Goal: Task Accomplishment & Management: Manage account settings

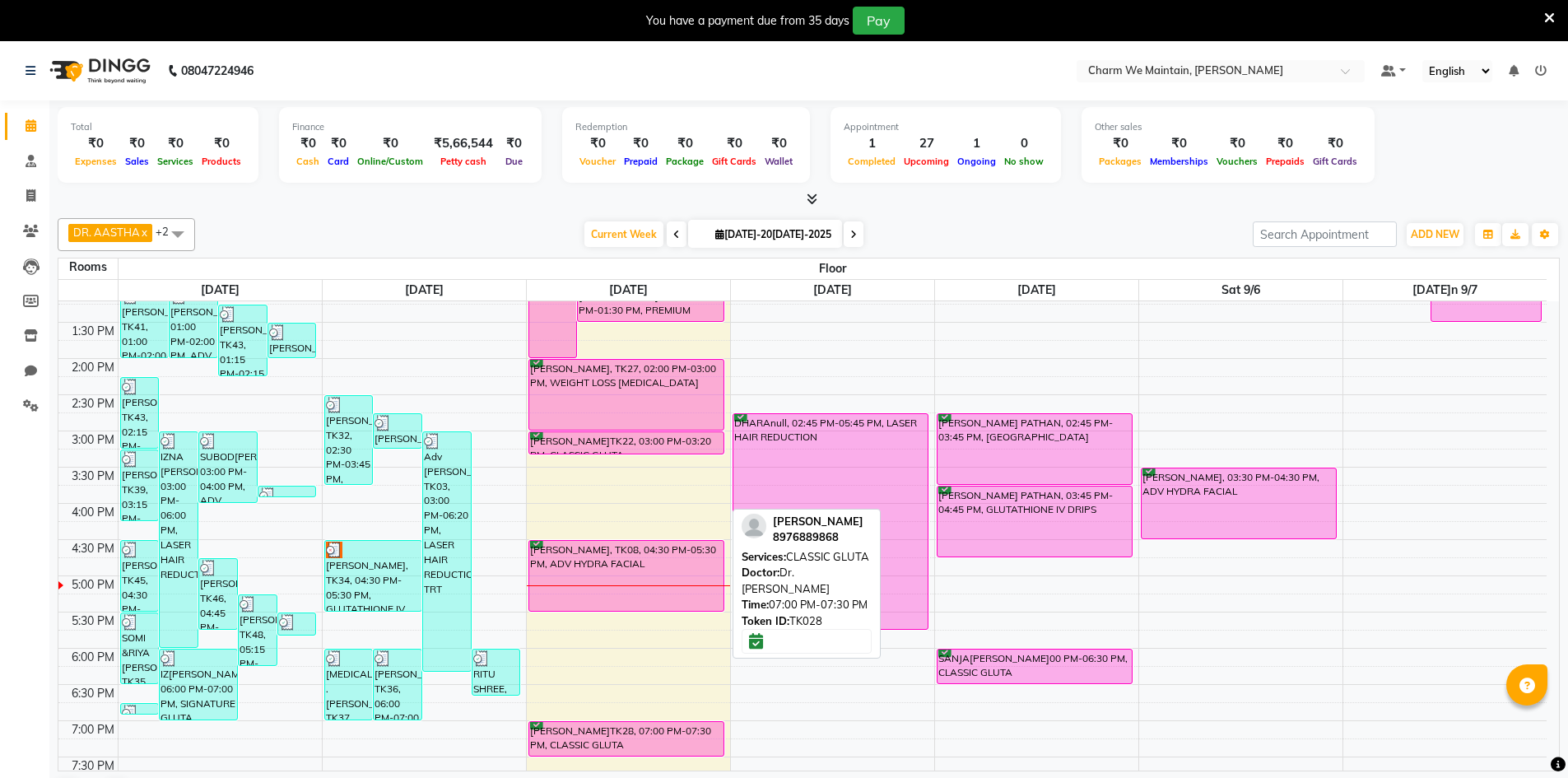
scroll to position [369, 0]
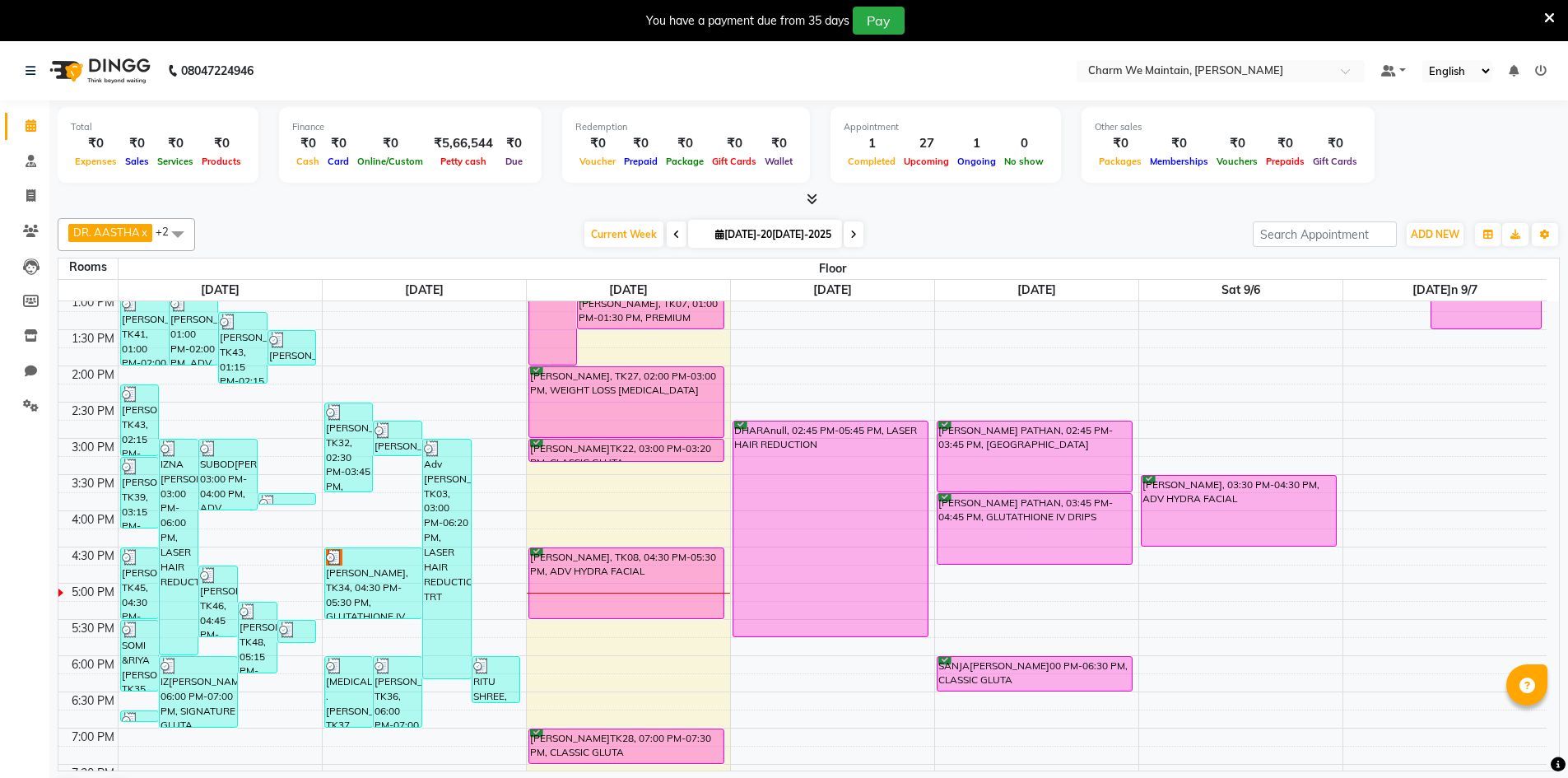
click at [593, 499] on div "8:00 AM 8:30 AM 9:00 AM 9:30 AM 10:00 AM 10:30 AM 11:00 AM 11:30 AM 12:00 PM 12…" at bounding box center [802, 474] width 1488 height 1086
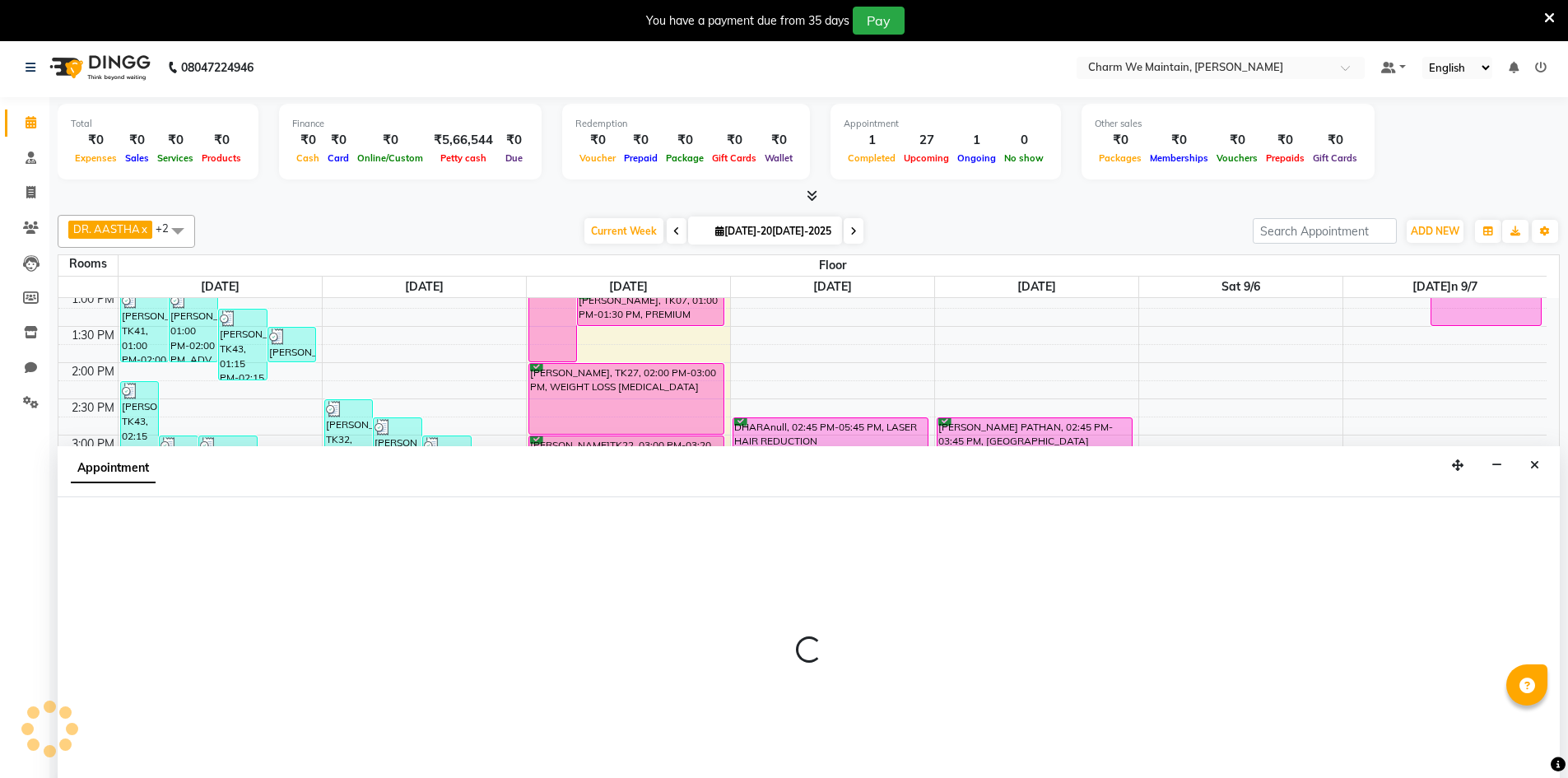
scroll to position [42, 0]
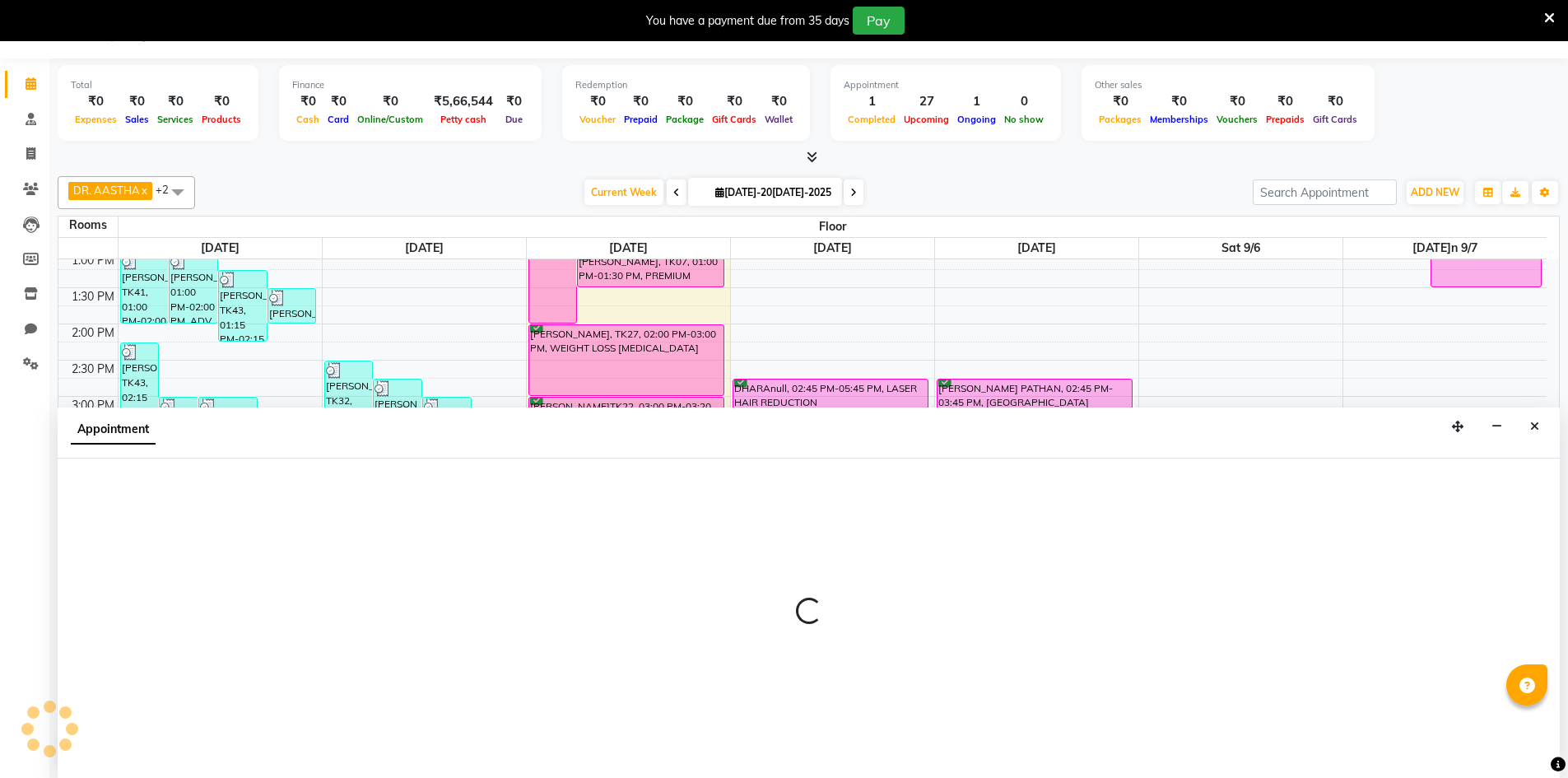
select select "945"
select select "tentative"
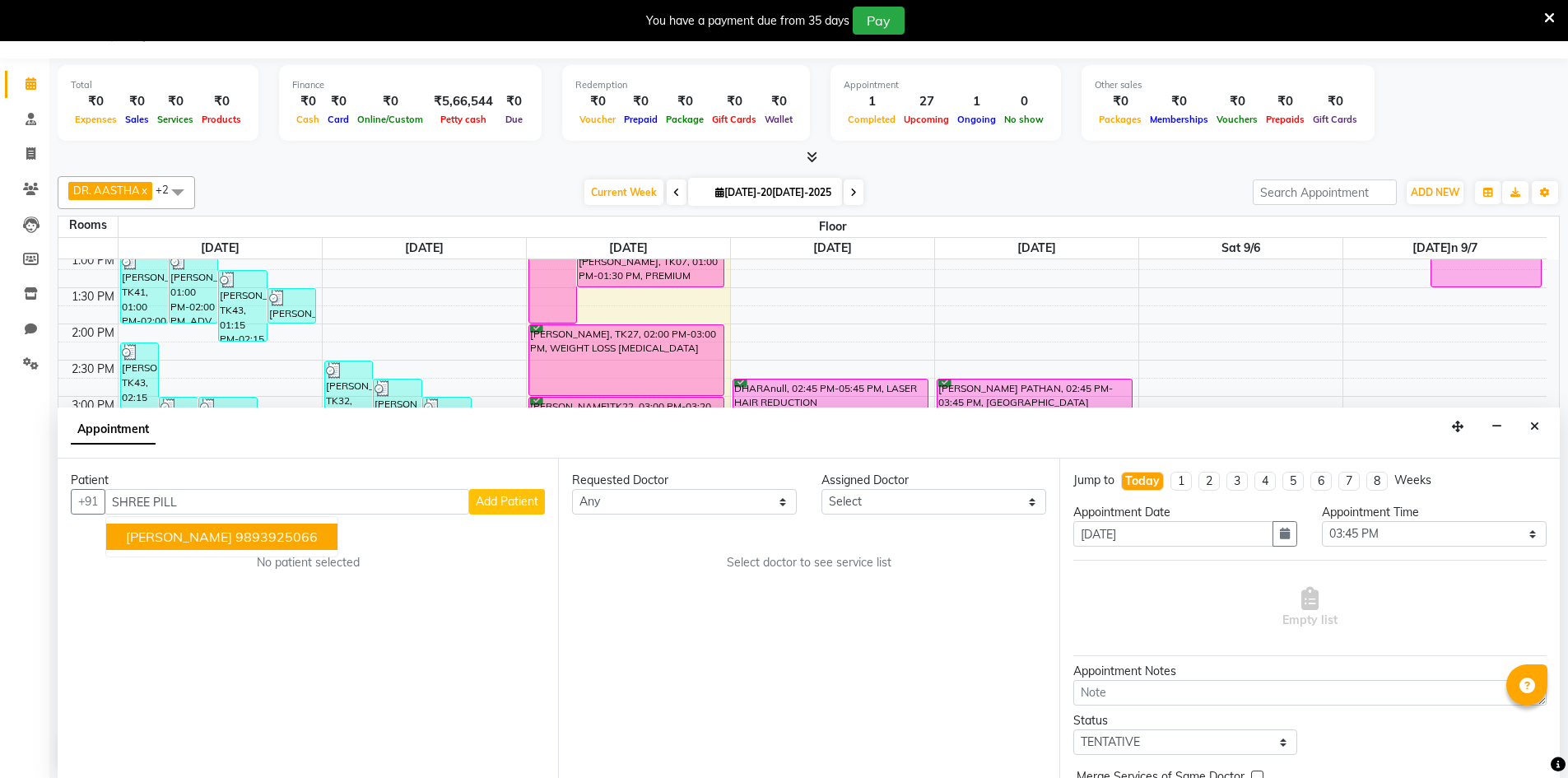
click at [249, 537] on ngb-highlight "9893925066" at bounding box center [277, 536] width 82 height 17
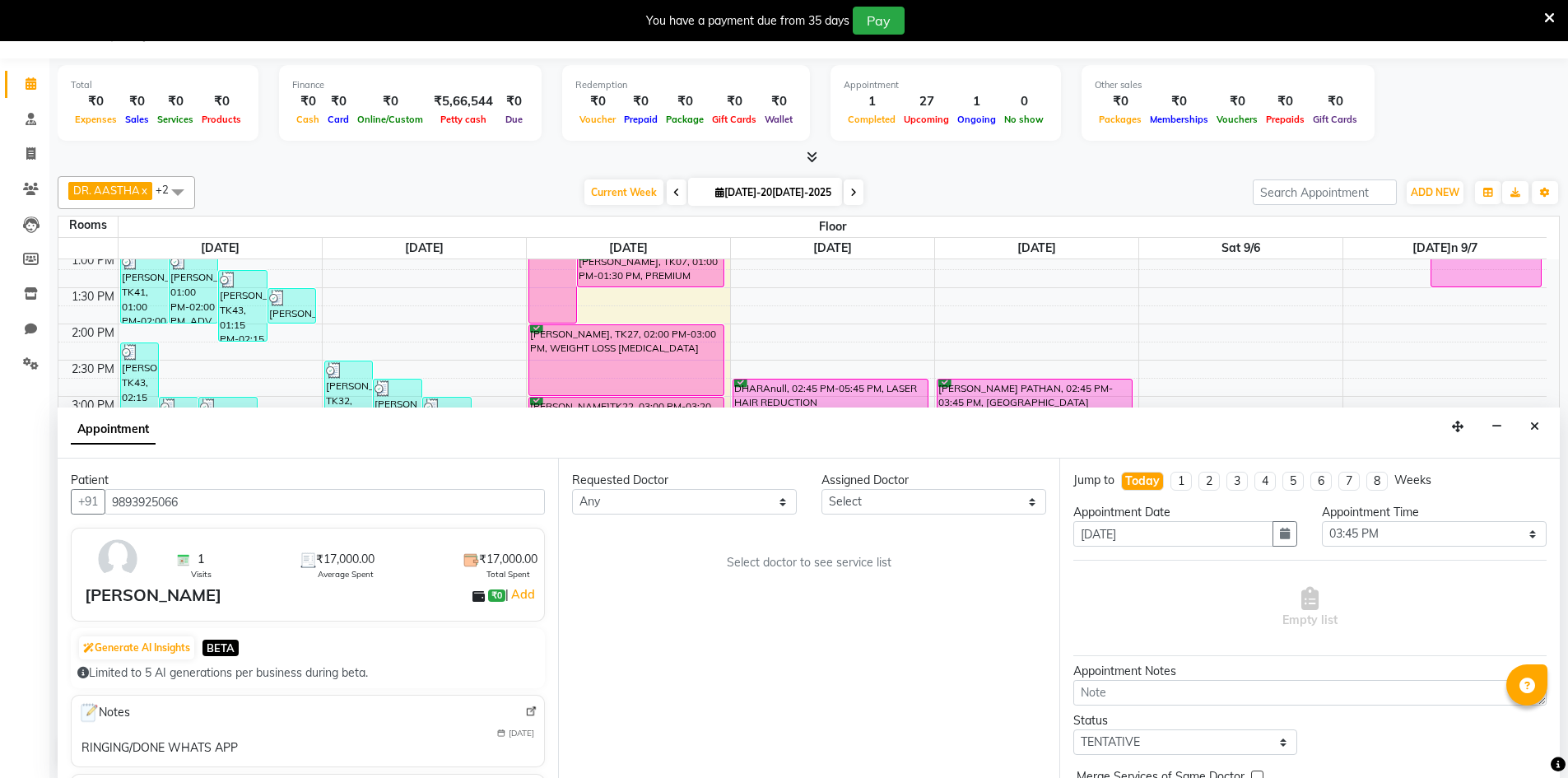
type input "9893925066"
click at [903, 502] on select "Select DR. AYESHA DR. [GEOGRAPHIC_DATA]" at bounding box center [934, 501] width 225 height 26
select select "86212"
click at [822, 489] on select "Select DR. AYESHA DR. [GEOGRAPHIC_DATA]" at bounding box center [934, 501] width 225 height 26
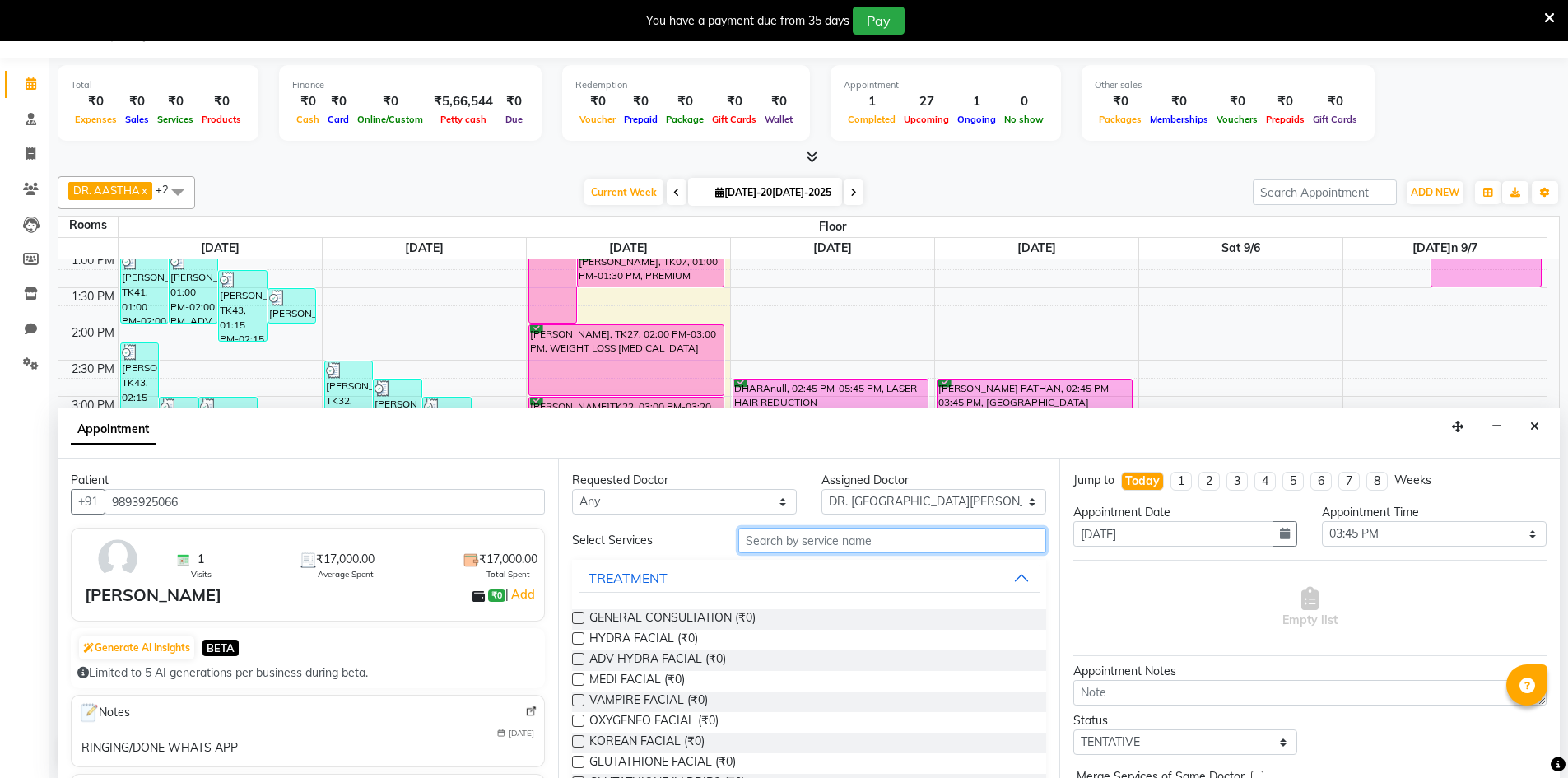
click at [845, 542] on input "text" at bounding box center [892, 540] width 308 height 26
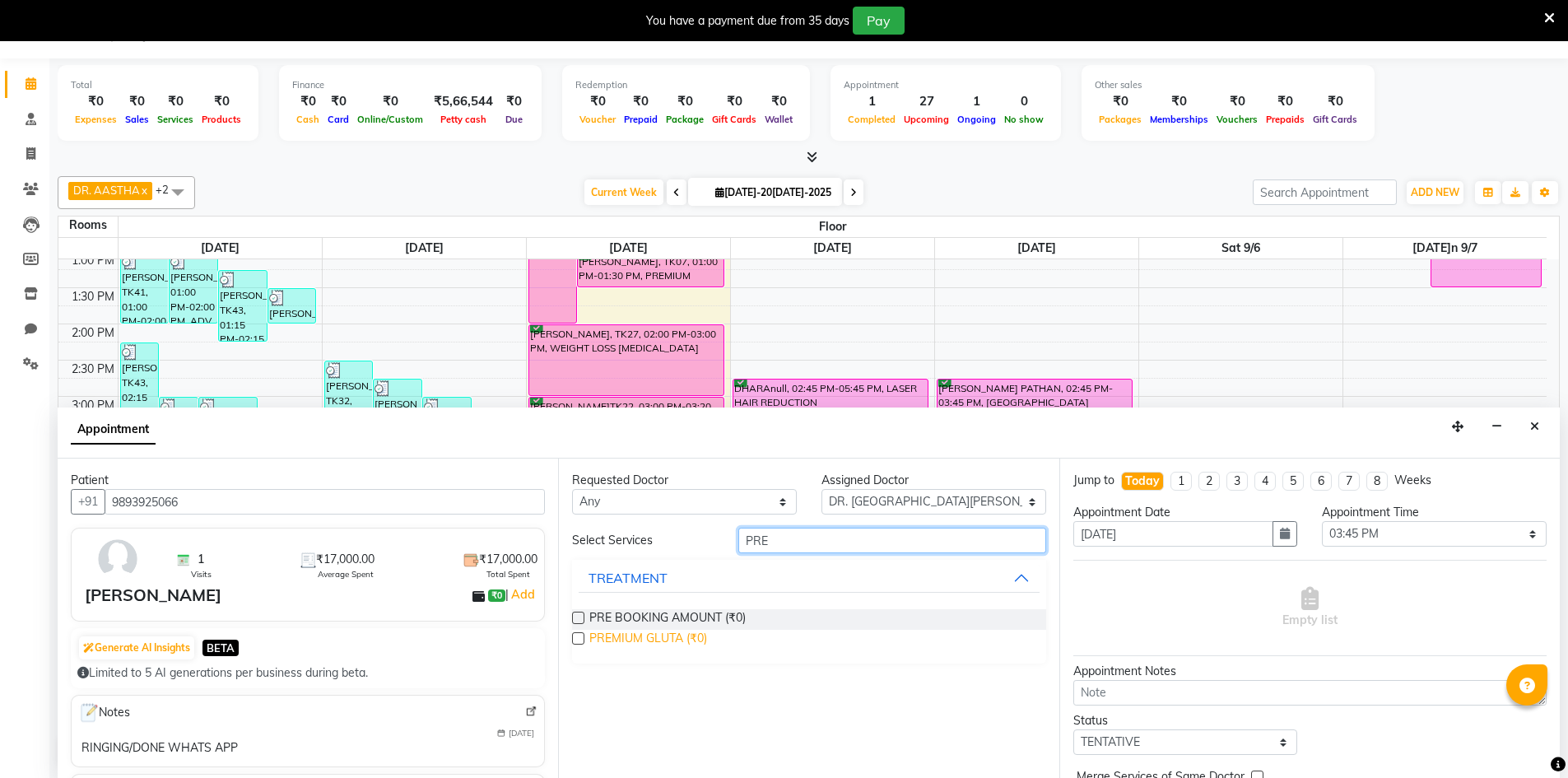
type input "PRE"
click at [680, 645] on span "PREMIUM GLUTA (₹0)" at bounding box center [648, 639] width 118 height 21
checkbox input "true"
select select "4343"
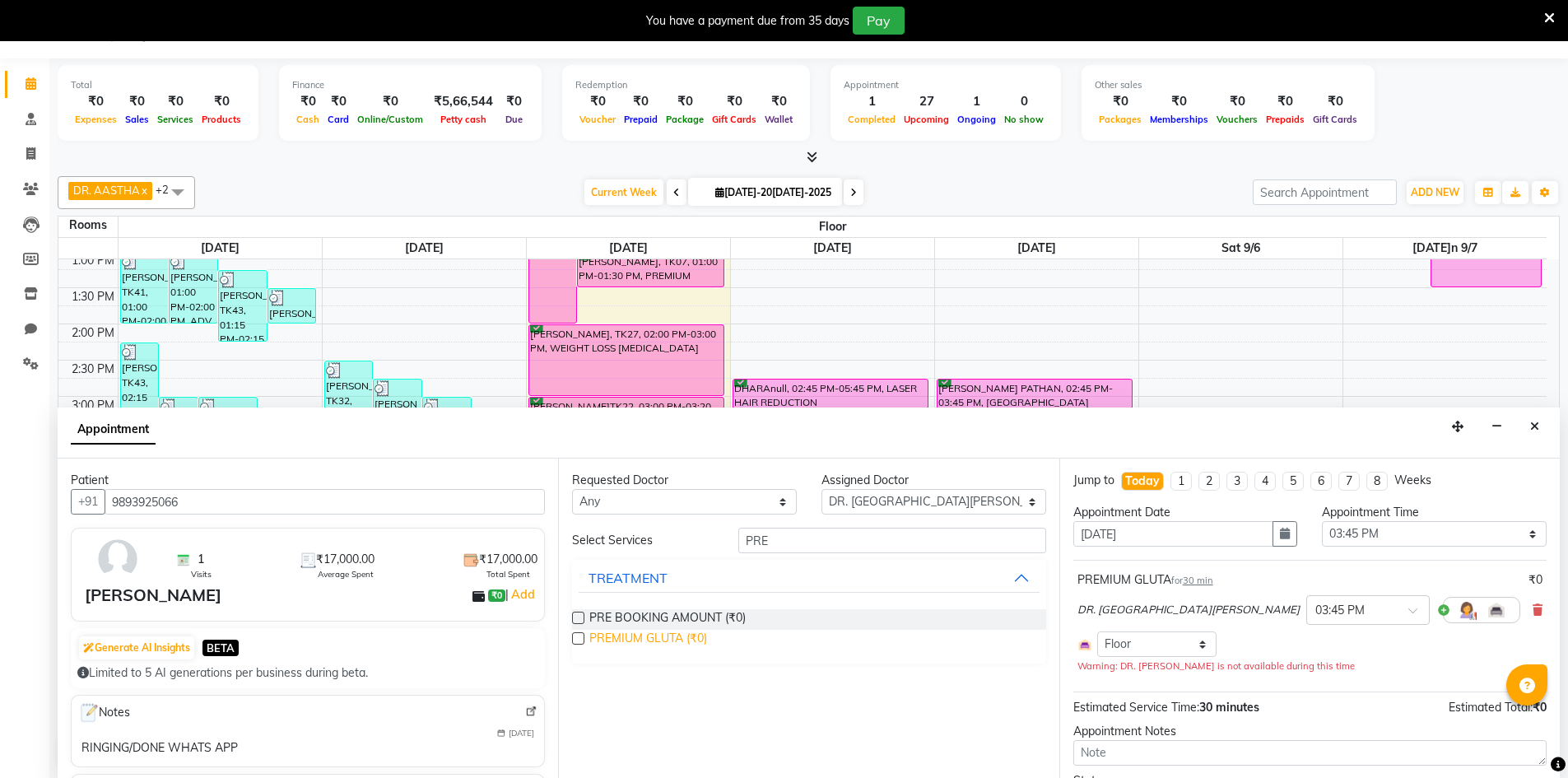
checkbox input "false"
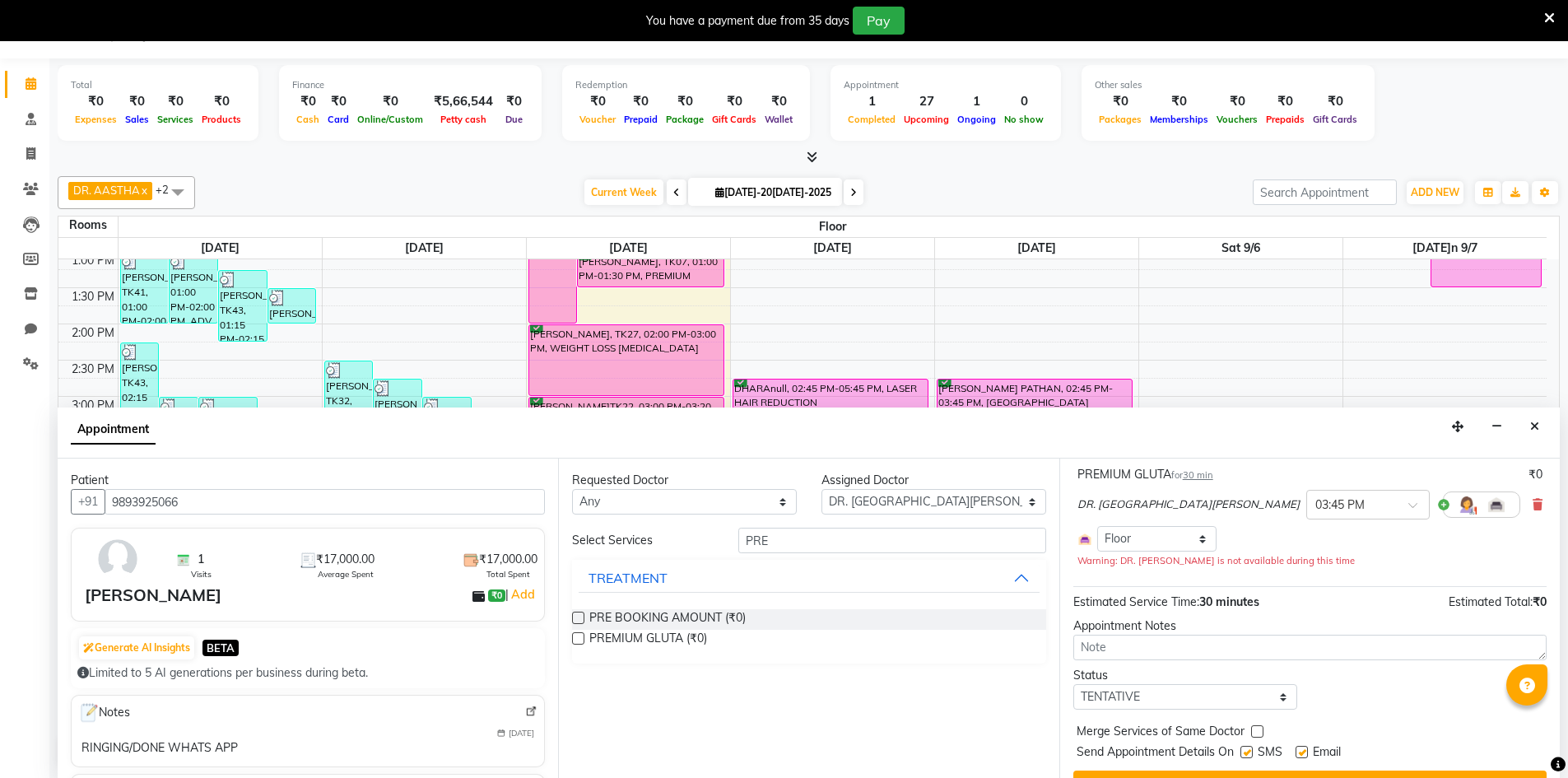
scroll to position [140, 0]
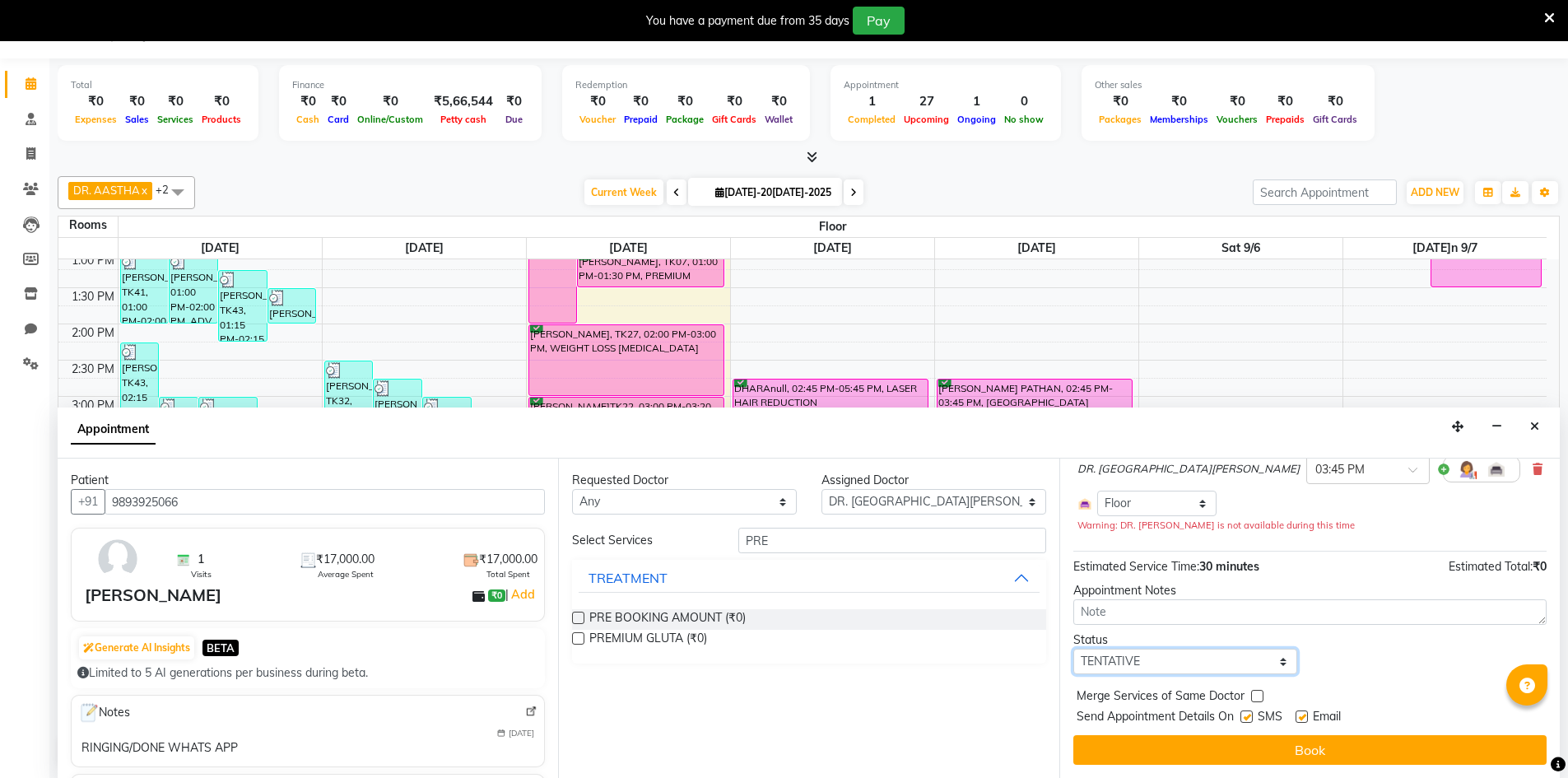
click at [1168, 659] on select "Select TENTATIVE CONFIRM CHECK-IN UPCOMING" at bounding box center [1185, 661] width 225 height 26
select select "confirm booking"
click at [1073, 648] on select "Select TENTATIVE CONFIRM CHECK-IN UPCOMING" at bounding box center [1185, 661] width 225 height 26
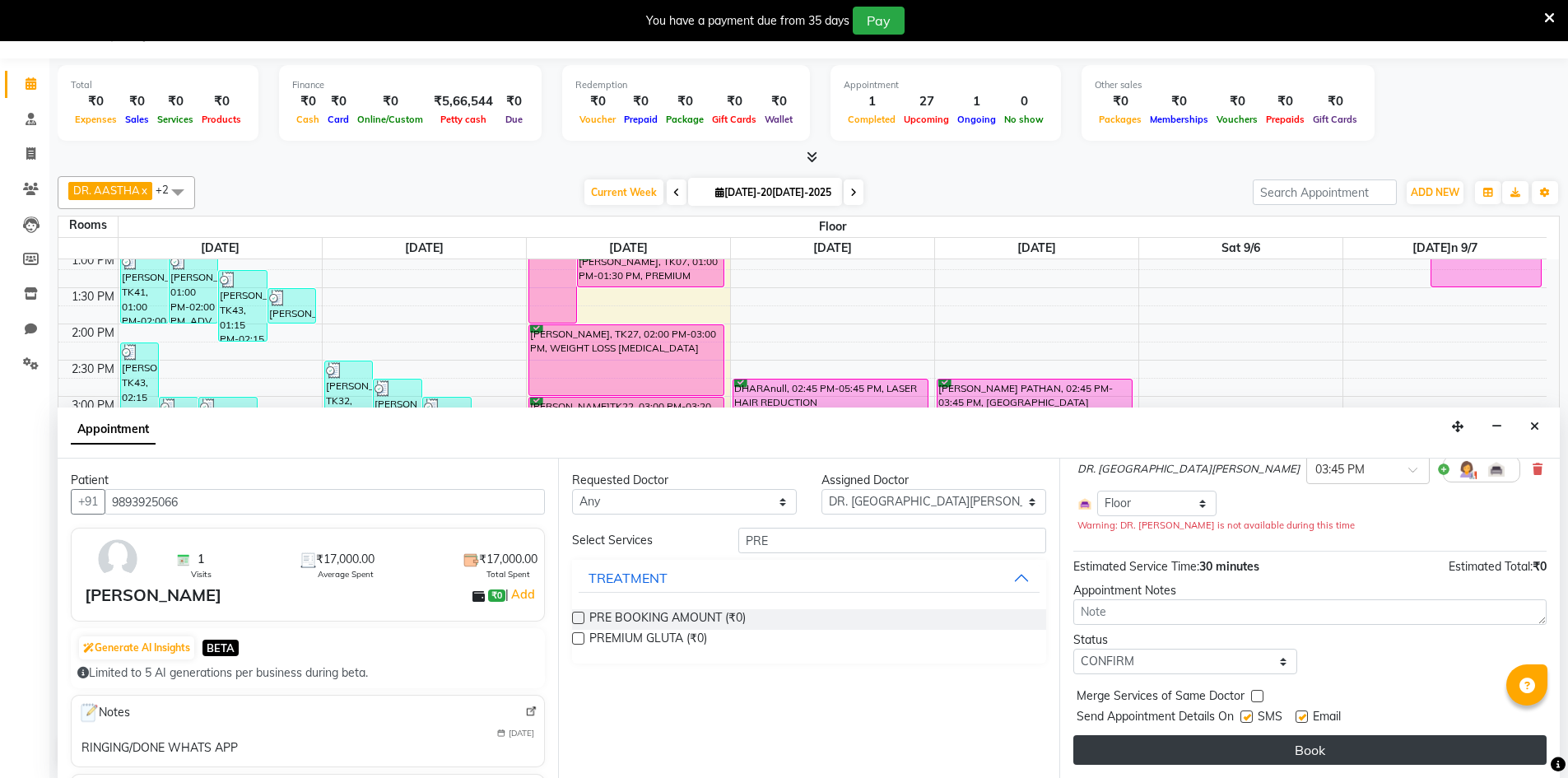
click at [1309, 745] on button "Book" at bounding box center [1310, 749] width 473 height 29
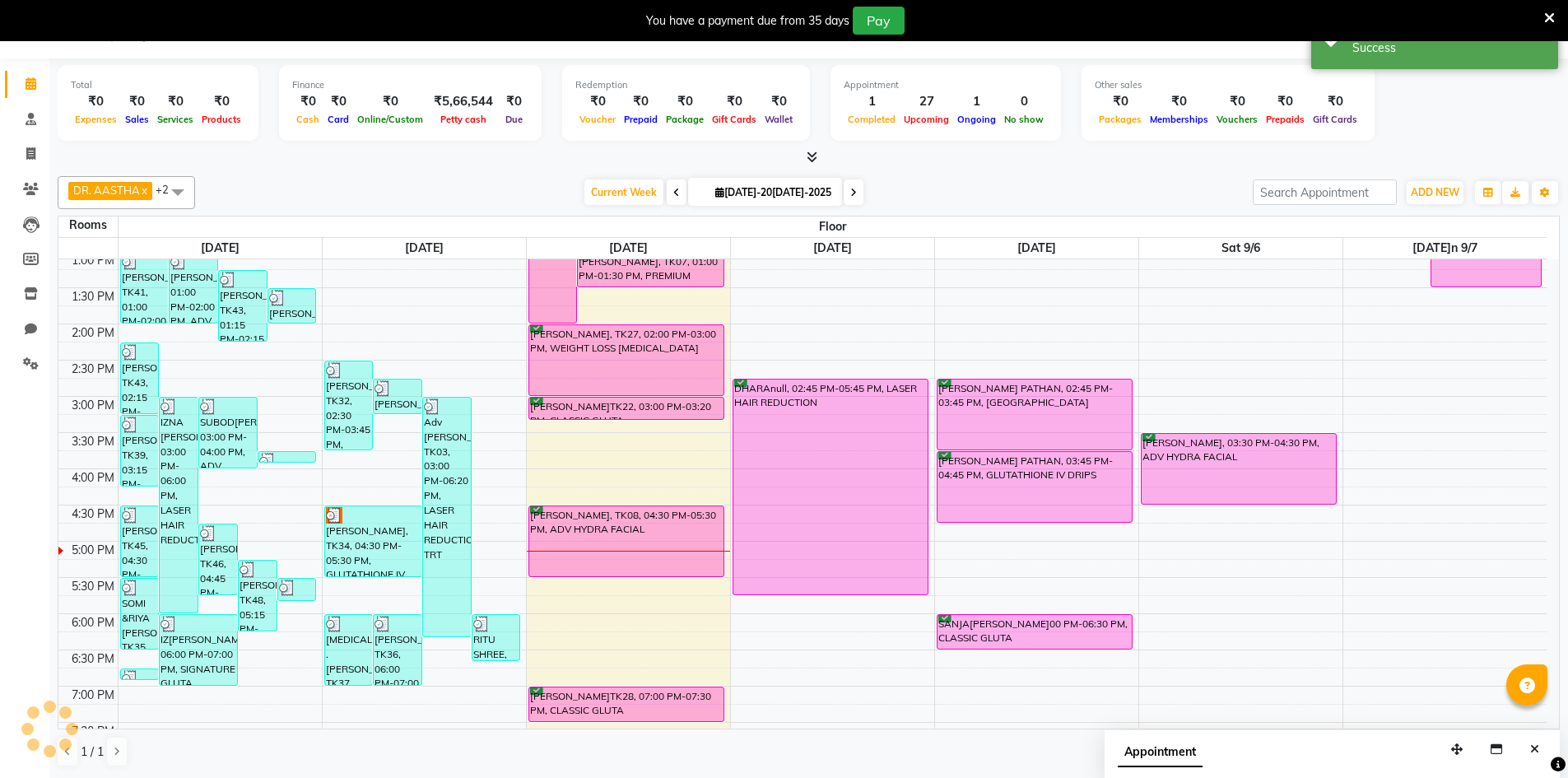
scroll to position [0, 0]
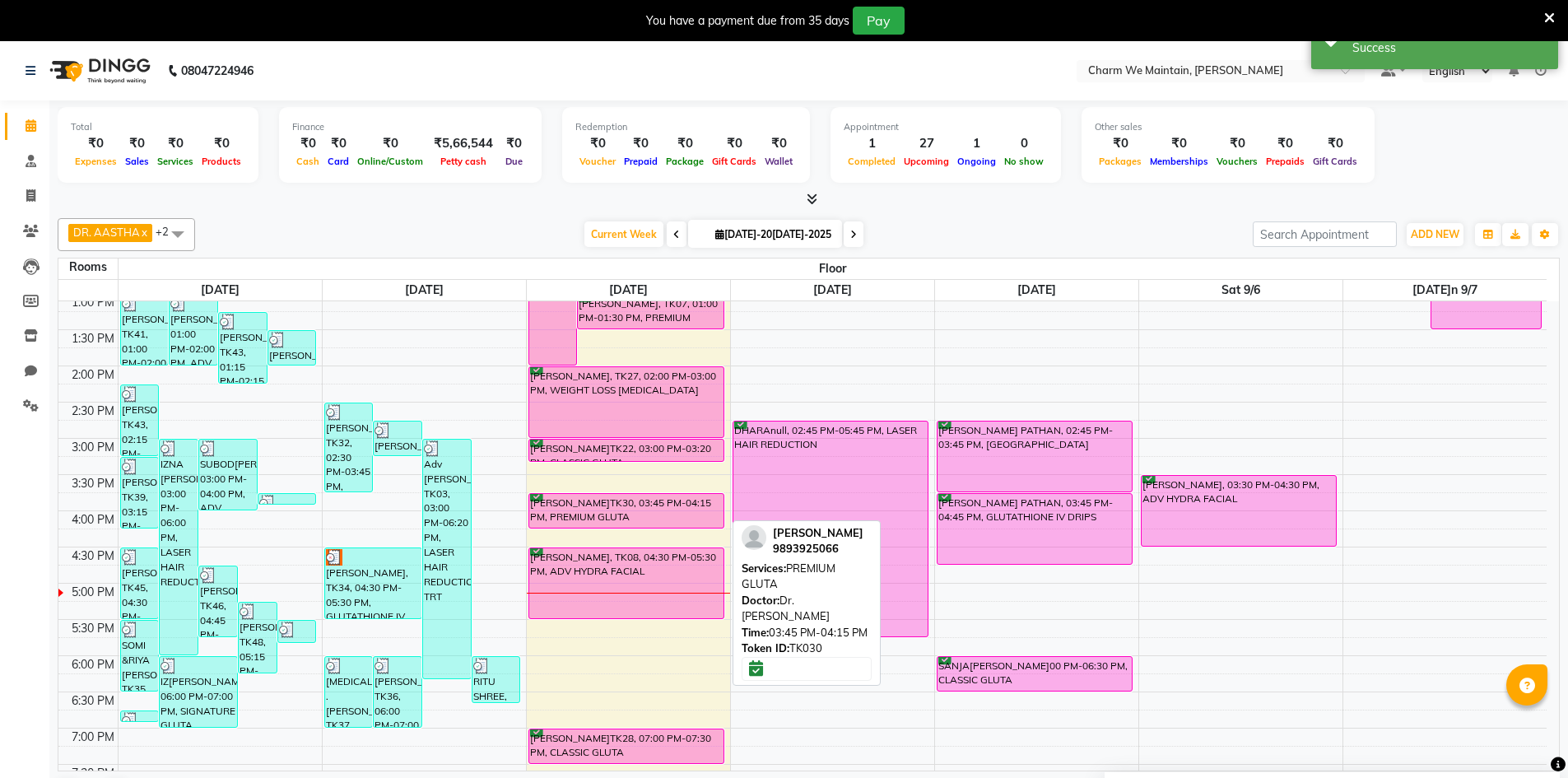
click at [608, 513] on div "[PERSON_NAME]TK30, 03:45 PM-04:15 PM, PREMIUM GLUTA" at bounding box center [626, 511] width 195 height 33
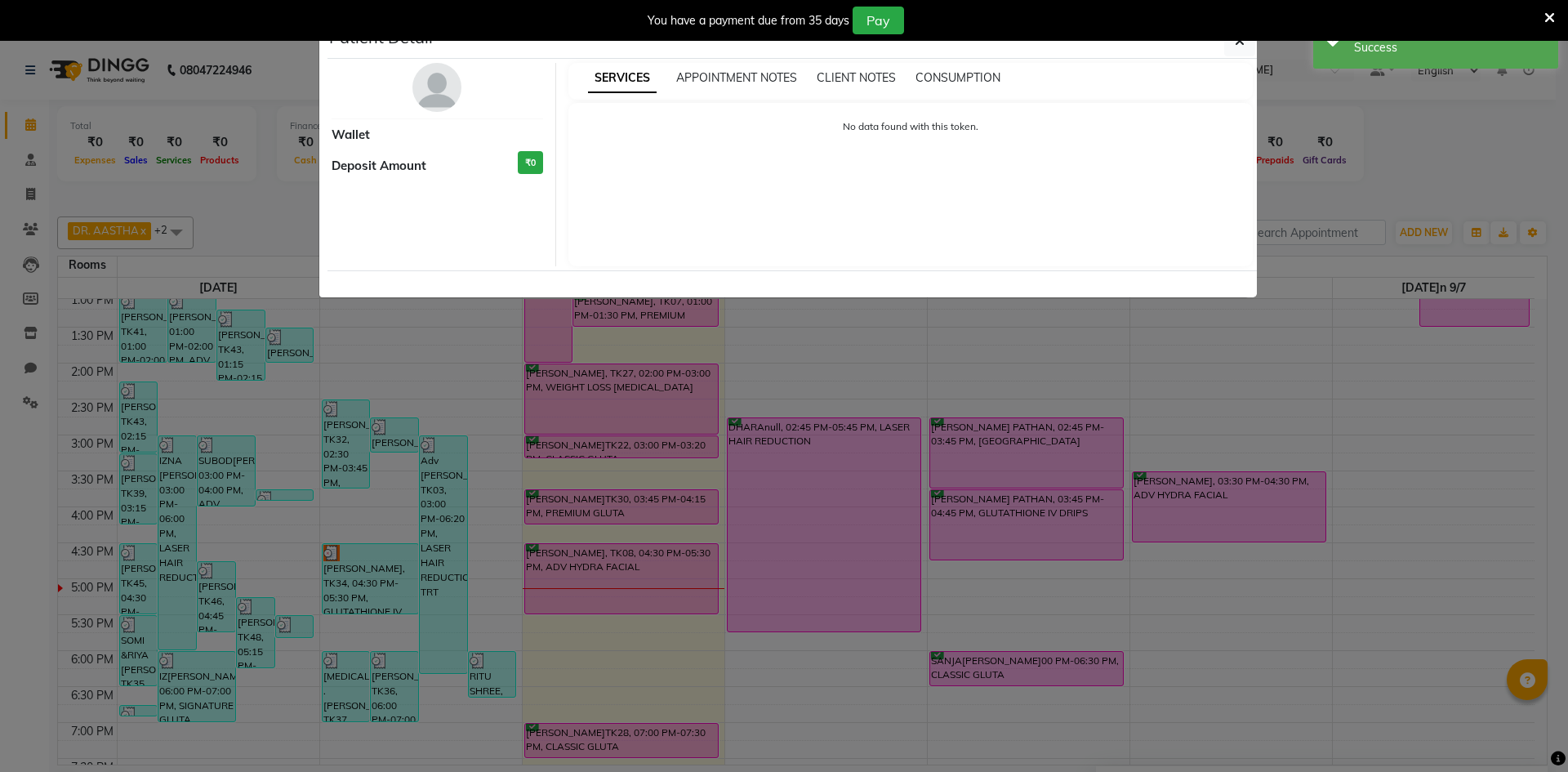
select select "6"
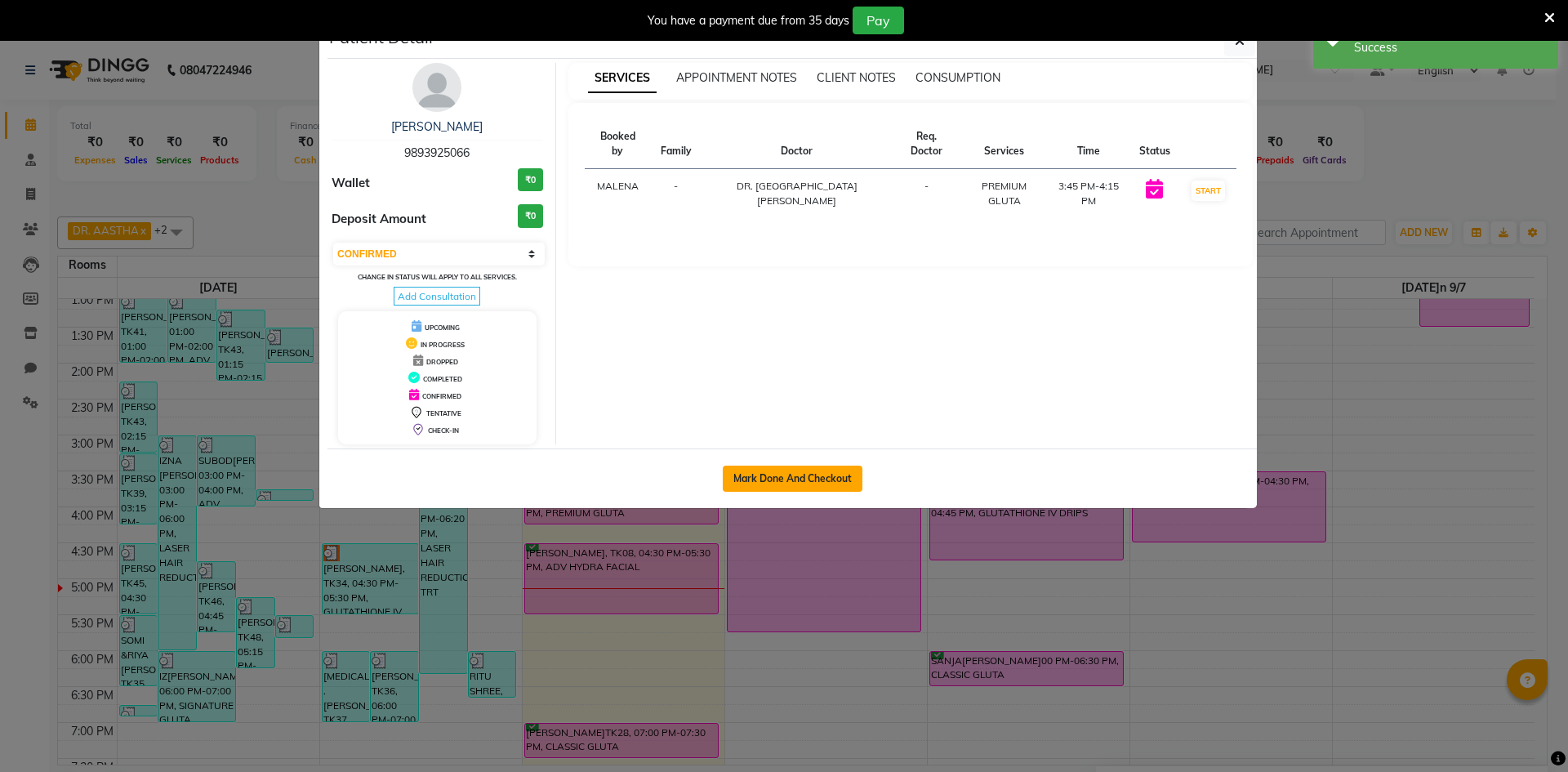
click at [794, 482] on button "Mark Done And Checkout" at bounding box center [793, 478] width 139 height 27
select select "service"
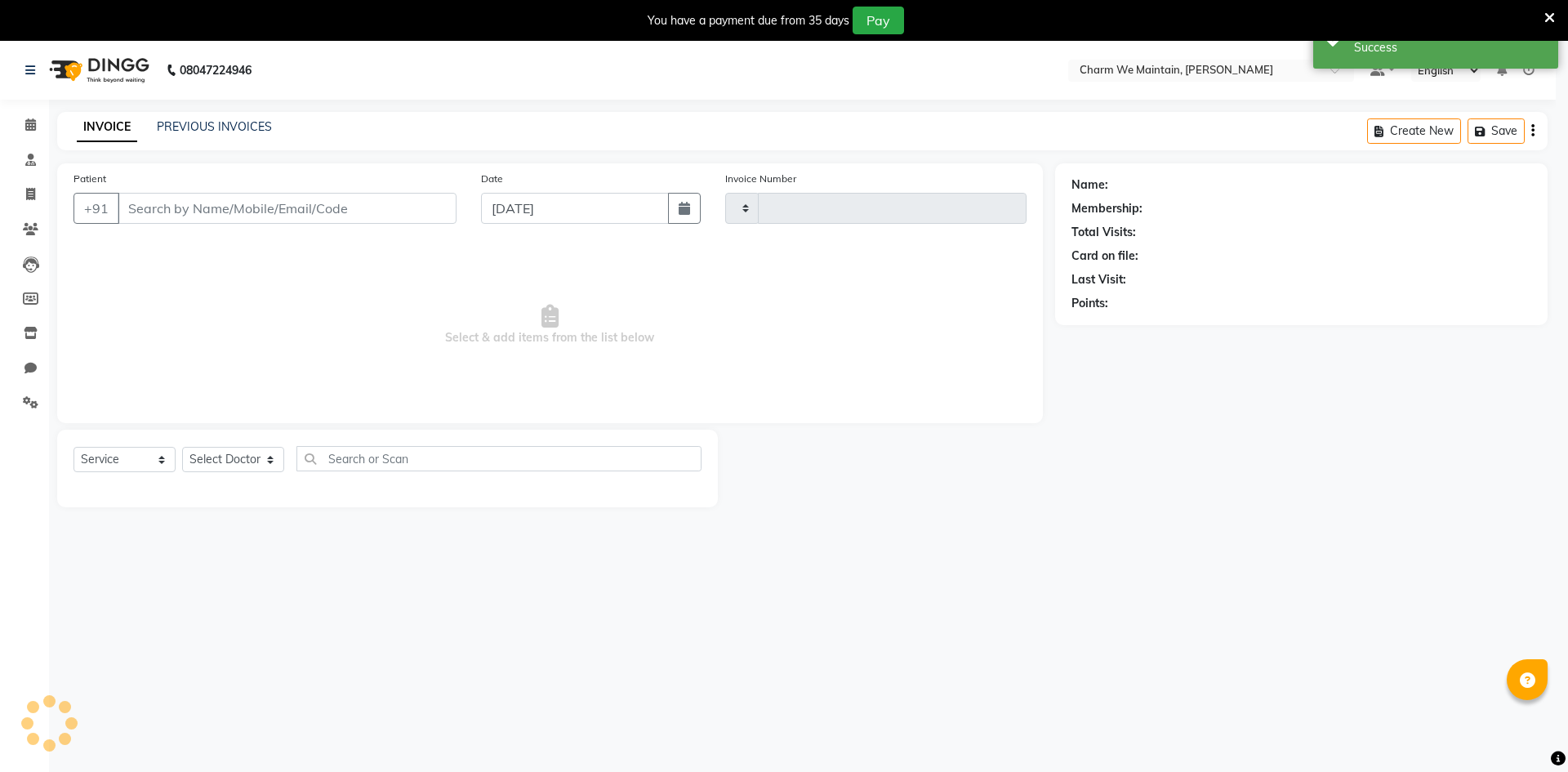
type input "0364"
select select "8618"
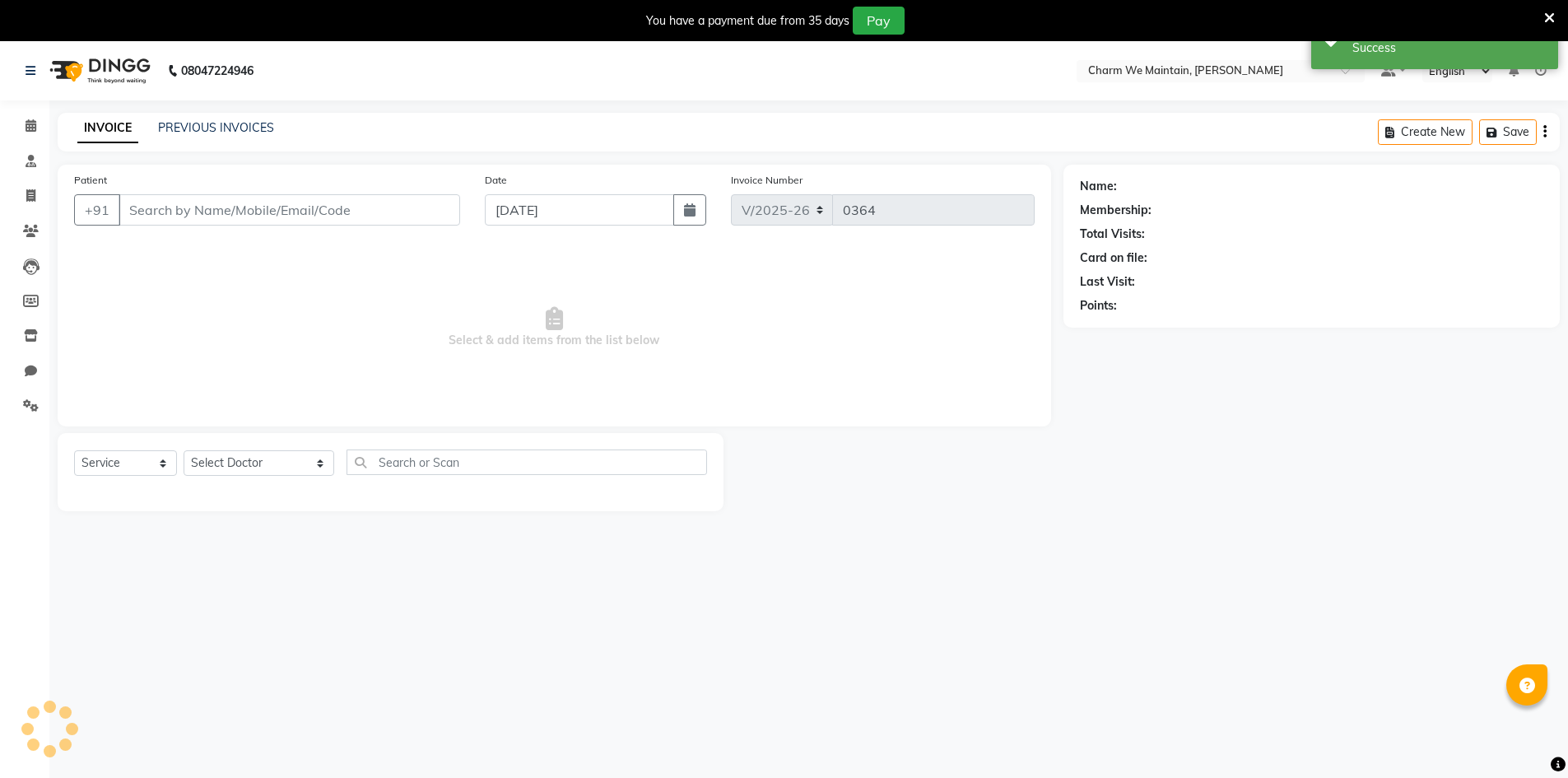
type input "9893925066"
select select "86212"
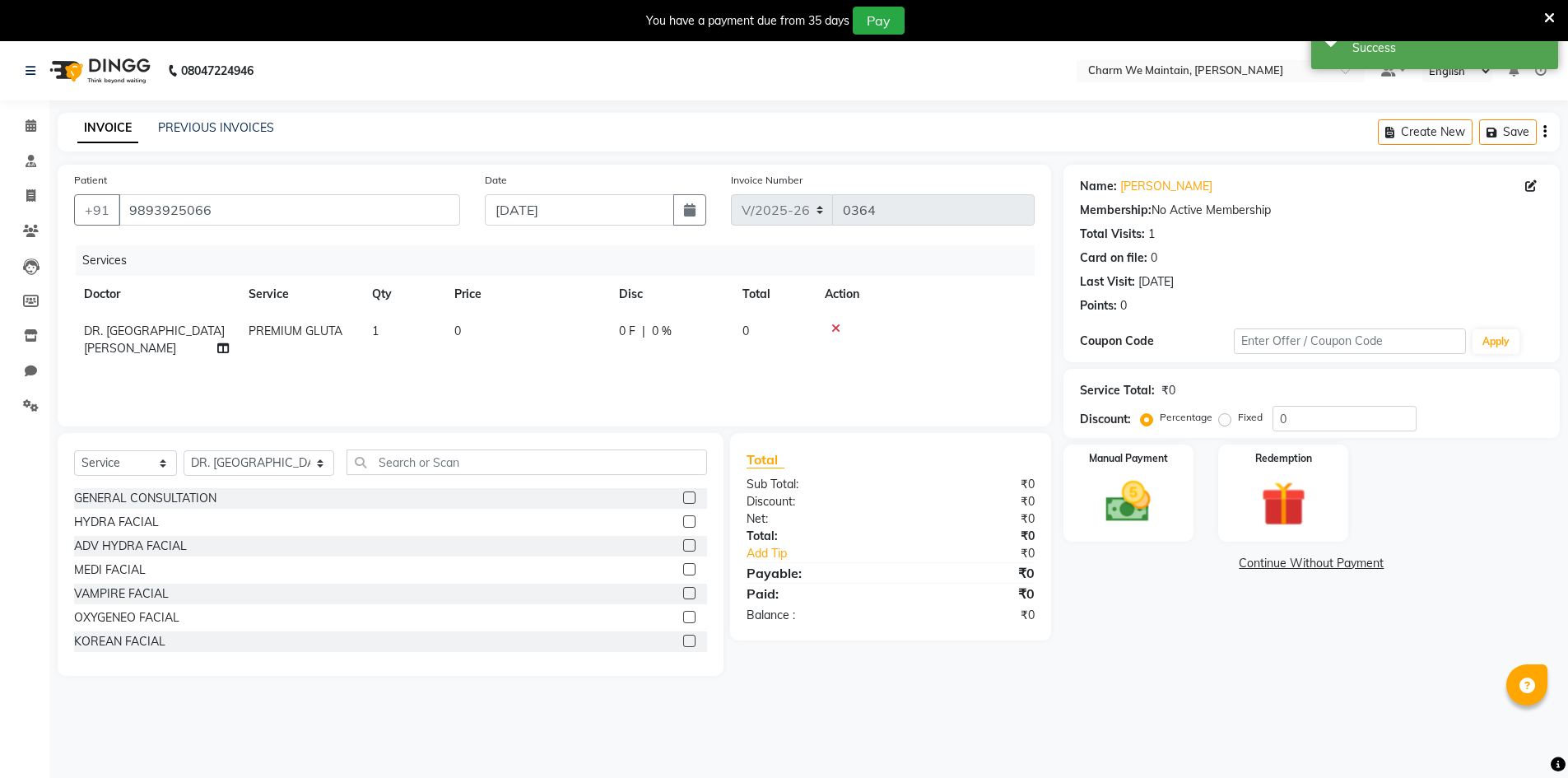
click at [547, 337] on td "0" at bounding box center [527, 339] width 165 height 54
select select "86212"
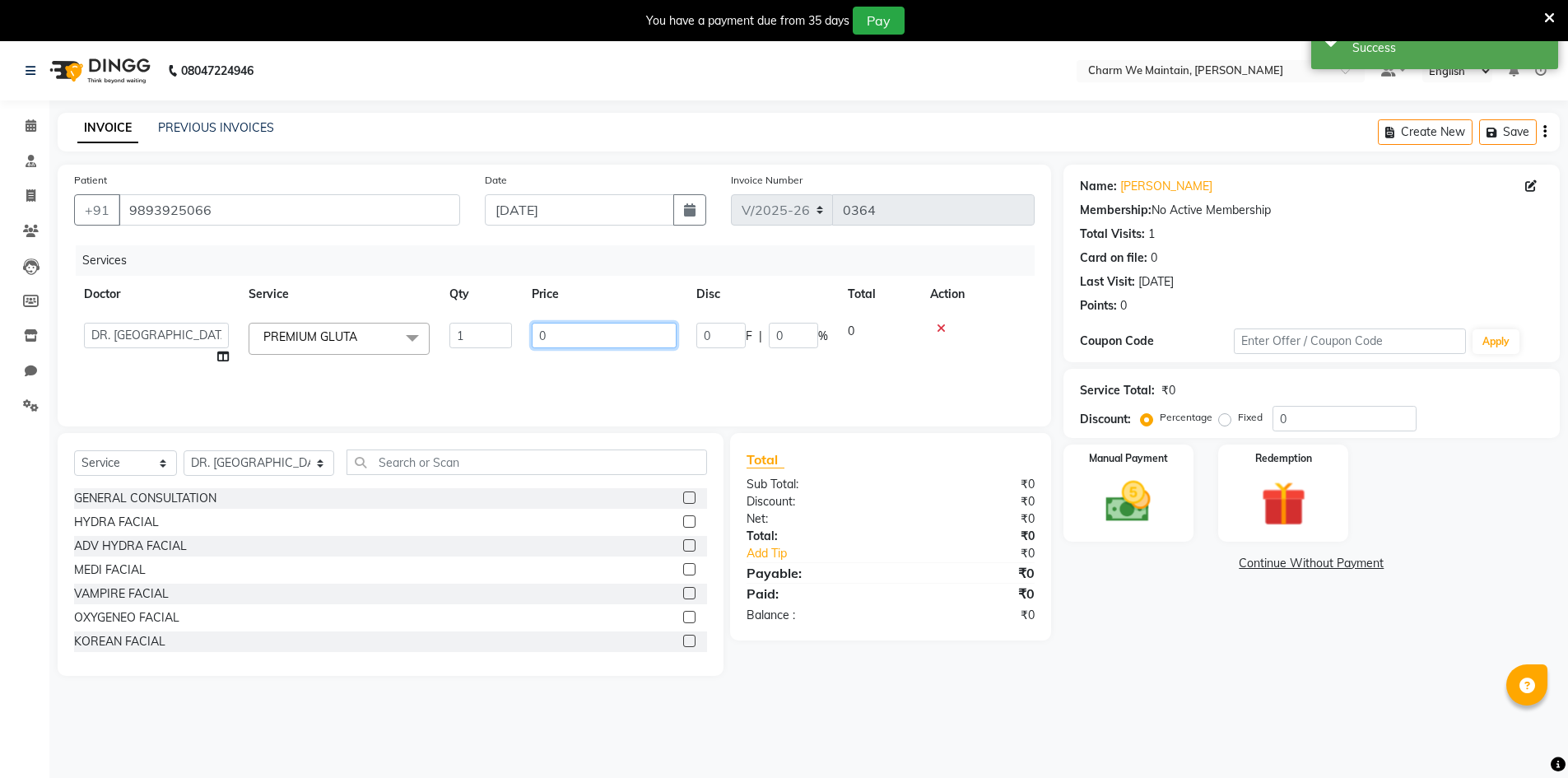
click at [600, 335] on input "0" at bounding box center [603, 335] width 145 height 26
type input "53000"
click at [1142, 505] on img at bounding box center [1128, 501] width 76 height 53
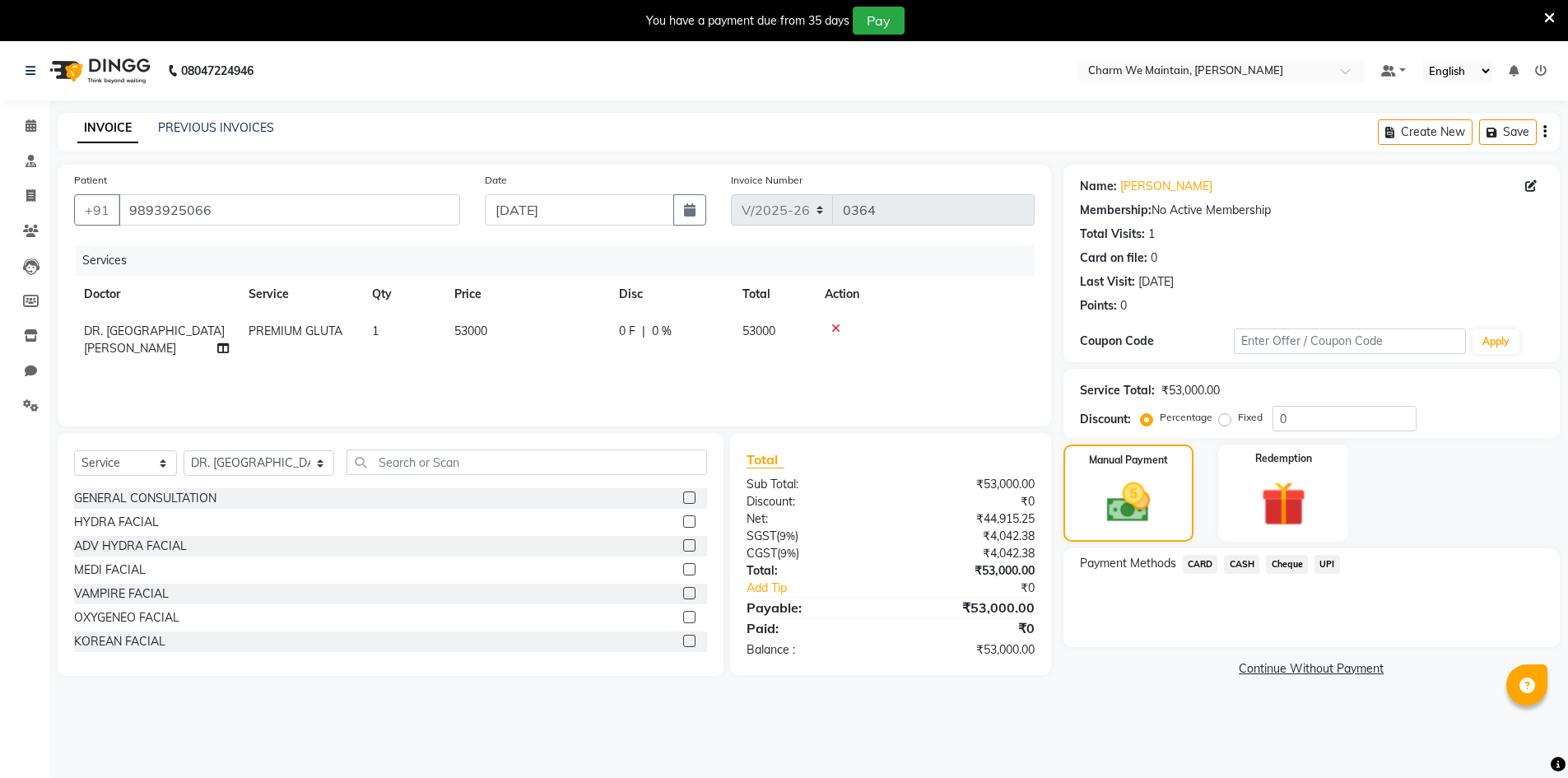
click at [1329, 560] on span "UPI" at bounding box center [1327, 564] width 26 height 19
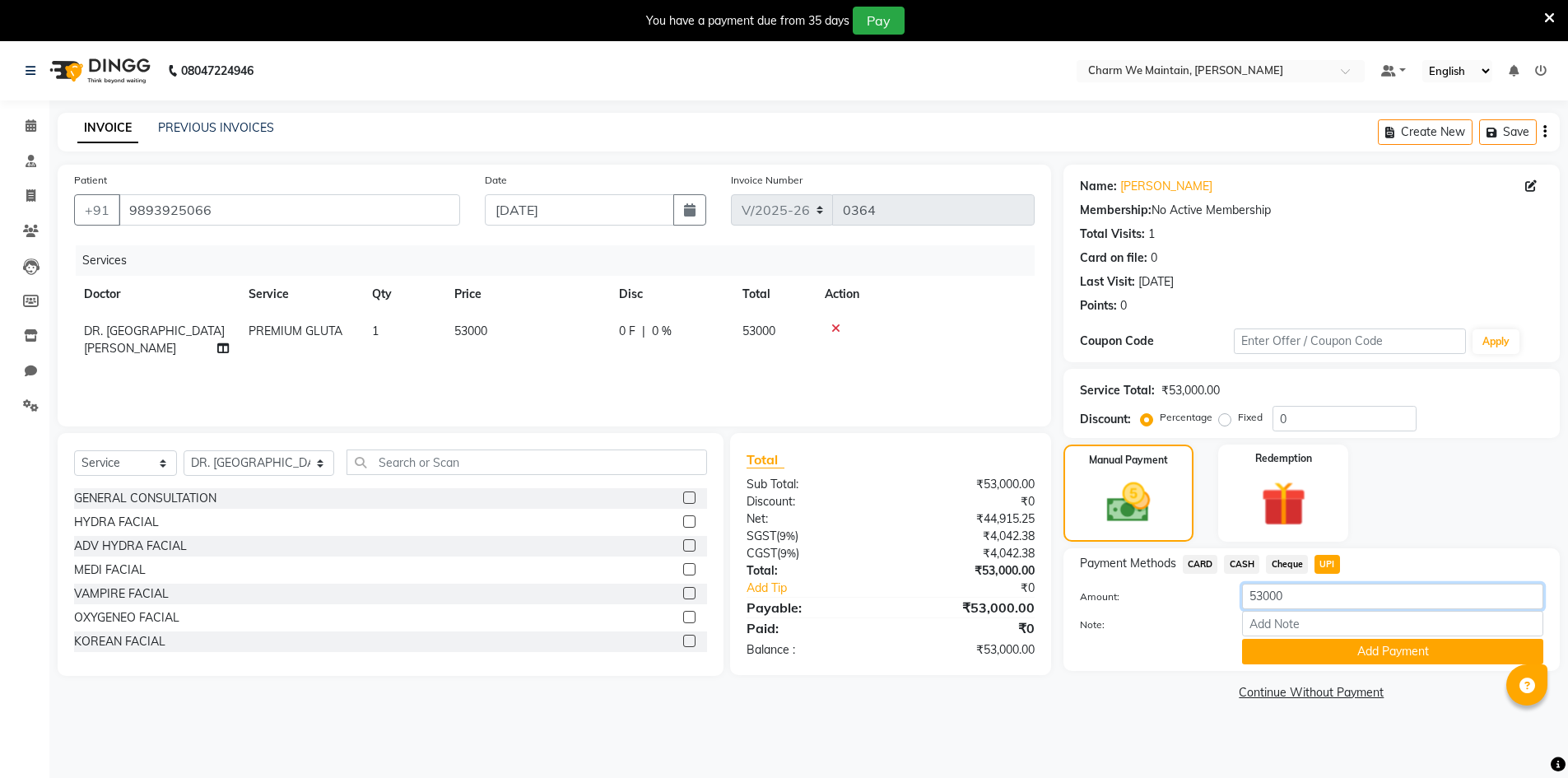
click at [1296, 601] on input "53000" at bounding box center [1392, 596] width 301 height 26
type input "5"
click at [502, 333] on td "53000" at bounding box center [527, 339] width 165 height 54
select select "86212"
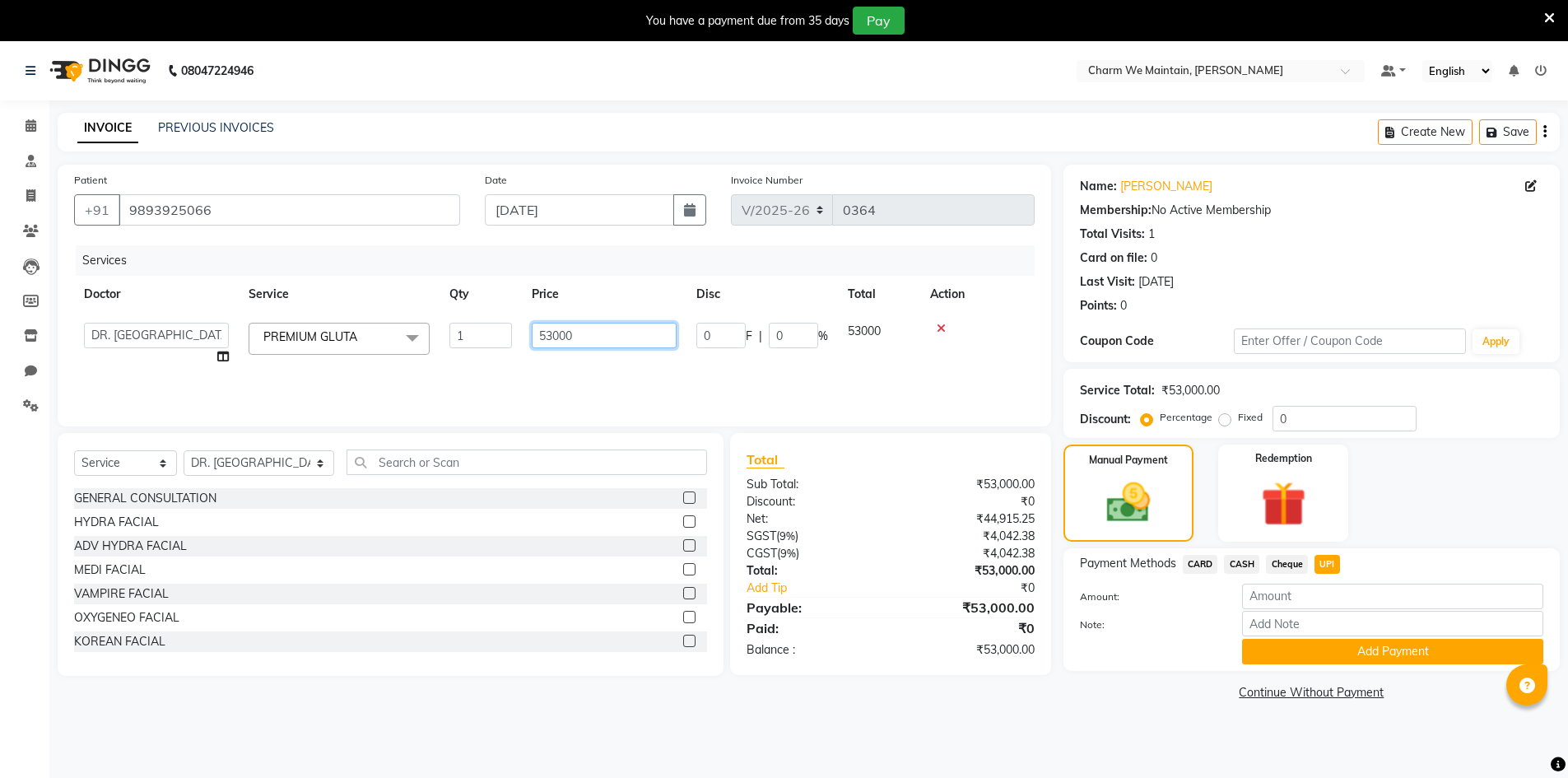
click at [574, 337] on input "53000" at bounding box center [603, 335] width 145 height 26
type input "5"
type input "8333"
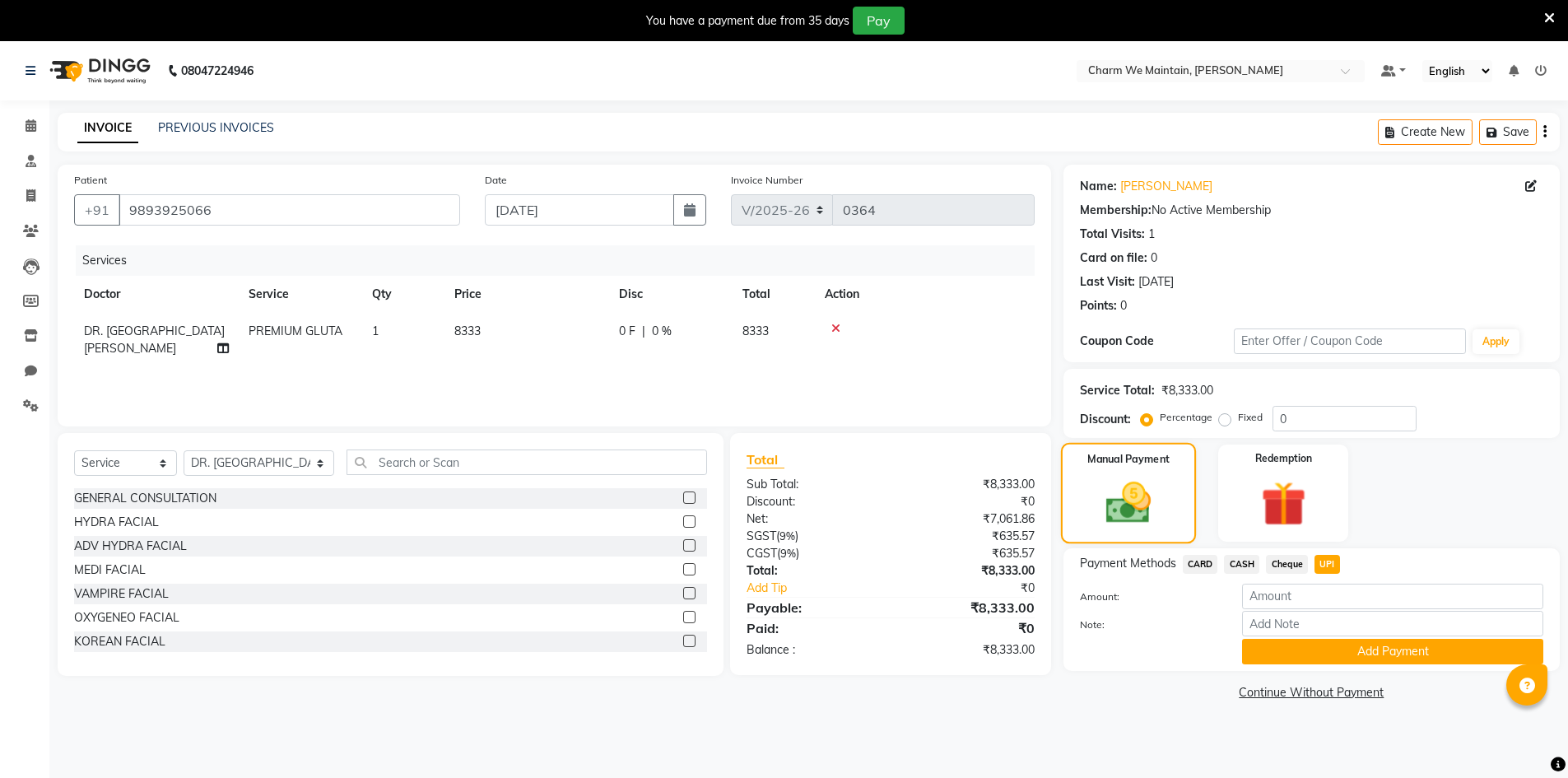
click at [1139, 496] on img at bounding box center [1128, 502] width 74 height 52
click at [423, 321] on td "1" at bounding box center [403, 339] width 82 height 54
select select "86212"
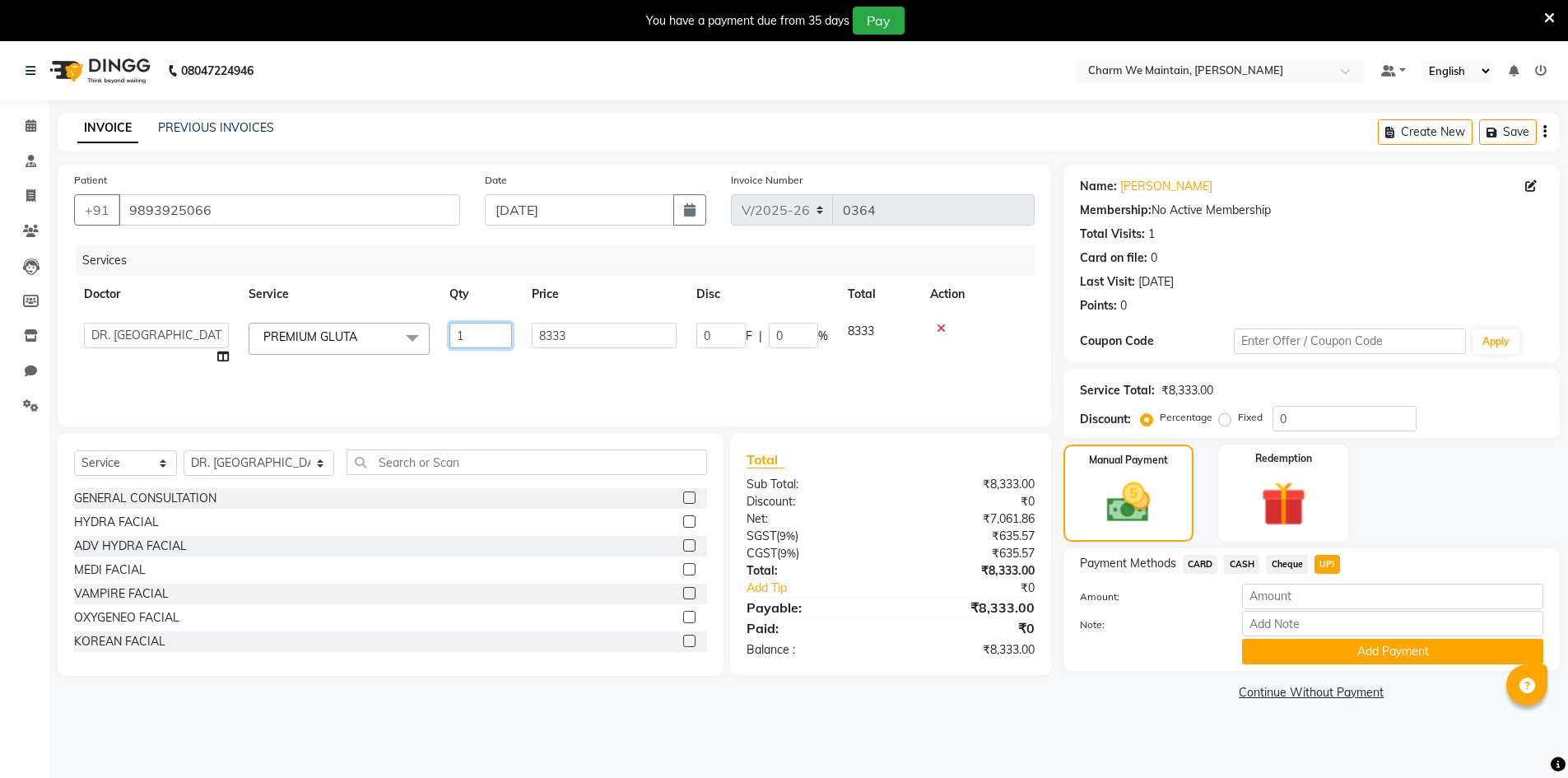
click at [475, 342] on input "1" at bounding box center [481, 335] width 63 height 26
type input "6"
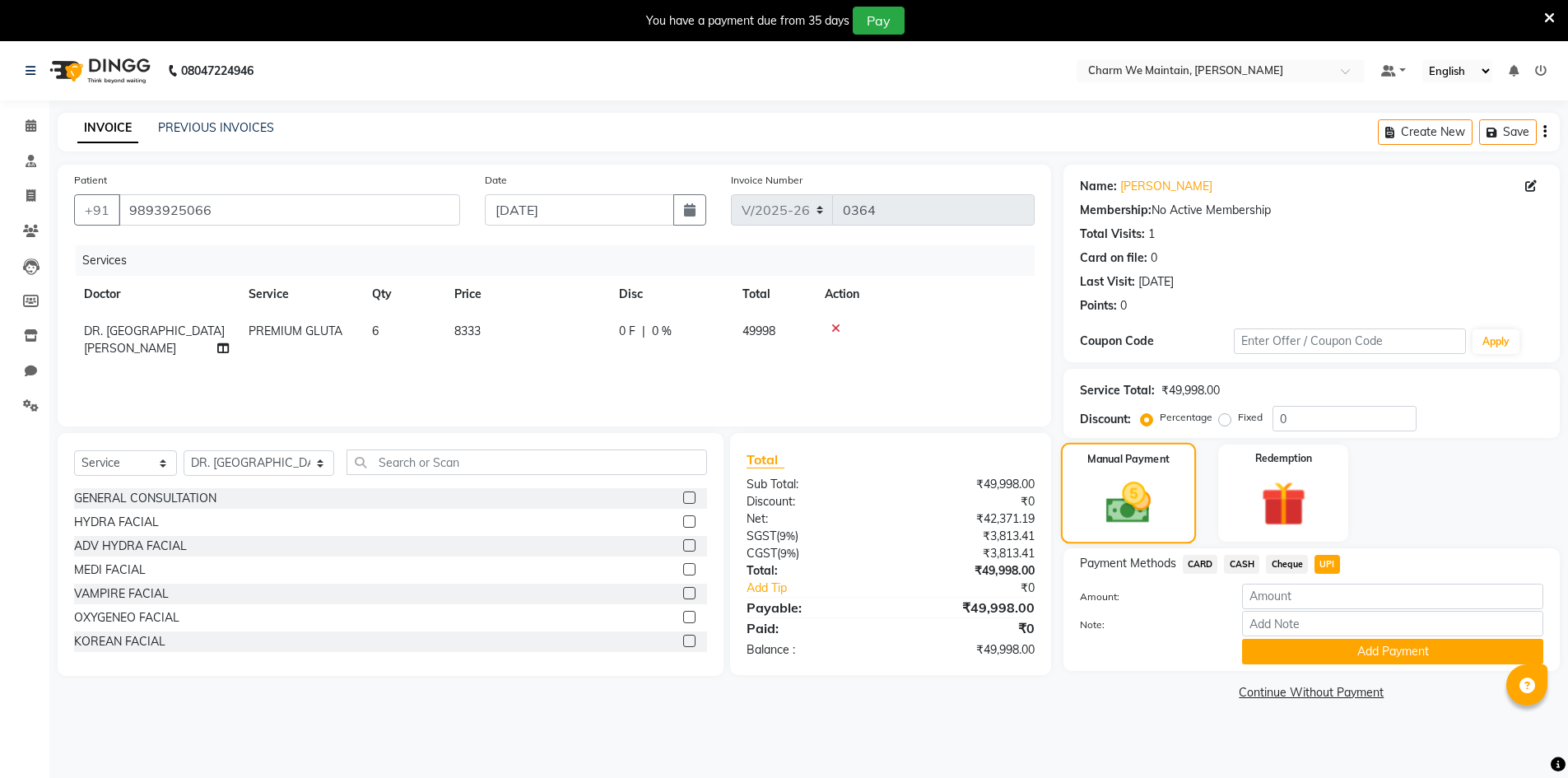
click at [1092, 505] on img at bounding box center [1128, 502] width 74 height 52
click at [473, 333] on span "8333" at bounding box center [468, 331] width 27 height 15
select select "86212"
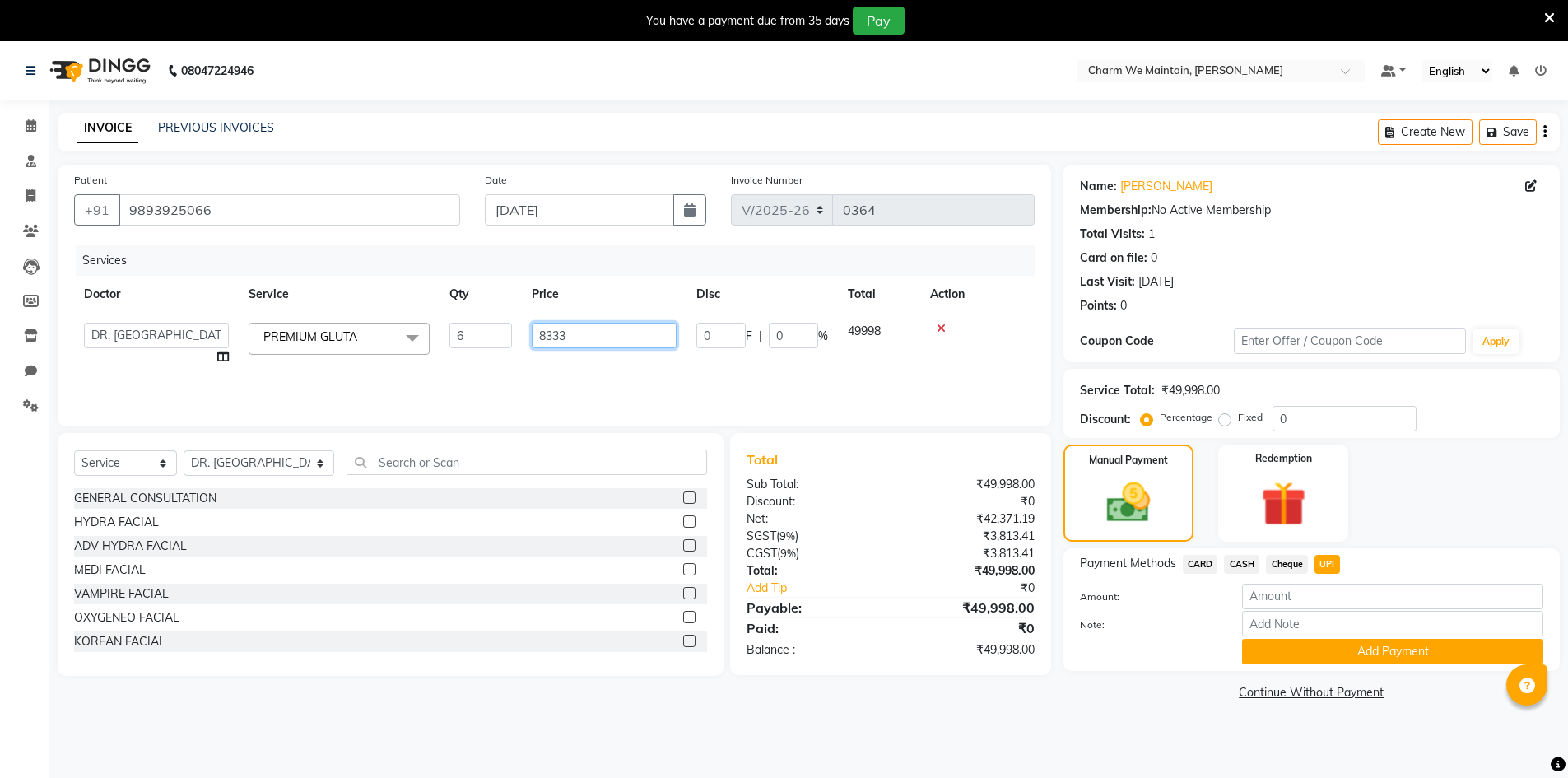
click at [552, 335] on input "8333" at bounding box center [603, 335] width 145 height 26
type input "8833"
click at [1103, 491] on img at bounding box center [1128, 502] width 74 height 52
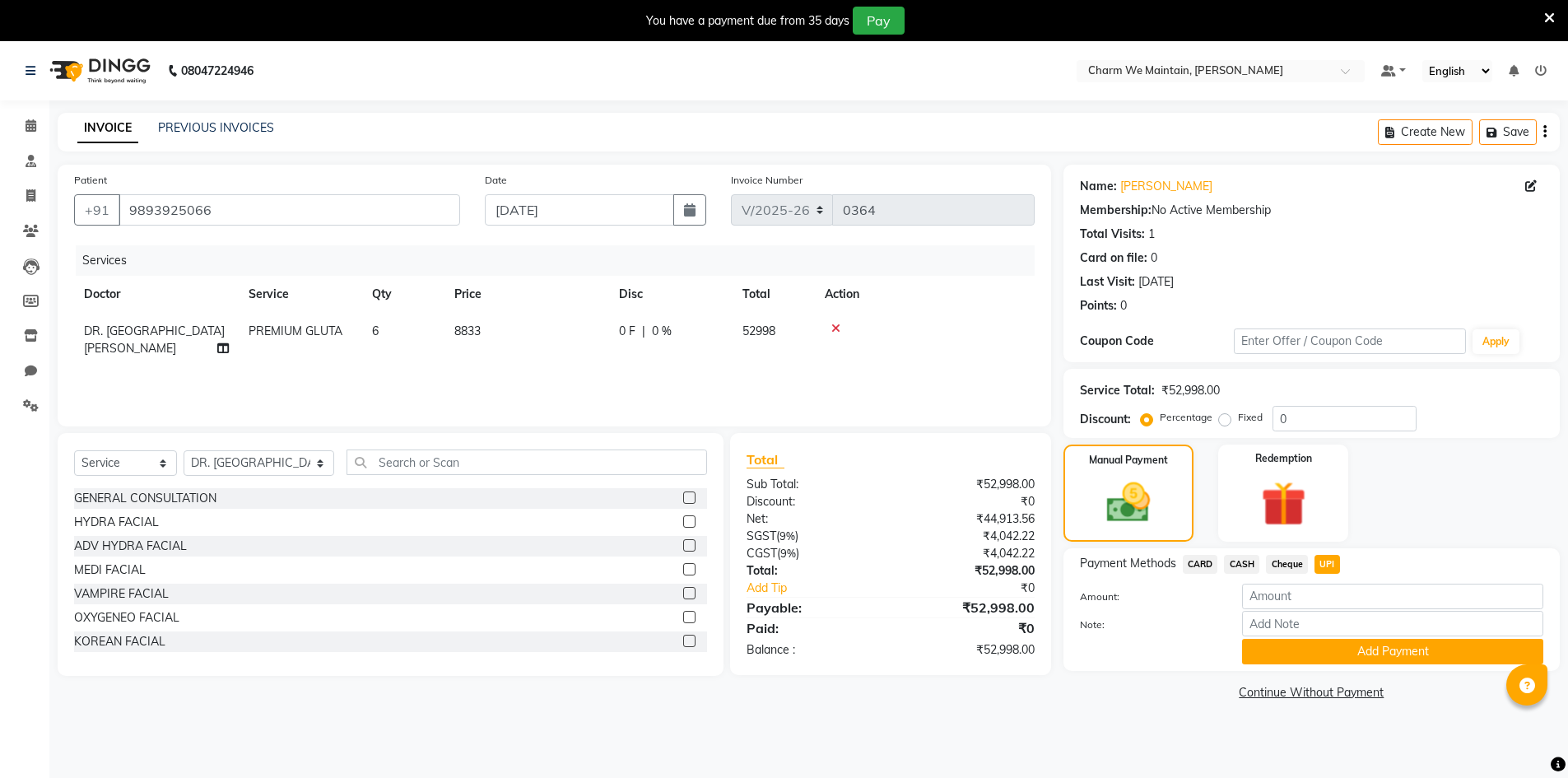
click at [489, 330] on td "8833" at bounding box center [527, 339] width 165 height 54
select select "86212"
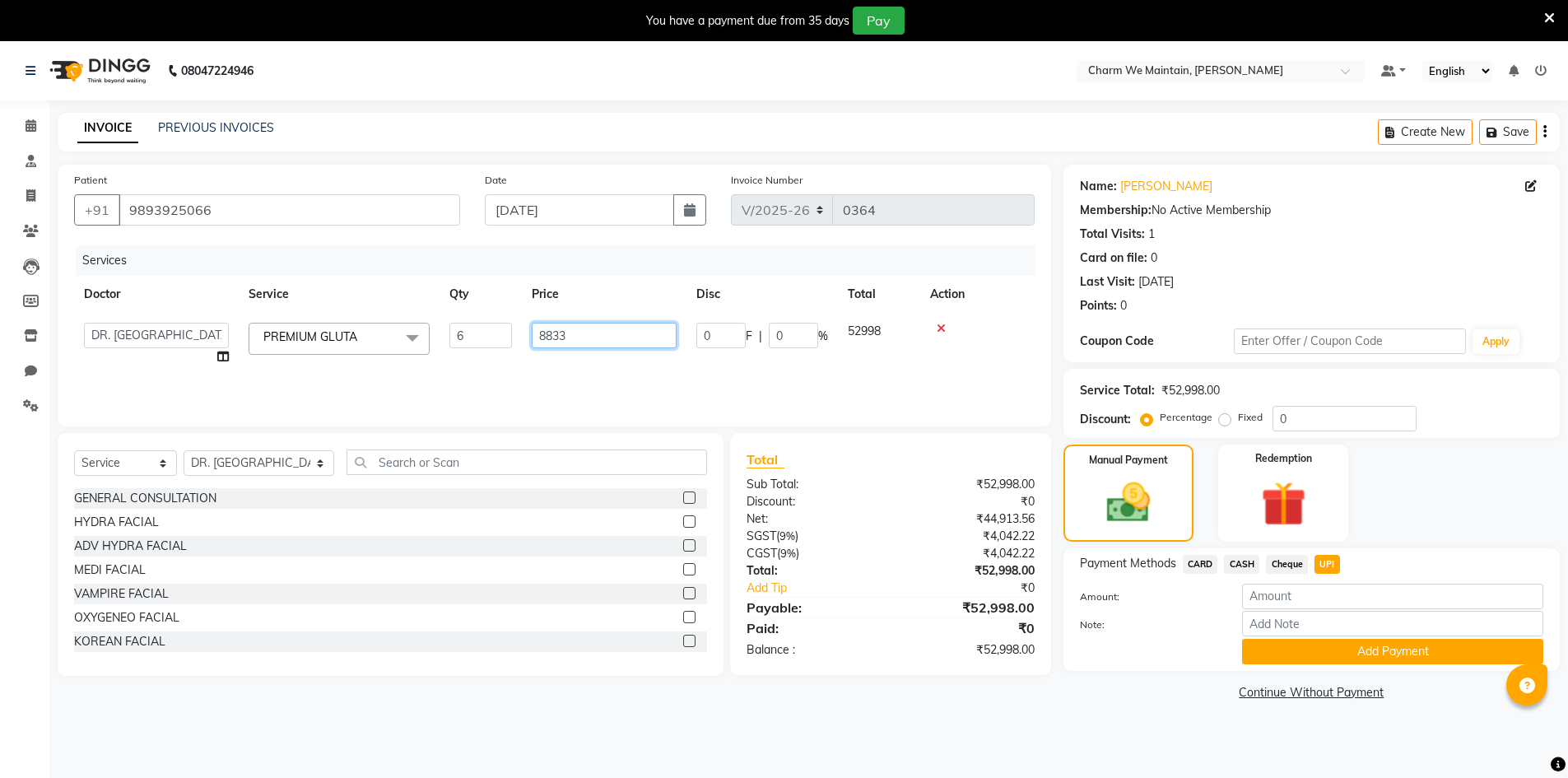
click at [568, 333] on input "8833" at bounding box center [603, 335] width 145 height 26
type input "8834"
click at [1122, 499] on img at bounding box center [1128, 502] width 74 height 52
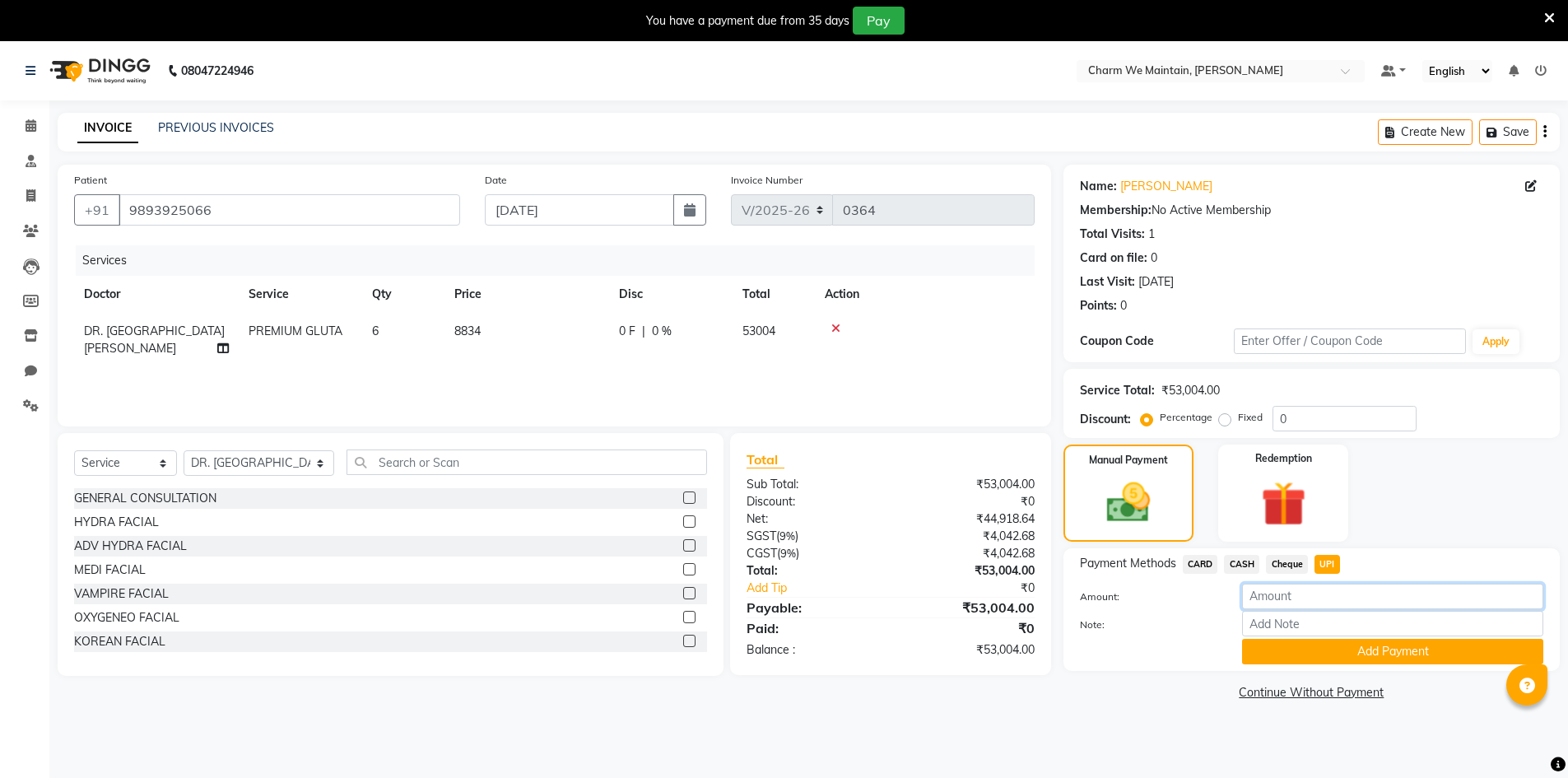
click at [1308, 597] on input "number" at bounding box center [1392, 596] width 301 height 26
type input "26500"
click at [1312, 659] on button "Add Payment" at bounding box center [1392, 651] width 301 height 26
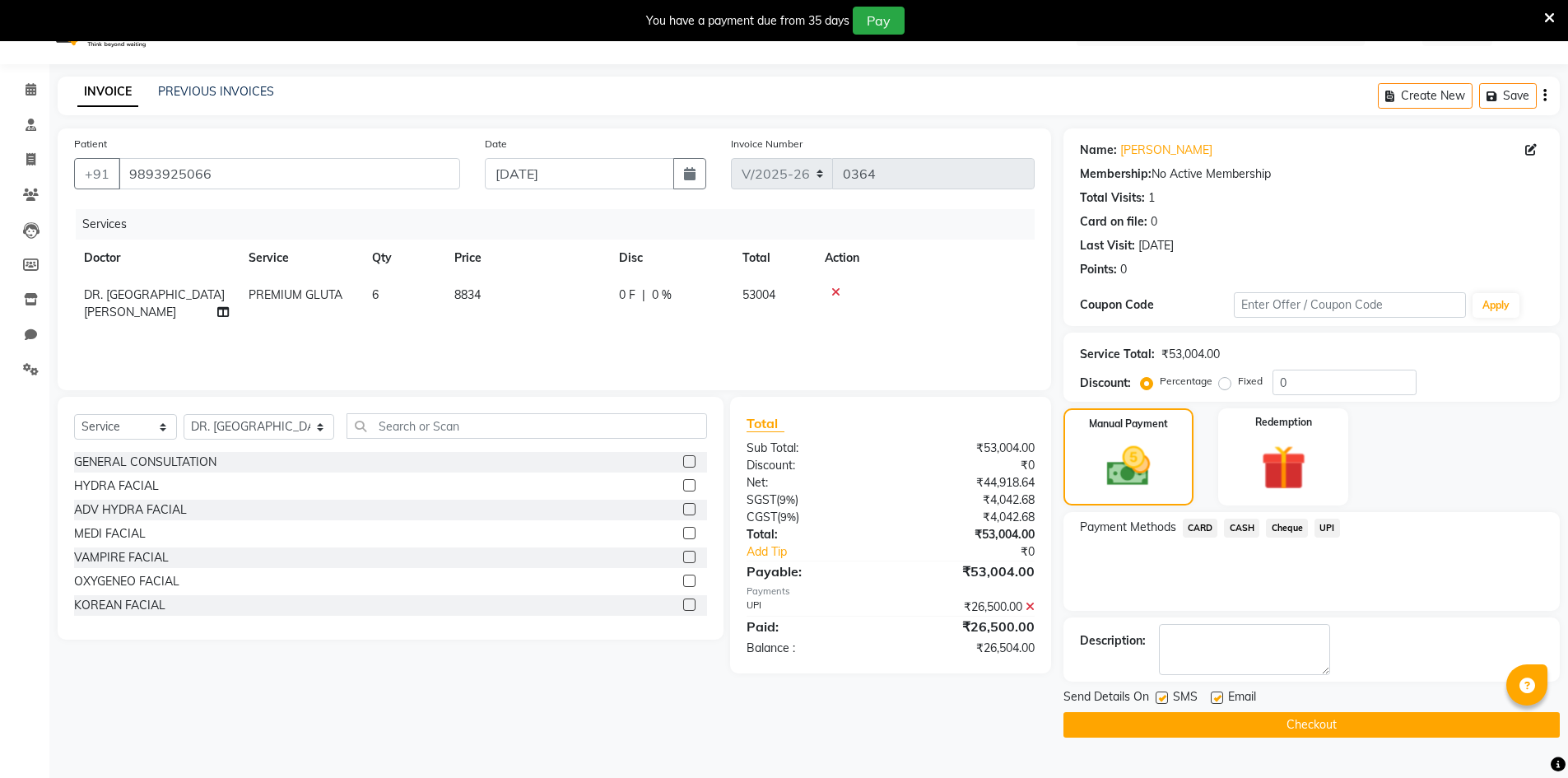
scroll to position [41, 0]
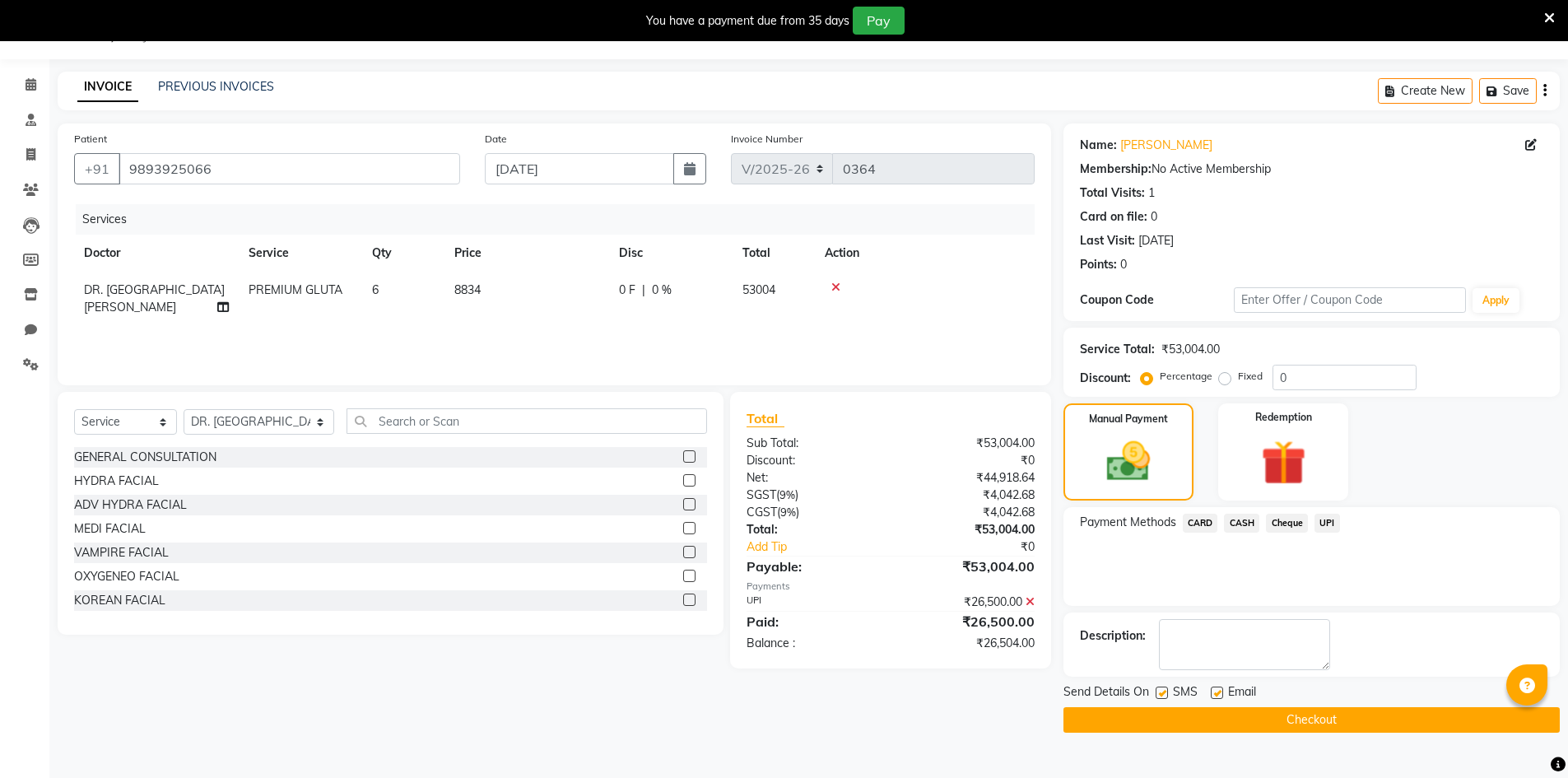
click at [1262, 725] on button "Checkout" at bounding box center [1311, 720] width 496 height 26
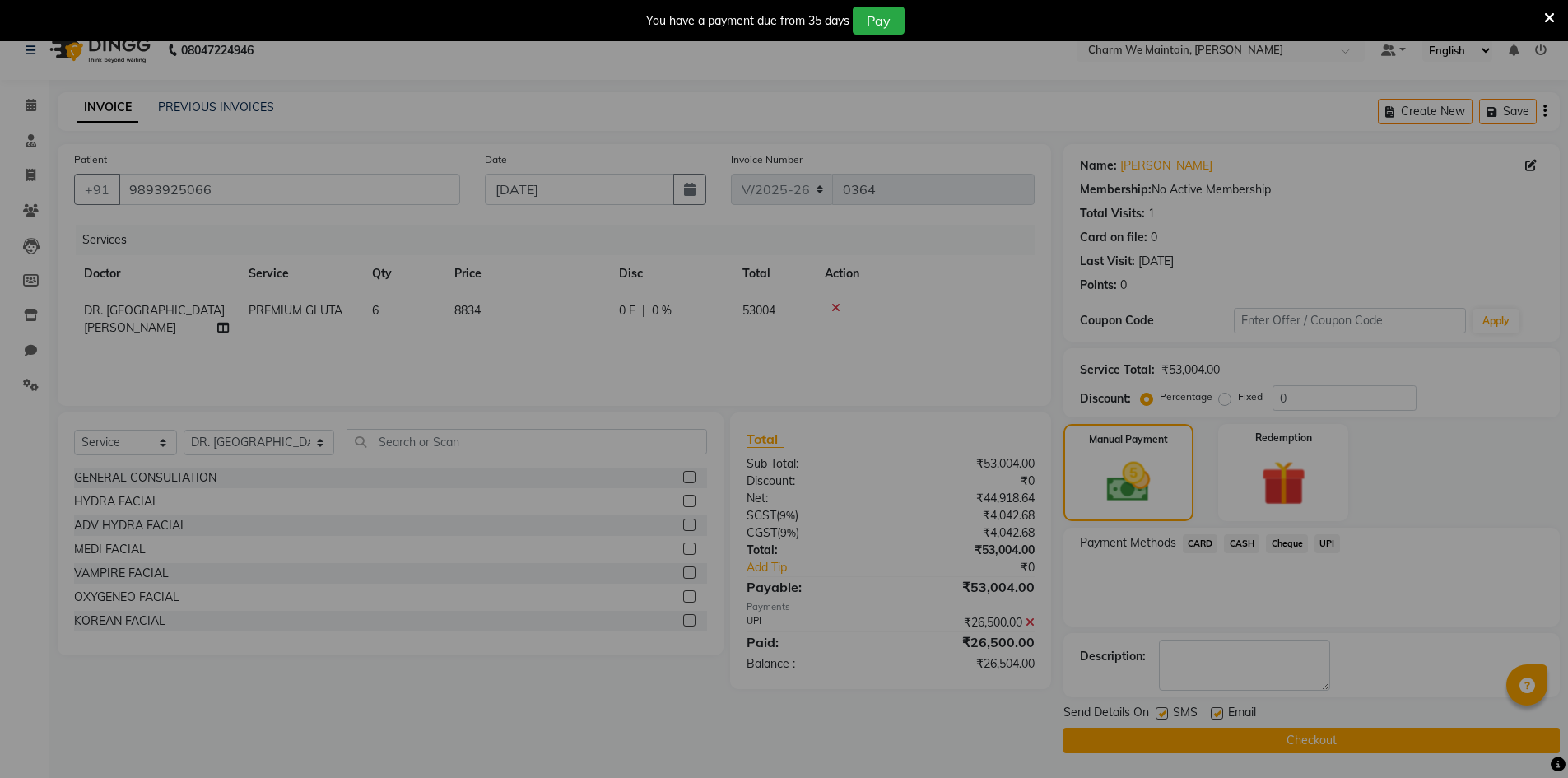
scroll to position [22, 0]
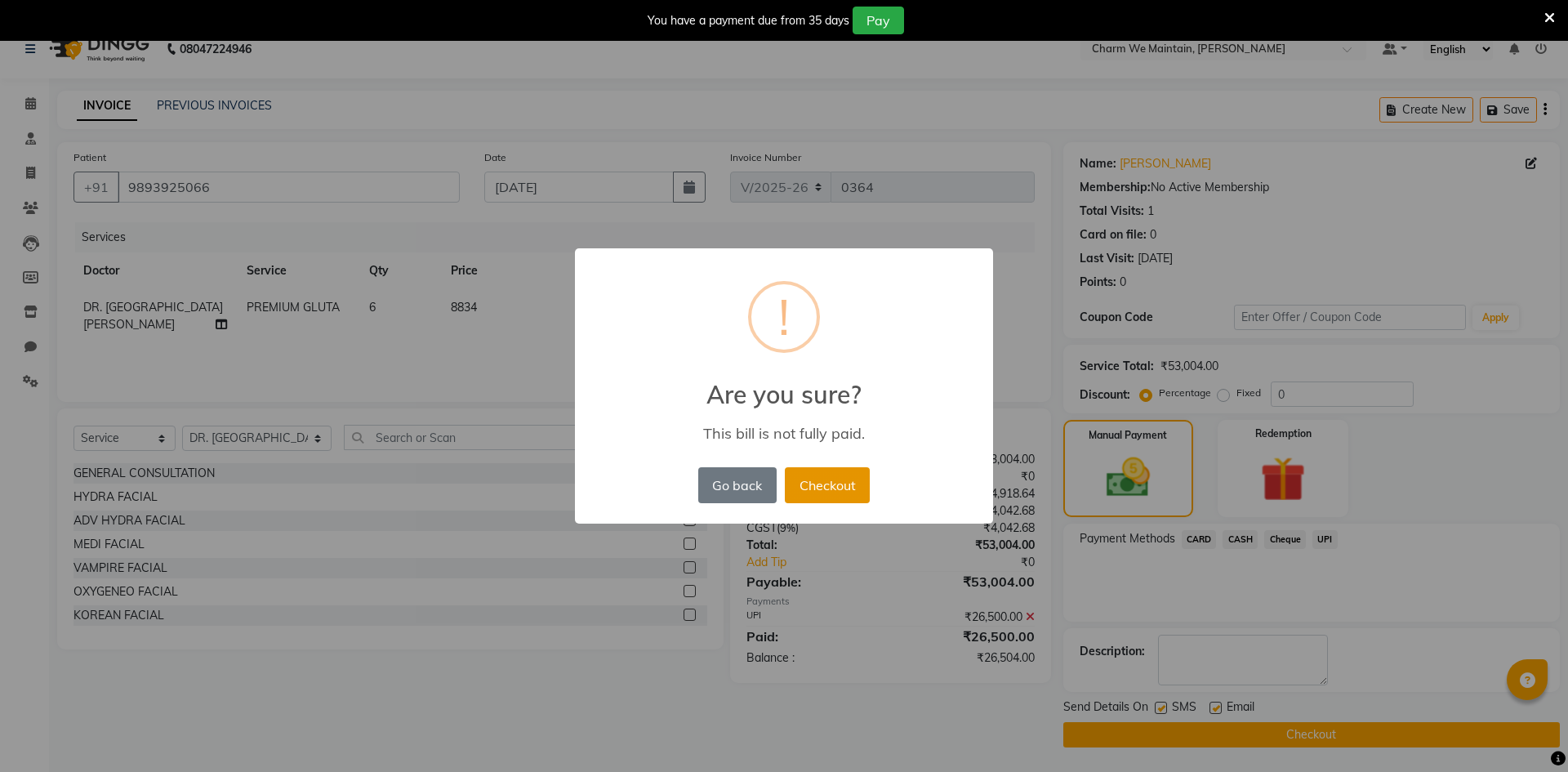
click at [830, 487] on button "Checkout" at bounding box center [827, 484] width 85 height 36
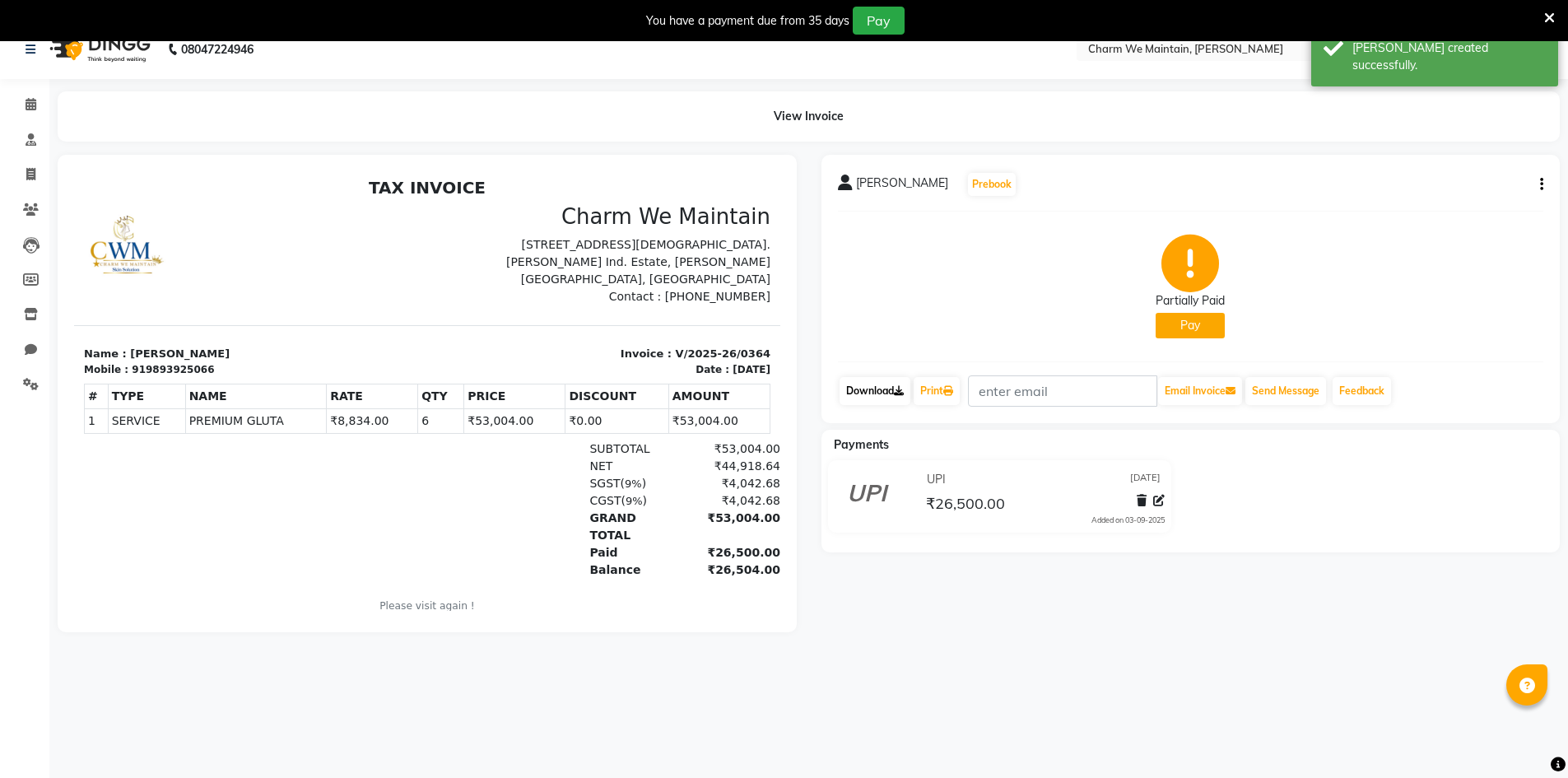
click at [882, 391] on link "Download" at bounding box center [874, 390] width 71 height 28
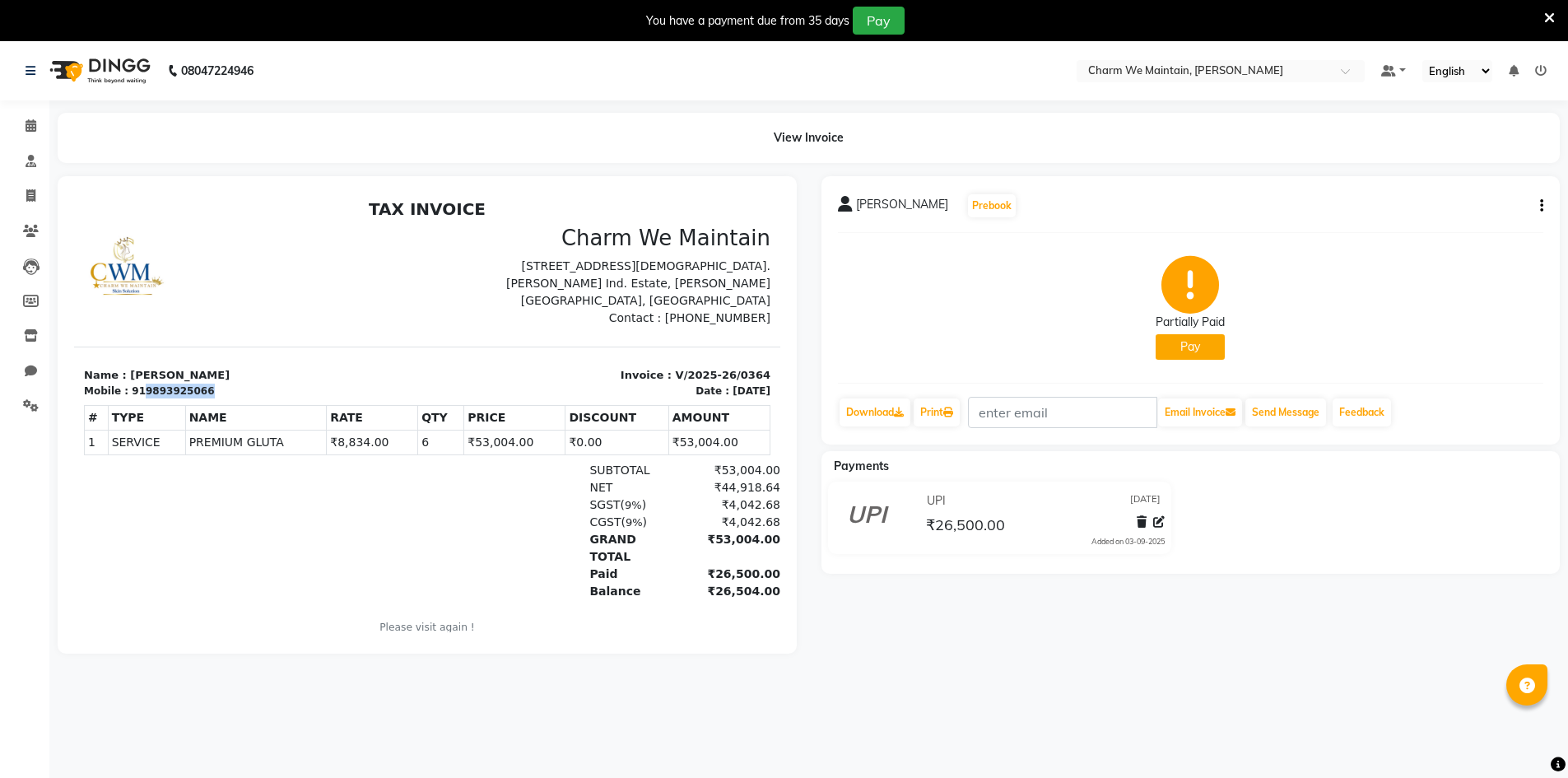
drag, startPoint x: 204, startPoint y: 385, endPoint x: 138, endPoint y: 392, distance: 66.4
click at [138, 392] on div "Mobile : 919893925066" at bounding box center [250, 391] width 333 height 15
copy div "9893925066"
click at [33, 125] on icon at bounding box center [31, 125] width 11 height 13
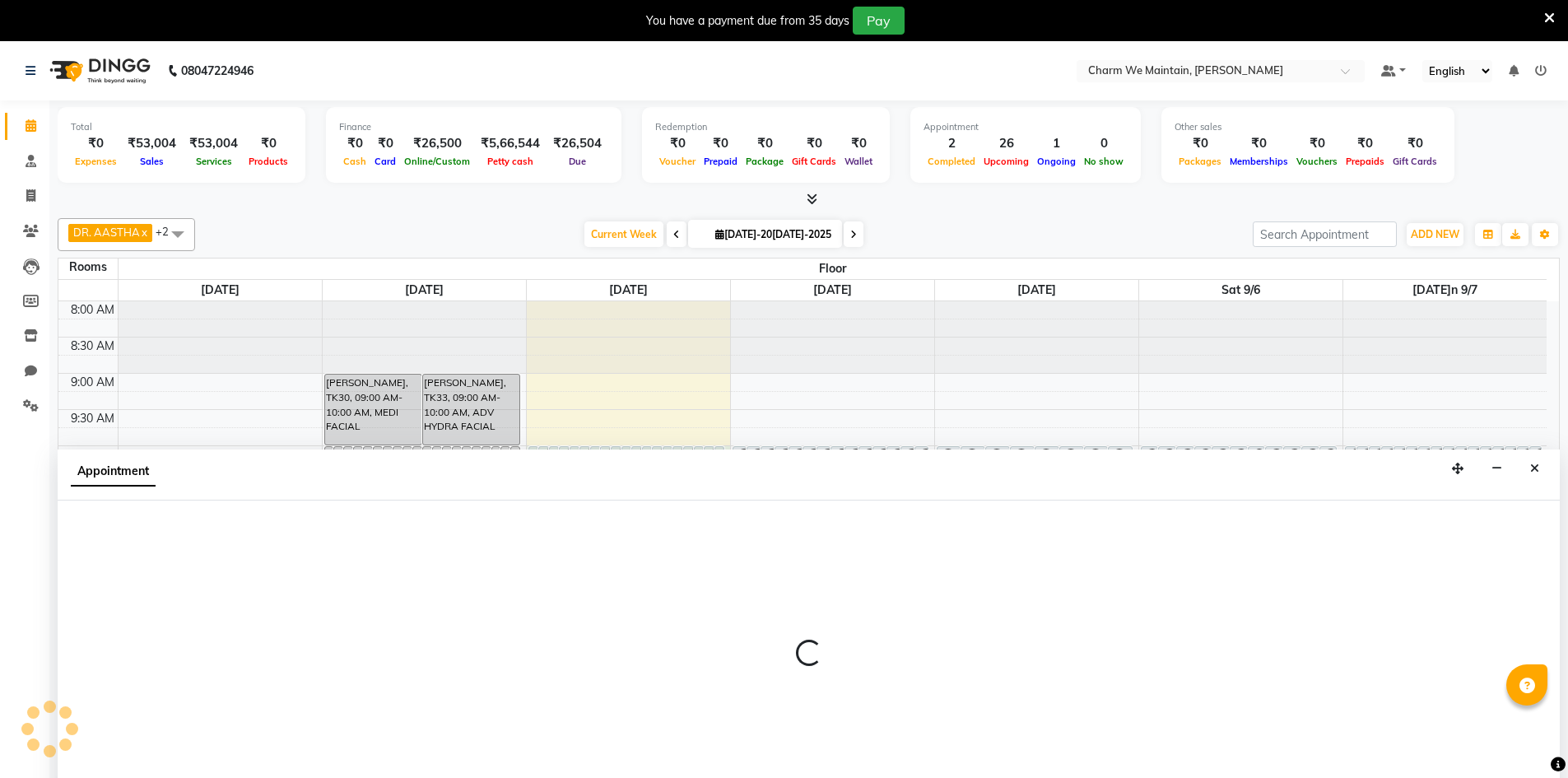
scroll to position [42, 0]
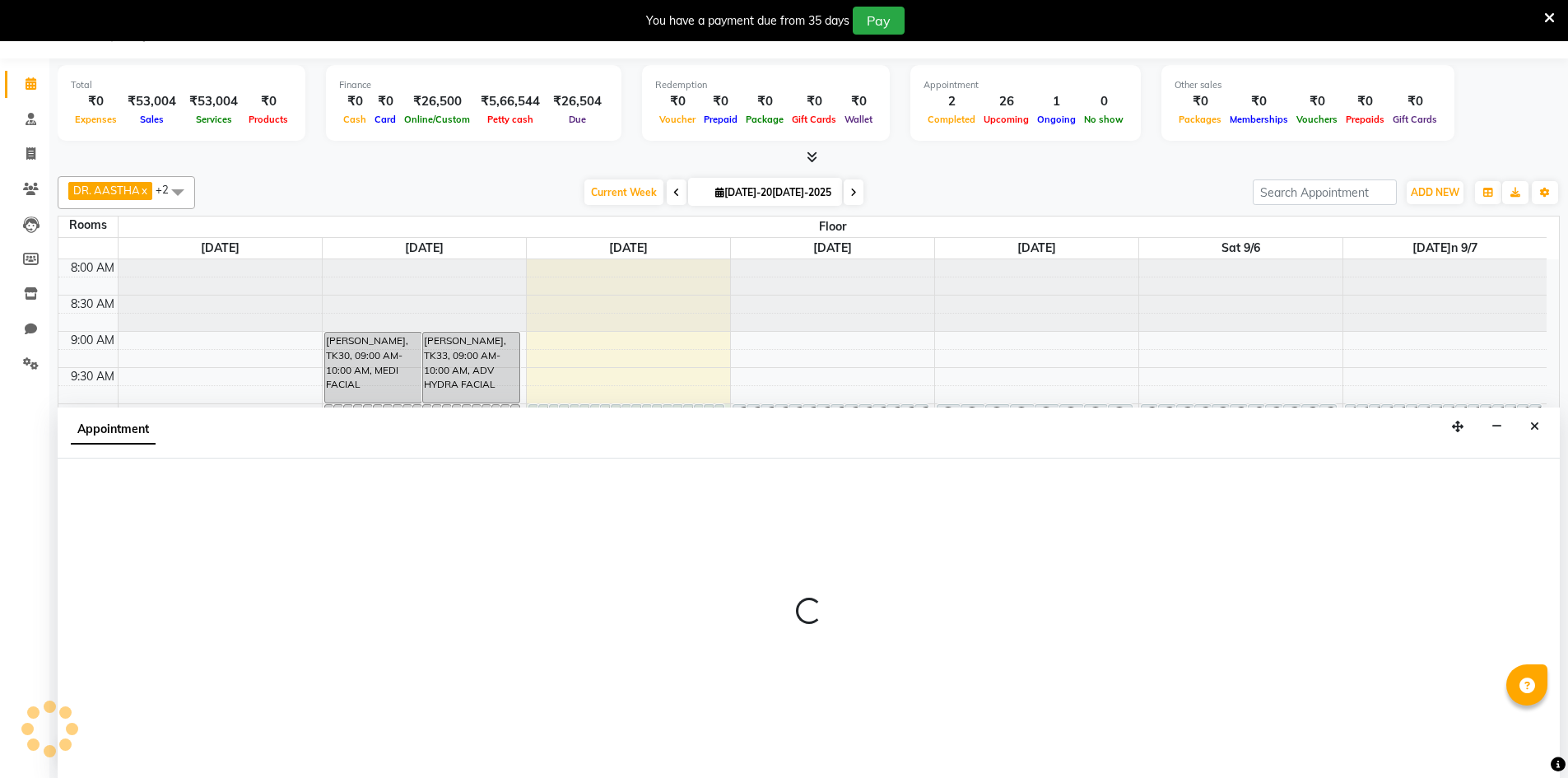
select select "600"
select select "tentative"
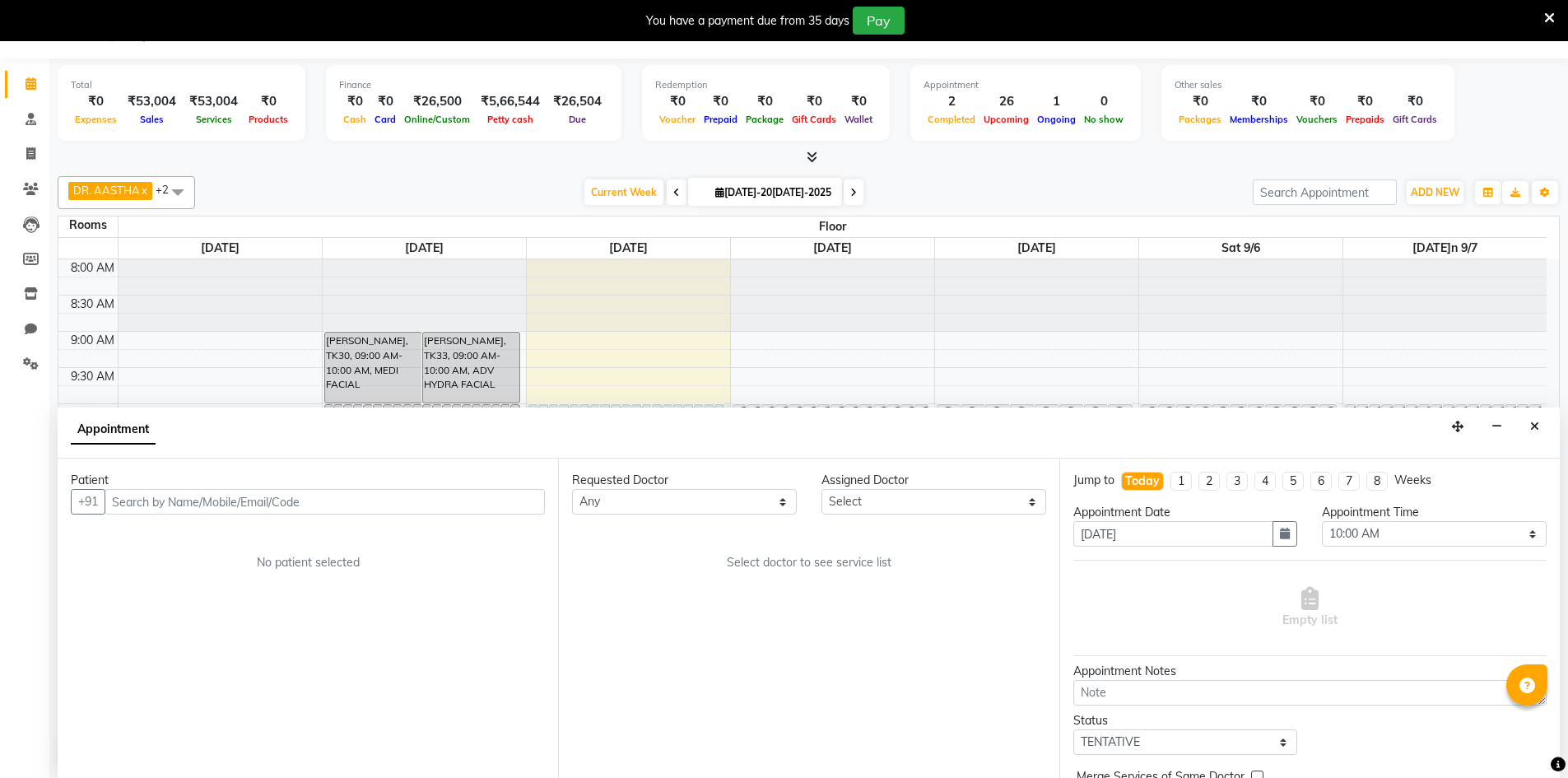
click at [393, 497] on input "text" at bounding box center [324, 501] width 440 height 26
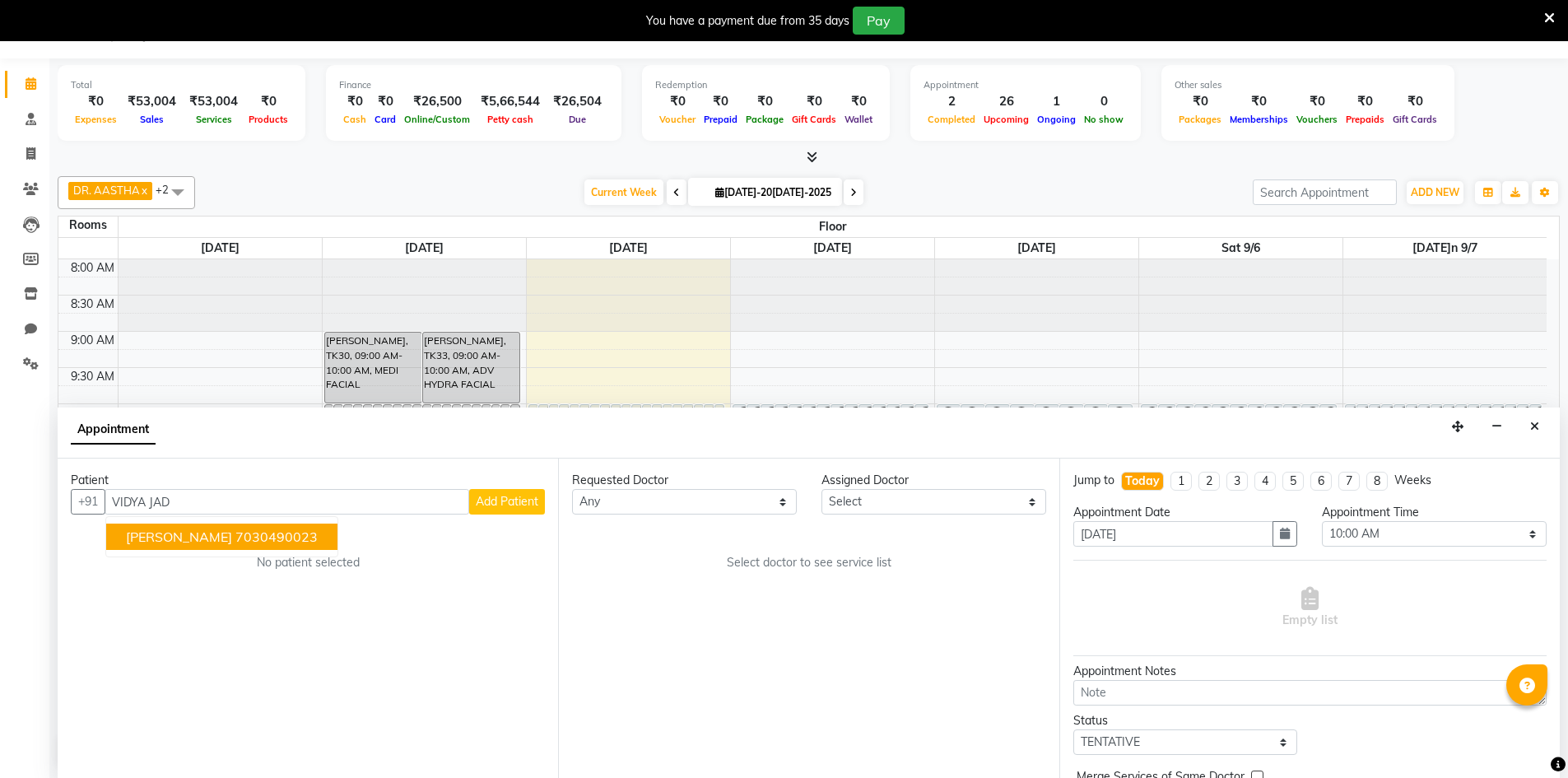
click at [273, 539] on ngb-highlight "7030490023" at bounding box center [277, 536] width 82 height 17
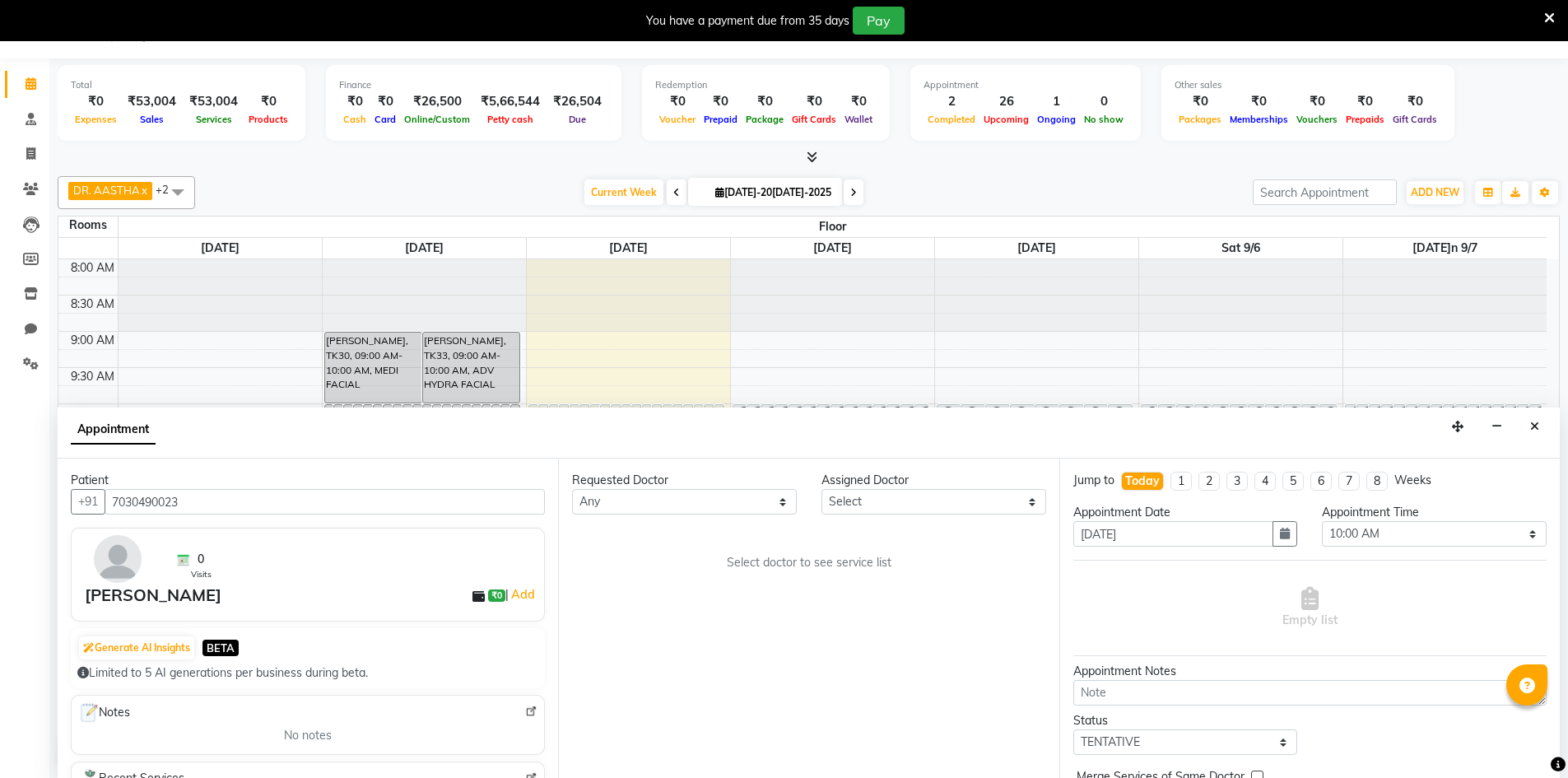
type input "7030490023"
click at [1452, 532] on select "Select 09:00 AM 09:15 AM 09:30 AM 09:45 AM 10:00 AM 10:15 AM 10:30 AM 10:45 AM …" at bounding box center [1434, 533] width 225 height 26
select select "840"
click at [1322, 521] on select "Select 09:00 AM 09:15 AM 09:30 AM 09:45 AM 10:00 AM 10:15 AM 10:30 AM 10:45 AM …" at bounding box center [1434, 533] width 225 height 26
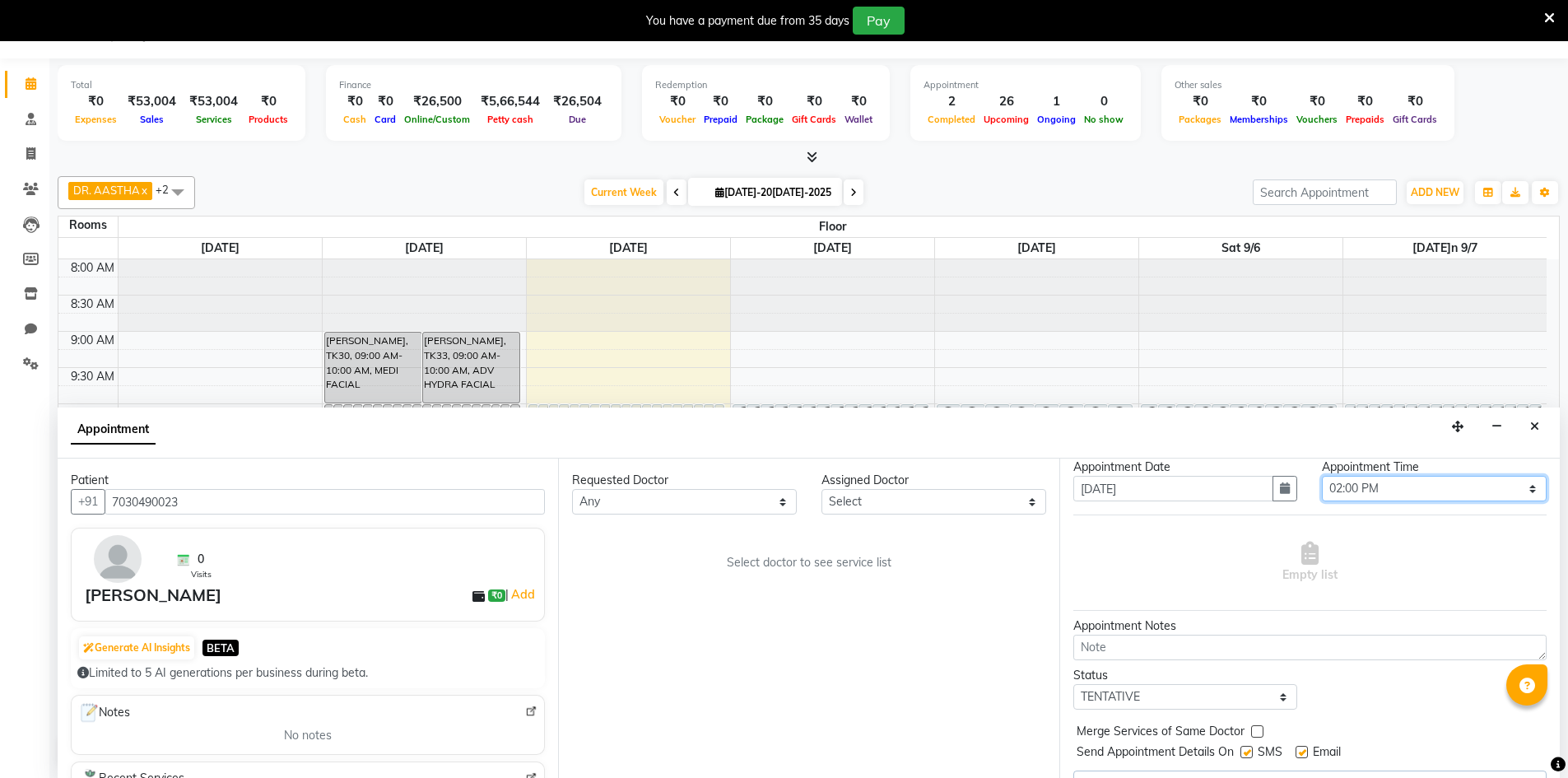
scroll to position [82, 0]
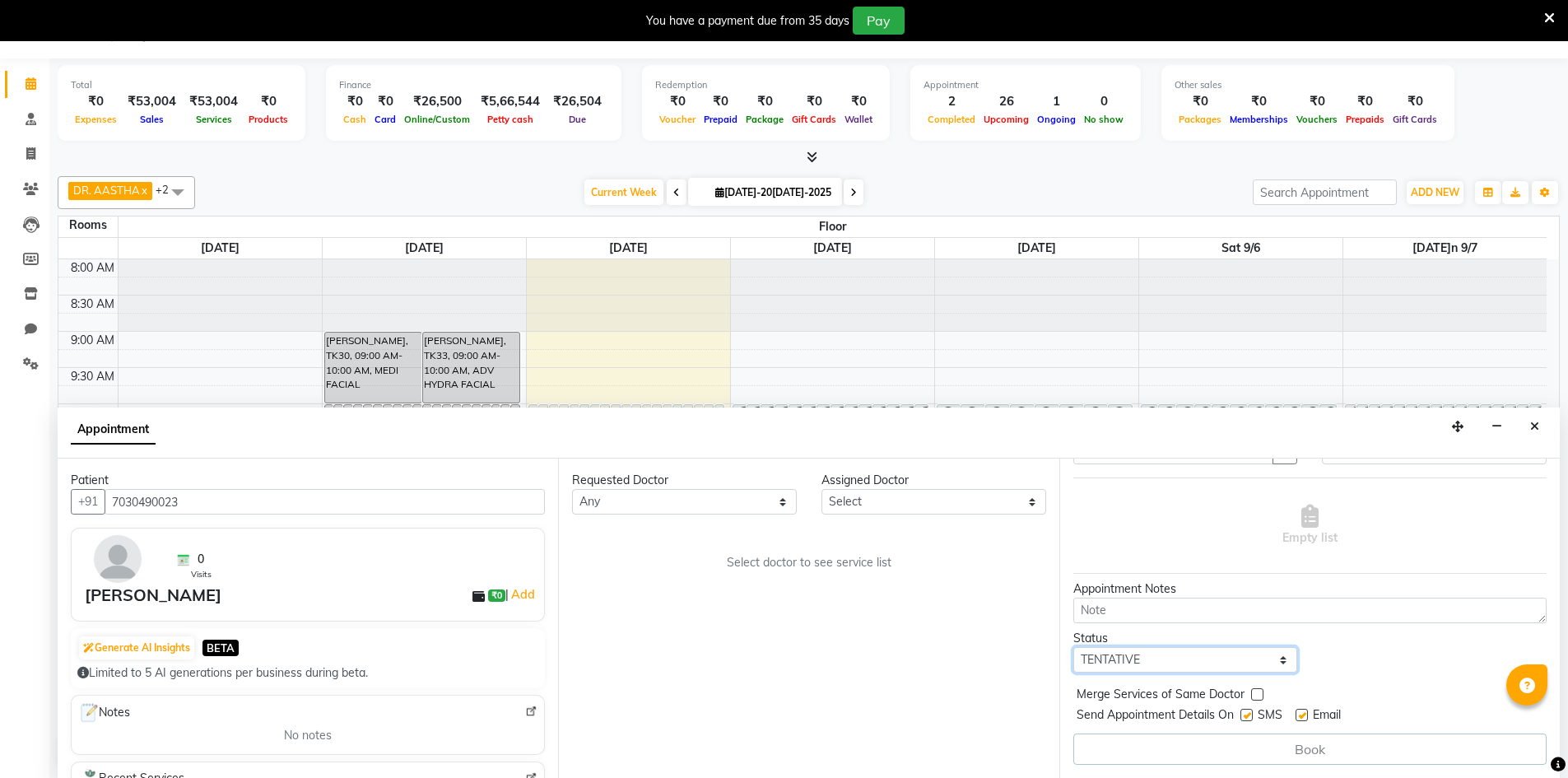
click at [1214, 659] on select "Select TENTATIVE CONFIRM CHECK-IN UPCOMING" at bounding box center [1185, 659] width 225 height 26
select select "confirm booking"
click at [1073, 647] on select "Select TENTATIVE CONFIRM CHECK-IN UPCOMING" at bounding box center [1185, 659] width 225 height 26
click at [966, 504] on select "Select DR. AYESHA DR. [GEOGRAPHIC_DATA]" at bounding box center [934, 501] width 225 height 26
select select "86212"
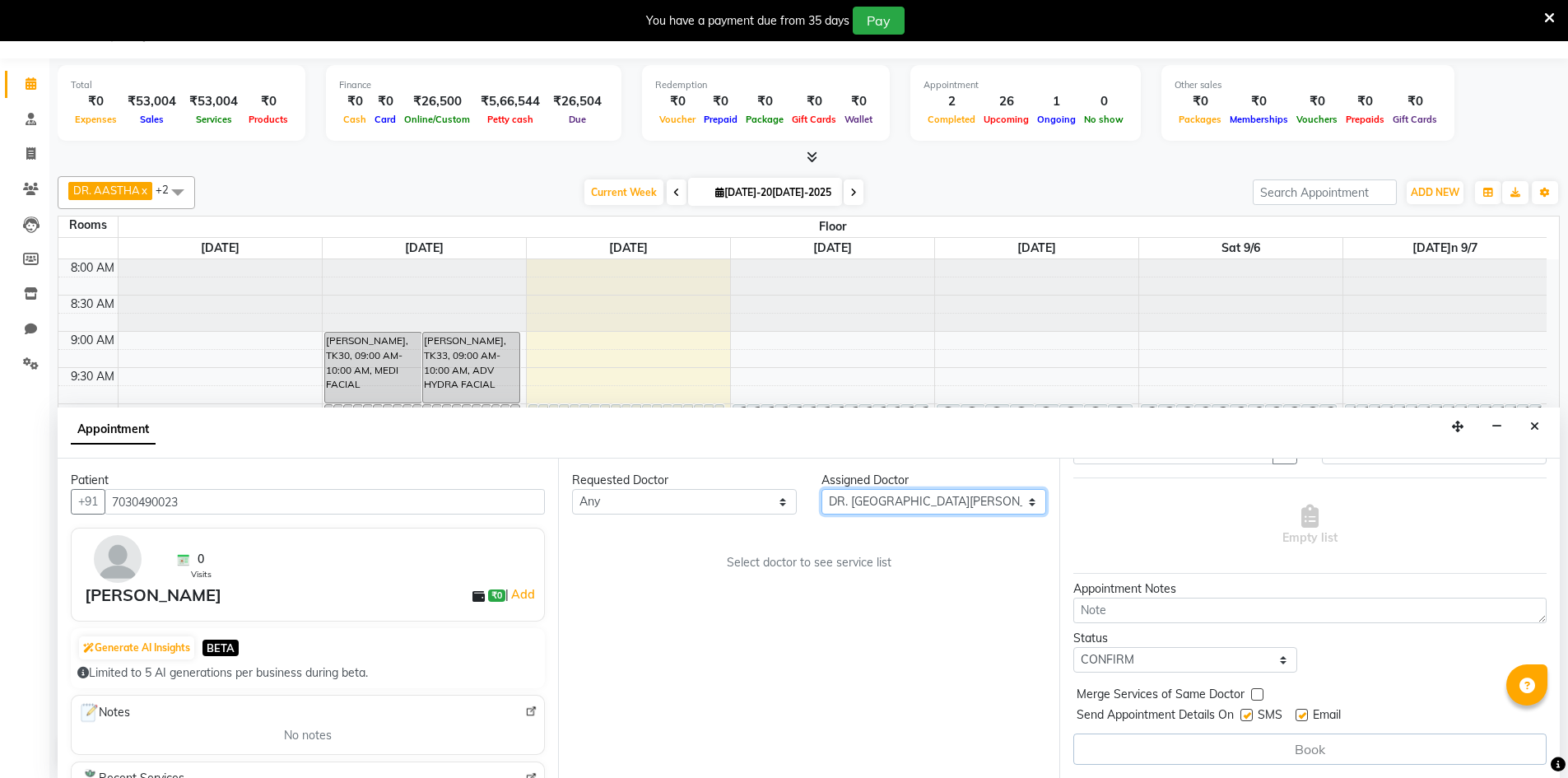
click at [822, 489] on select "Select DR. AYESHA DR. [GEOGRAPHIC_DATA]" at bounding box center [934, 501] width 225 height 26
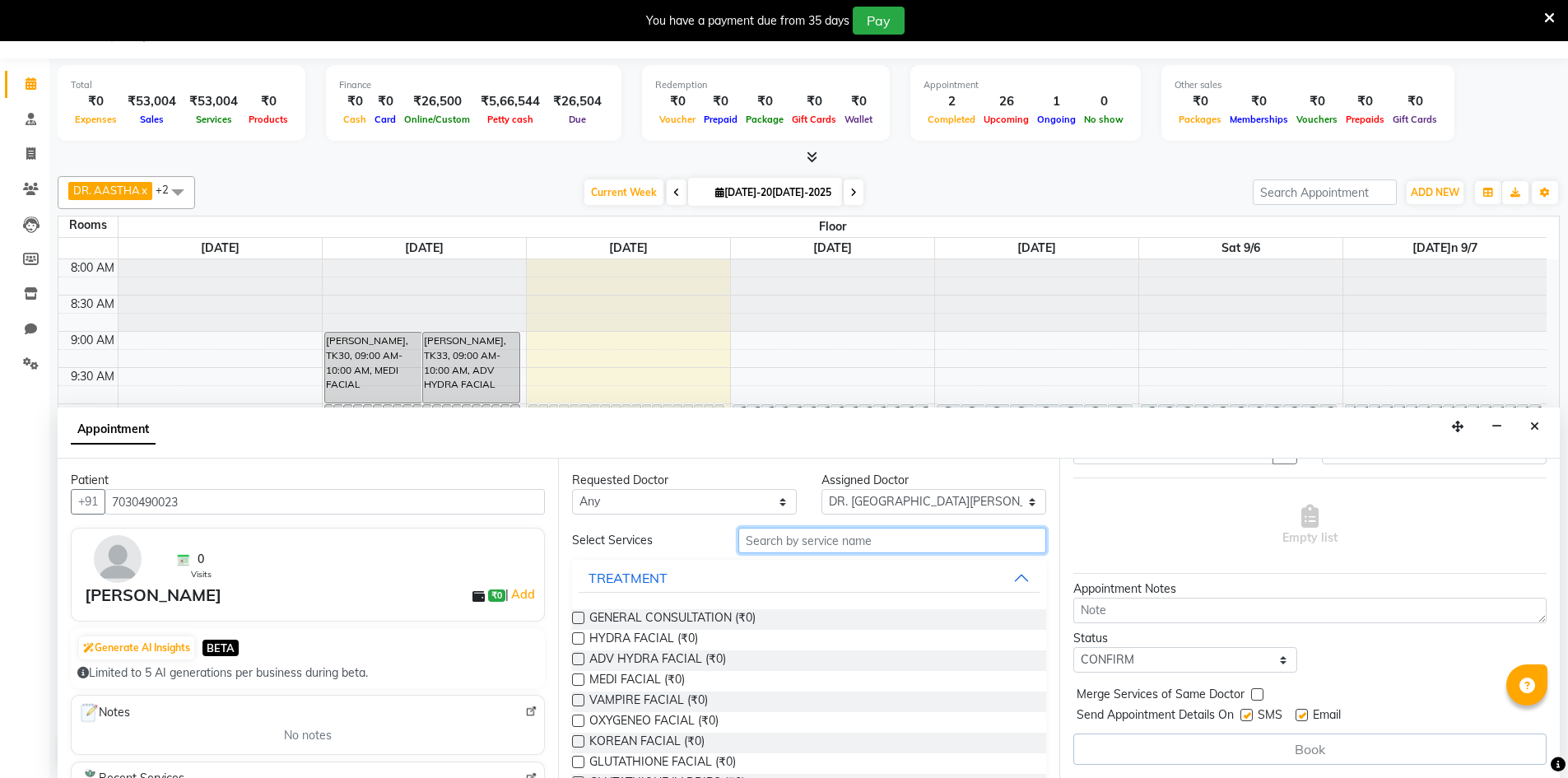
click at [865, 539] on input "text" at bounding box center [892, 540] width 308 height 26
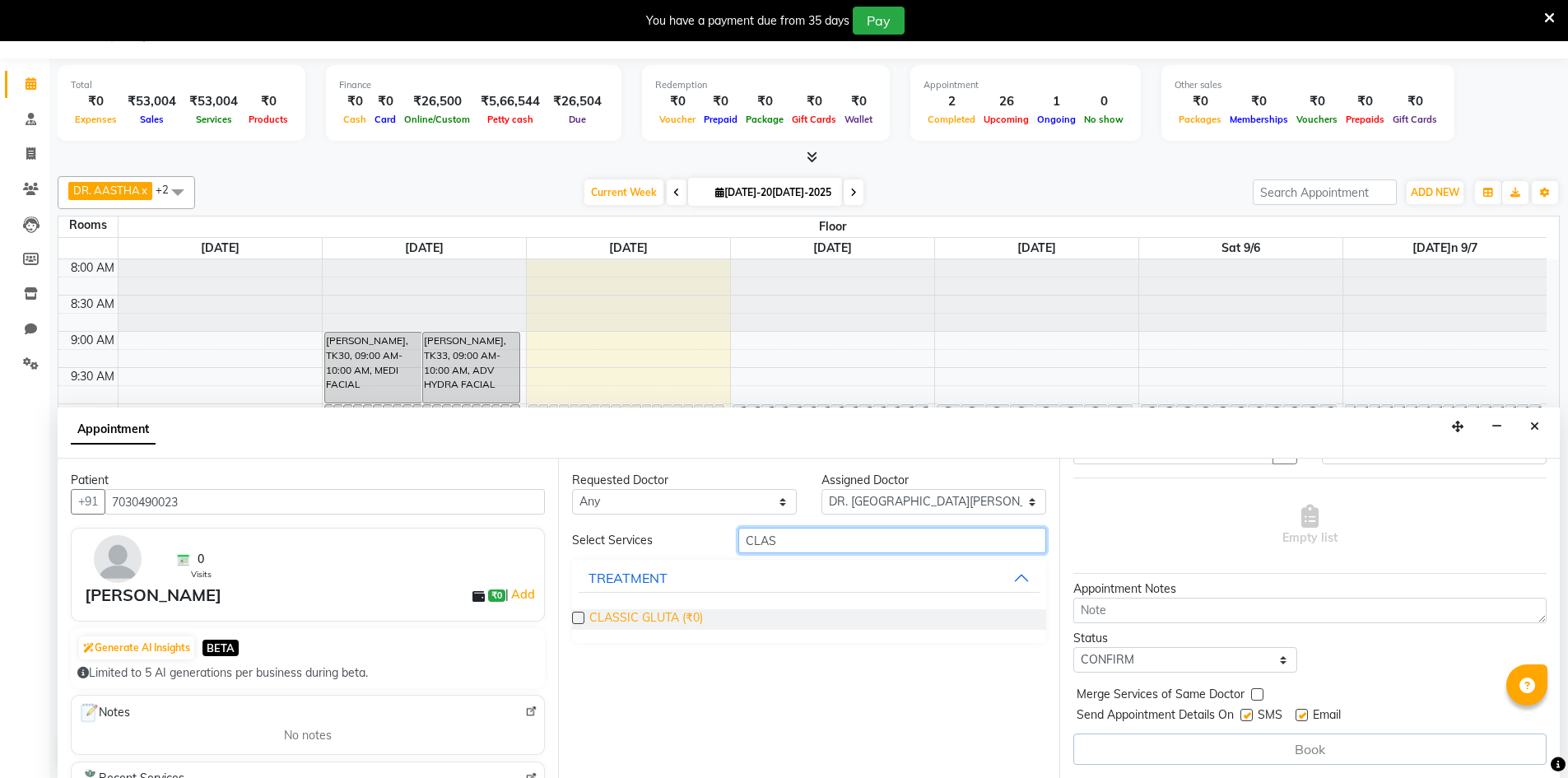
type input "CLAS"
click at [629, 613] on span "CLASSIC GLUTA (₹0)" at bounding box center [646, 619] width 114 height 21
checkbox input "true"
select select "4343"
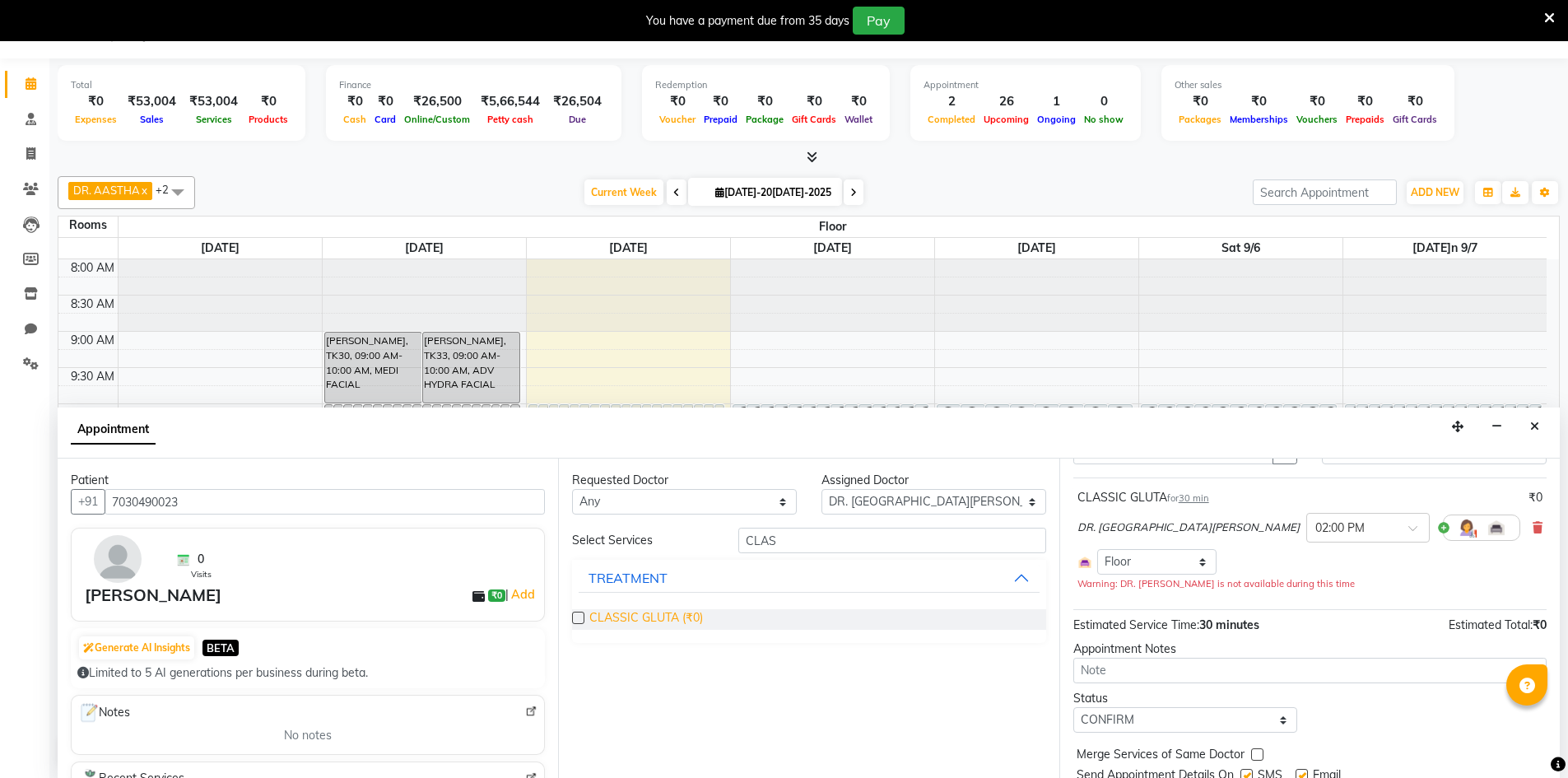
checkbox input "false"
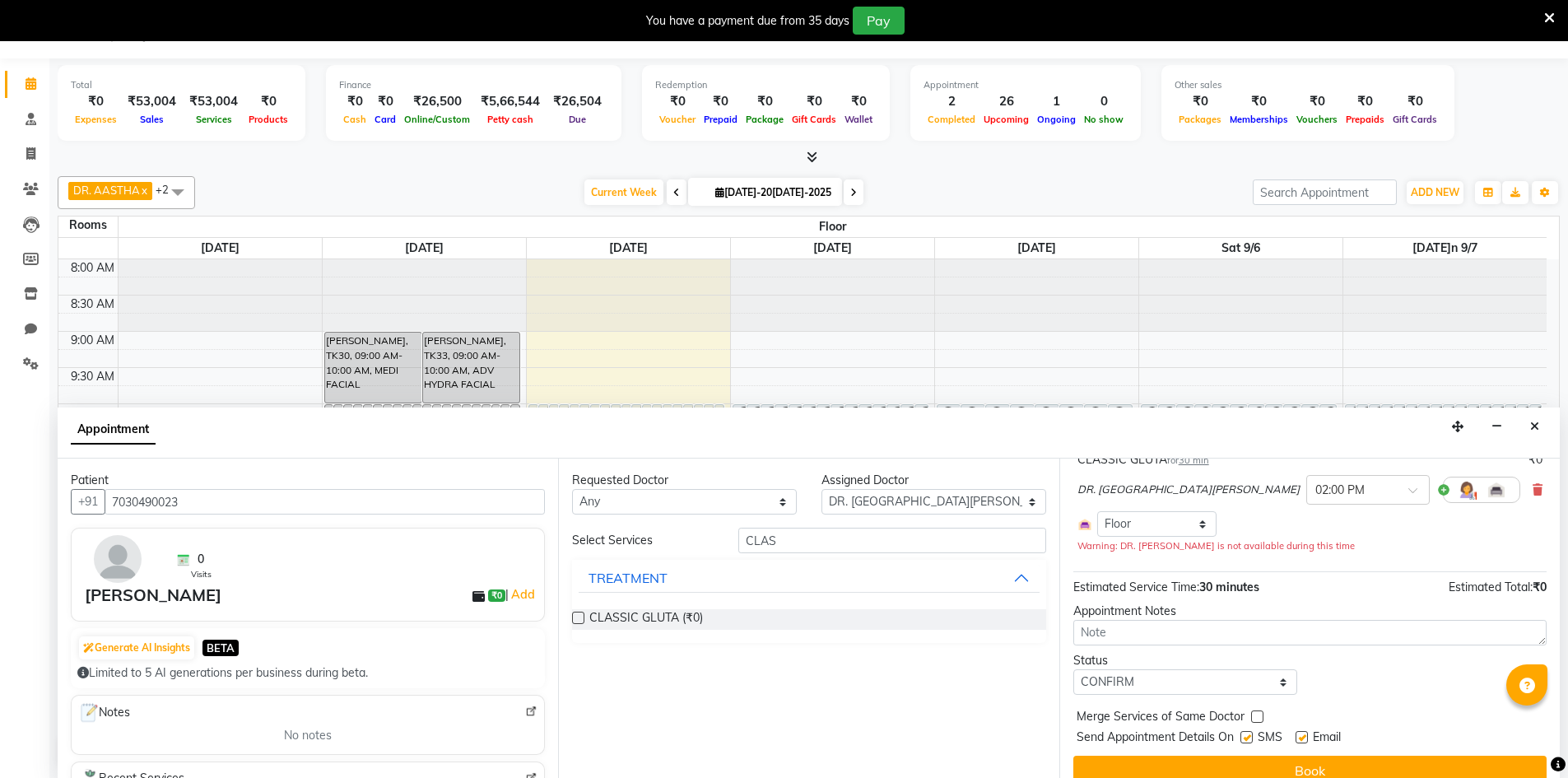
scroll to position [140, 0]
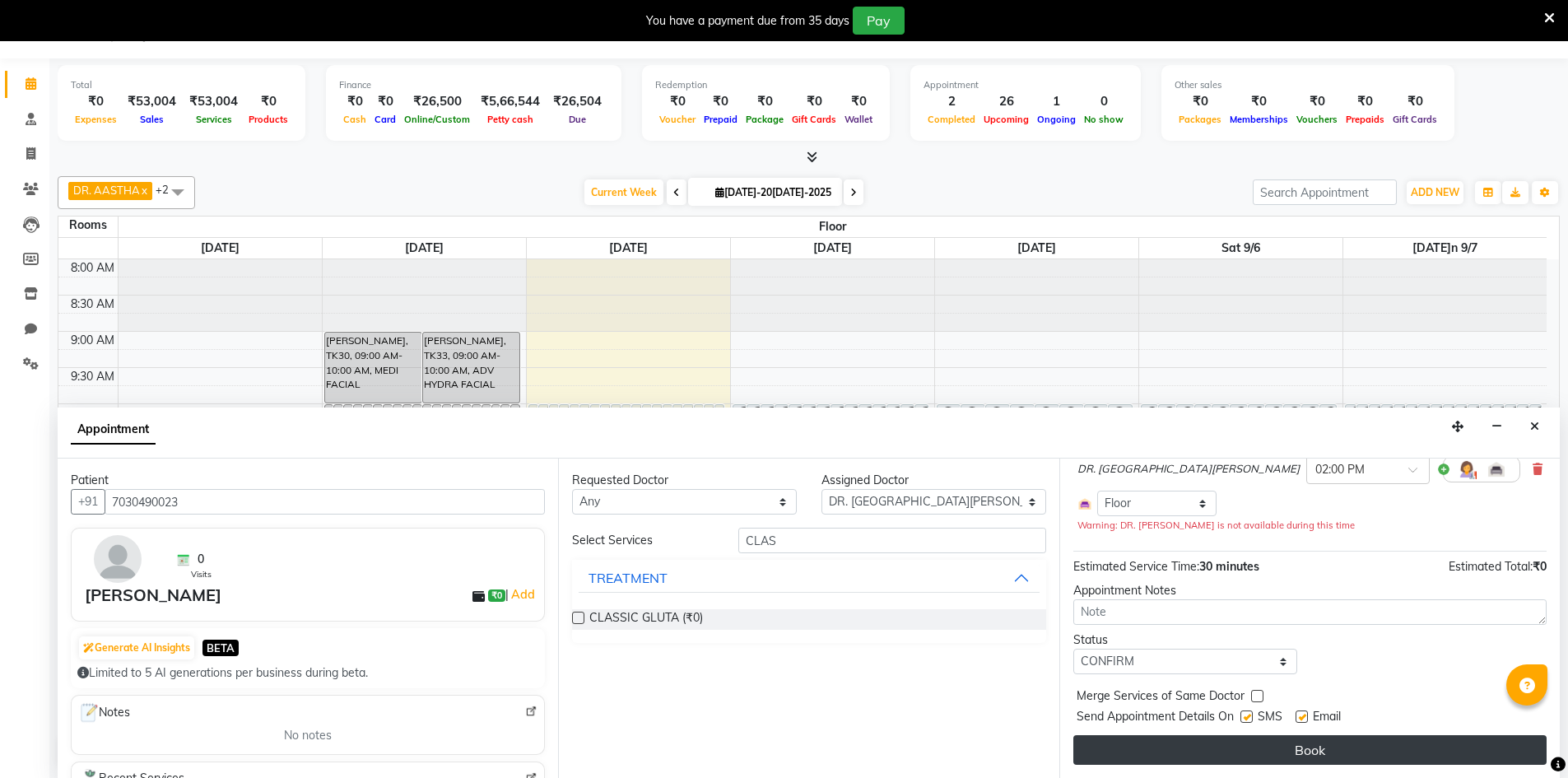
click at [1289, 757] on button "Book" at bounding box center [1310, 749] width 473 height 29
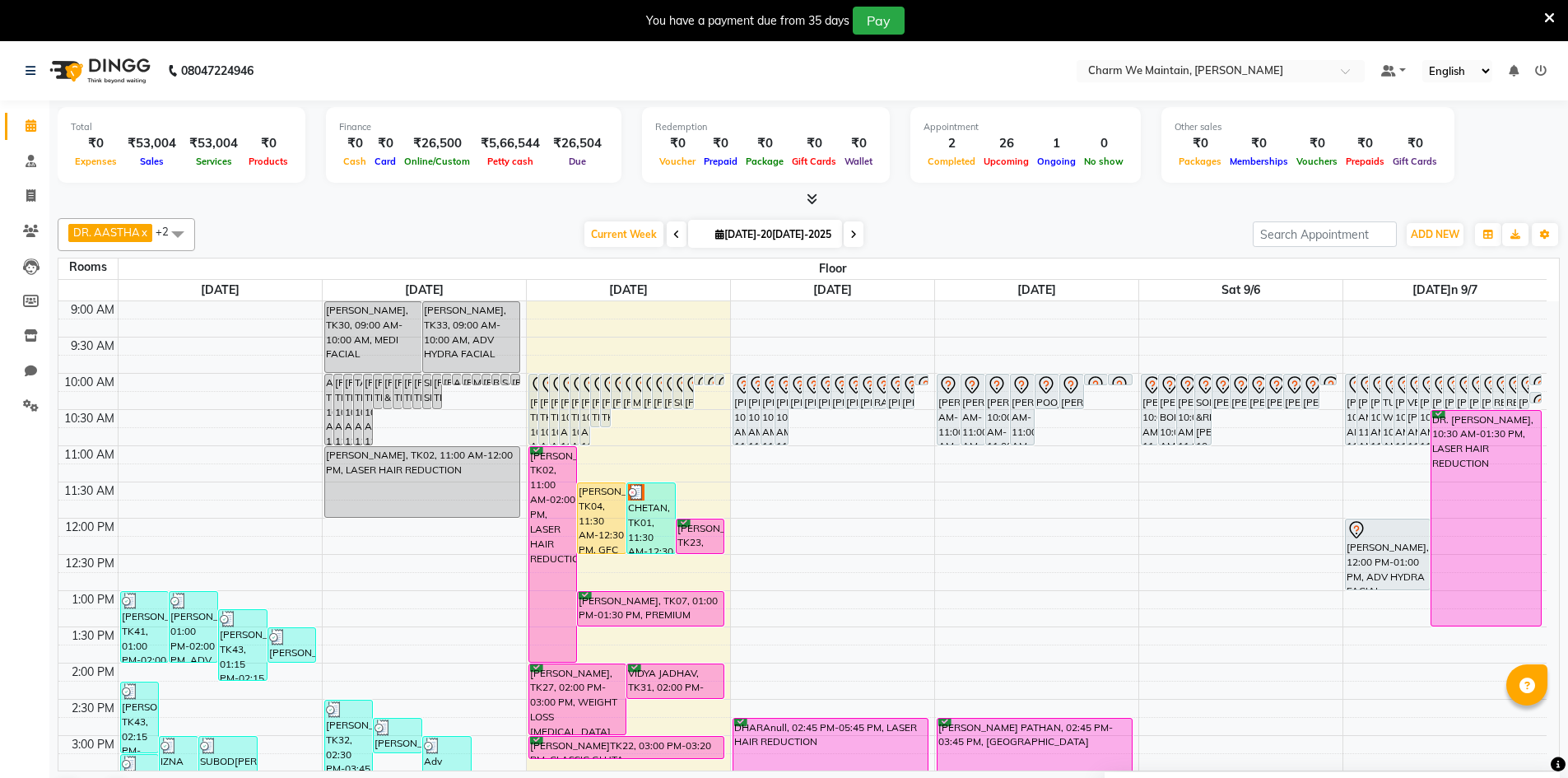
scroll to position [0, 0]
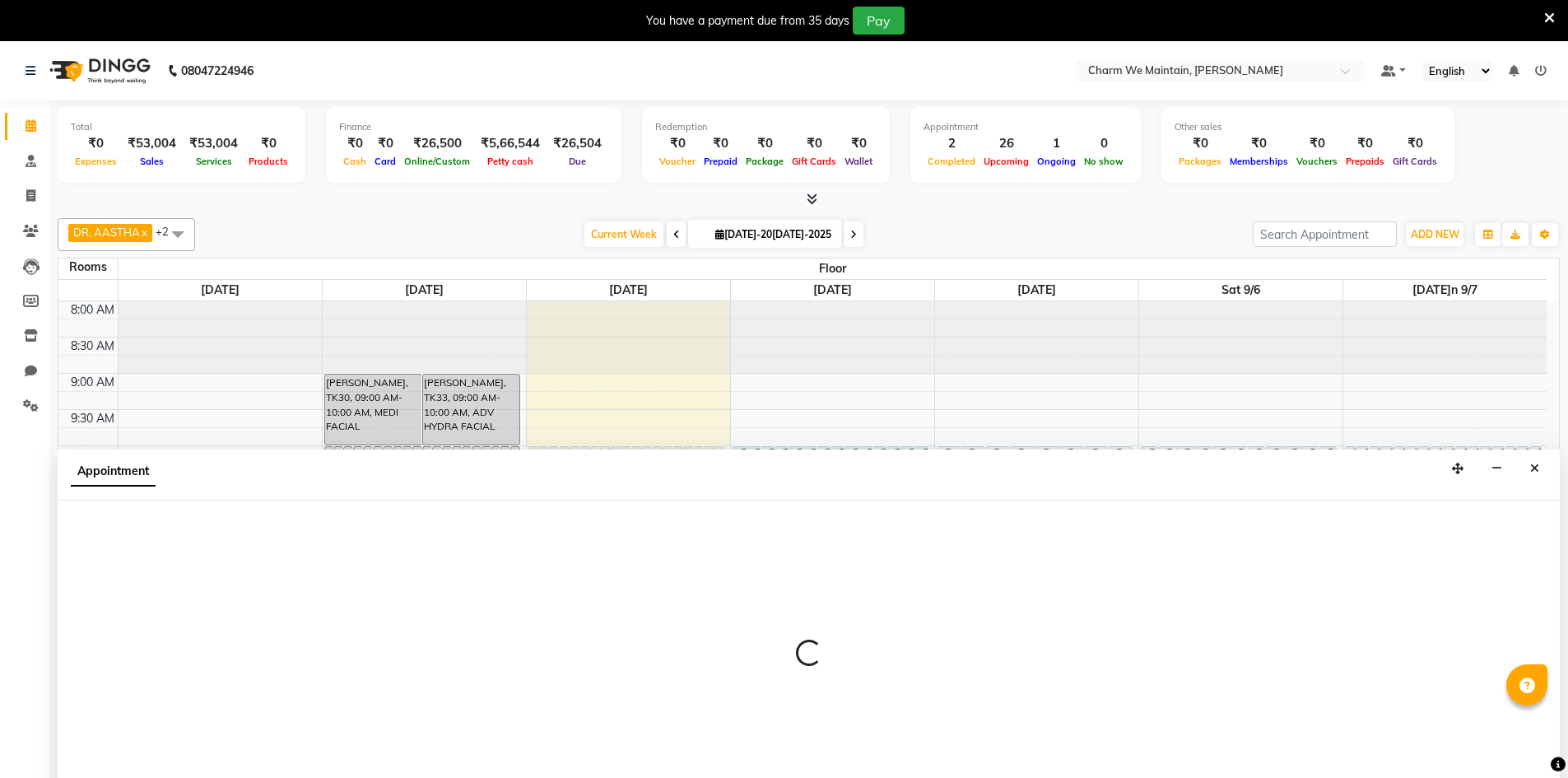
scroll to position [42, 0]
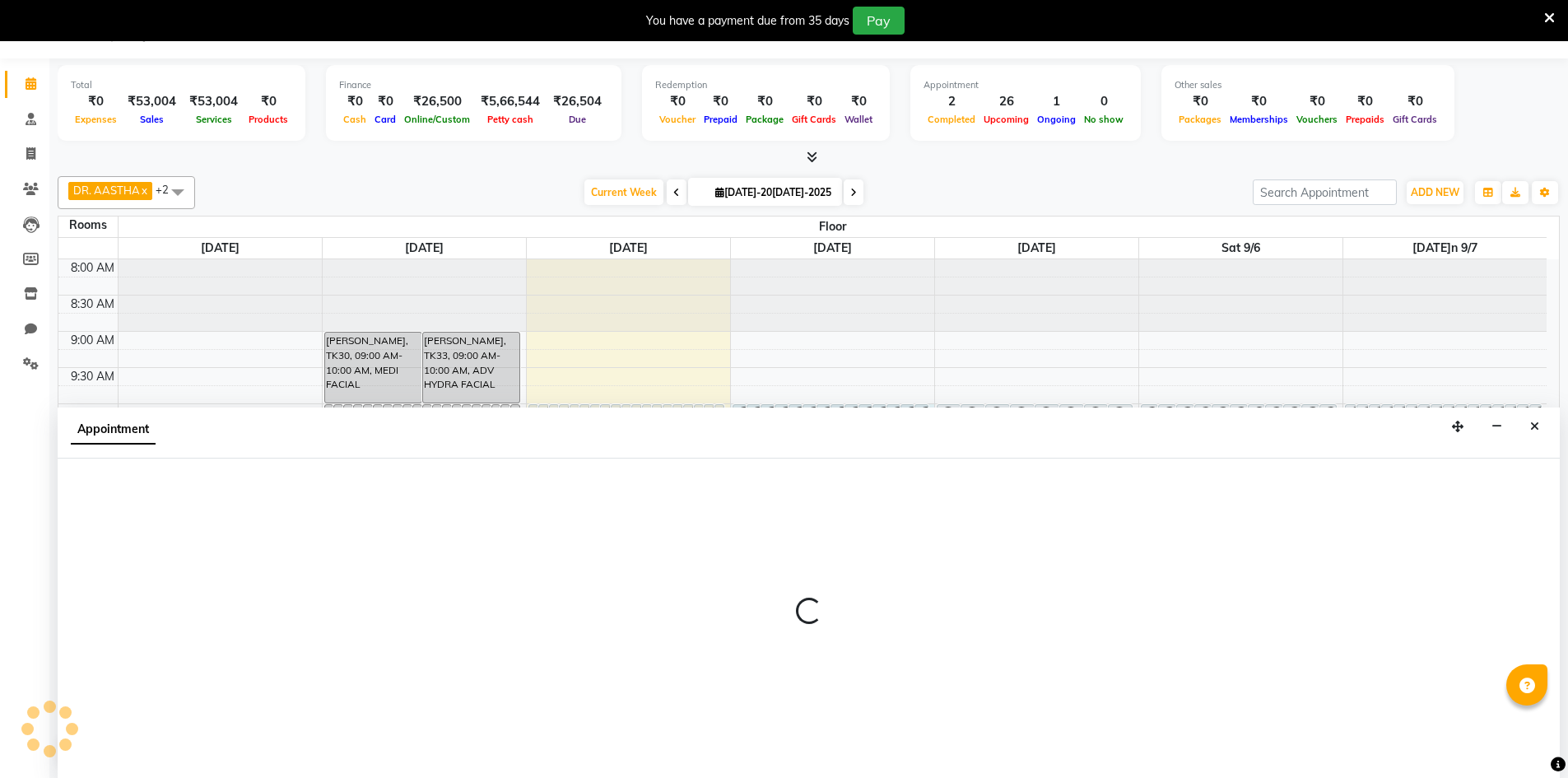
select select "600"
select select "tentative"
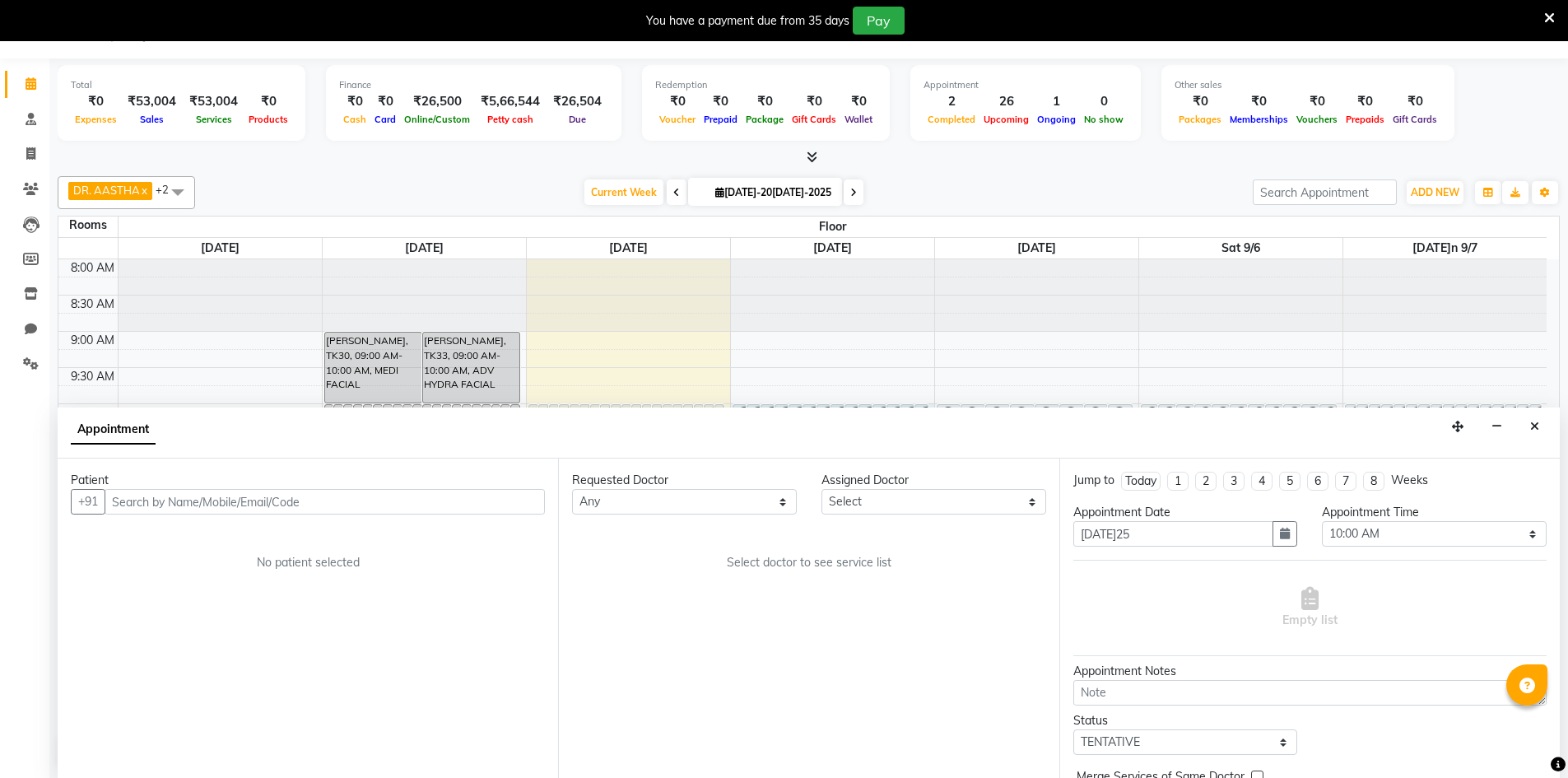
click at [384, 508] on input "text" at bounding box center [324, 501] width 440 height 26
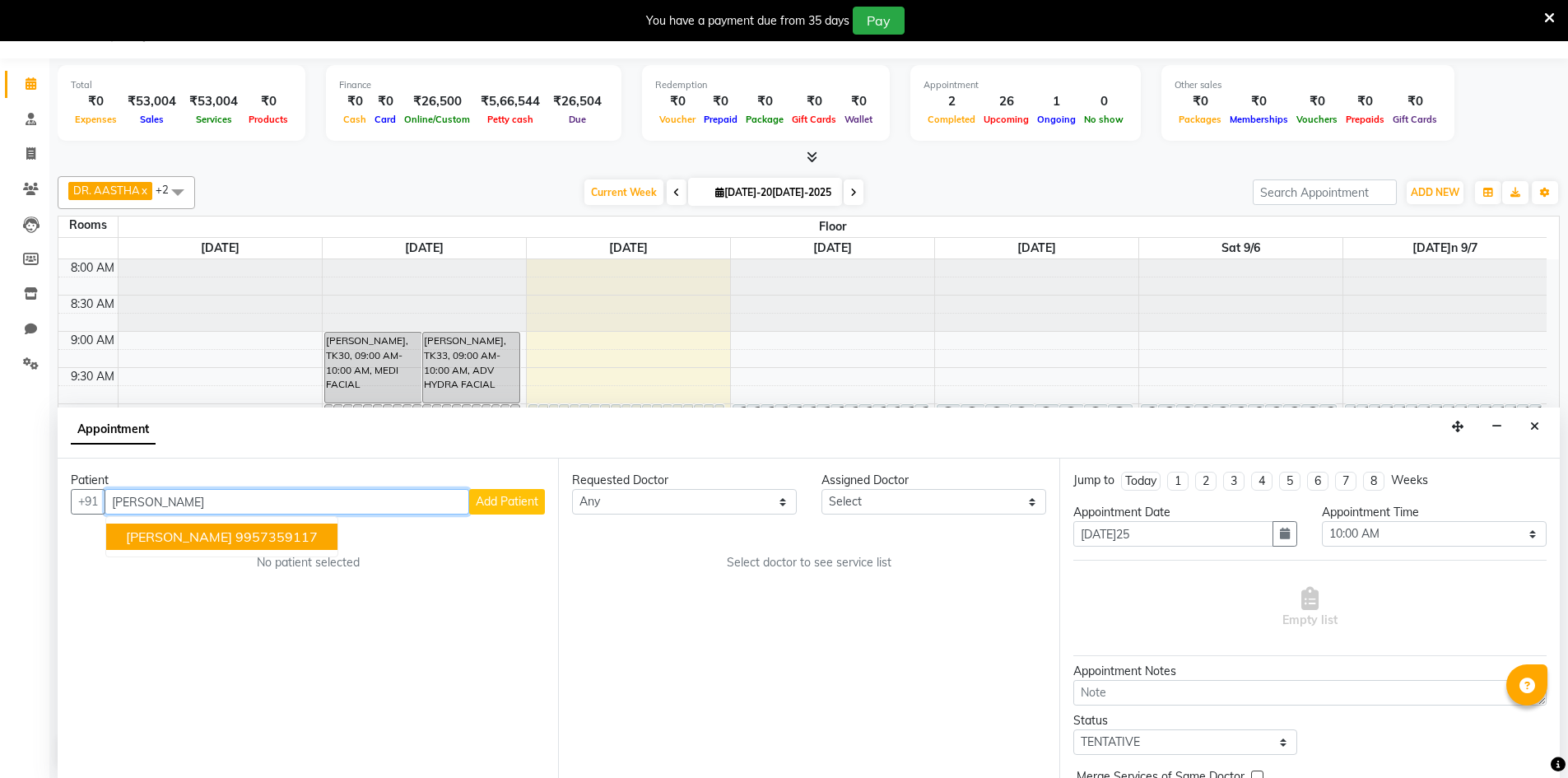
click at [269, 543] on ngb-highlight "9957359117" at bounding box center [277, 536] width 82 height 17
type input "9957359117"
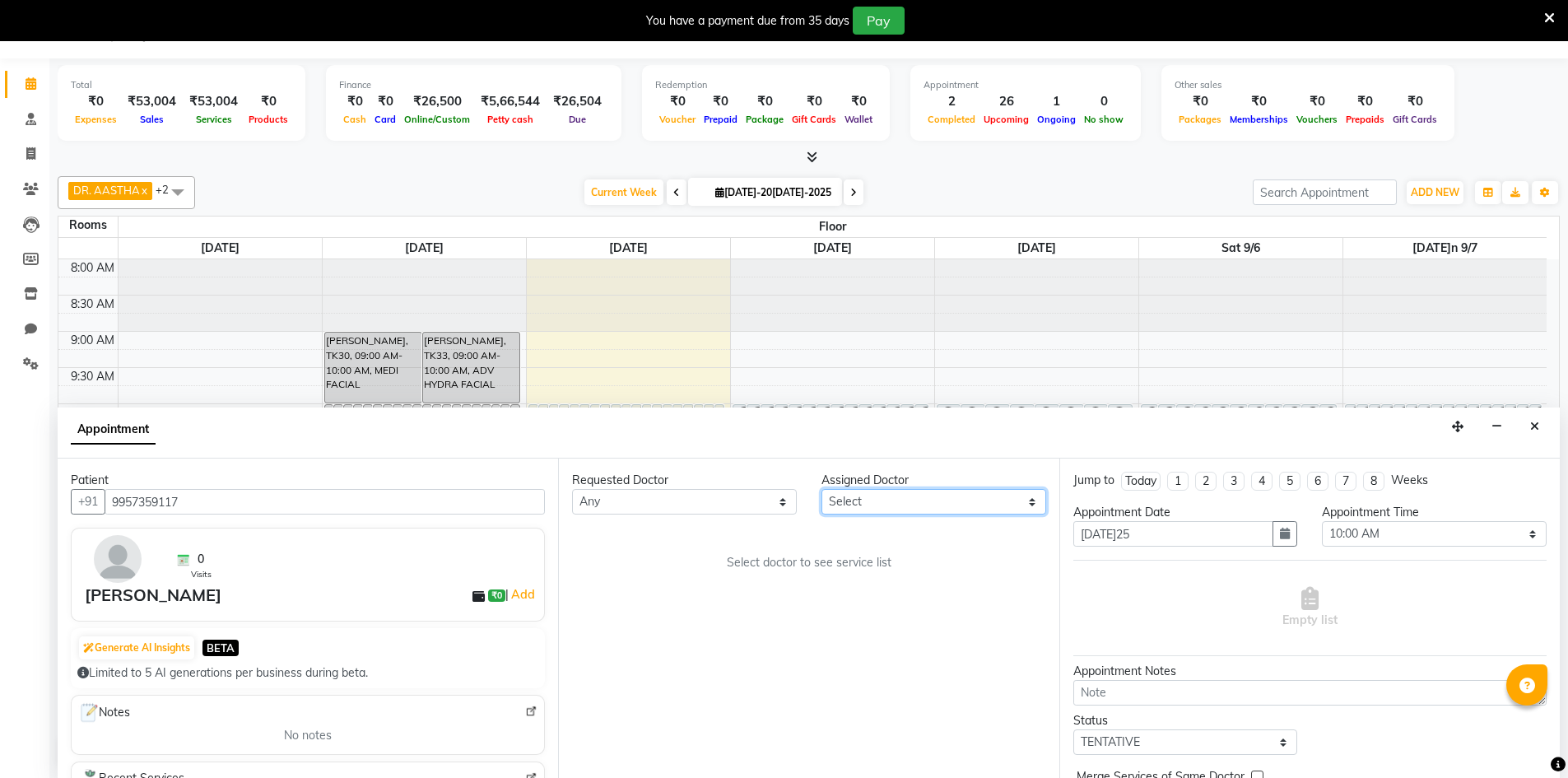
click at [870, 503] on select "Select DR. AYESHA DR. [GEOGRAPHIC_DATA]" at bounding box center [934, 501] width 225 height 26
select select "86212"
click at [822, 489] on select "Select DR. AYESHA DR. [GEOGRAPHIC_DATA]" at bounding box center [934, 501] width 225 height 26
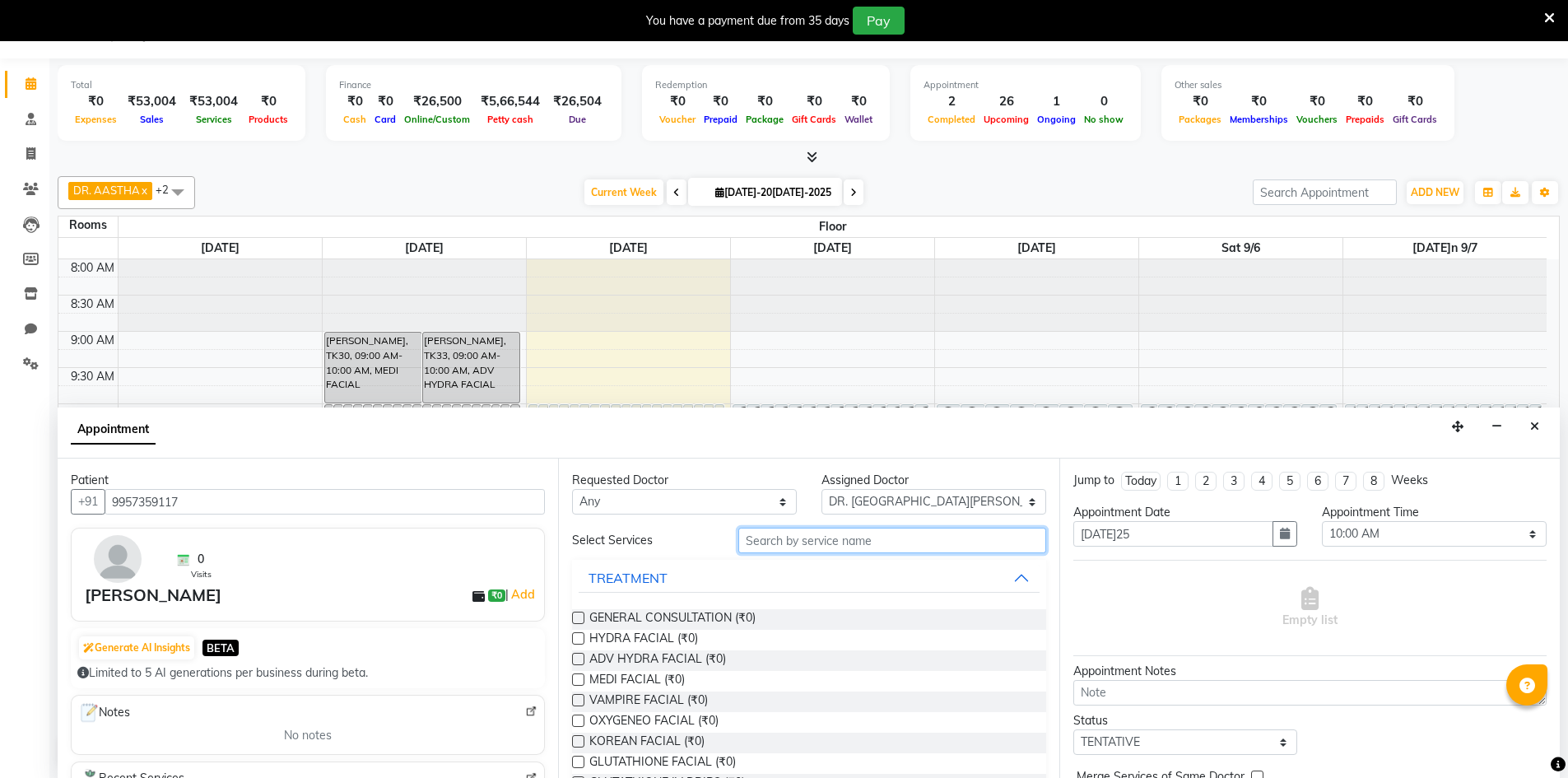
click at [867, 547] on input "text" at bounding box center [892, 540] width 308 height 26
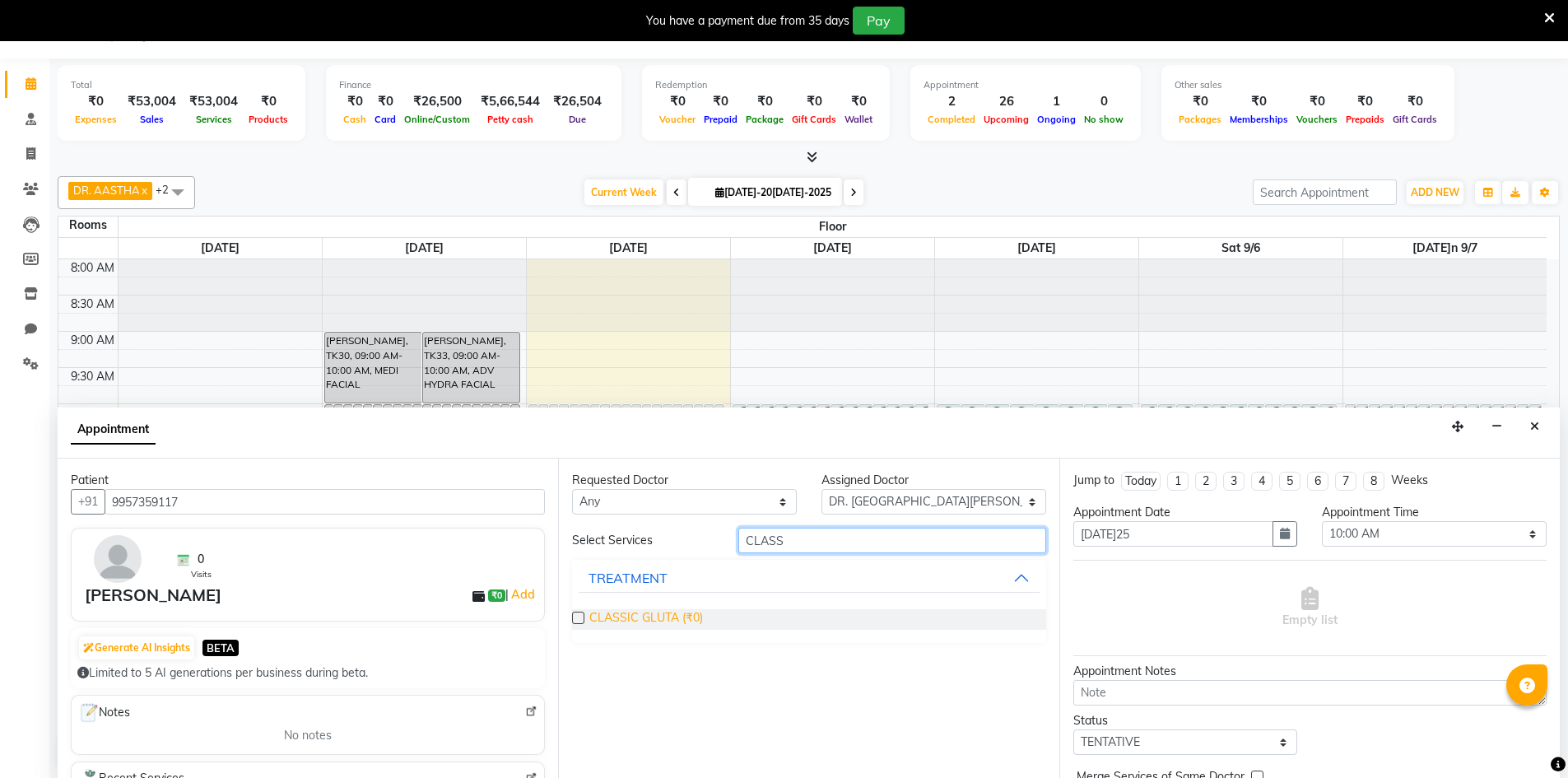
type input "CLASS"
click at [654, 618] on span "CLASSIC GLUTA (₹0)" at bounding box center [646, 619] width 114 height 21
checkbox input "true"
select select "4343"
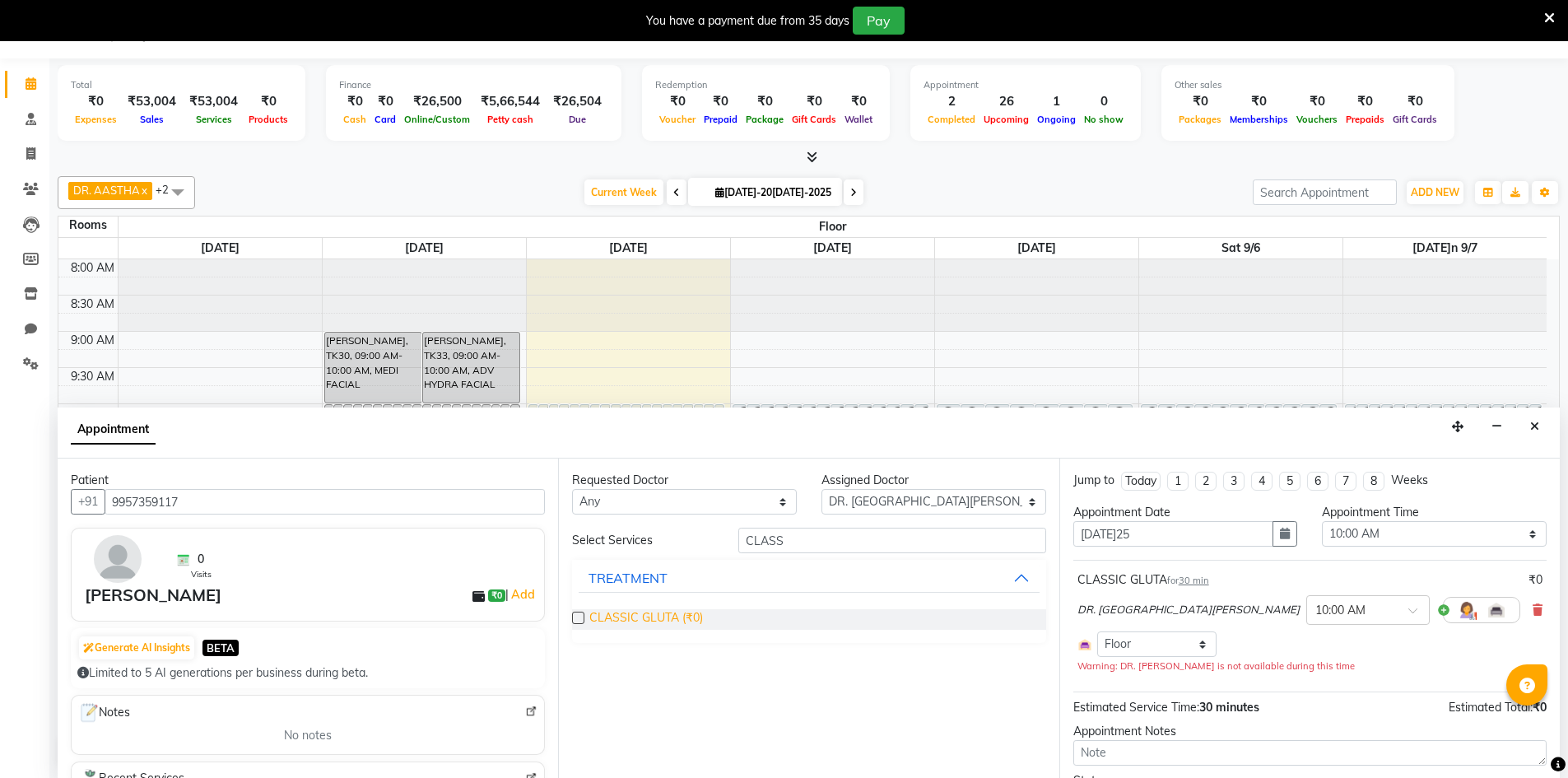
checkbox input "false"
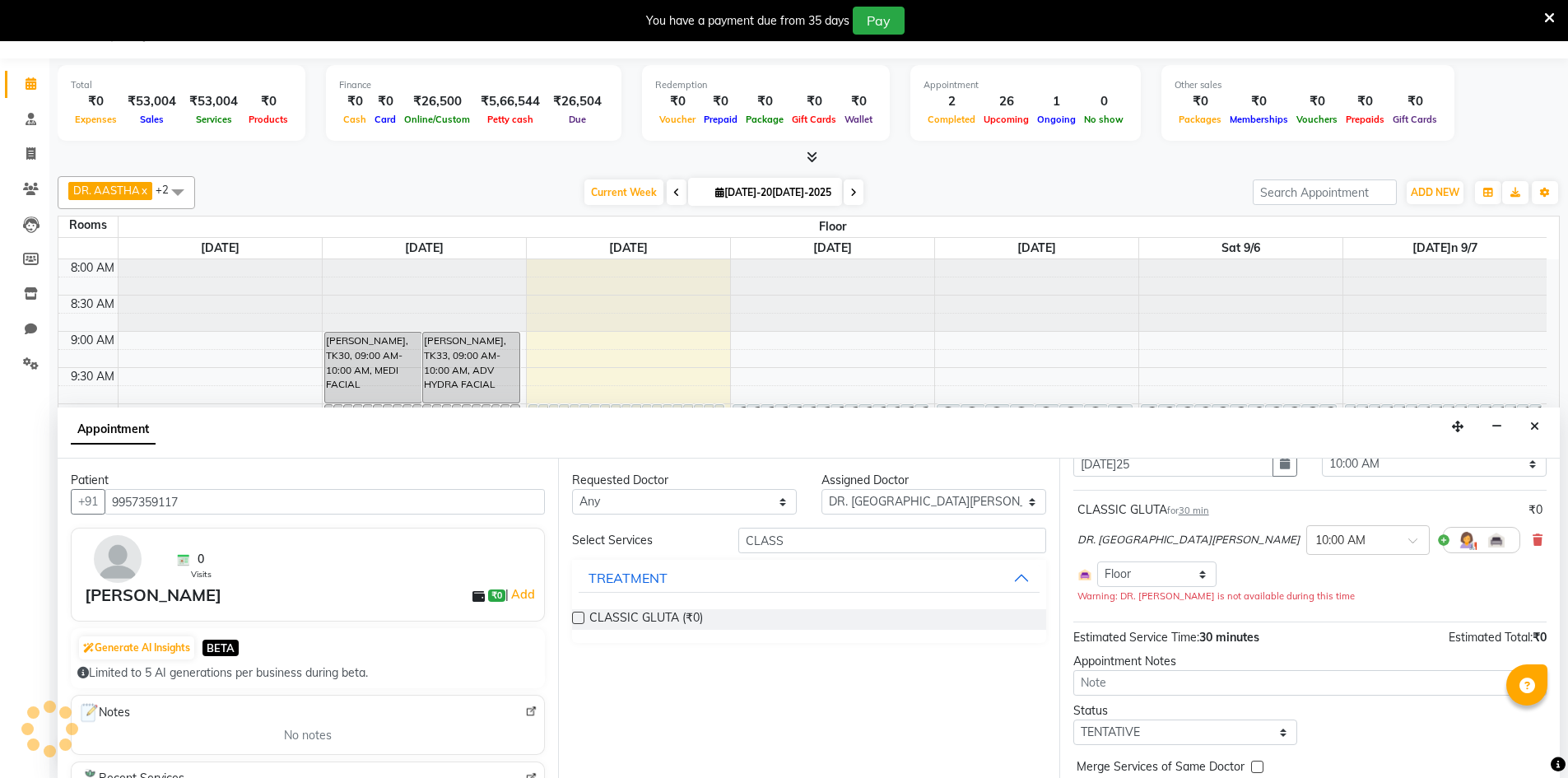
scroll to position [140, 0]
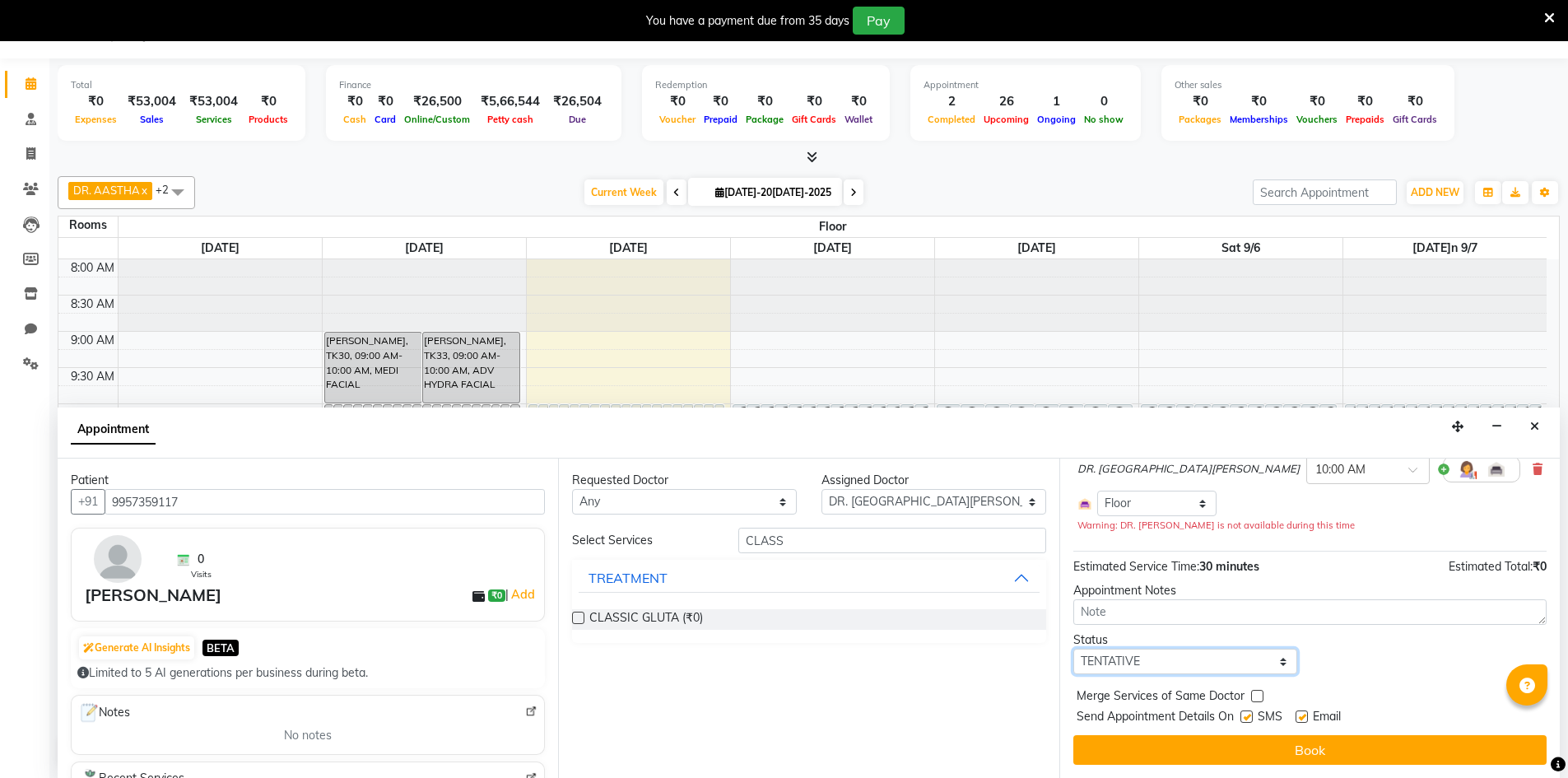
click at [1252, 664] on select "Select TENTATIVE CONFIRM UPCOMING" at bounding box center [1185, 661] width 225 height 26
select select "confirm booking"
click at [1073, 648] on select "Select TENTATIVE CONFIRM UPCOMING" at bounding box center [1185, 661] width 225 height 26
click at [1249, 716] on label at bounding box center [1246, 716] width 13 height 13
click at [1249, 716] on input "checkbox" at bounding box center [1245, 718] width 11 height 11
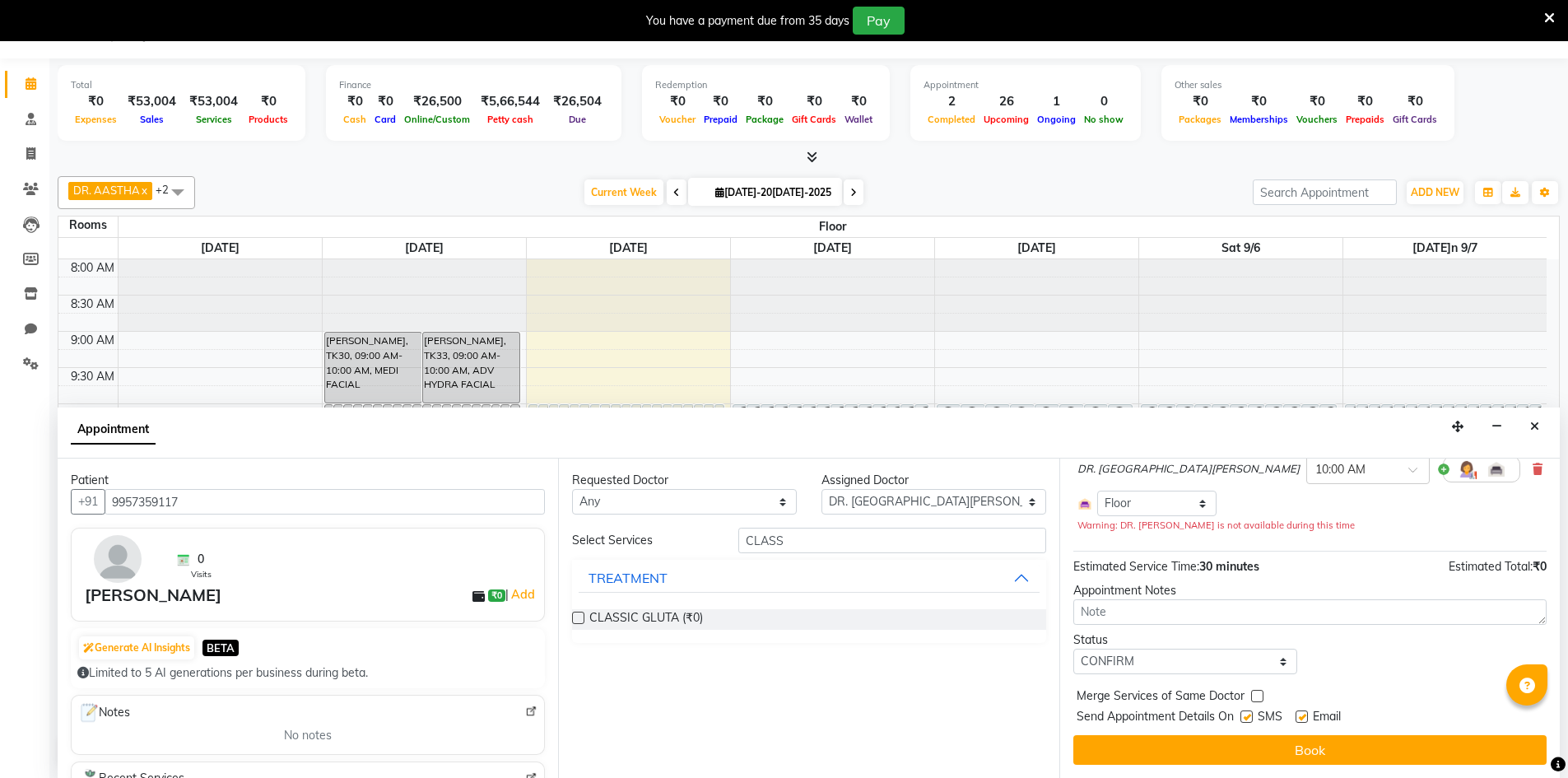
checkbox input "false"
click at [1298, 718] on label at bounding box center [1301, 716] width 13 height 13
click at [1298, 718] on input "checkbox" at bounding box center [1301, 718] width 11 height 11
checkbox input "false"
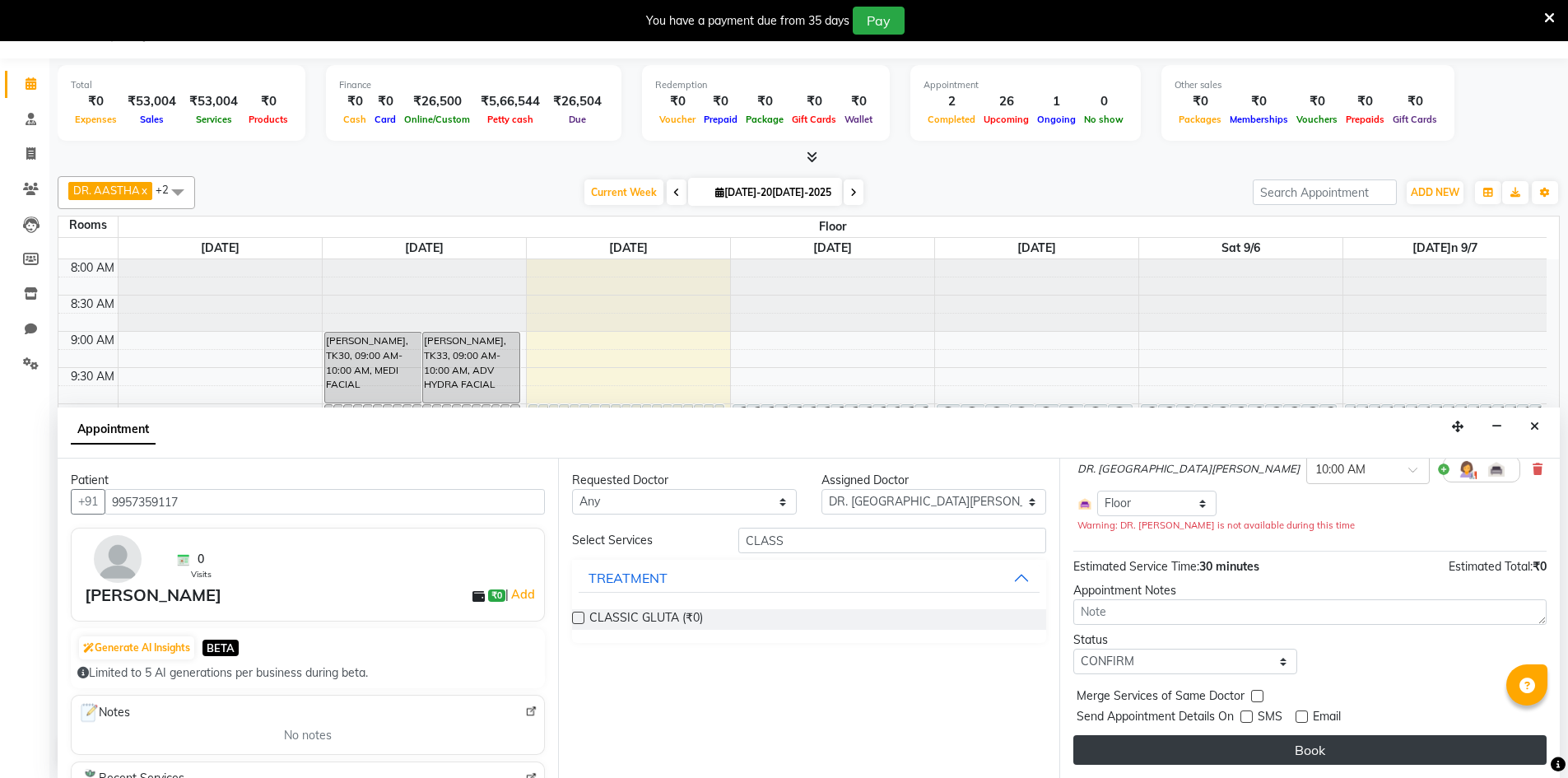
click at [1308, 741] on button "Book" at bounding box center [1310, 749] width 473 height 29
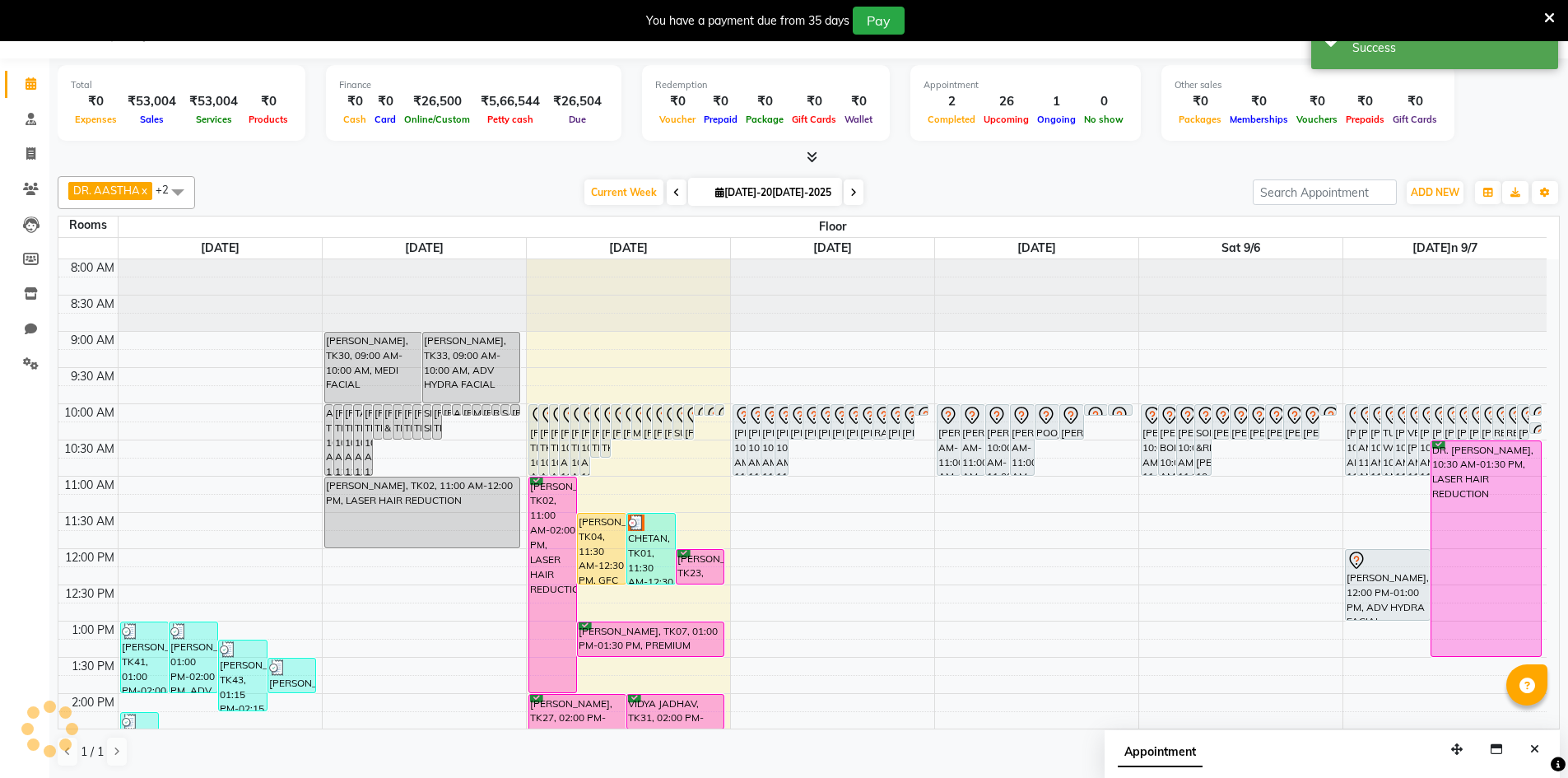
scroll to position [0, 0]
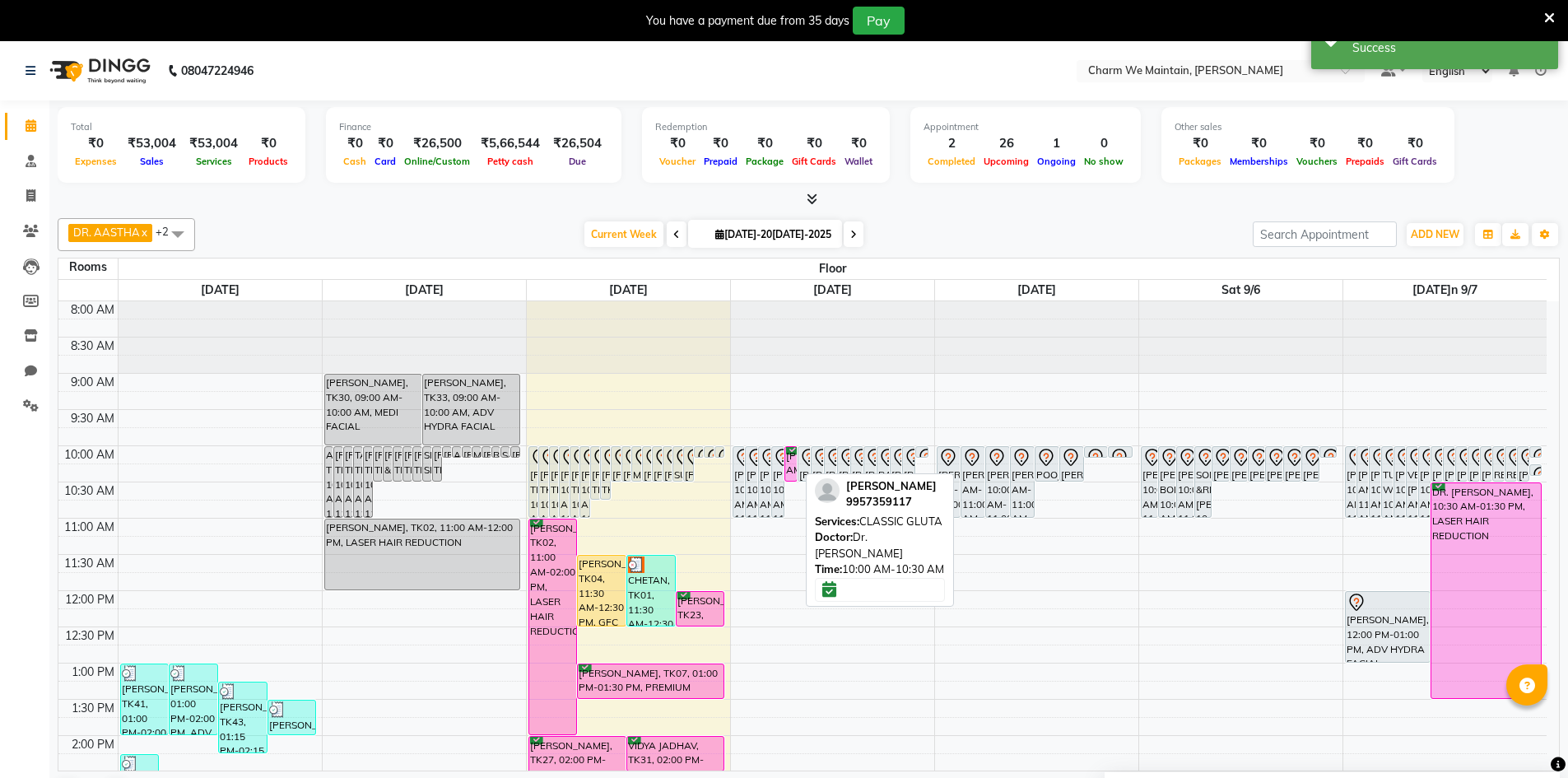
click at [793, 468] on div "[PERSON_NAME]00 AM-10:30 AM, CLASSIC GLUTA" at bounding box center [791, 464] width 12 height 33
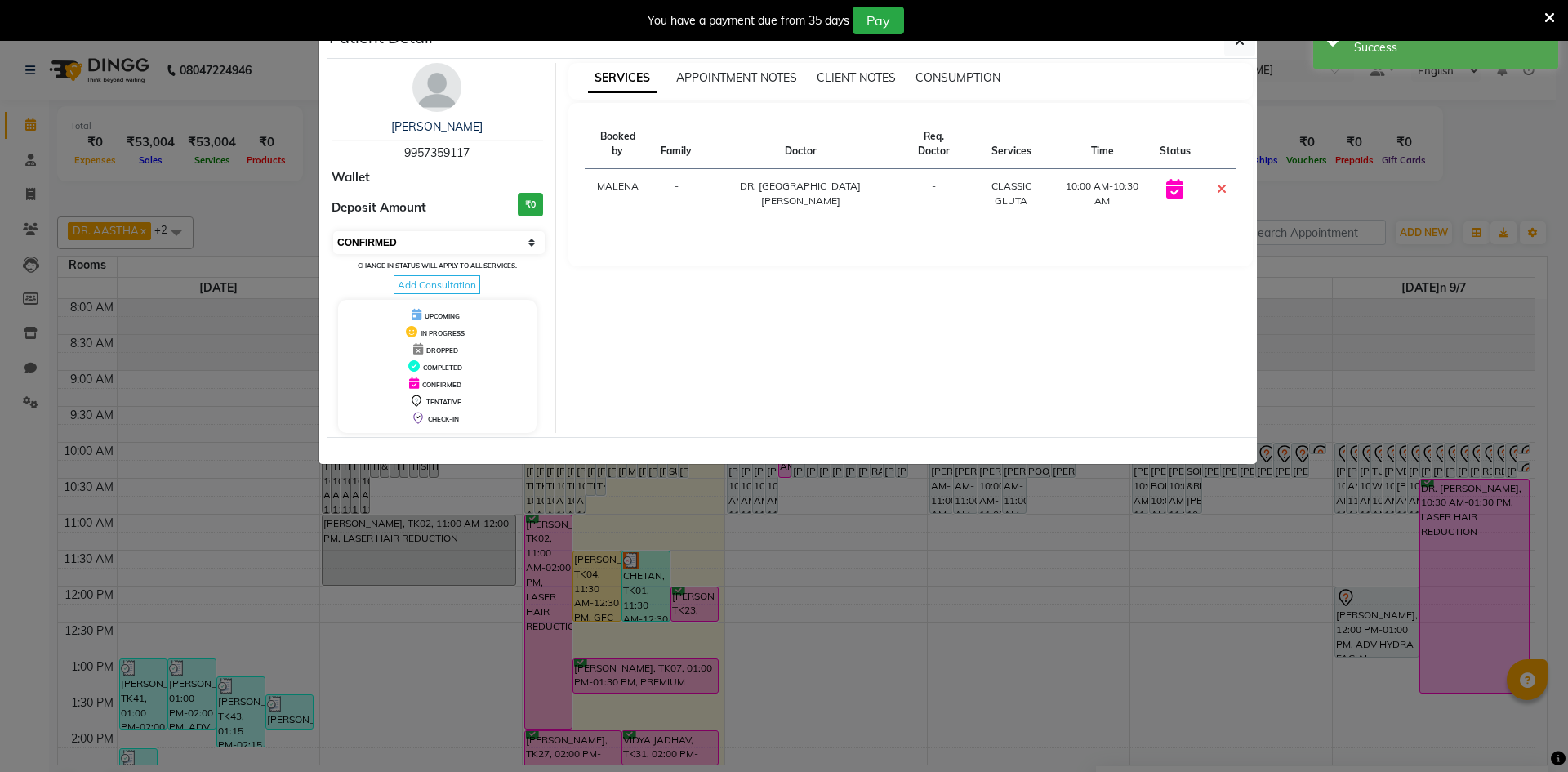
click at [522, 239] on select "Select CONFIRMED TENTATIVE" at bounding box center [439, 243] width 211 height 23
select select "7"
click at [333, 231] on select "Select CONFIRMED TENTATIVE" at bounding box center [439, 243] width 211 height 23
click at [1242, 47] on span "button" at bounding box center [1240, 41] width 10 height 17
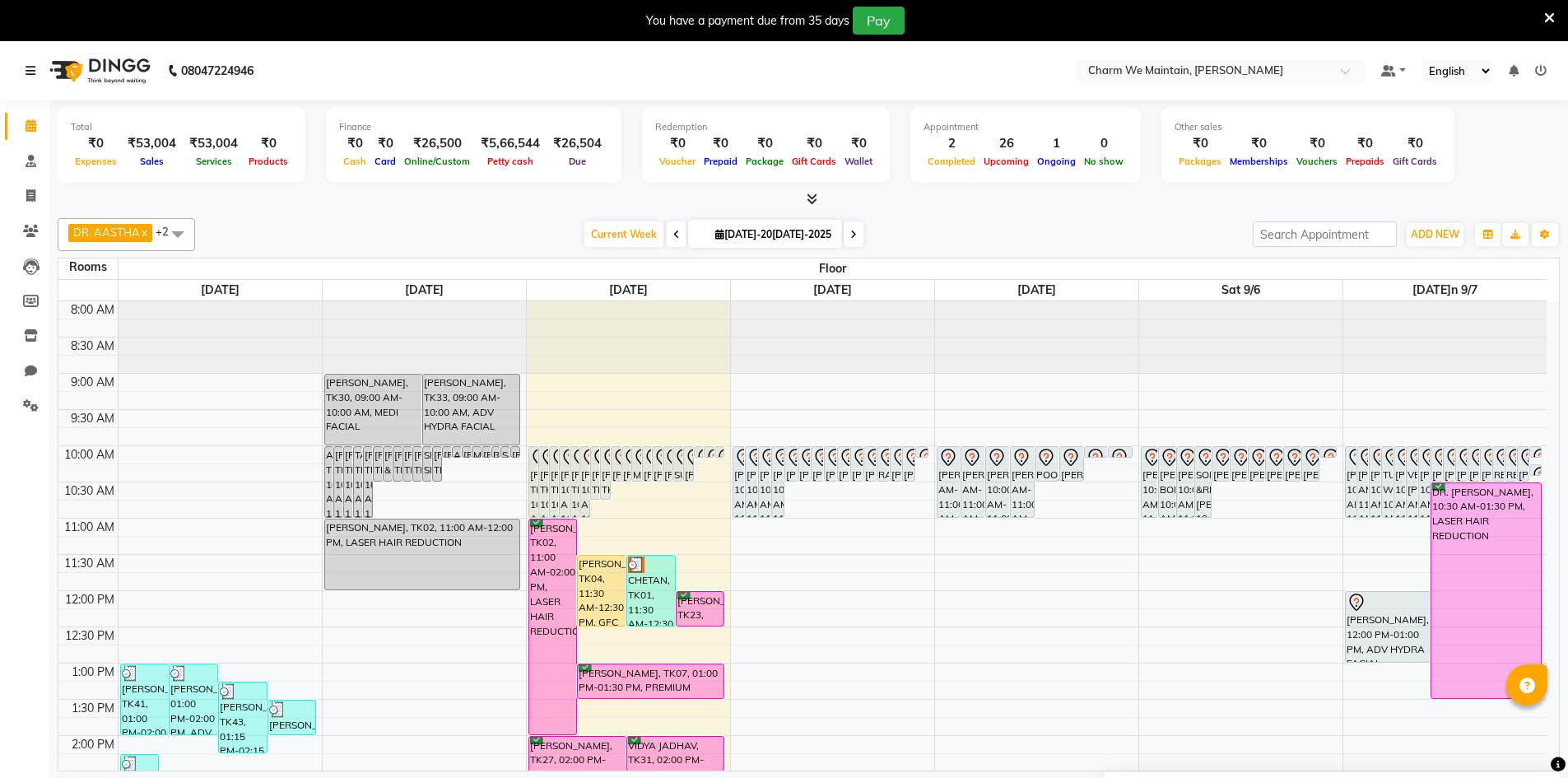
click at [859, 240] on span at bounding box center [853, 234] width 20 height 26
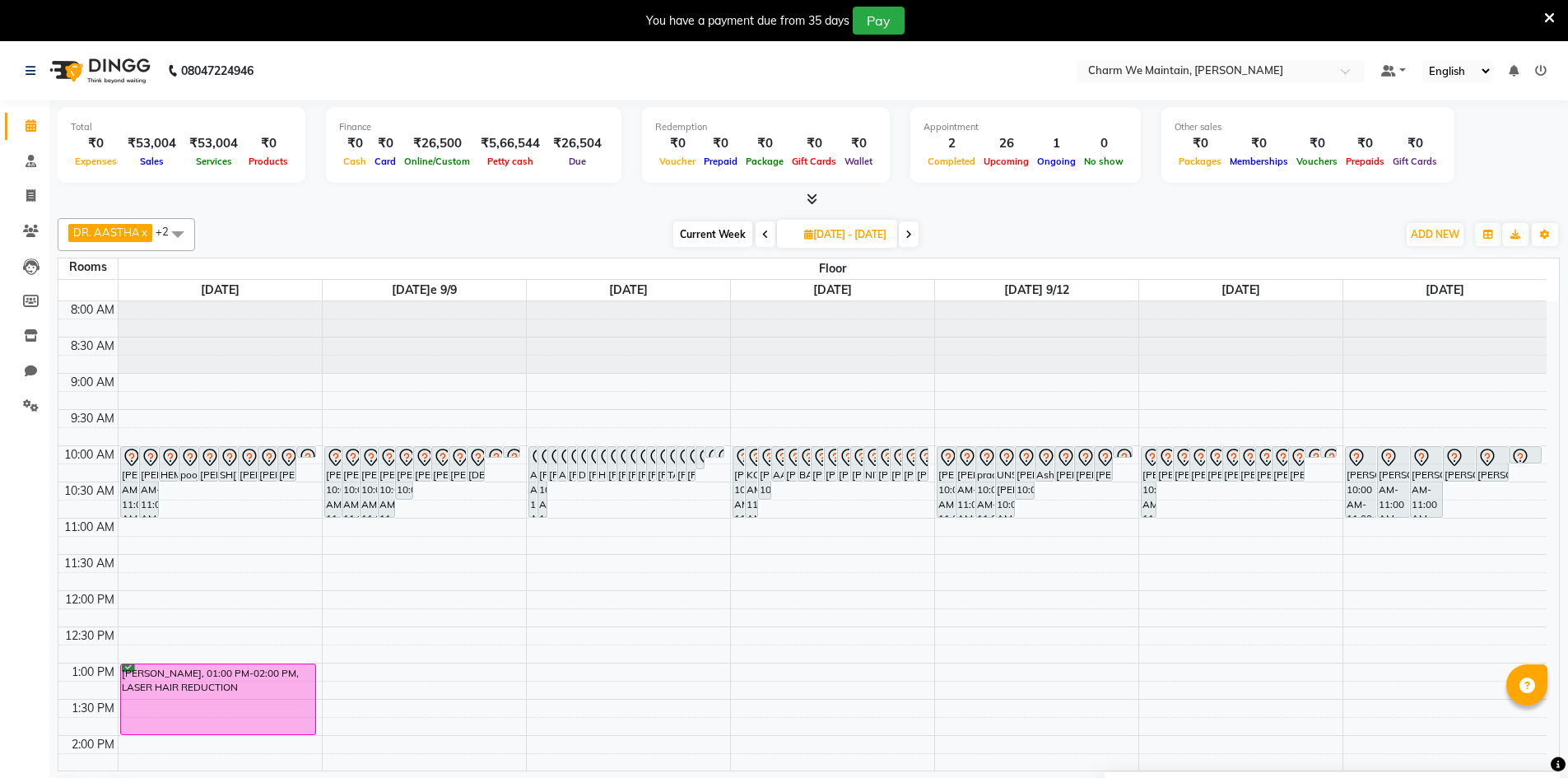
scroll to position [247, 0]
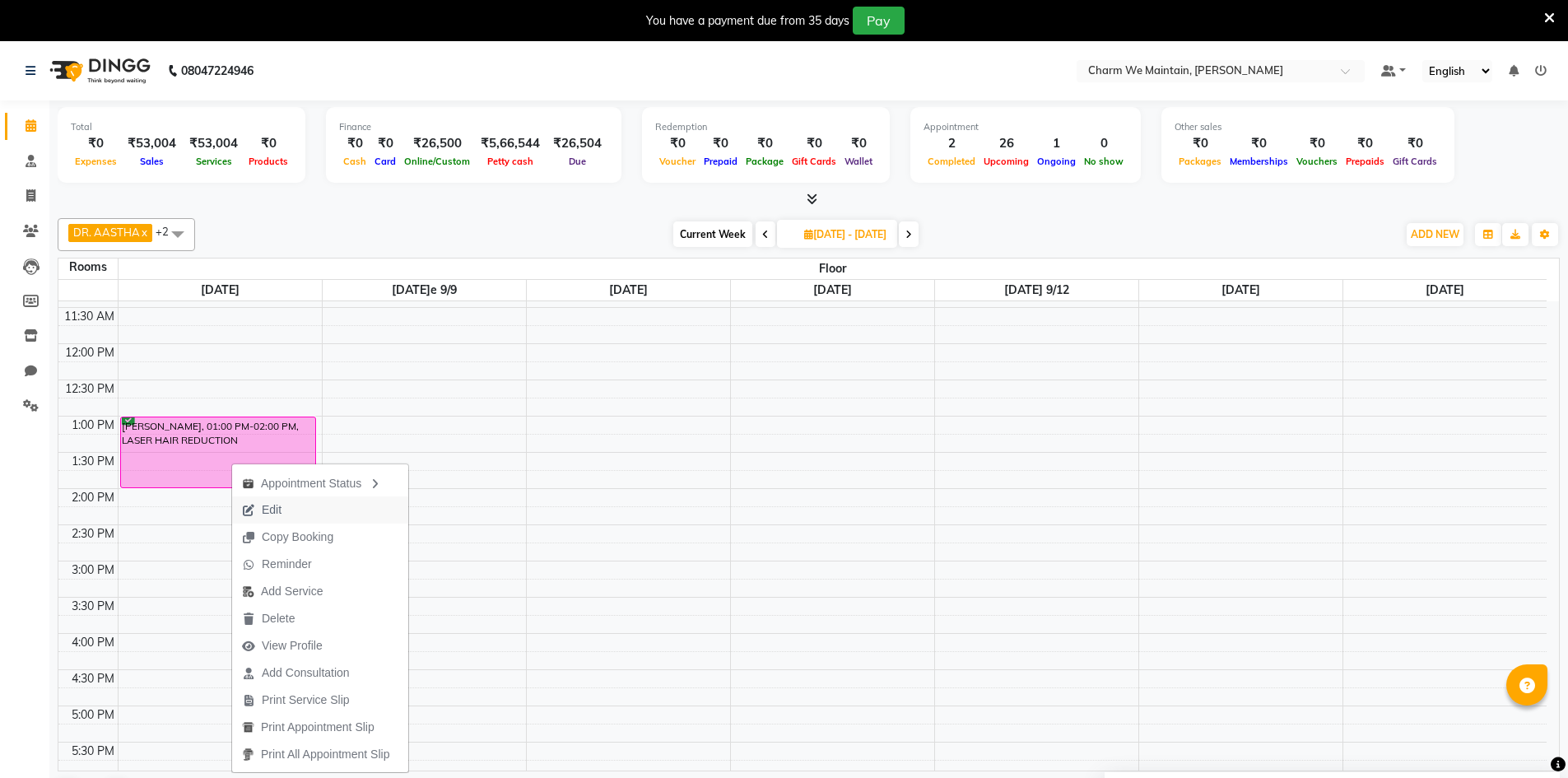
click at [279, 511] on span "Edit" at bounding box center [272, 510] width 20 height 18
type input "[DATE]"
select select "confirm booking"
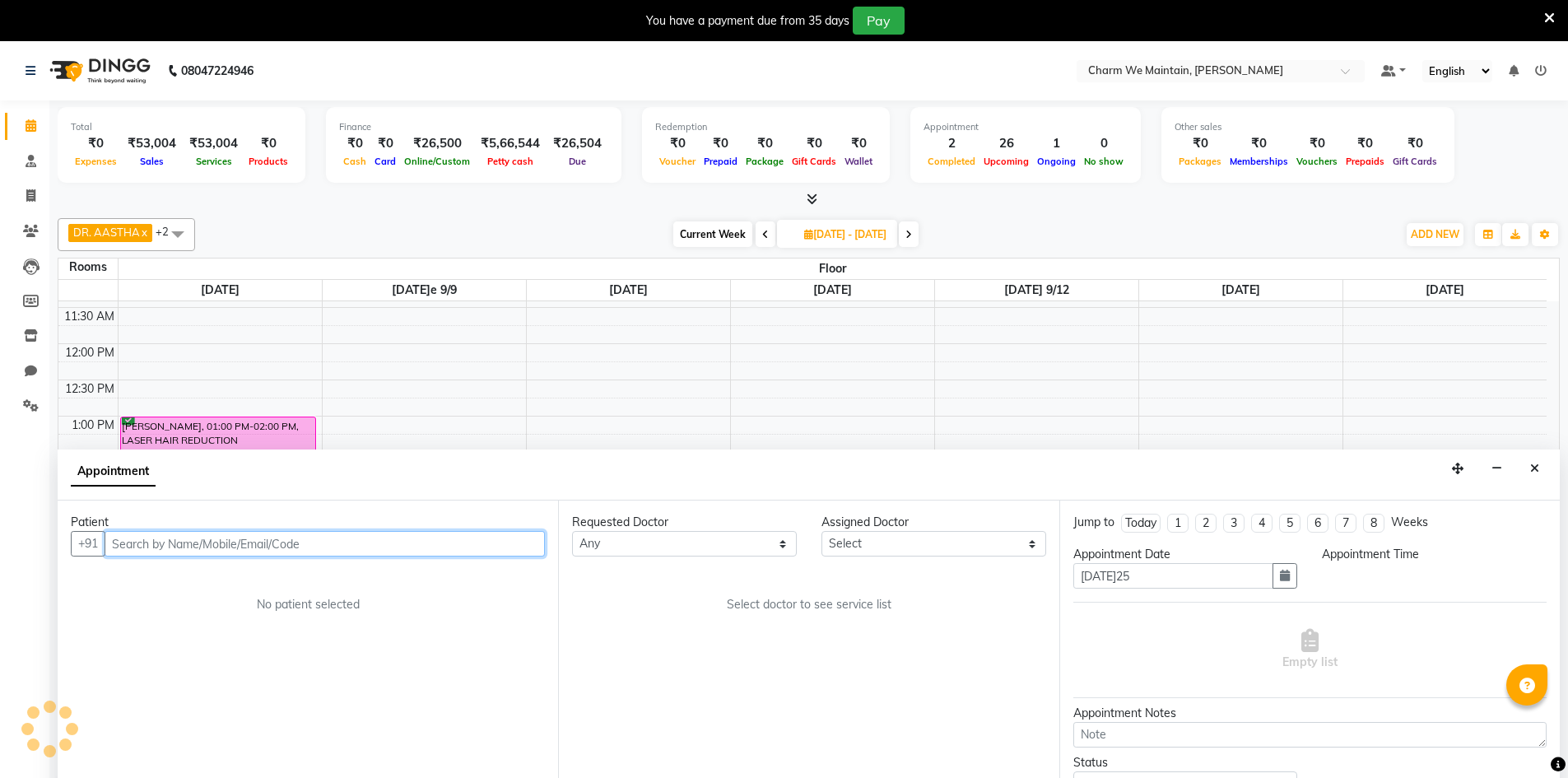
select select "86212"
select select "780"
select select "4343"
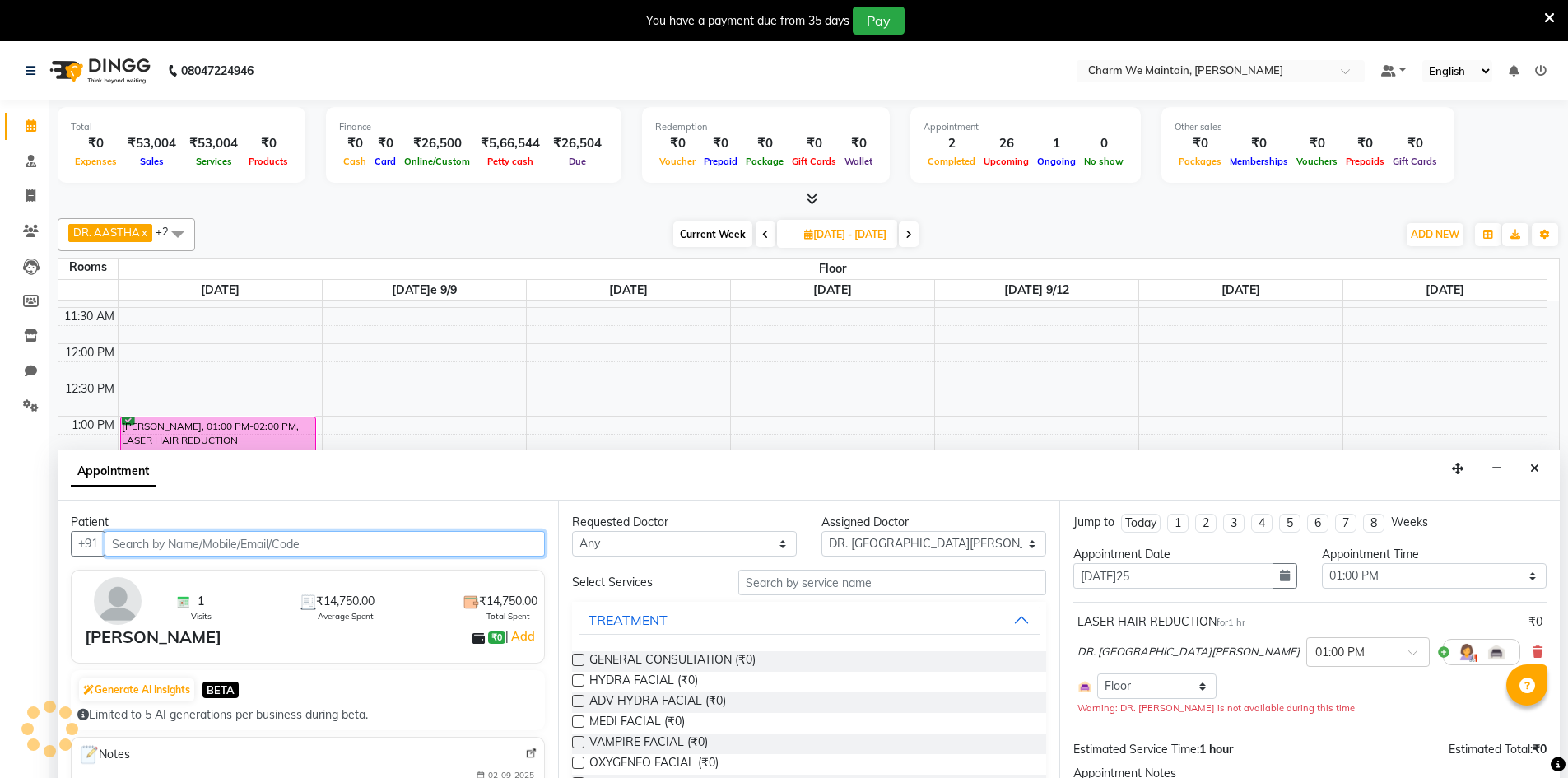
scroll to position [617, 0]
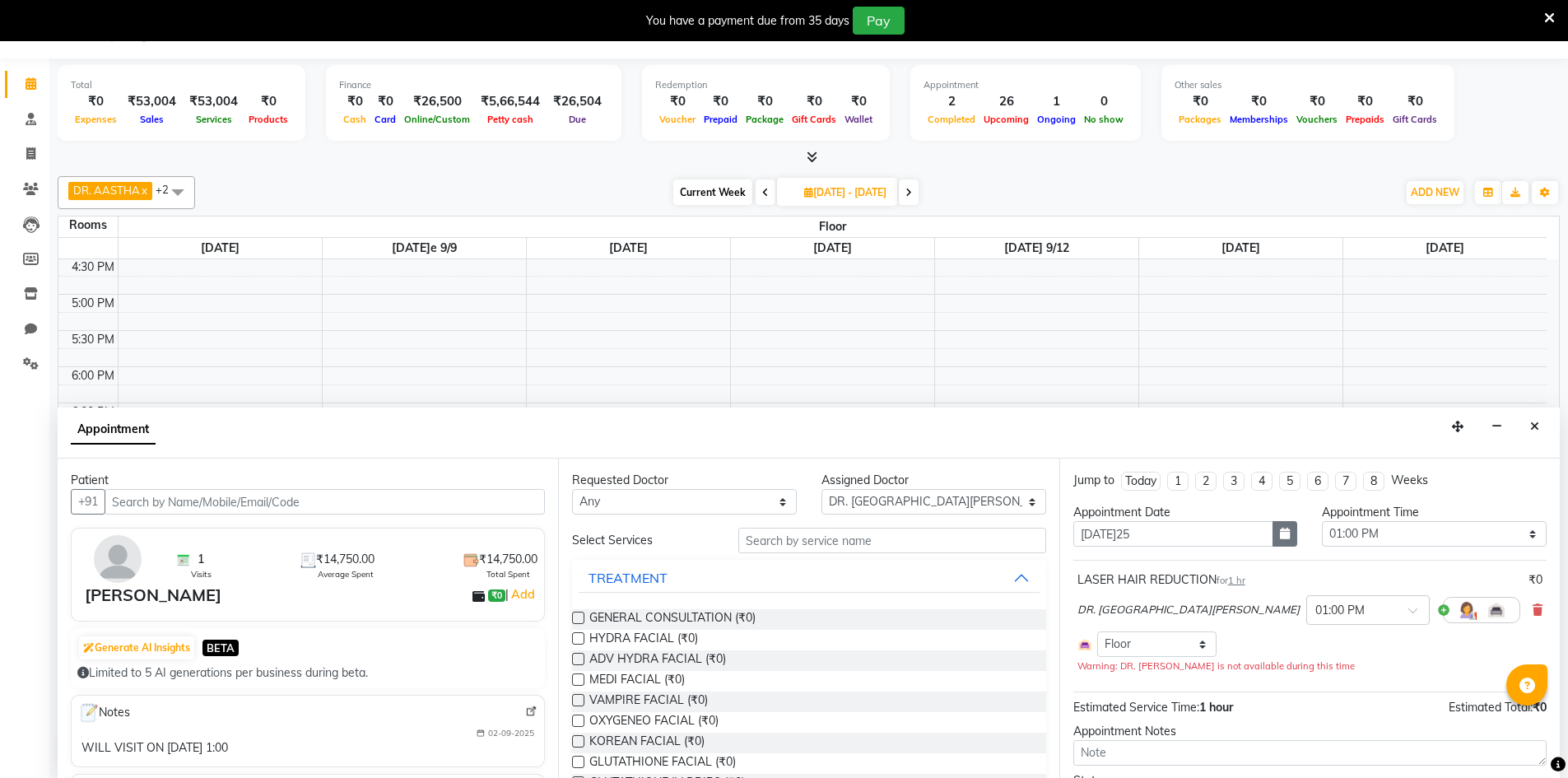
click at [1273, 542] on button "button" at bounding box center [1285, 533] width 25 height 26
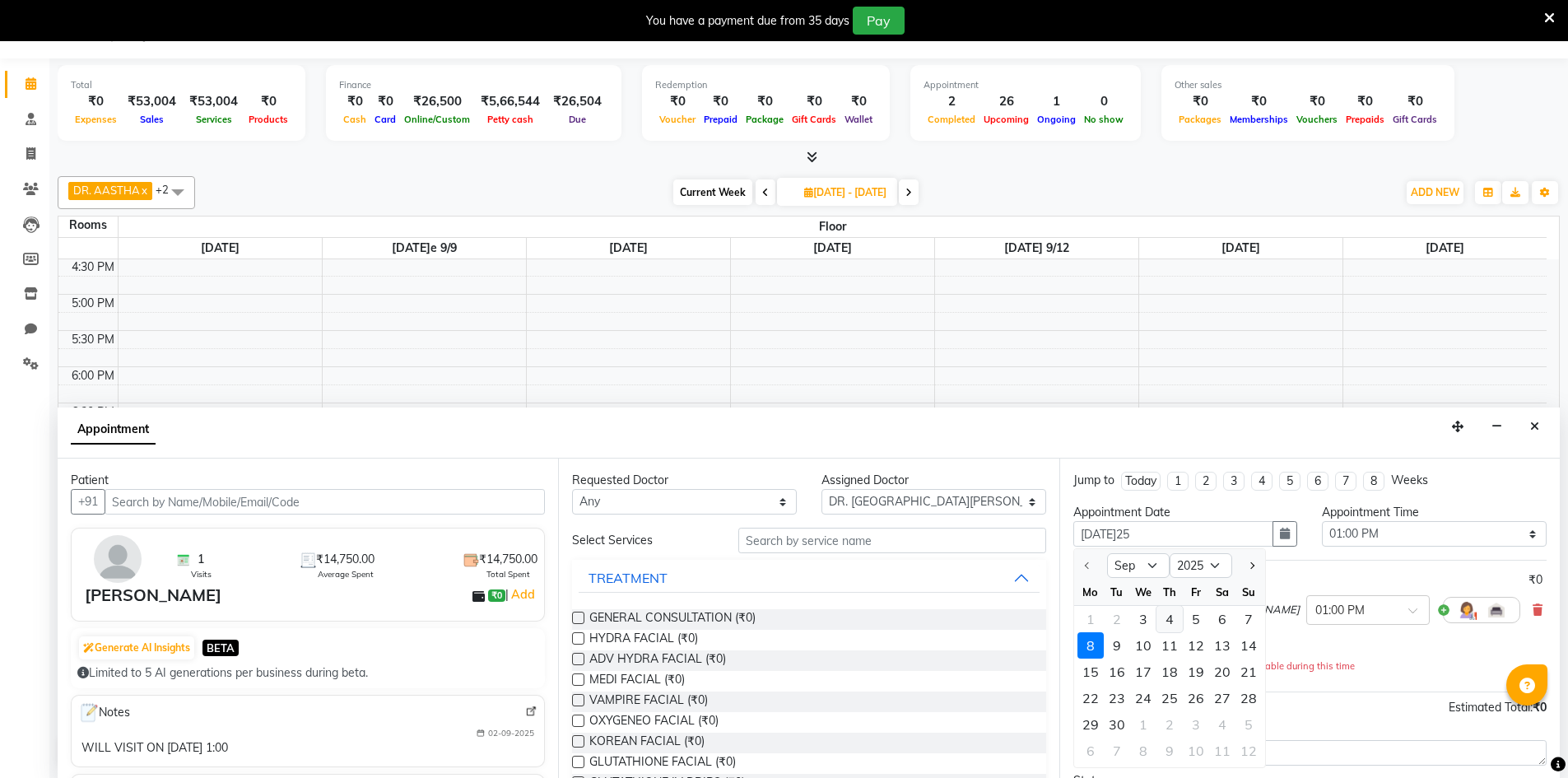
click at [1171, 622] on div "4" at bounding box center [1170, 619] width 27 height 27
type input "[DATE]"
type input "[DATE]25"
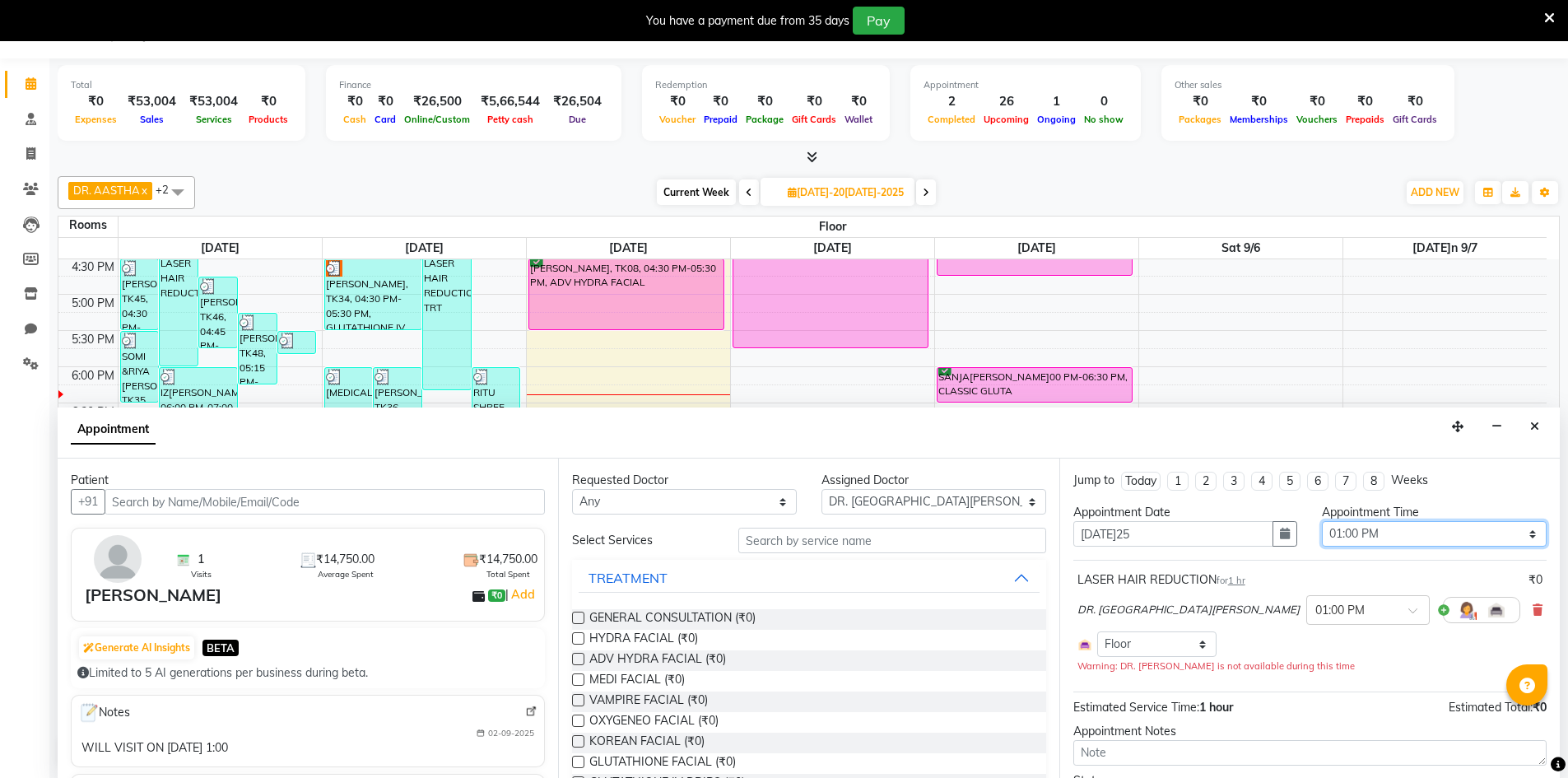
drag, startPoint x: 1521, startPoint y: 530, endPoint x: 1494, endPoint y: 531, distance: 27.0
click at [1521, 530] on select "Select 09:00 AM 09:15 AM 09:30 AM 09:45 AM 10:00 AM 10:15 AM 10:30 AM 10:45 AM …" at bounding box center [1434, 533] width 225 height 26
select select "660"
click at [1322, 521] on select "Select 09:00 AM 09:15 AM 09:30 AM 09:45 AM 10:00 AM 10:15 AM 10:30 AM 10:45 AM …" at bounding box center [1434, 533] width 225 height 26
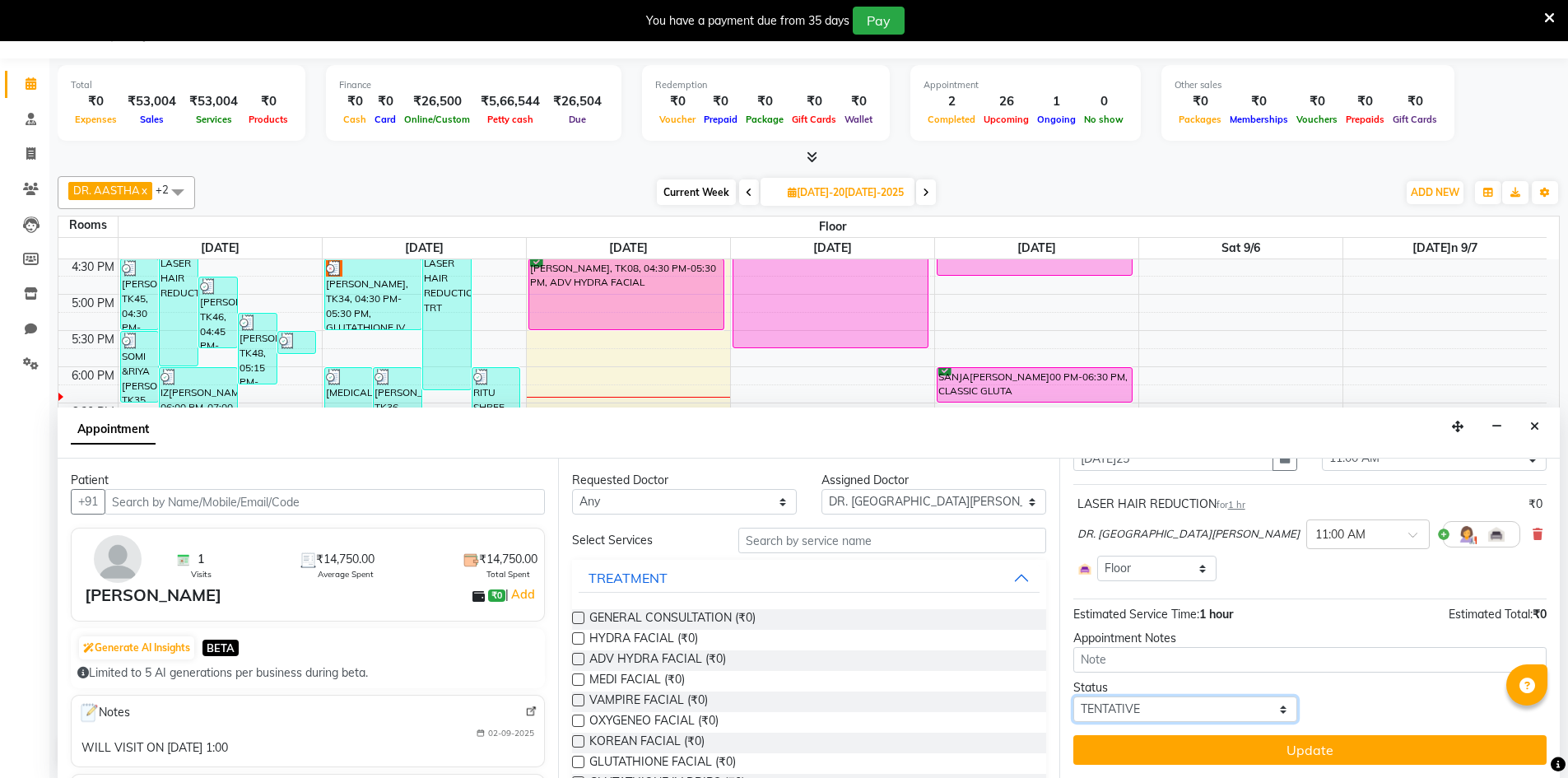
click at [1181, 710] on select "Select TENTATIVE CONFIRM UPCOMING" at bounding box center [1185, 709] width 225 height 26
select select "confirm booking"
click at [1073, 696] on select "Select TENTATIVE CONFIRM UPCOMING" at bounding box center [1185, 709] width 225 height 26
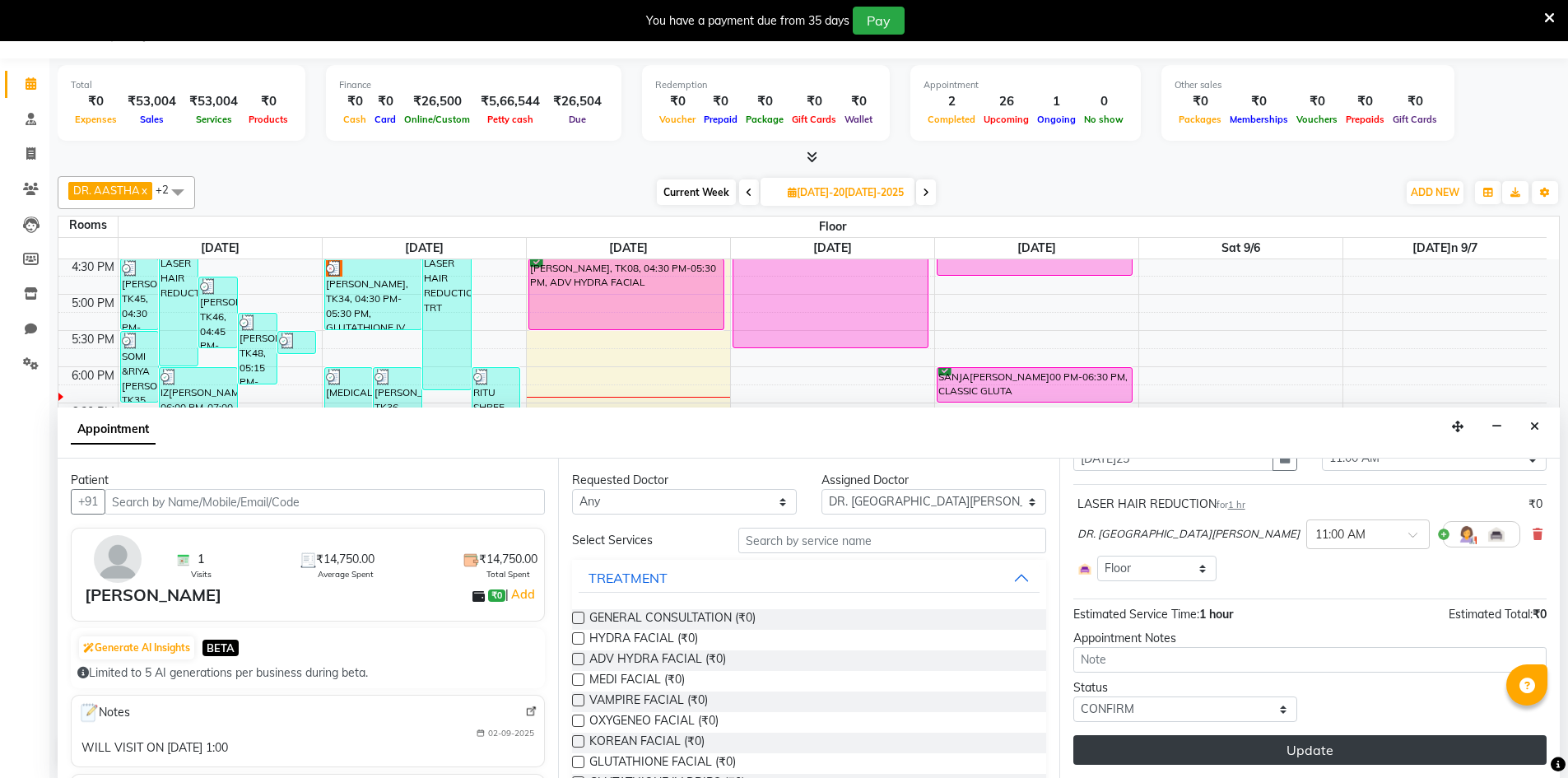
click at [1350, 747] on button "Update" at bounding box center [1310, 749] width 473 height 29
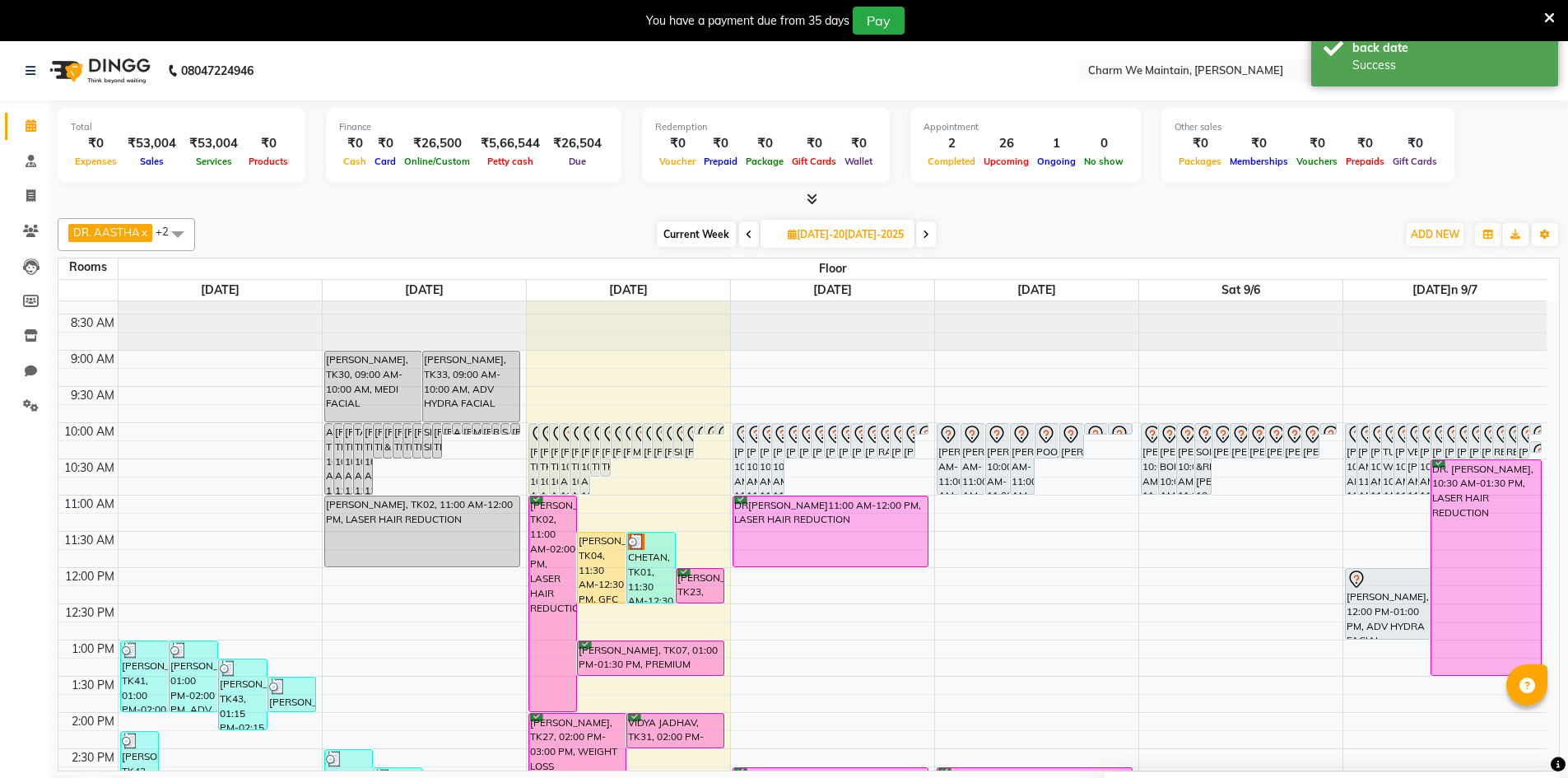
scroll to position [0, 0]
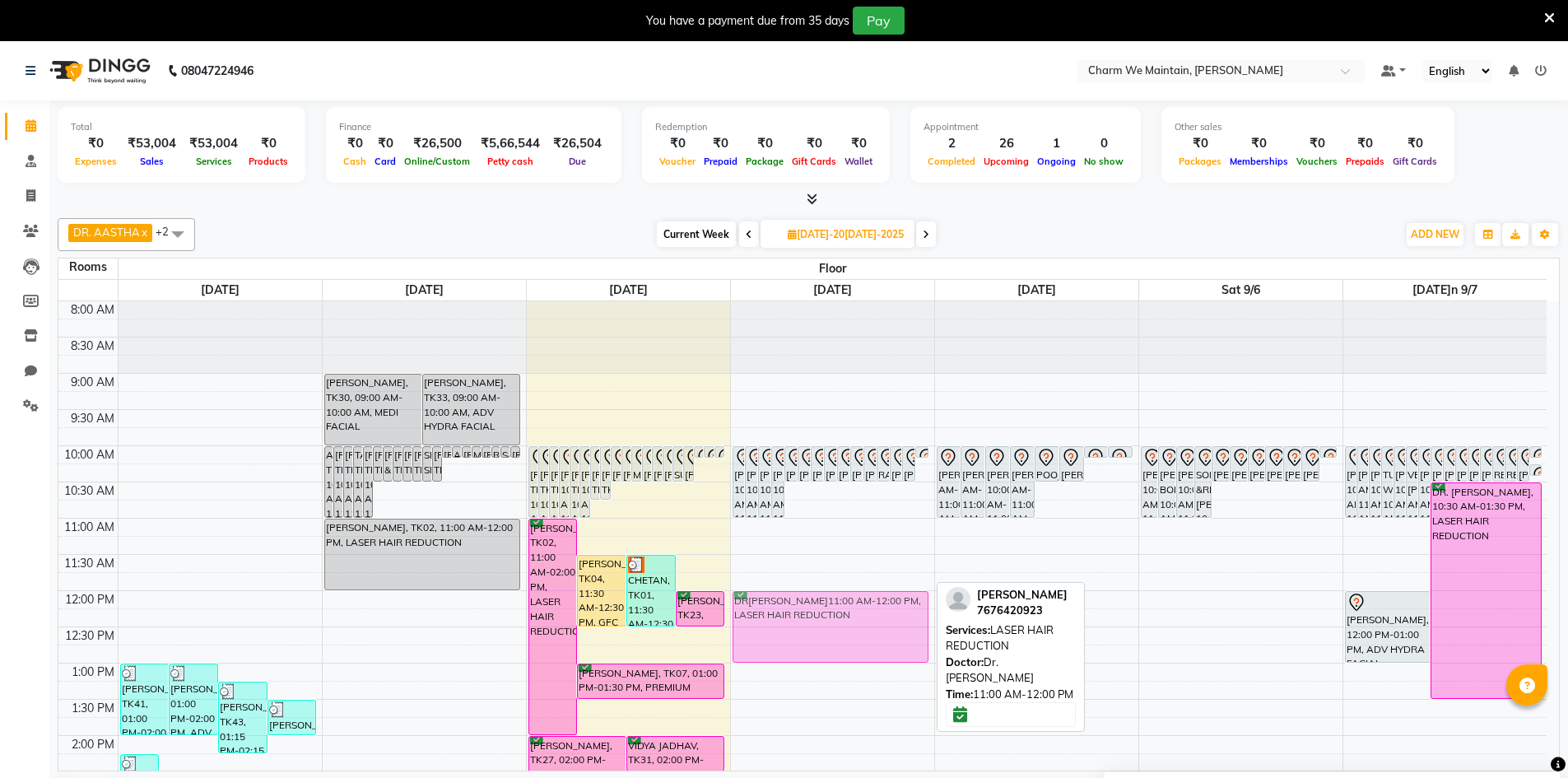
drag, startPoint x: 836, startPoint y: 543, endPoint x: 819, endPoint y: 608, distance: 67.2
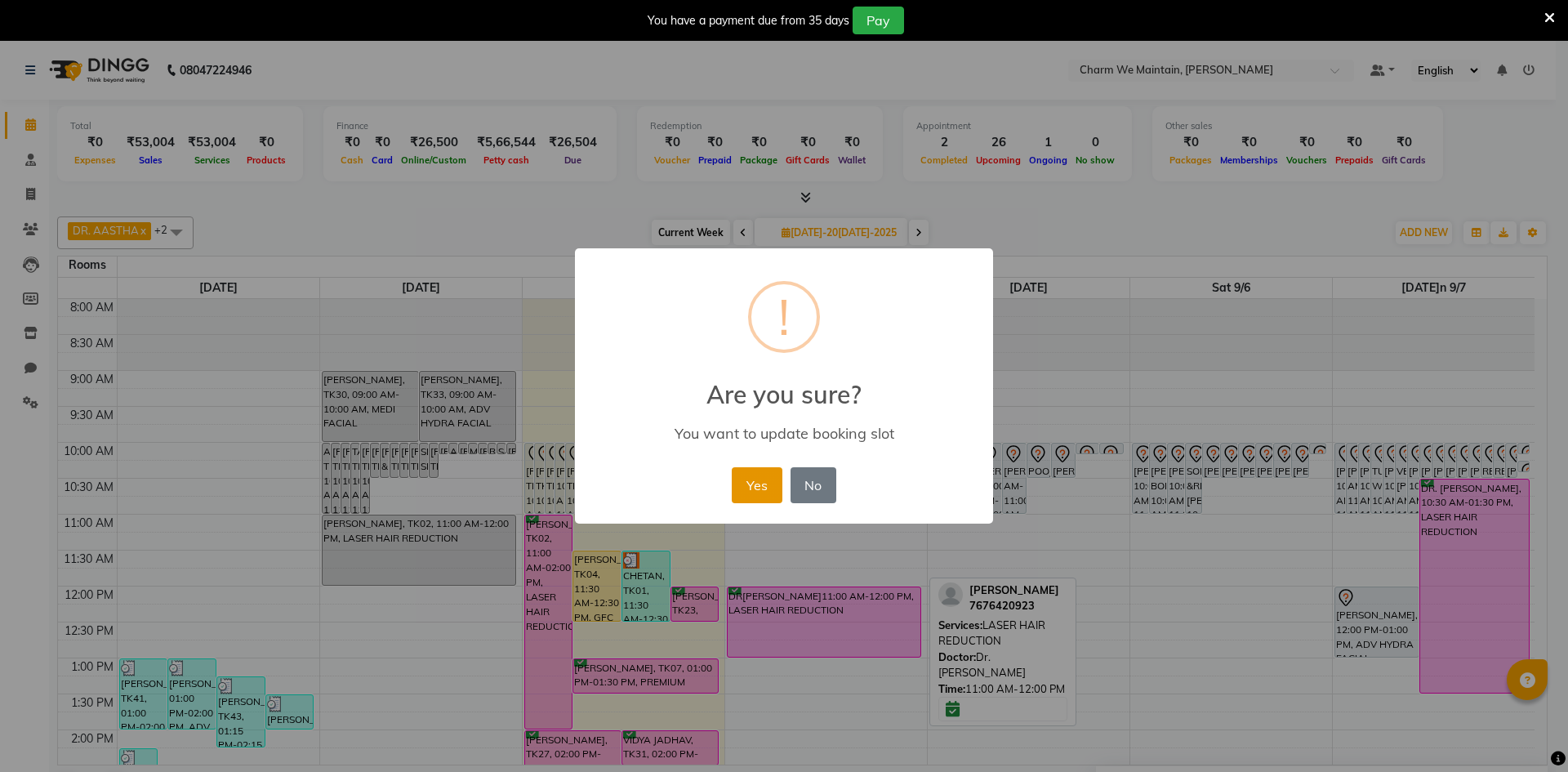
click at [757, 492] on button "Yes" at bounding box center [756, 484] width 50 height 36
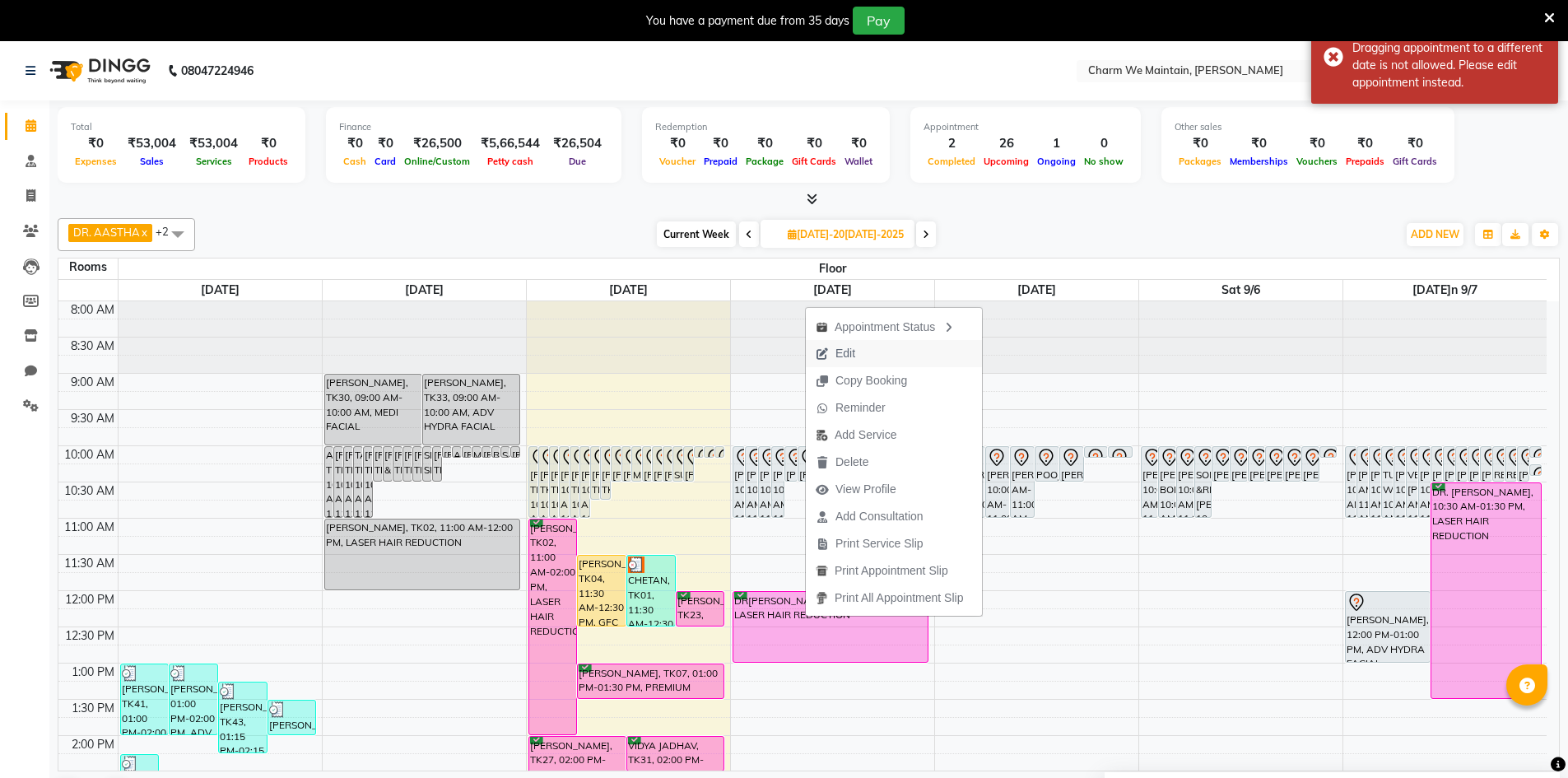
click at [860, 350] on span "Edit" at bounding box center [835, 353] width 59 height 27
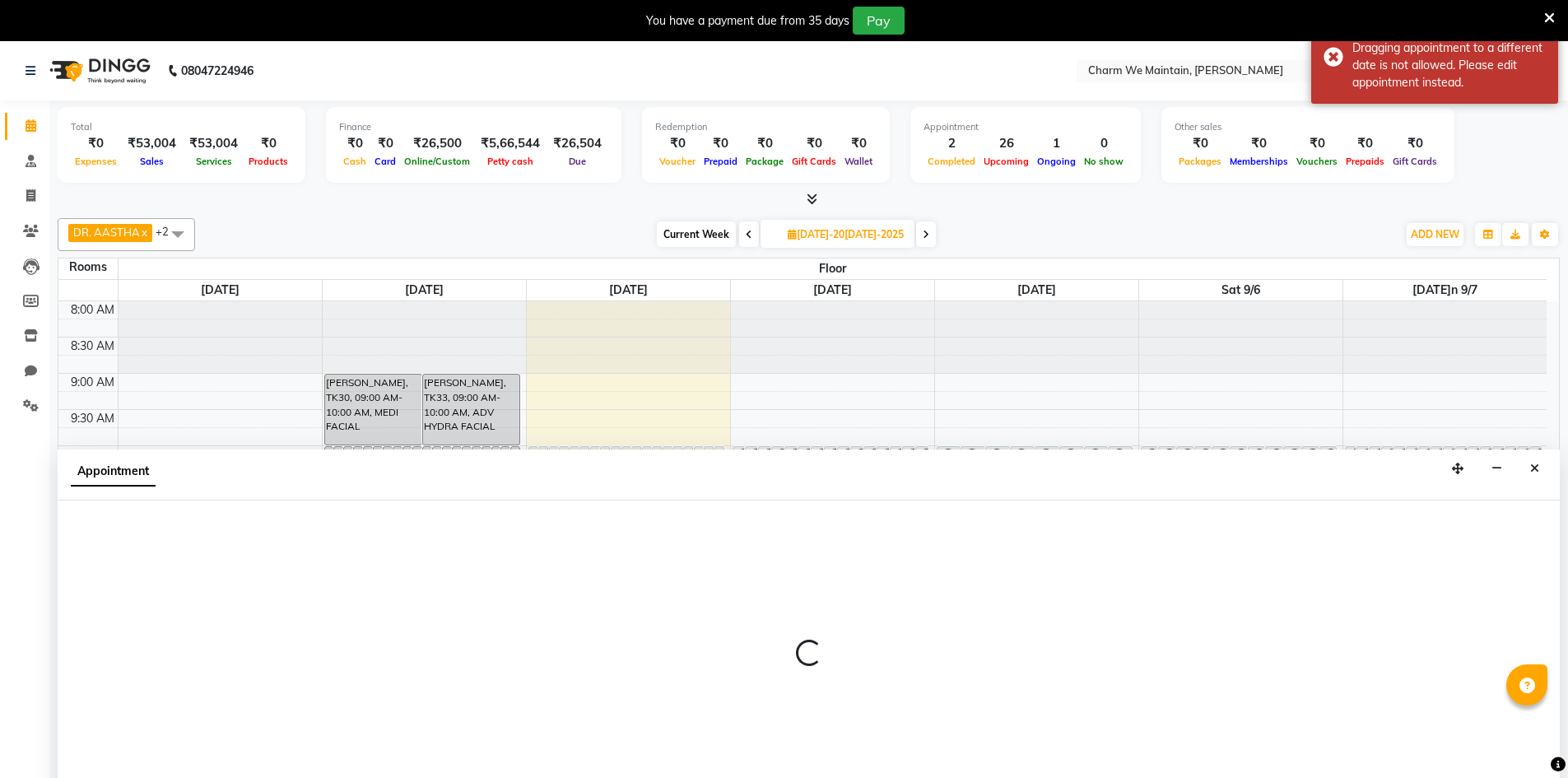
select select "confirm booking"
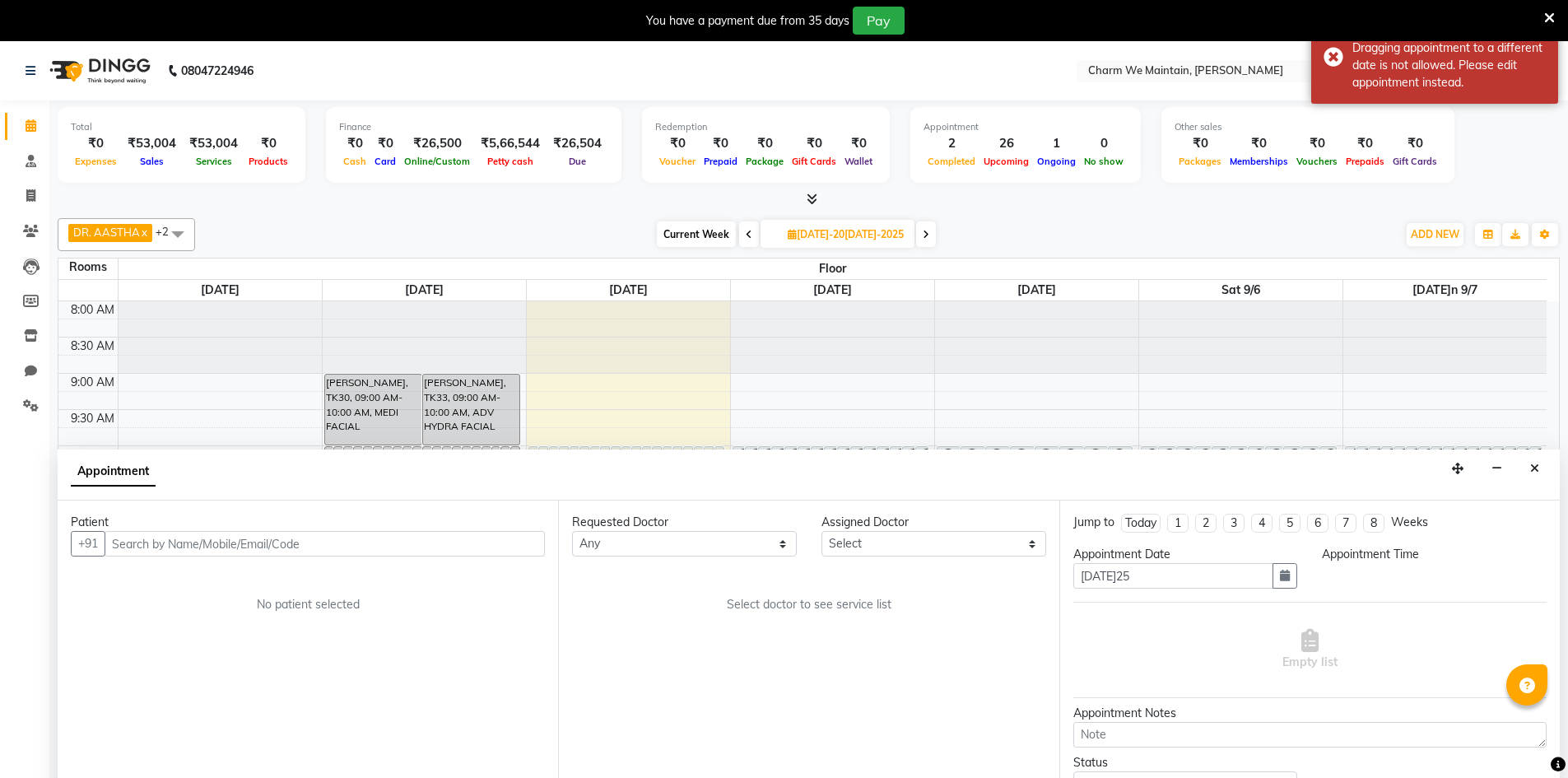
scroll to position [42, 0]
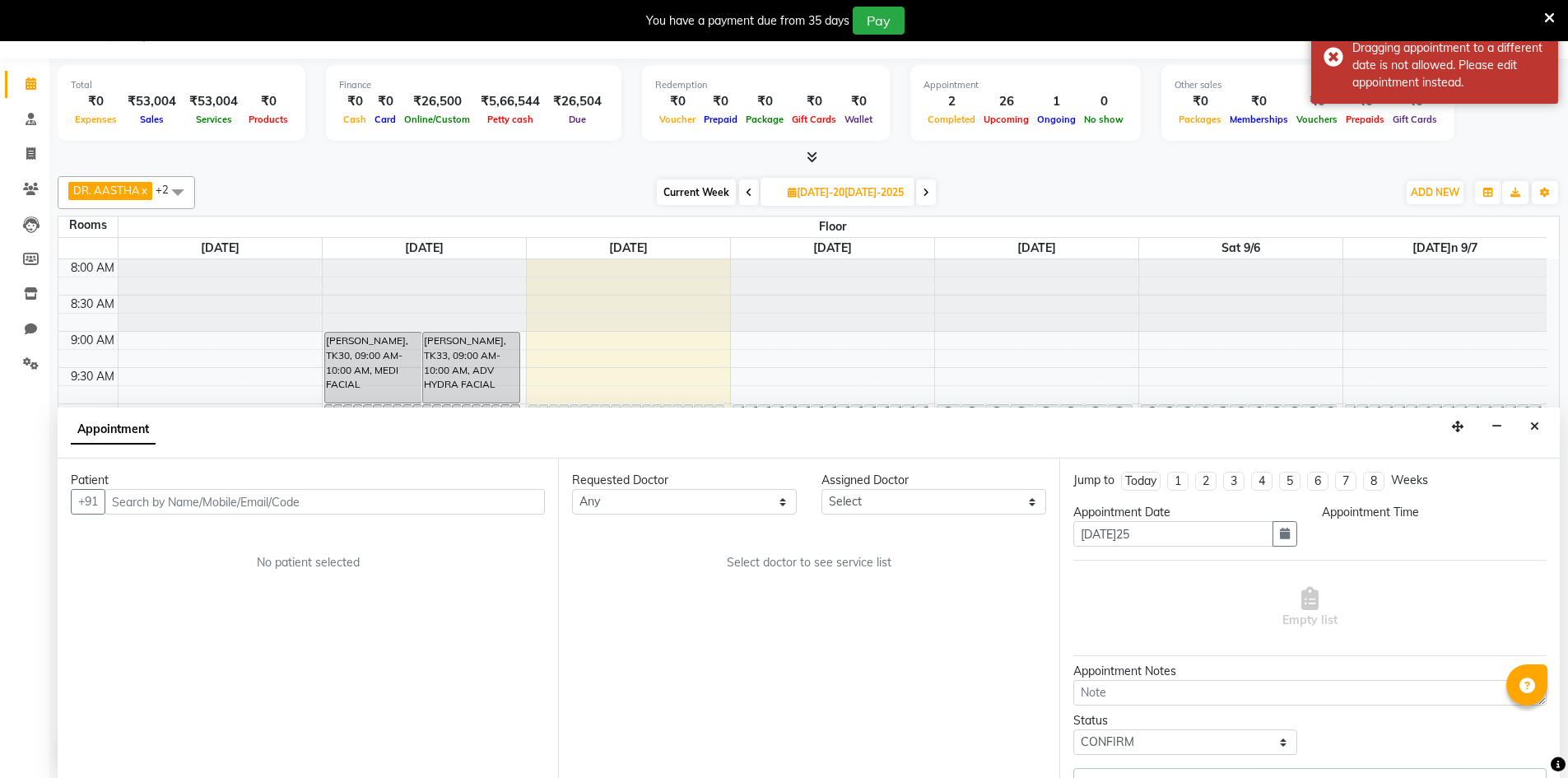
select select "86212"
select select "660"
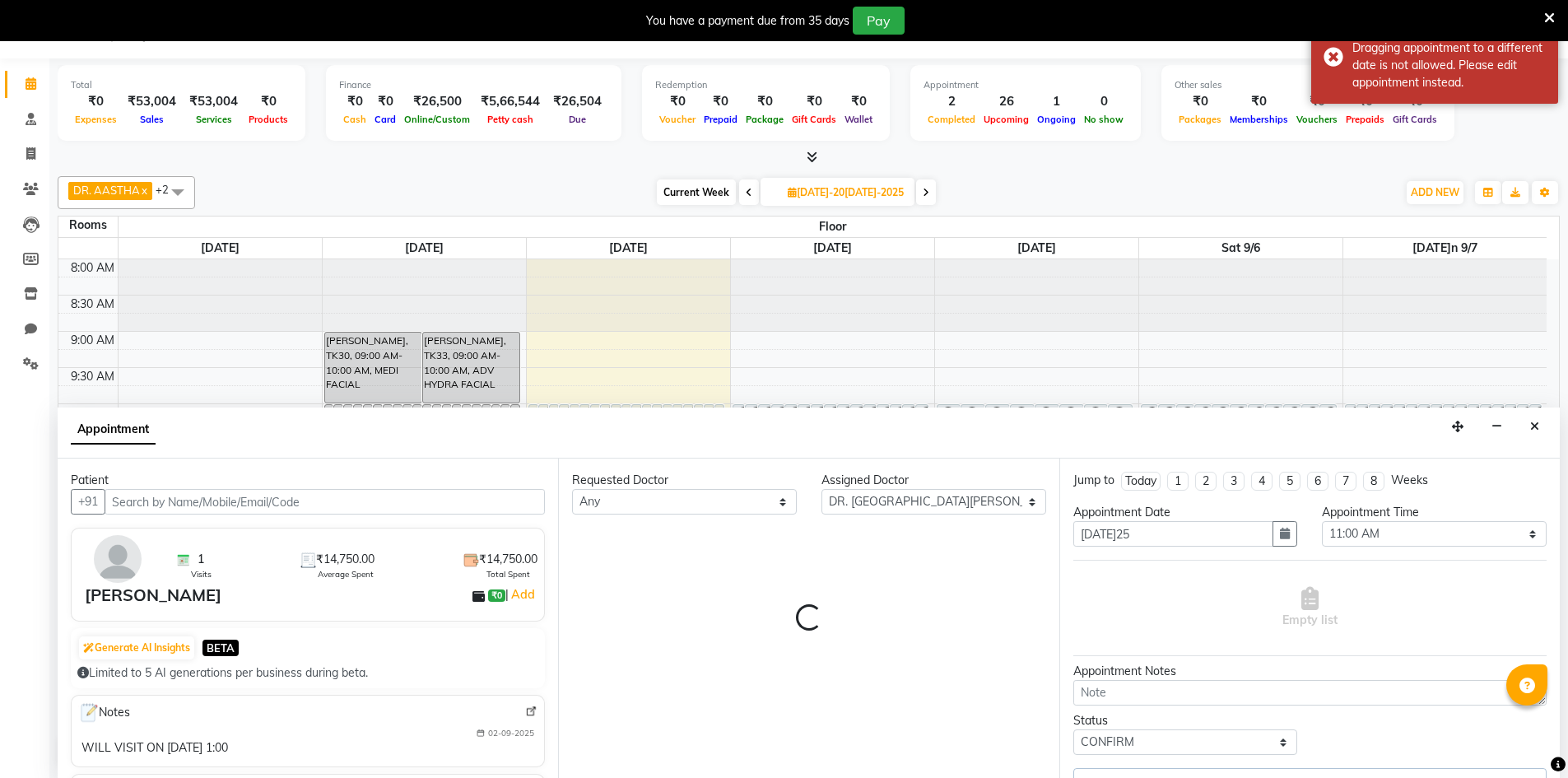
scroll to position [617, 0]
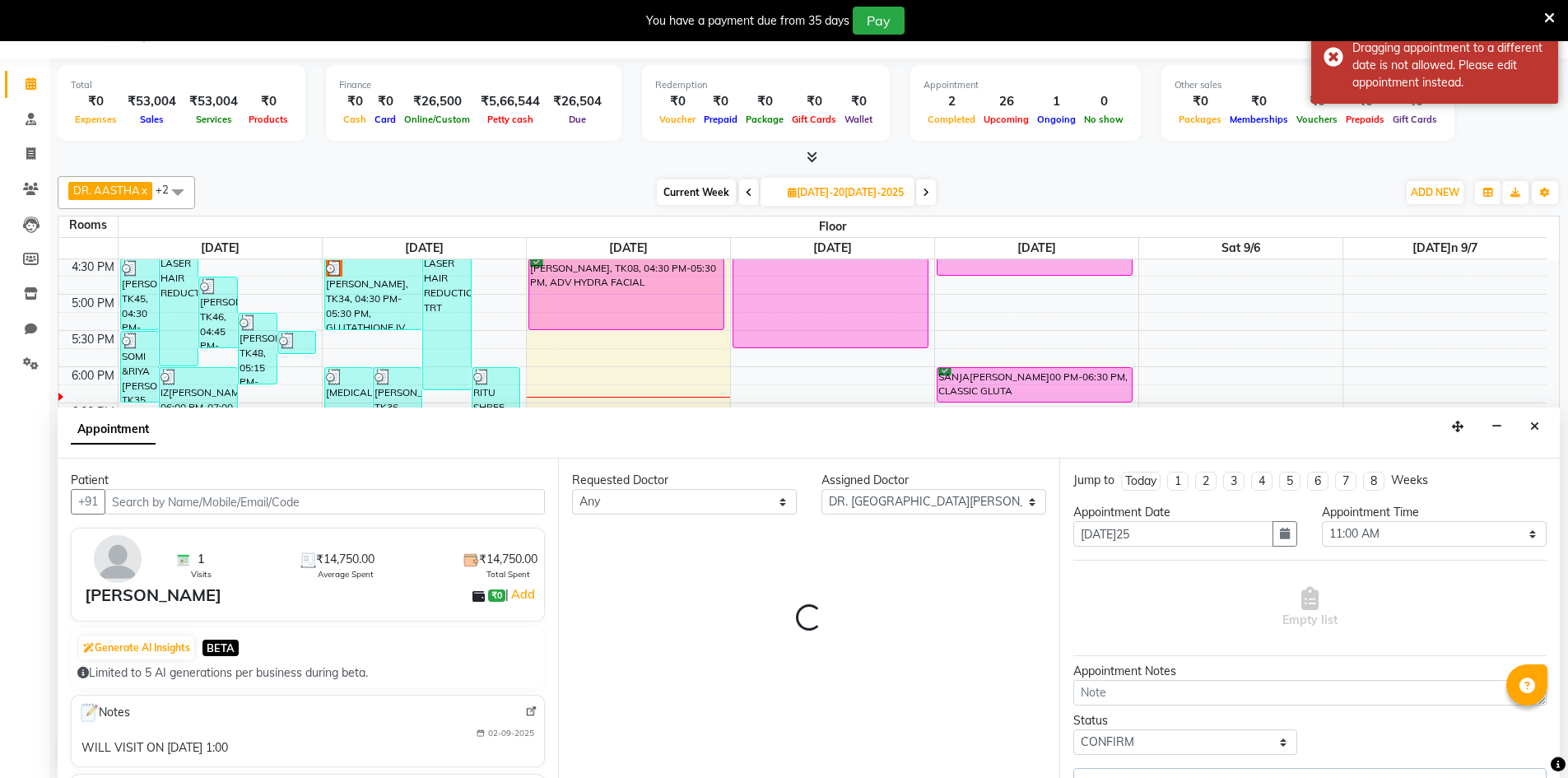
select select "4343"
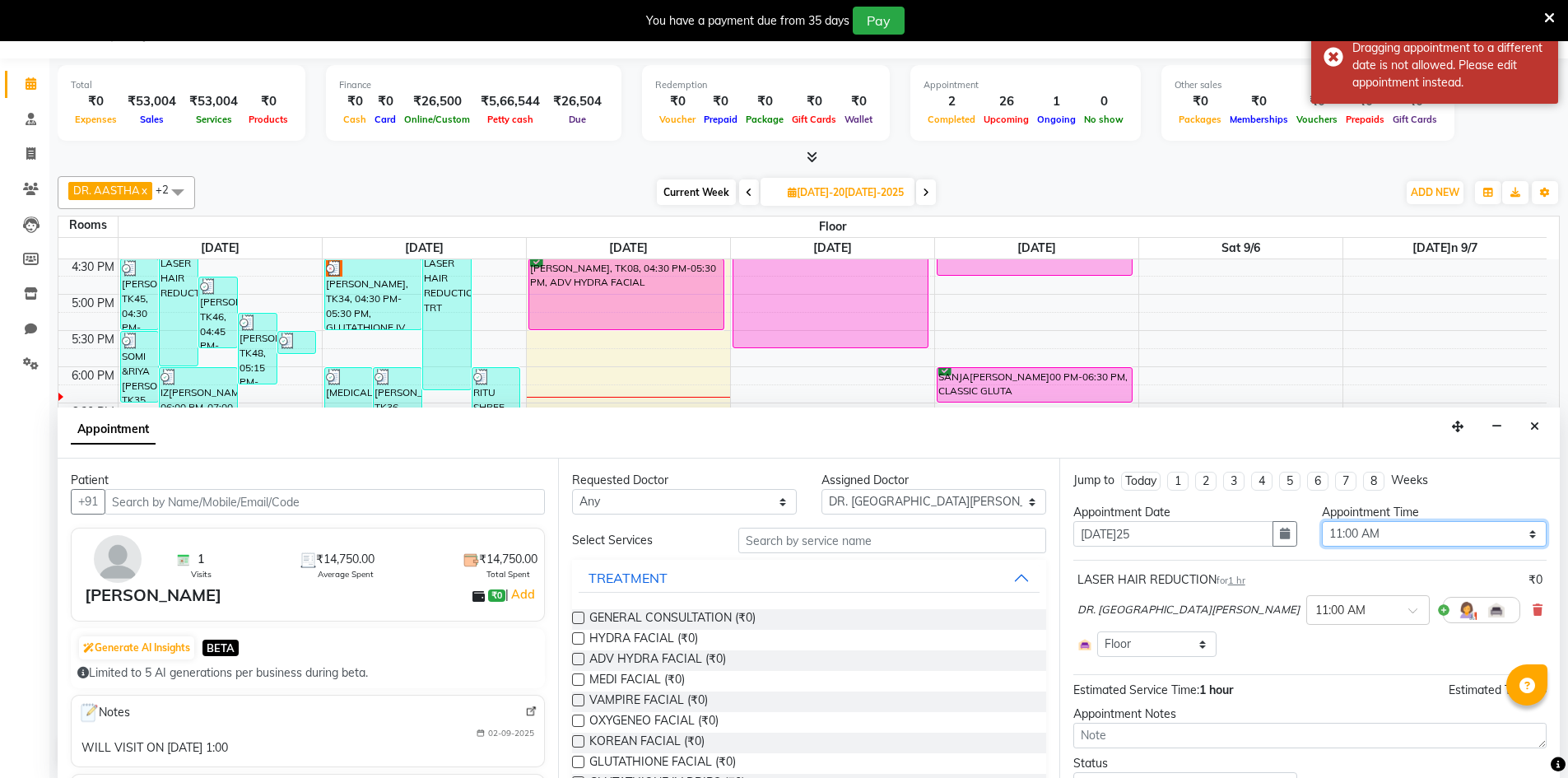
click at [1422, 534] on select "Select 09:00 AM 09:15 AM 09:30 AM 09:45 AM 10:00 AM 10:15 AM 10:30 AM 10:45 AM …" at bounding box center [1434, 533] width 225 height 26
select select "720"
click at [1322, 521] on select "Select 09:00 AM 09:15 AM 09:30 AM 09:45 AM 10:00 AM 10:15 AM 10:30 AM 10:45 AM …" at bounding box center [1434, 533] width 225 height 26
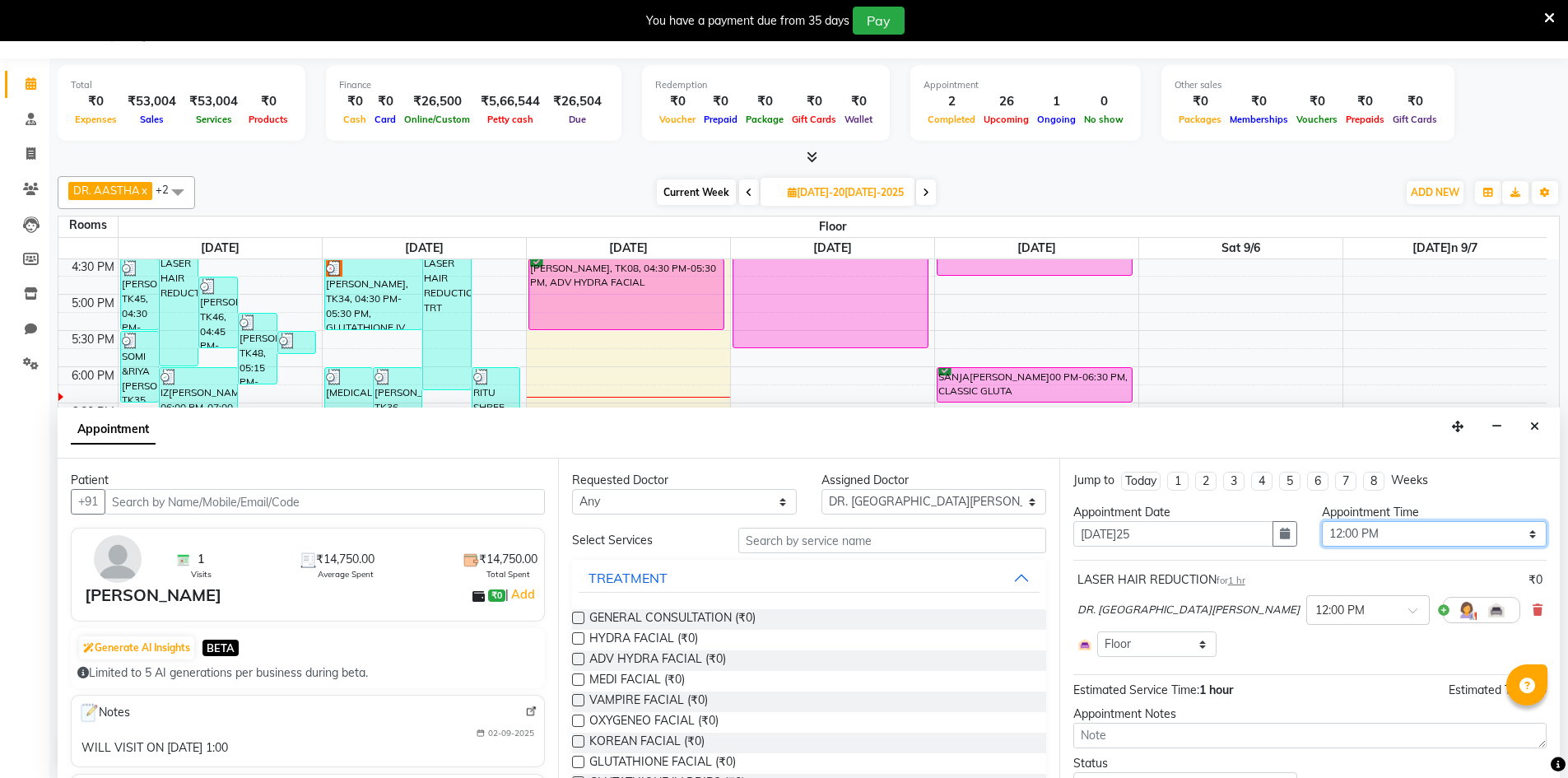
scroll to position [76, 0]
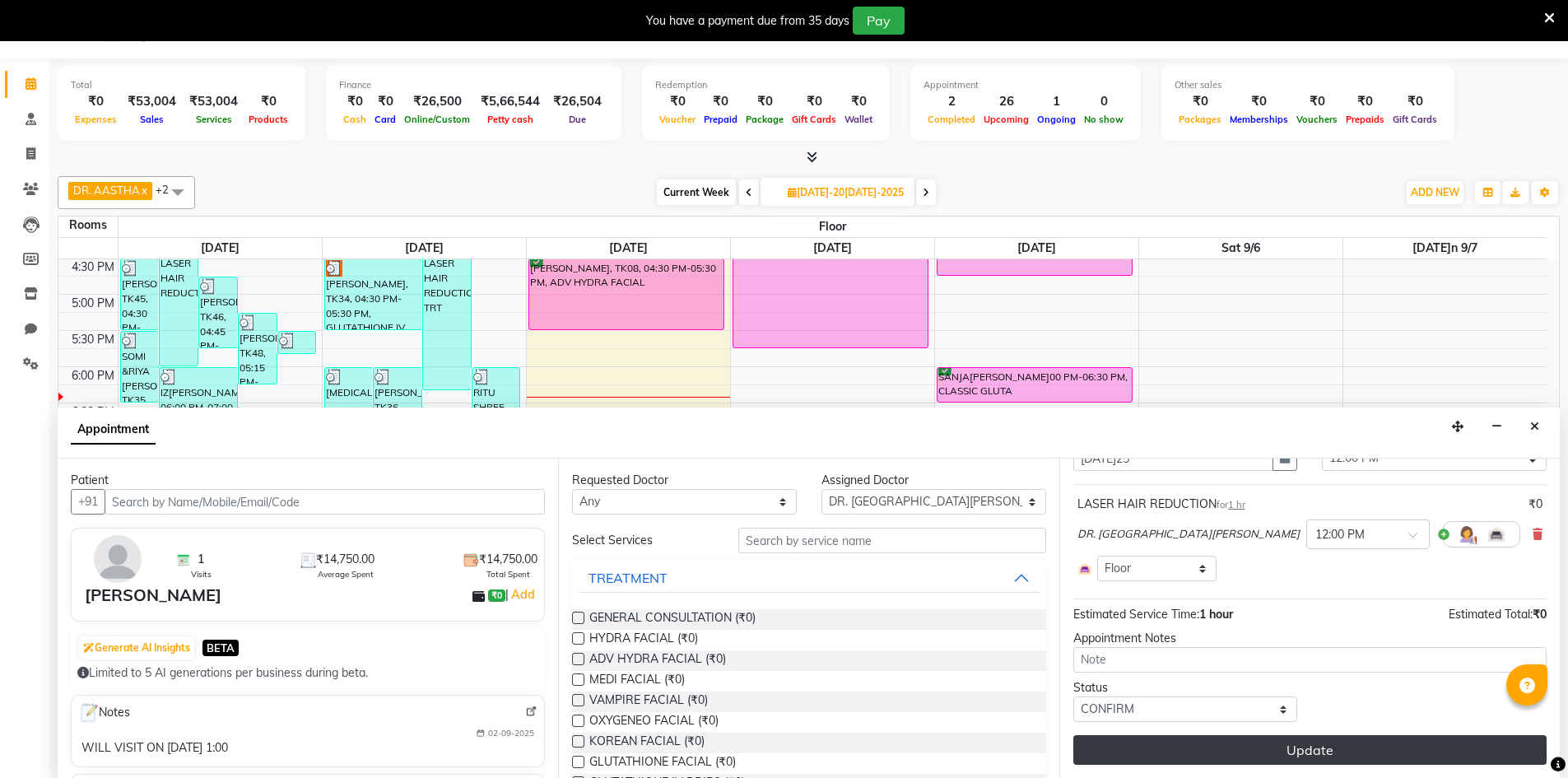
click at [1315, 745] on button "Update" at bounding box center [1310, 749] width 473 height 29
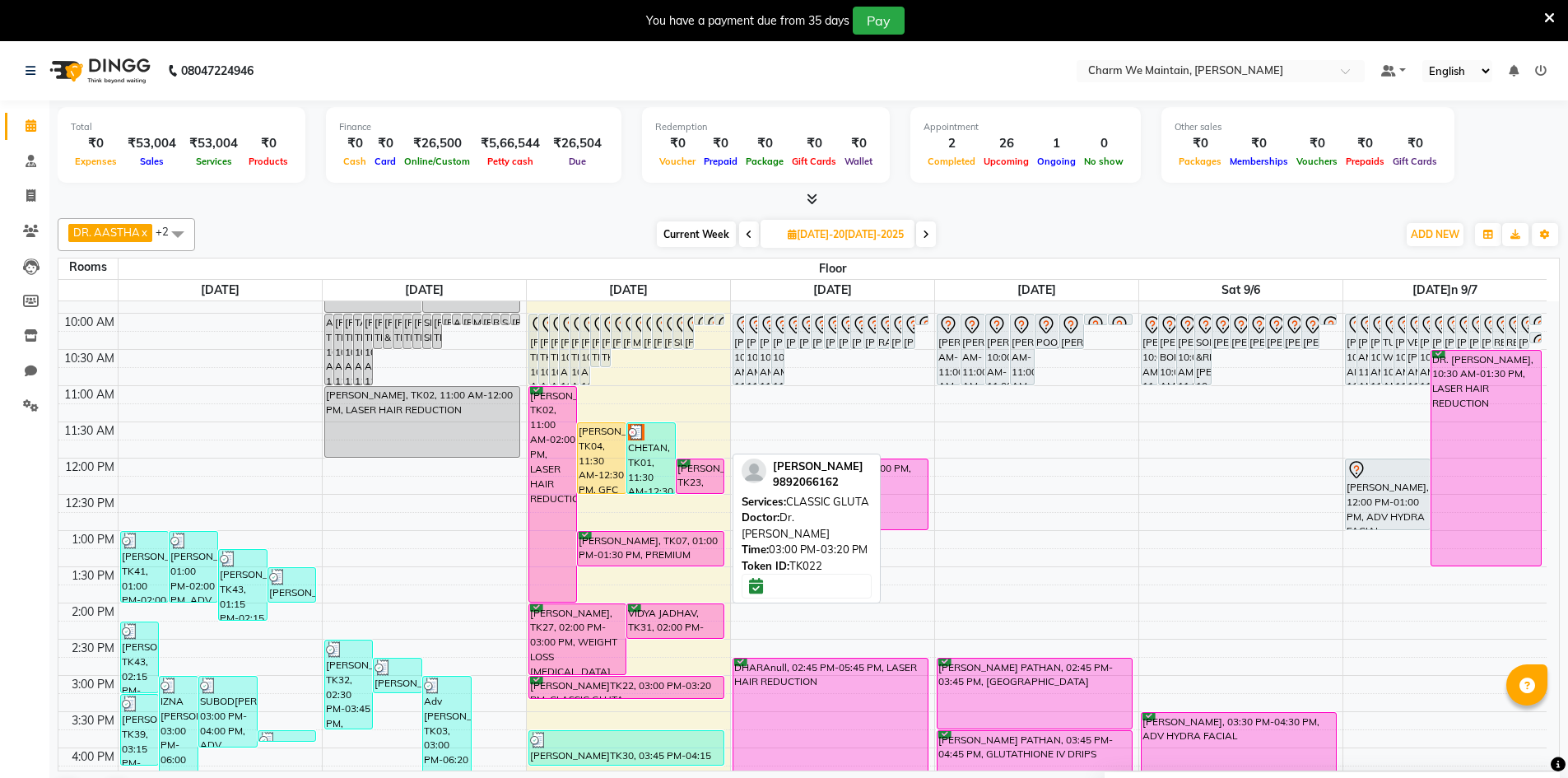
scroll to position [123, 0]
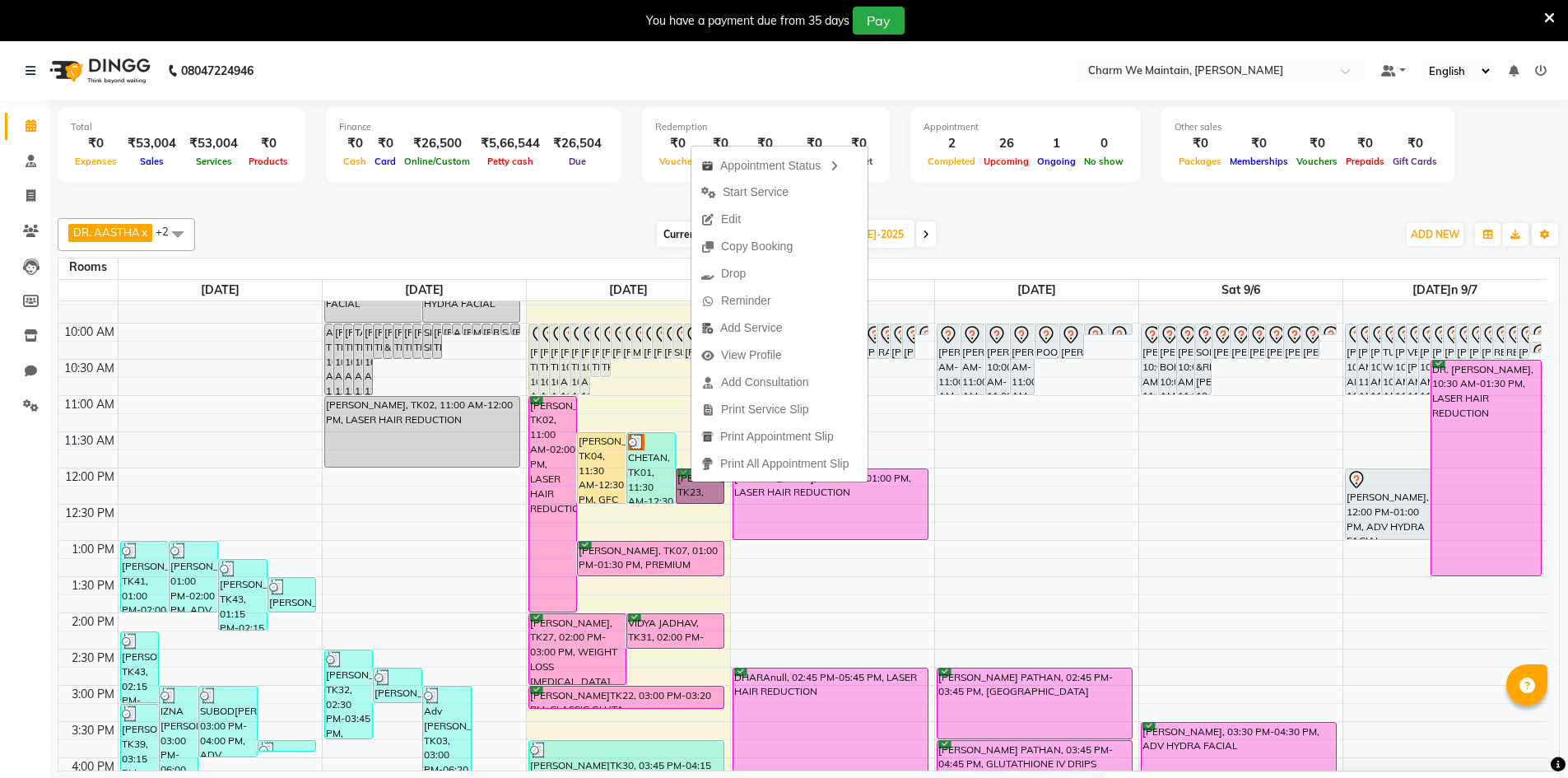
click at [1029, 470] on div "8:00 AM 8:30 AM 9:00 AM 9:30 AM 10:00 AM 10:30 AM 11:00 AM 11:30 AM 12:00 PM 12…" at bounding box center [802, 721] width 1488 height 1086
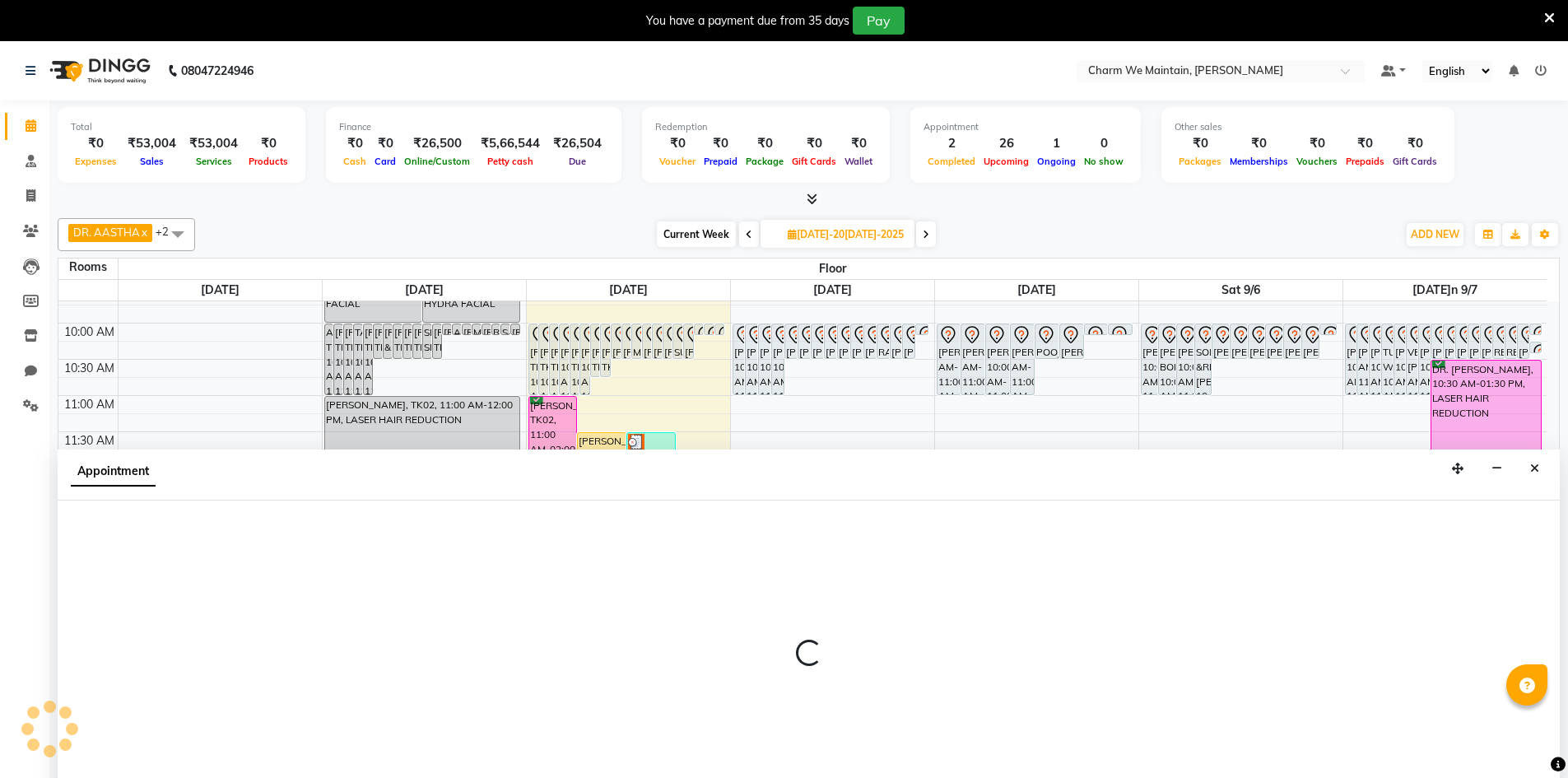
scroll to position [42, 0]
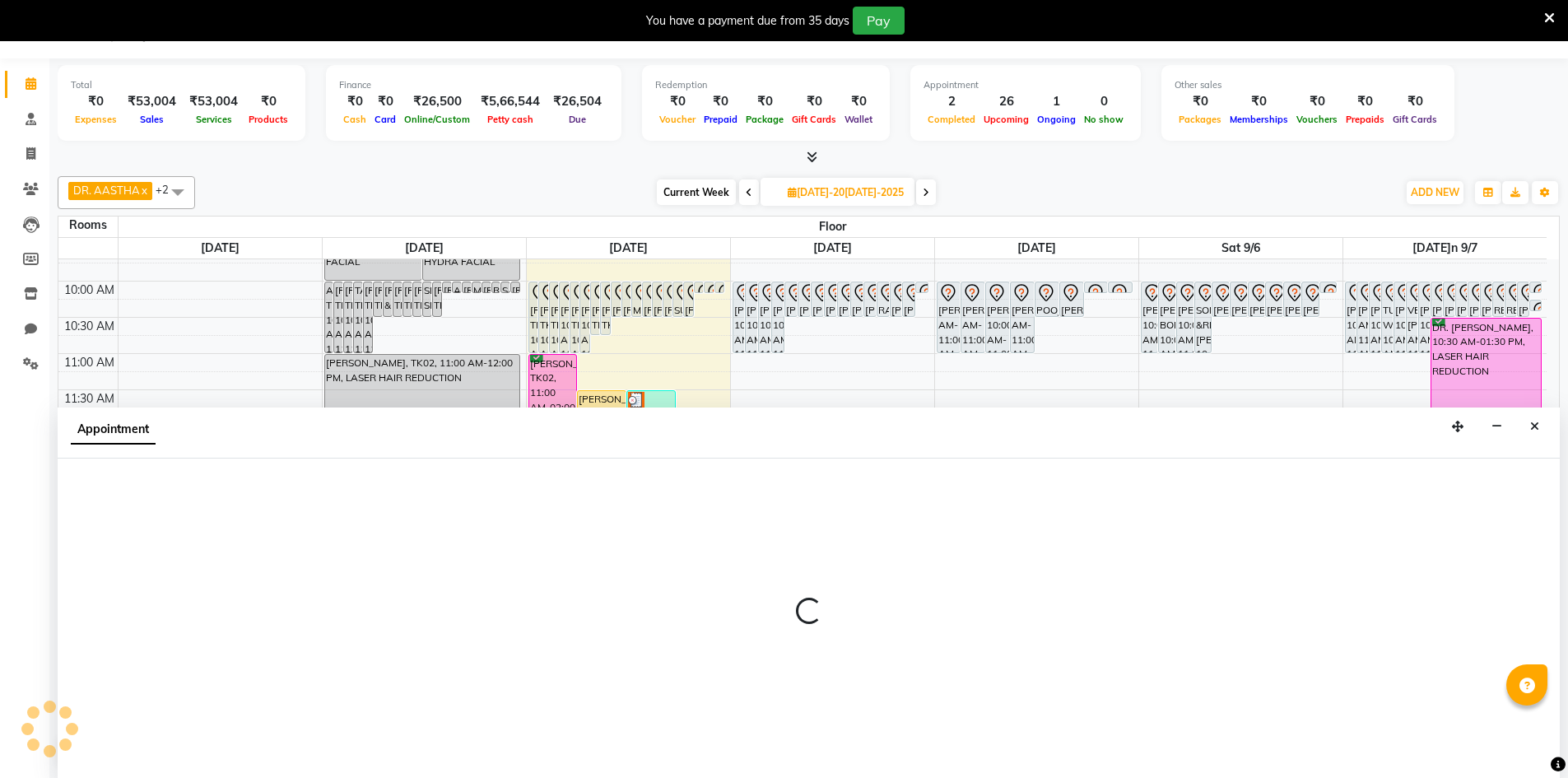
select select "720"
select select "tentative"
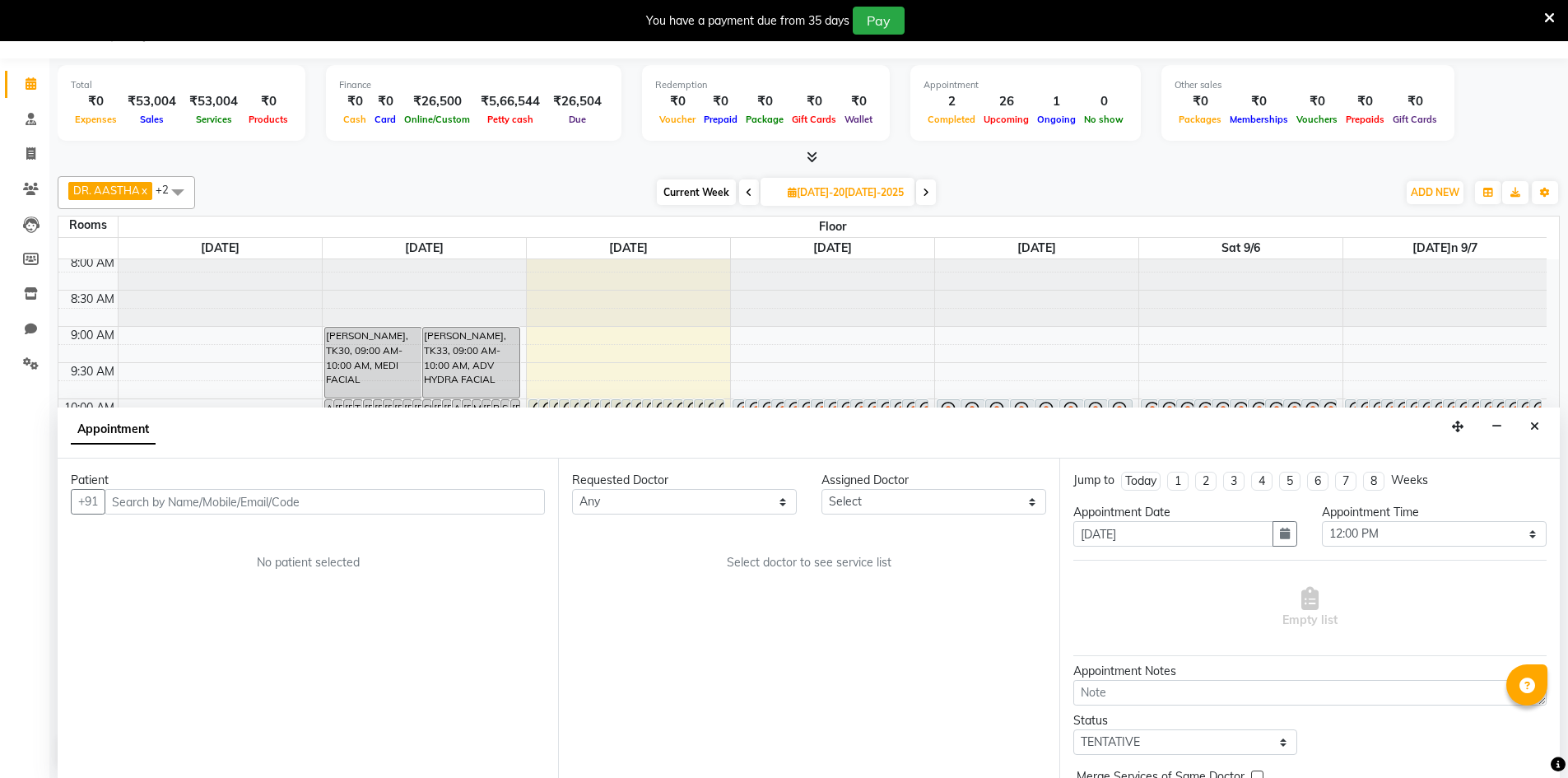
scroll to position [0, 0]
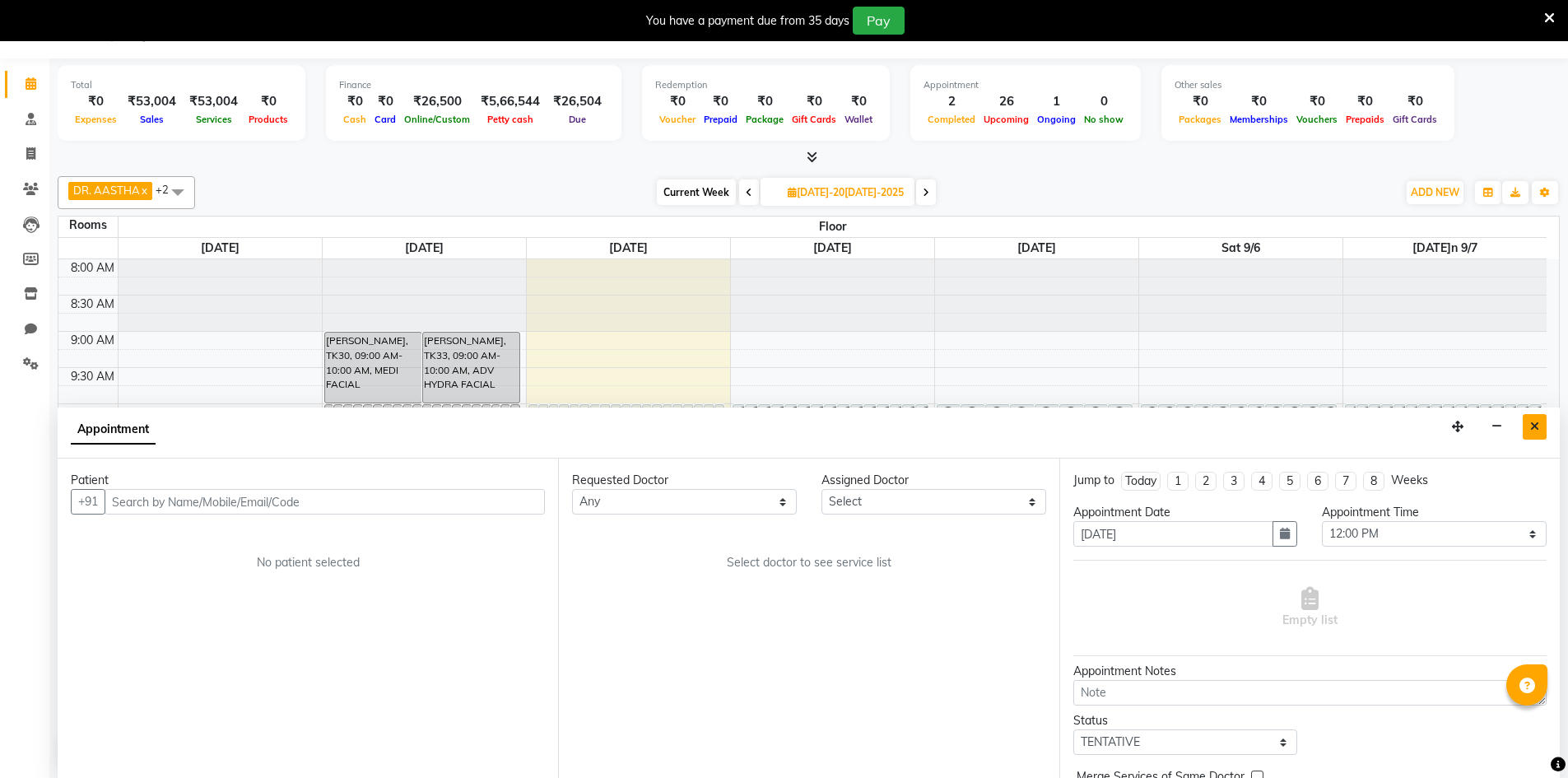
click at [1530, 420] on icon "Close" at bounding box center [1535, 426] width 9 height 12
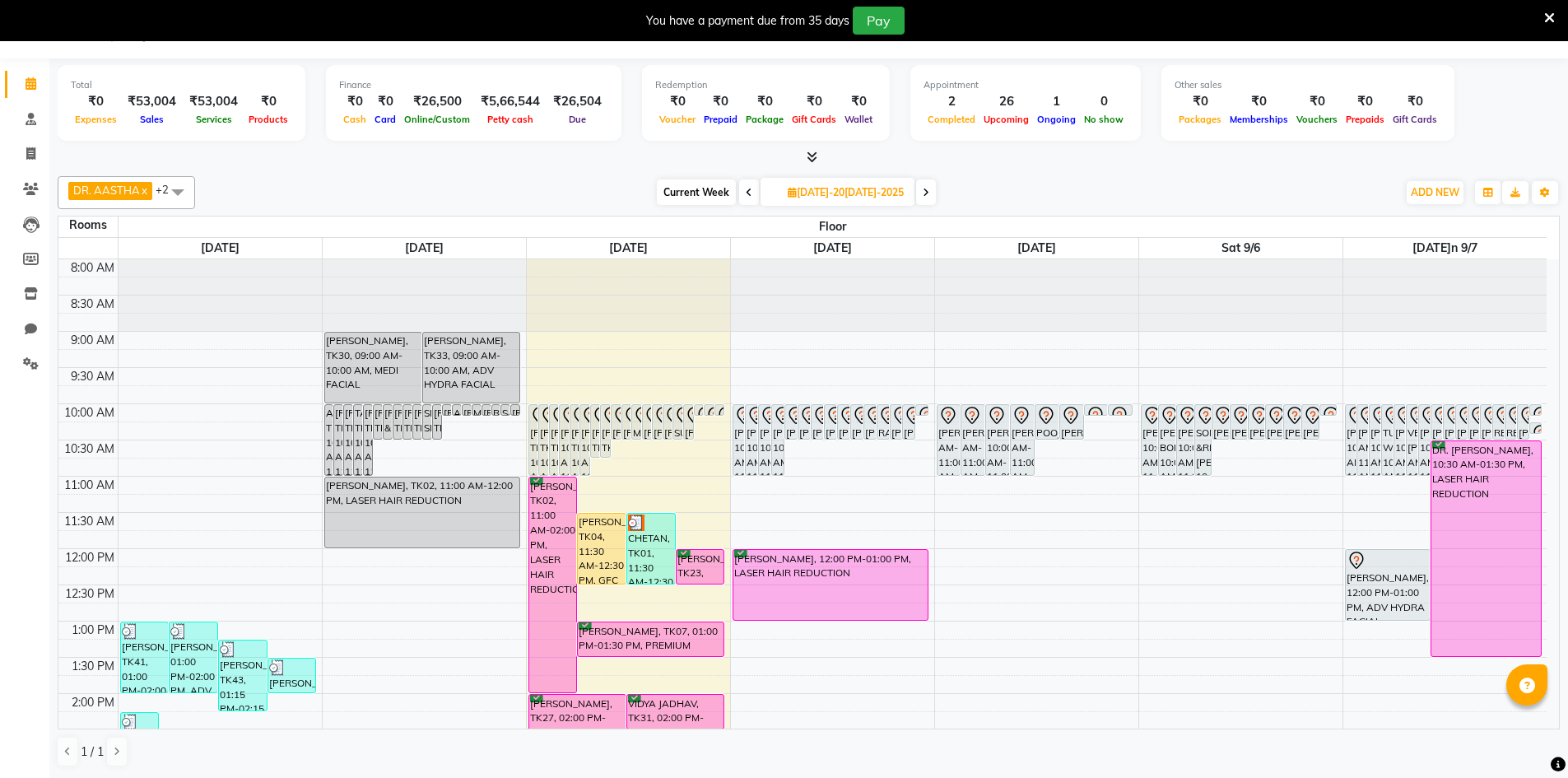
click at [929, 195] on icon at bounding box center [926, 193] width 7 height 10
type input "[DATE]11"
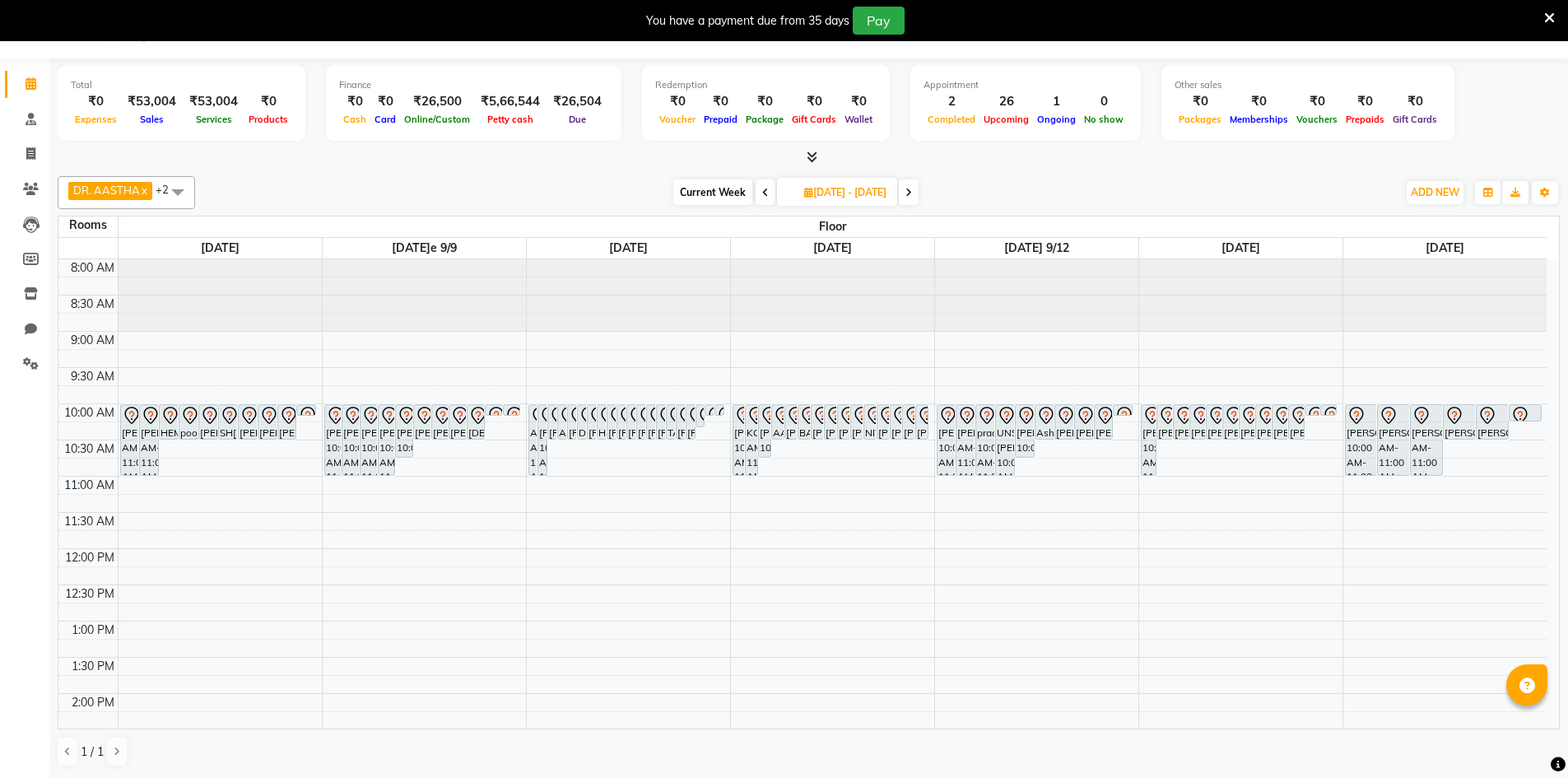
select select "600"
select select "tentative"
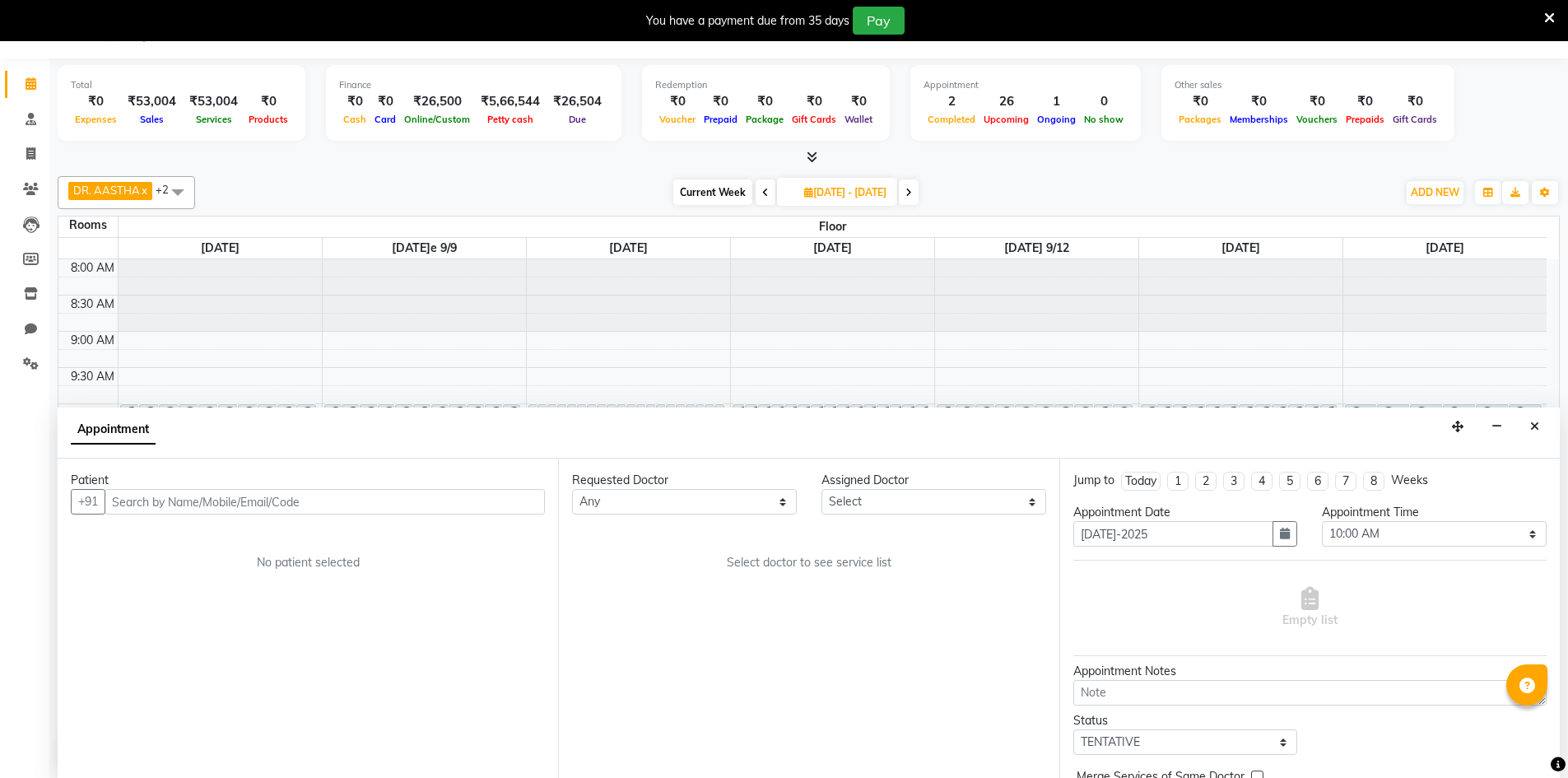
click at [486, 506] on input "text" at bounding box center [324, 501] width 440 height 26
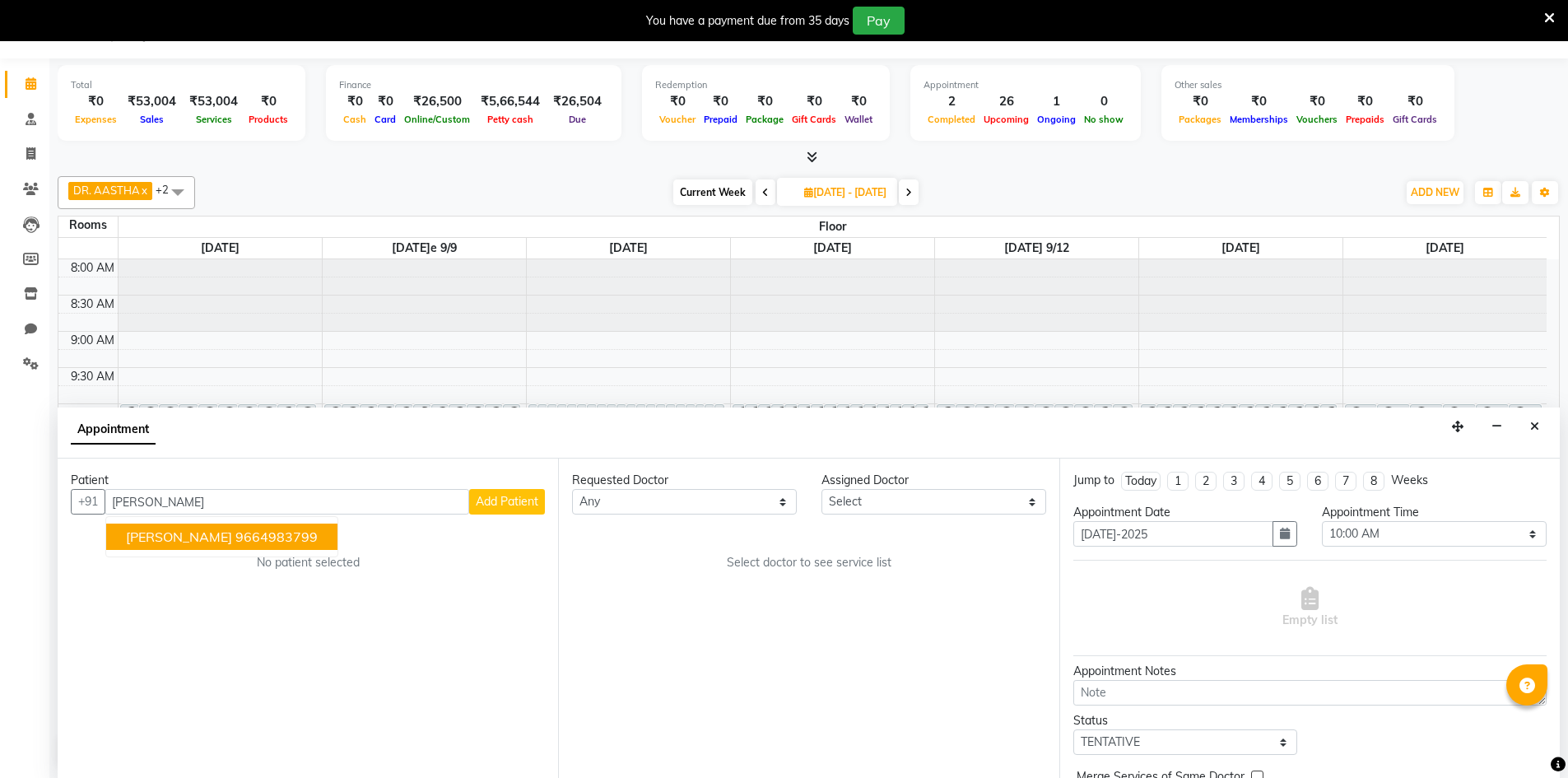
click at [218, 533] on span "[PERSON_NAME]" at bounding box center [179, 536] width 106 height 17
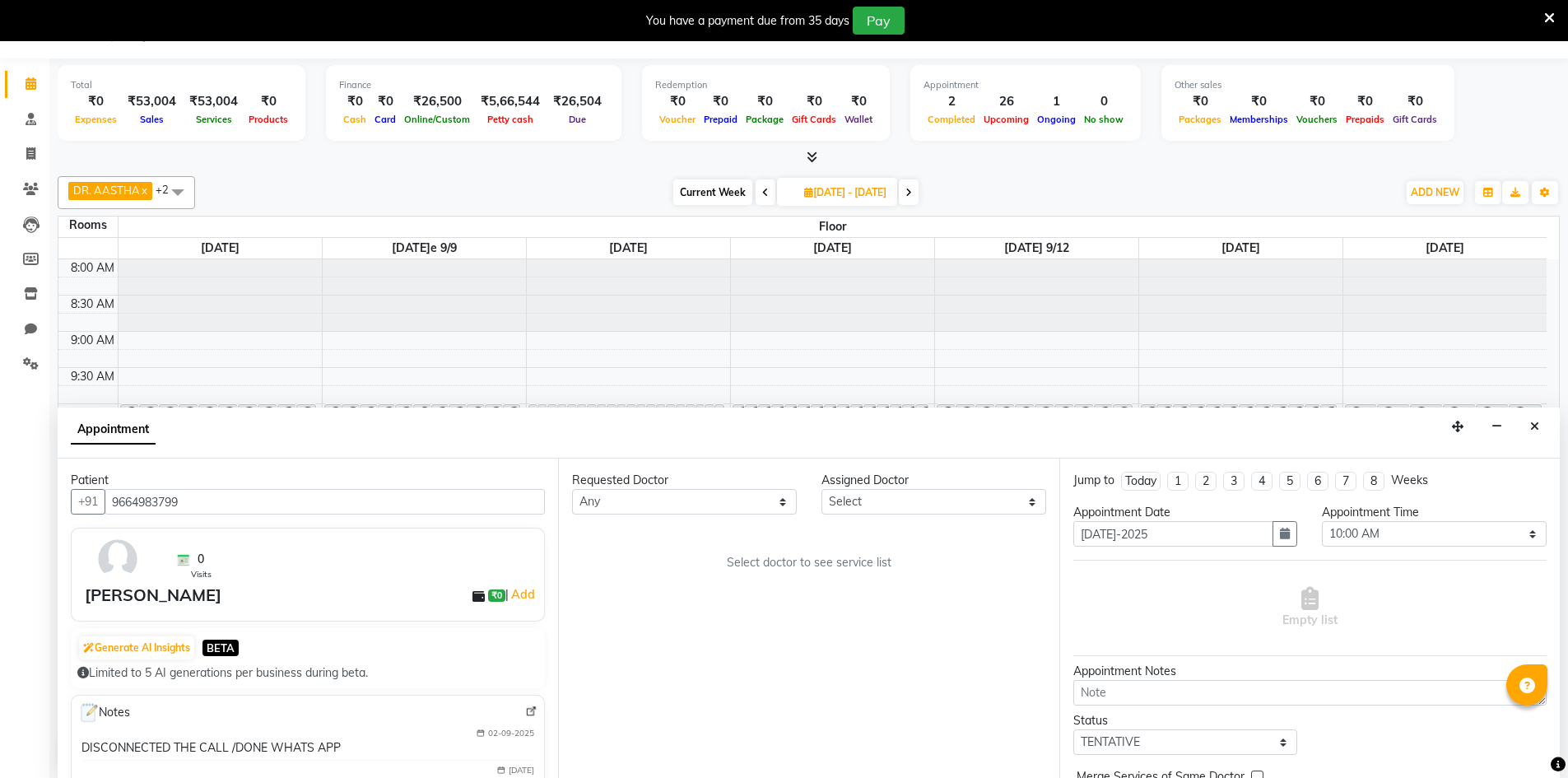
type input "9664983799"
click at [932, 499] on select "Select DR. AYESHA DR. [GEOGRAPHIC_DATA]" at bounding box center [934, 501] width 225 height 26
select select "86210"
click at [822, 489] on select "Select DR. AYESHA DR. [GEOGRAPHIC_DATA]" at bounding box center [934, 501] width 225 height 26
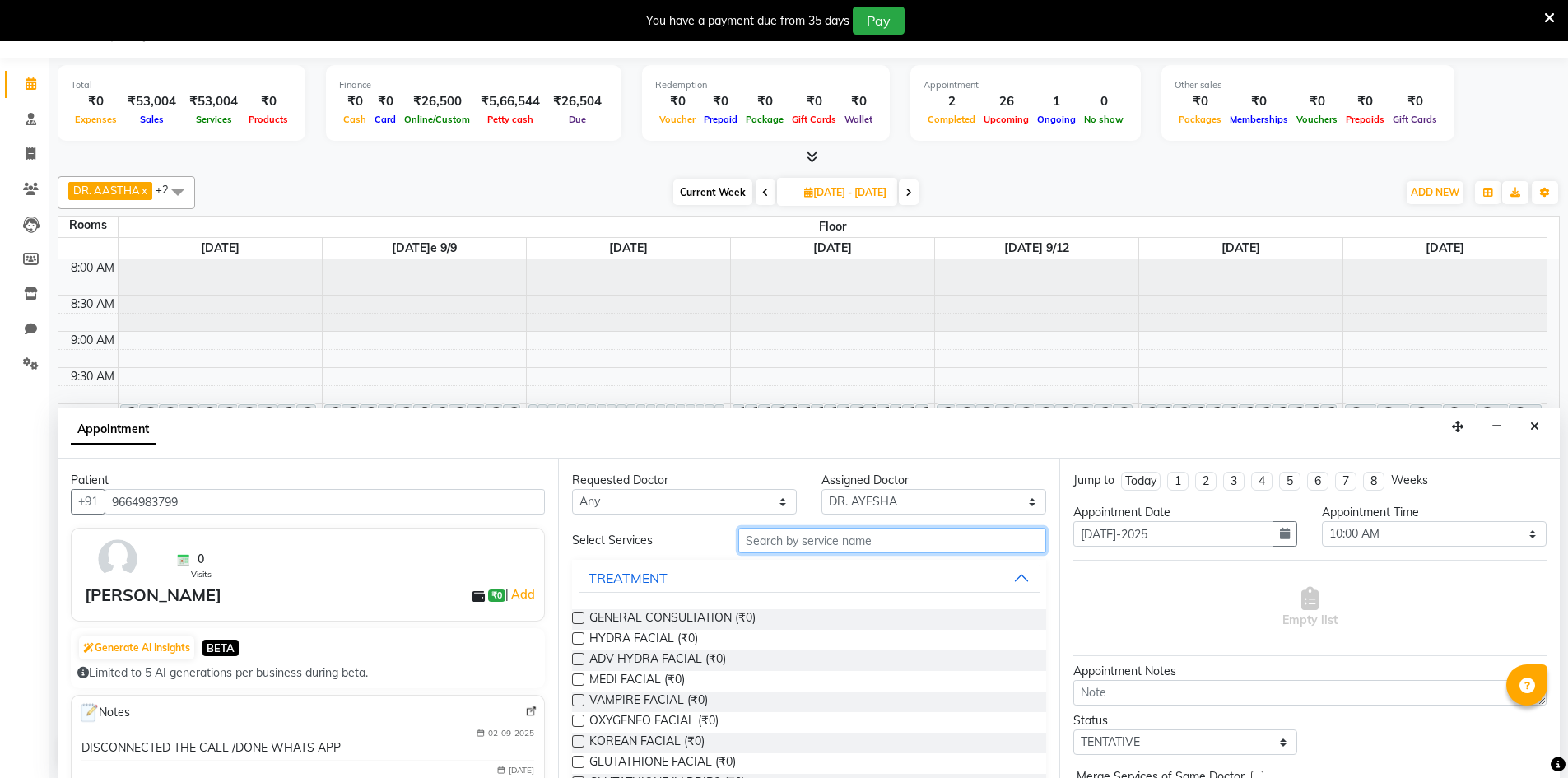
click at [783, 543] on input "text" at bounding box center [892, 540] width 308 height 26
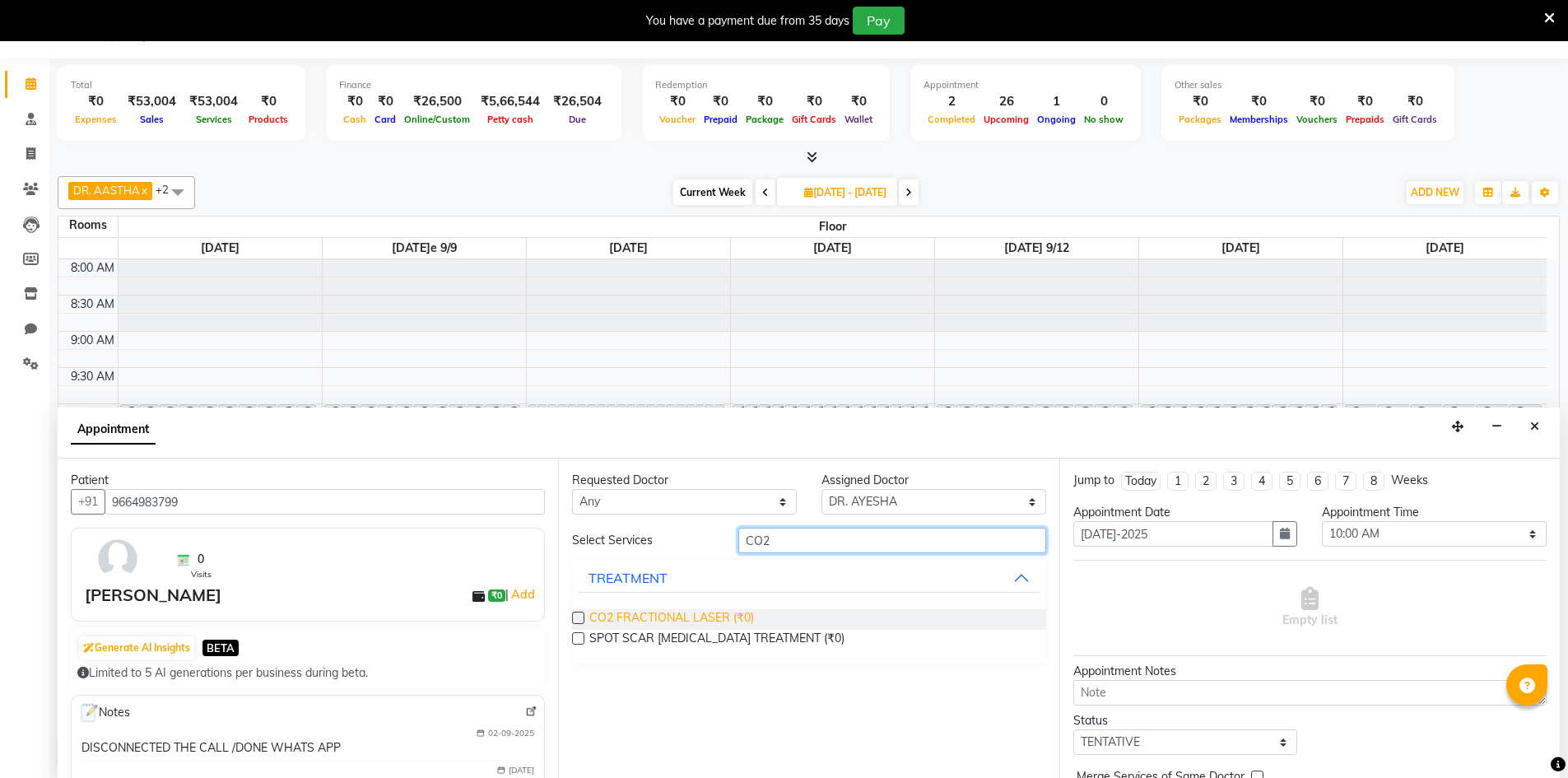
type input "CO2"
click at [650, 617] on span "CO2 FRACTIONAL LASER (₹0)" at bounding box center [671, 619] width 165 height 21
checkbox input "false"
select select "4343"
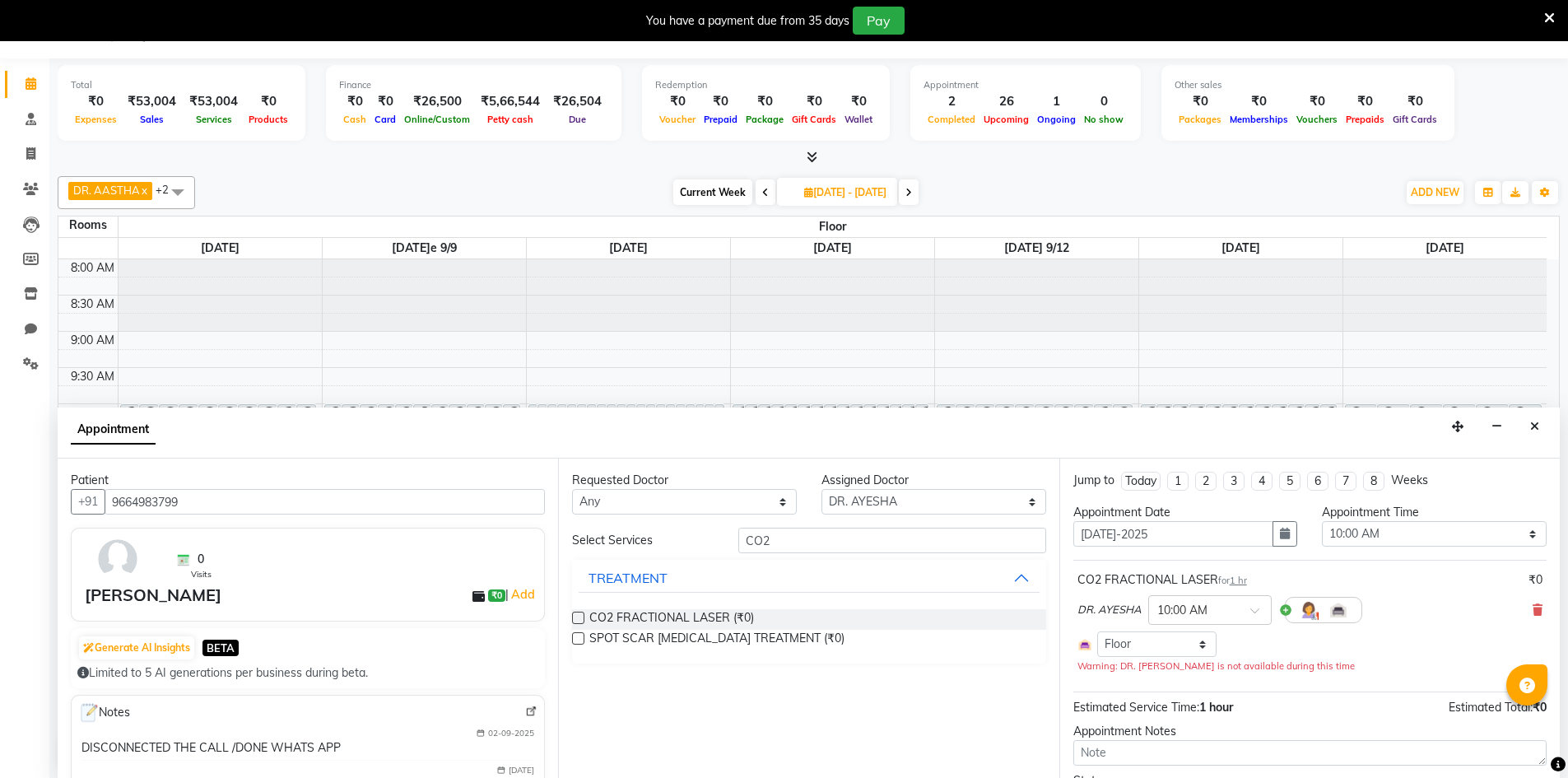
scroll to position [140, 0]
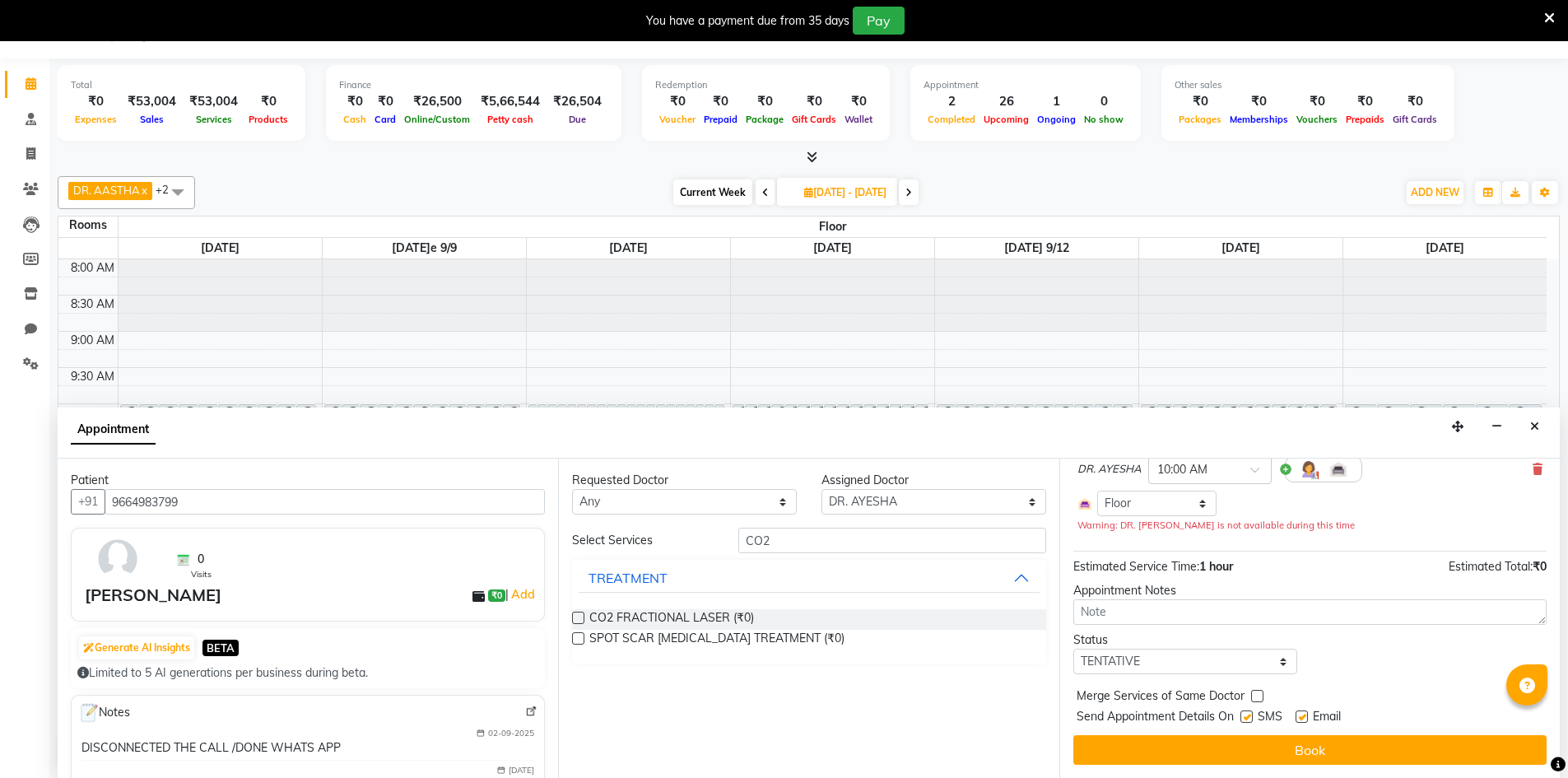
click at [1246, 716] on label at bounding box center [1246, 716] width 13 height 13
click at [1246, 716] on input "checkbox" at bounding box center [1245, 718] width 11 height 11
checkbox input "false"
click at [1301, 719] on label at bounding box center [1301, 716] width 13 height 13
click at [1301, 719] on input "checkbox" at bounding box center [1301, 718] width 11 height 11
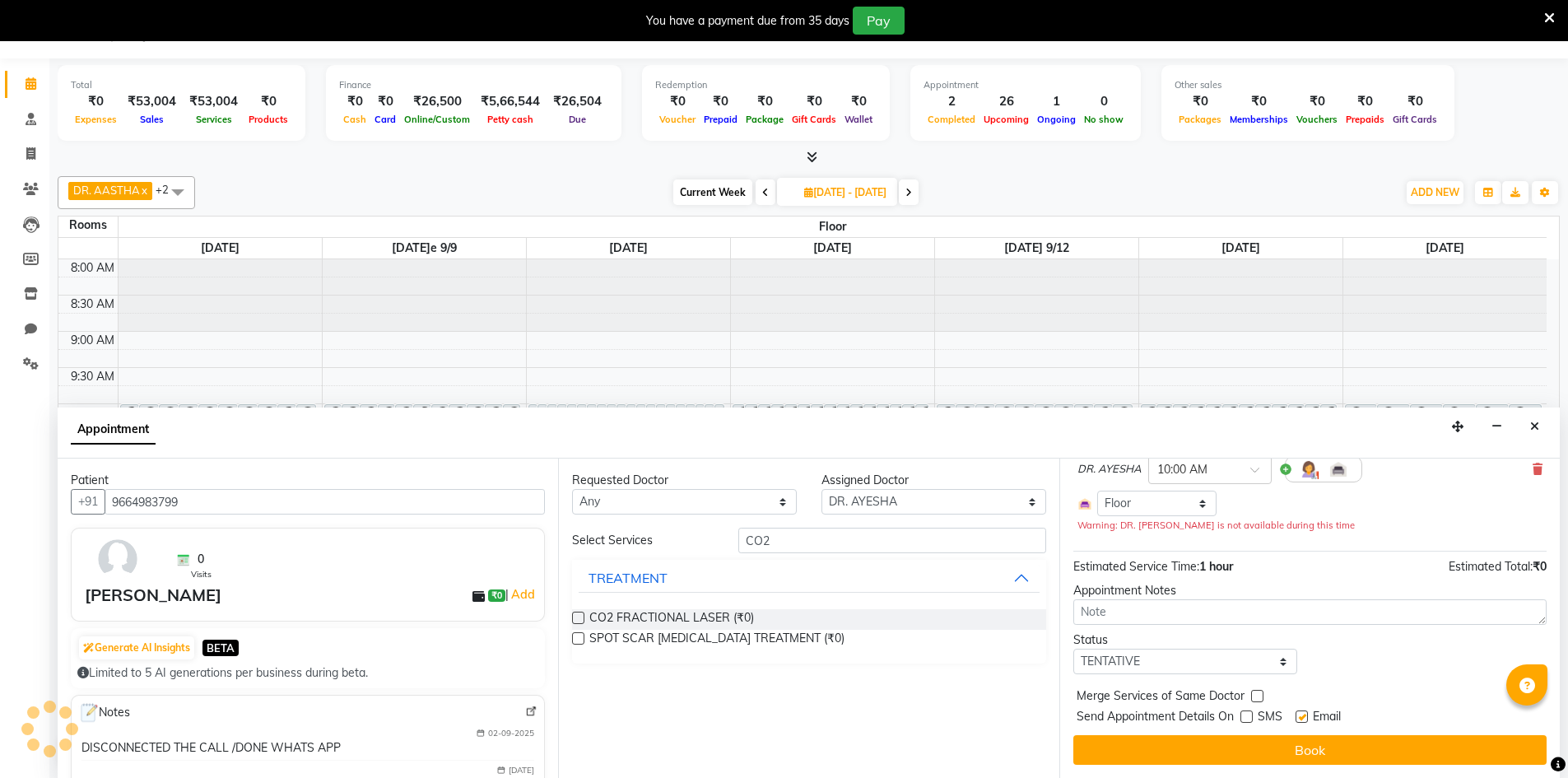
checkbox input "false"
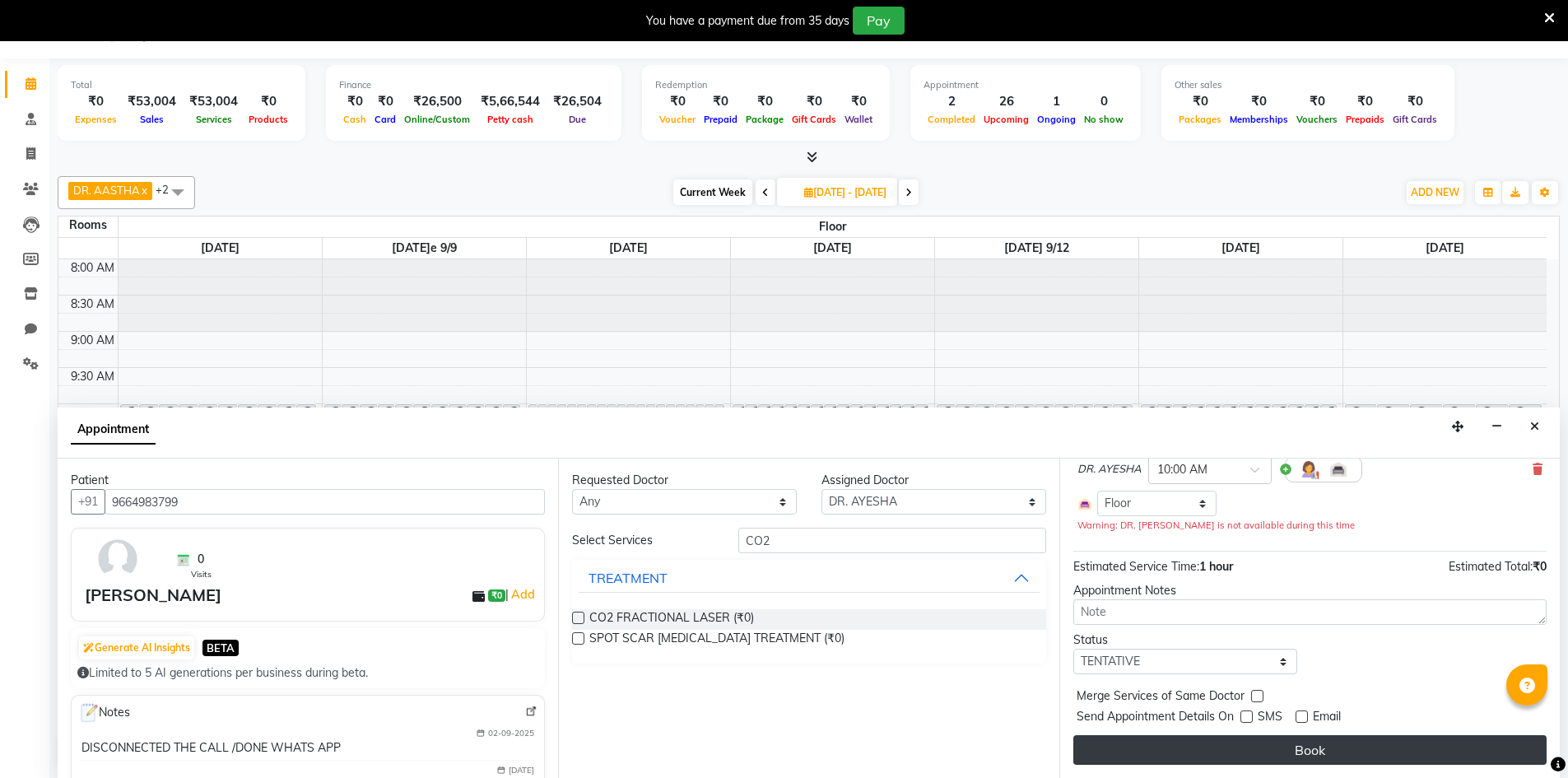
click at [1302, 754] on button "Book" at bounding box center [1310, 749] width 473 height 29
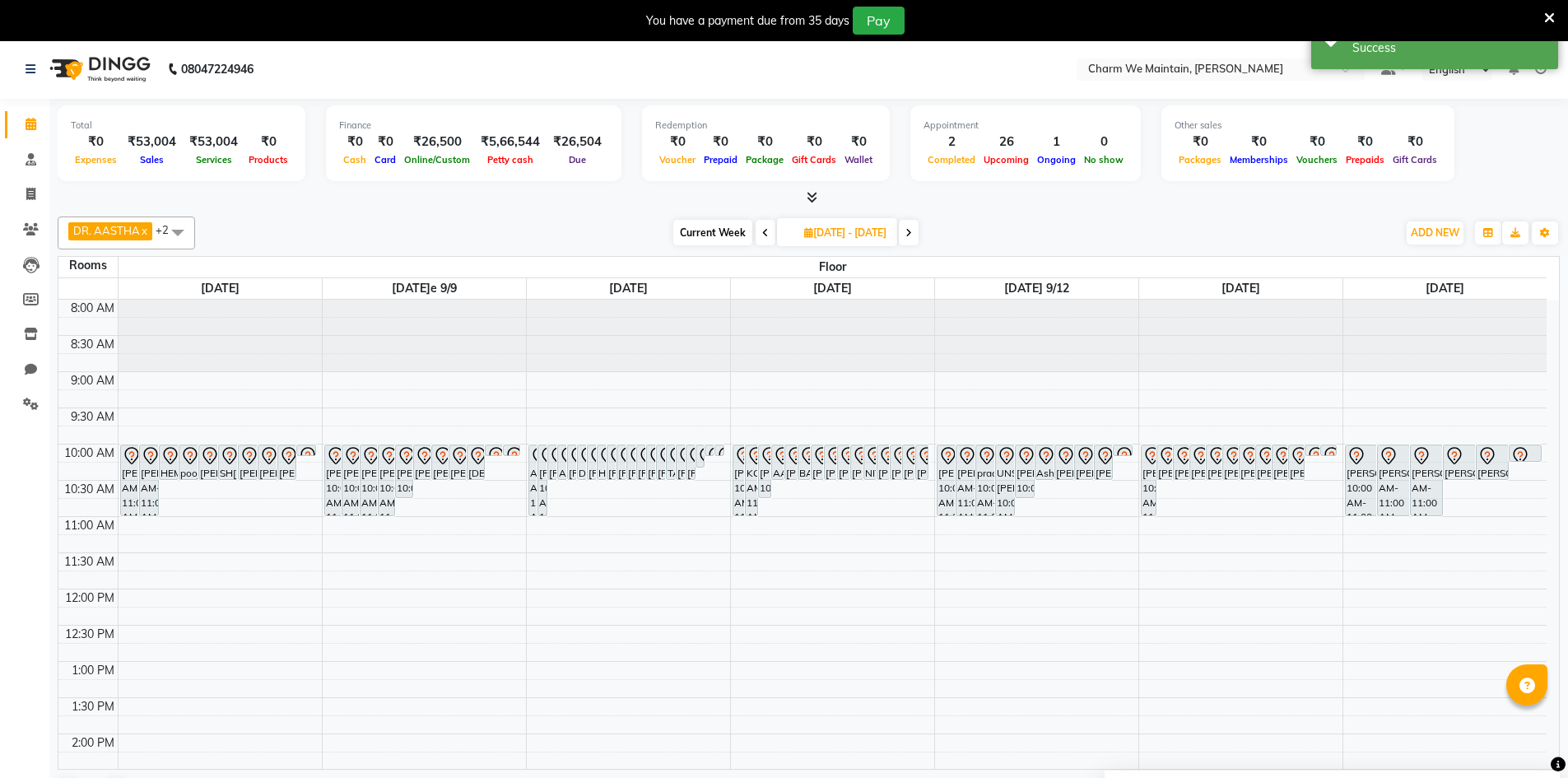
scroll to position [0, 0]
click at [756, 239] on span at bounding box center [766, 234] width 20 height 26
type input "[DATE]"
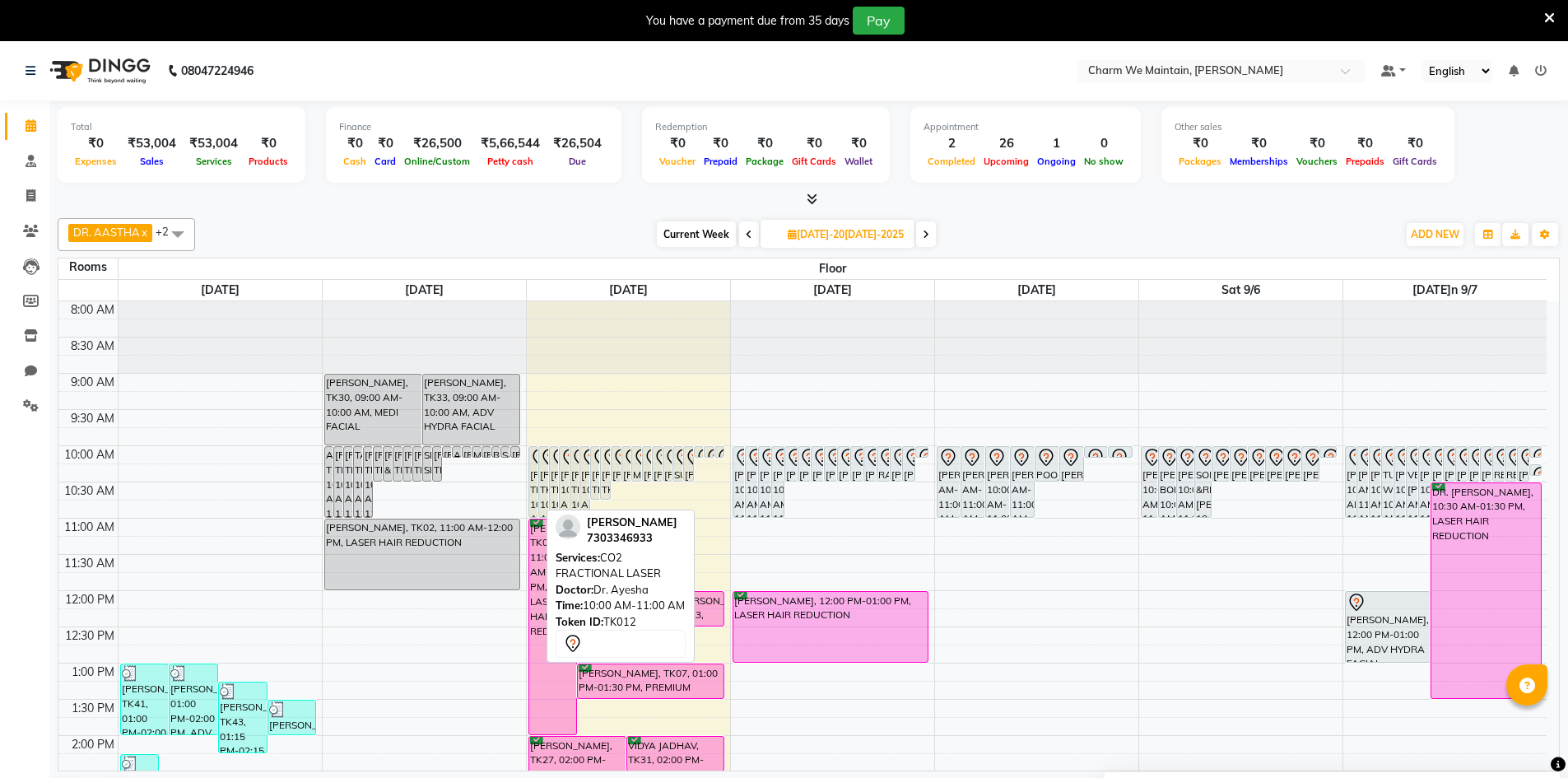
click at [533, 506] on div "[PERSON_NAME], TK12, 10:00 AM-11:00 AM, CO2 FRACTIONAL LASER" at bounding box center [533, 482] width 9 height 70
click at [534, 489] on div "[PERSON_NAME], TK12, 10:00 AM-11:00 AM, CO2 FRACTIONAL LASER" at bounding box center [533, 482] width 9 height 70
select select "7"
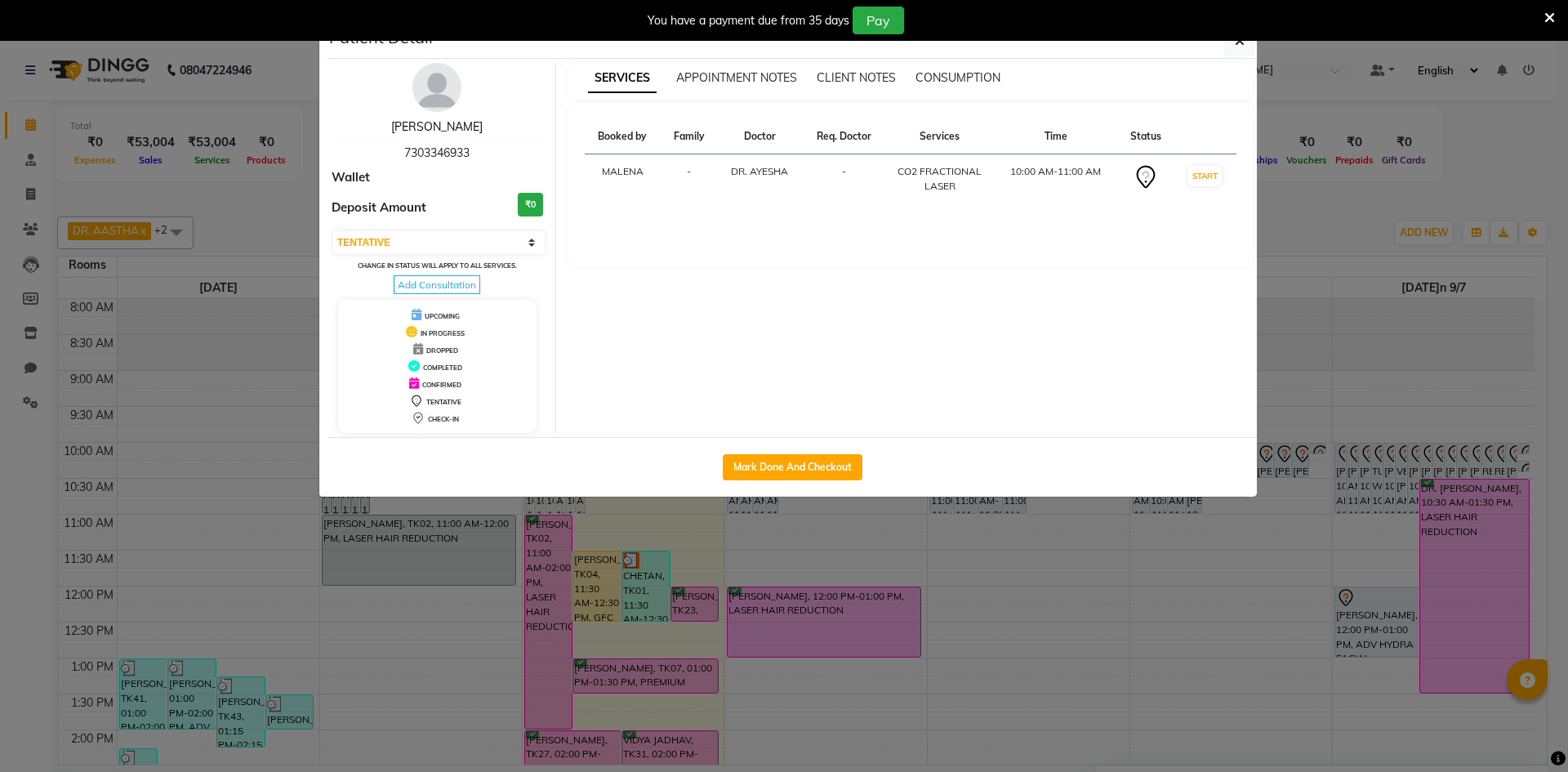
click at [447, 127] on link "[PERSON_NAME]" at bounding box center [437, 127] width 91 height 15
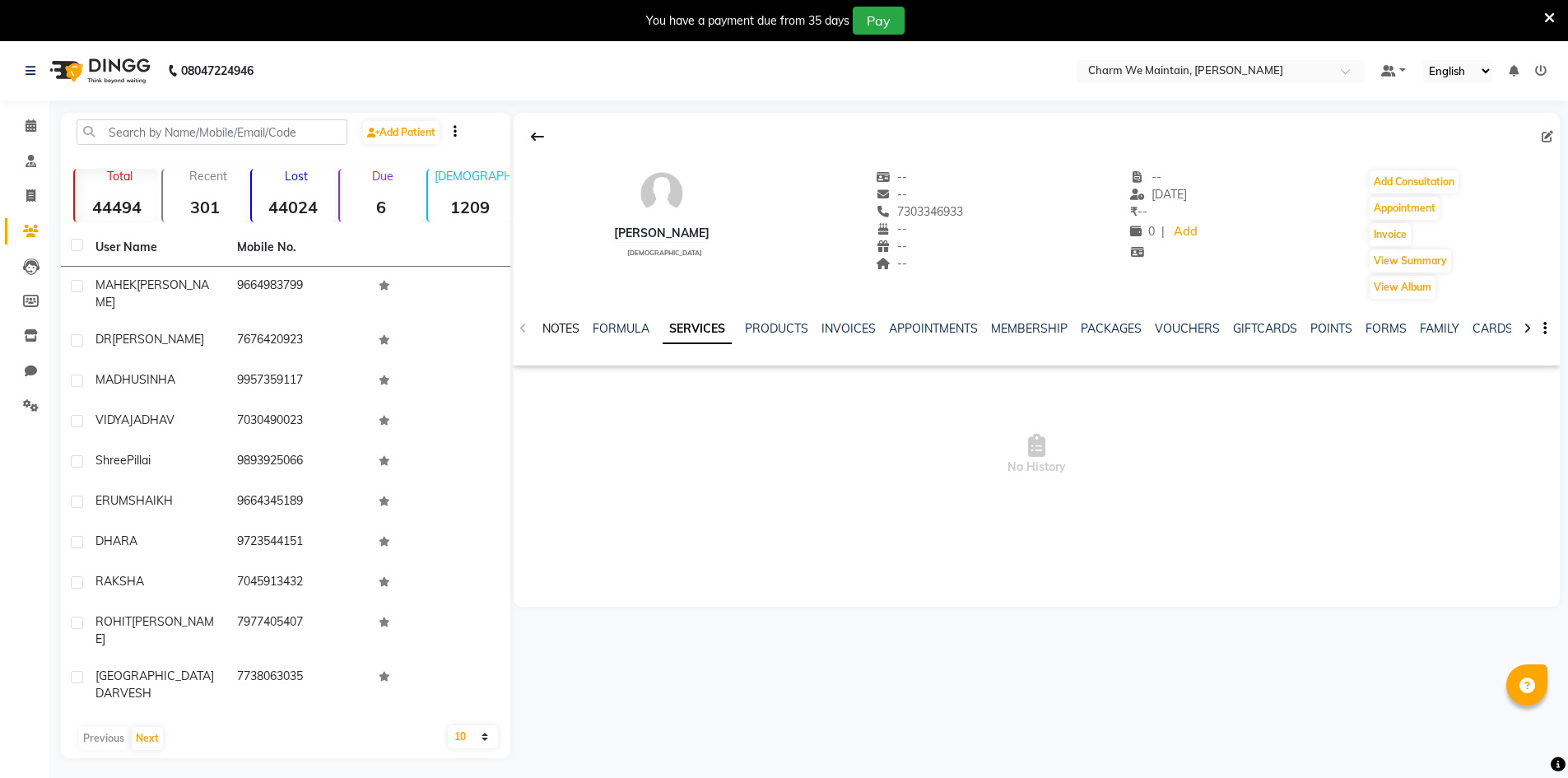
click at [559, 327] on link "NOTES" at bounding box center [561, 328] width 37 height 15
click at [1519, 378] on button "New Note" at bounding box center [1525, 385] width 56 height 23
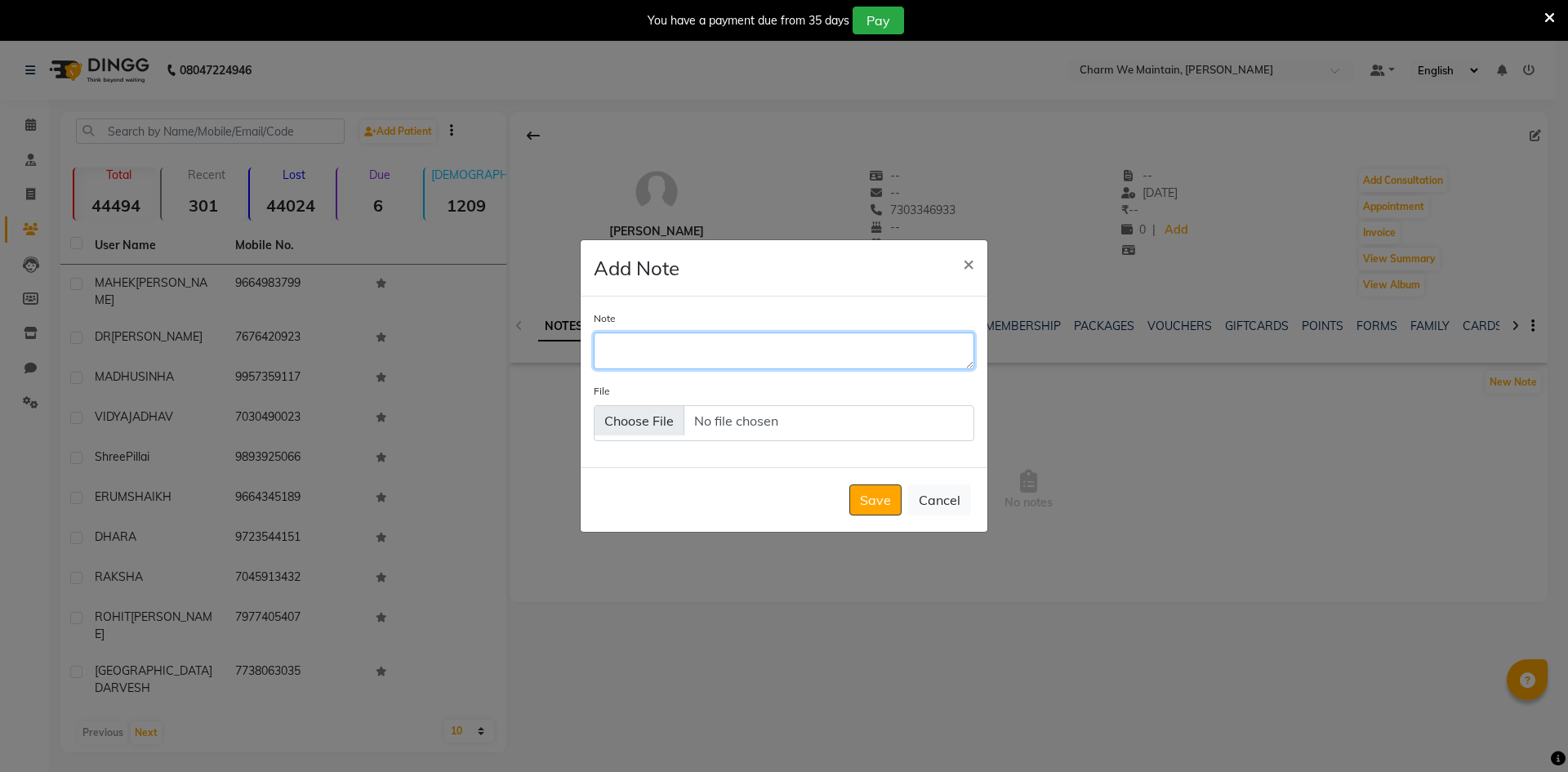
click at [775, 347] on textarea "Note" at bounding box center [784, 350] width 381 height 36
type textarea "SWITCH OFF /DONE WHATS APP"
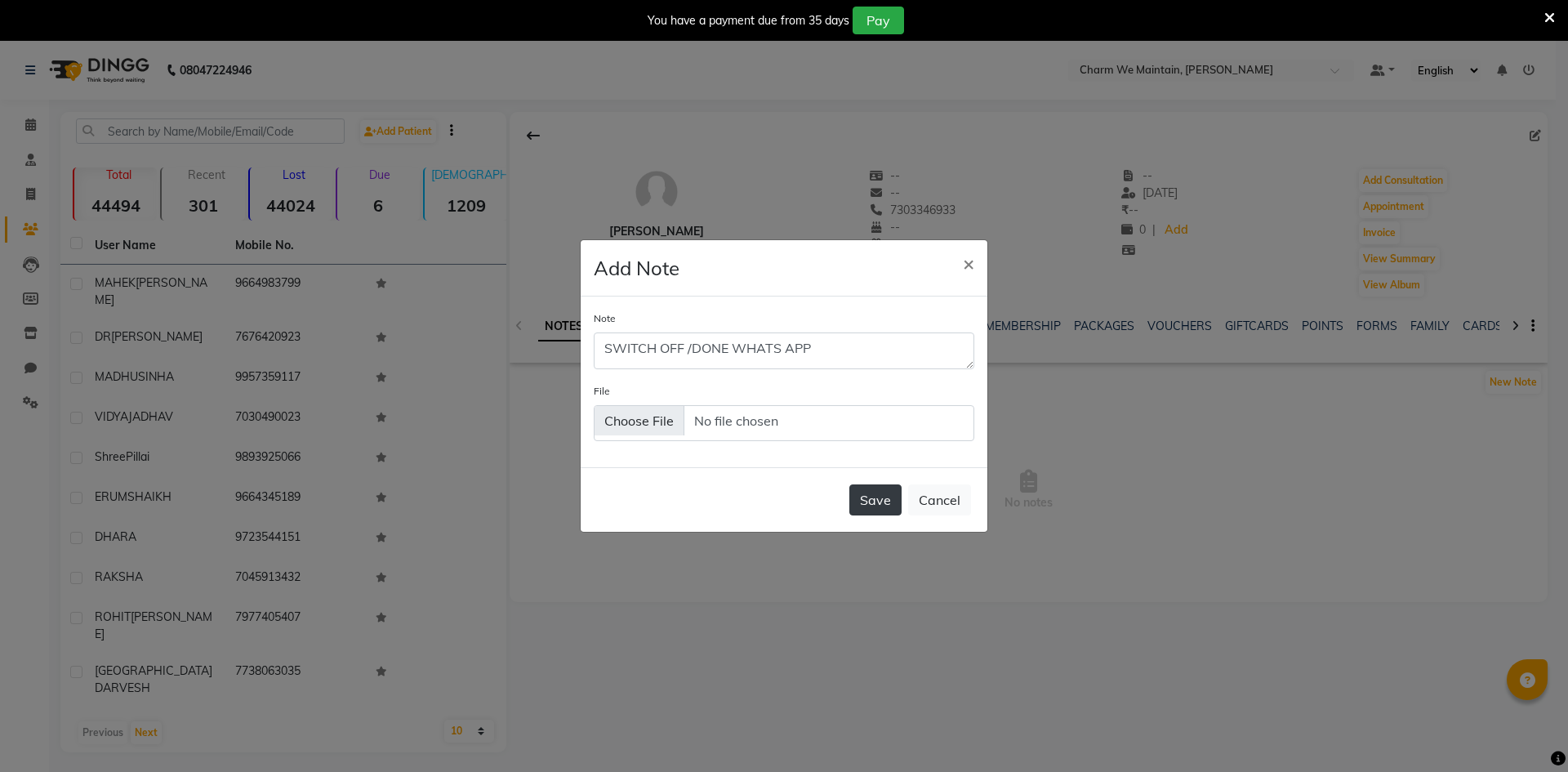
click at [872, 493] on button "Save" at bounding box center [875, 499] width 52 height 31
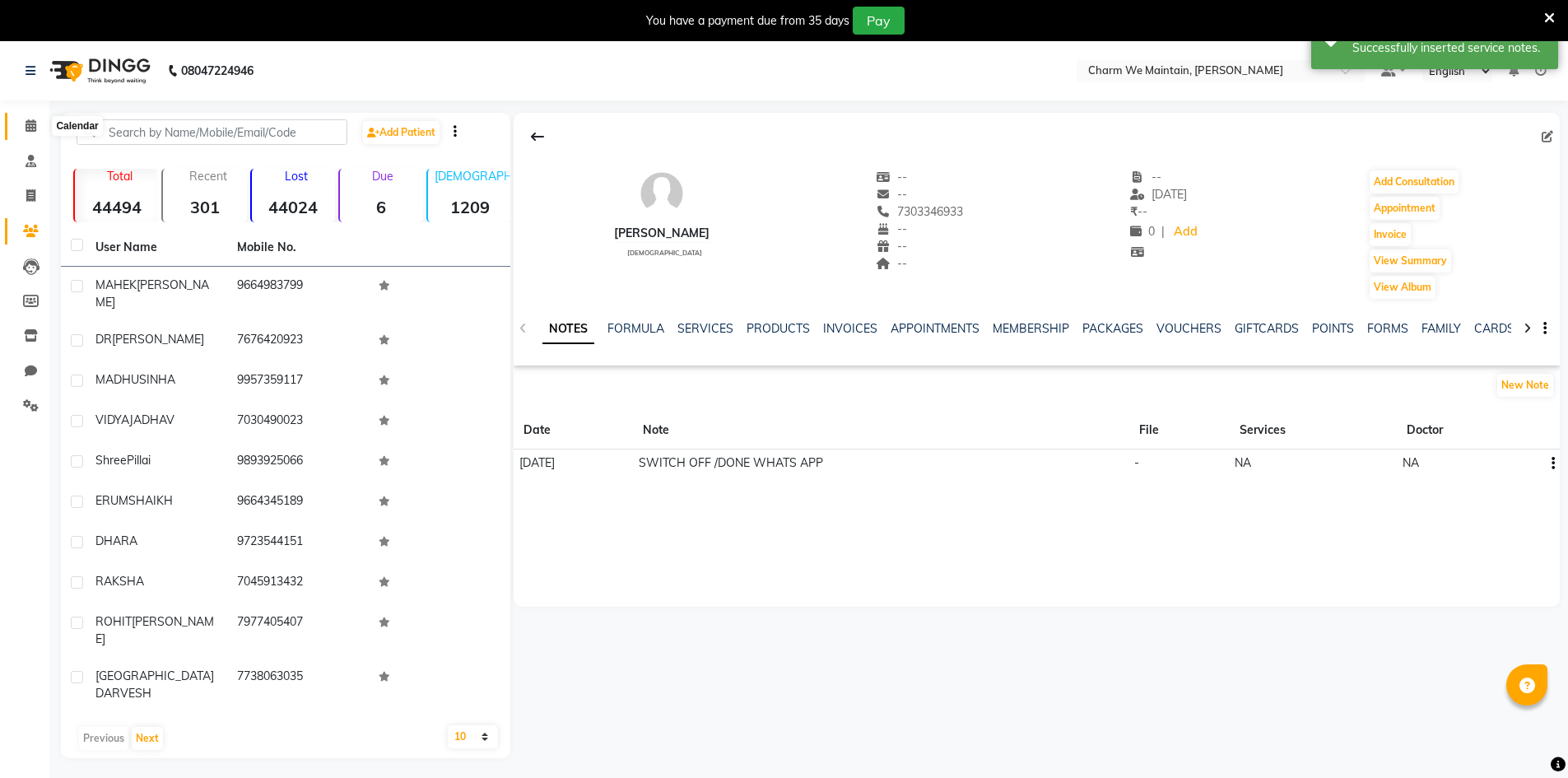
click at [37, 130] on span at bounding box center [31, 126] width 28 height 19
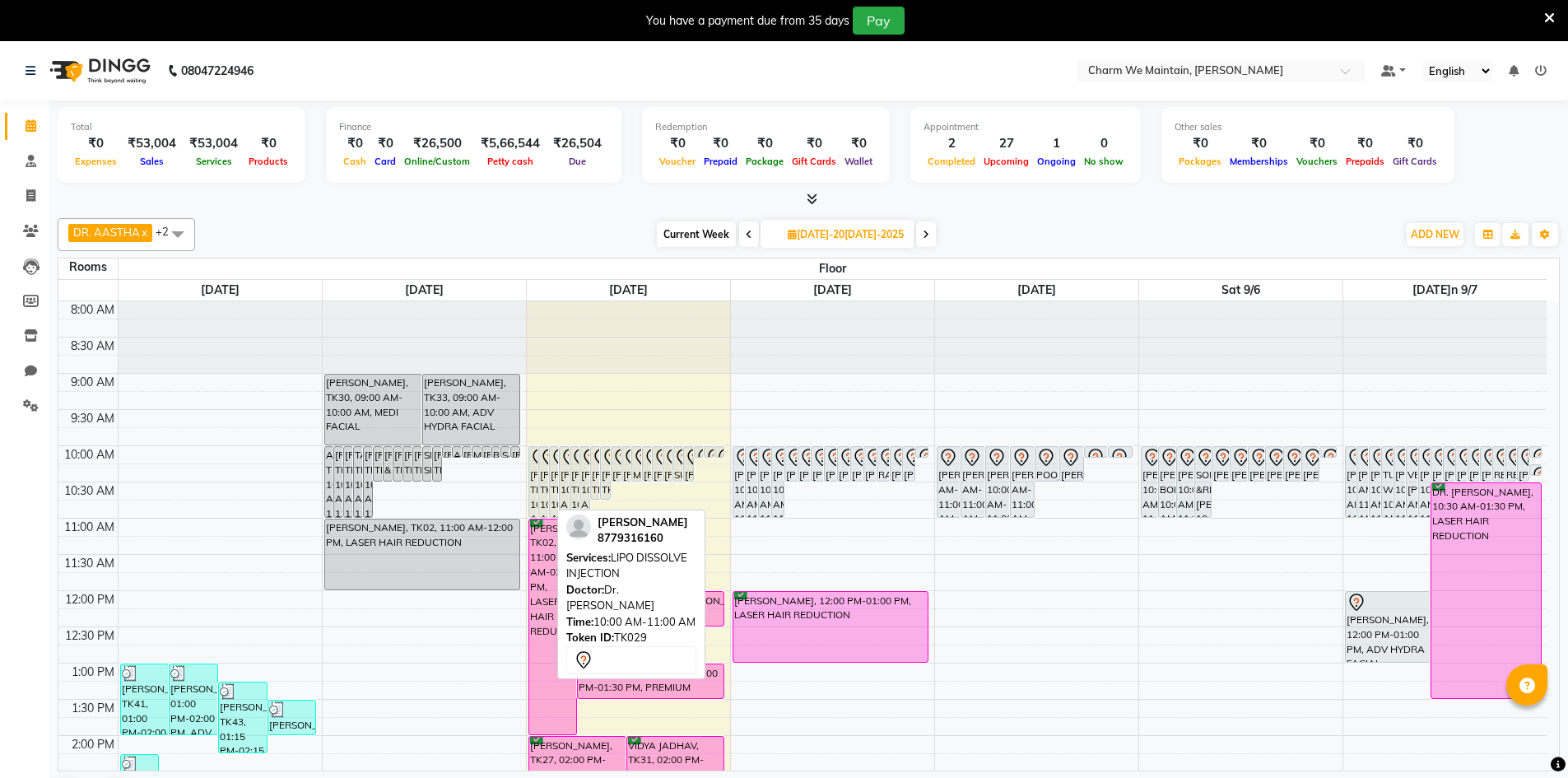
click at [544, 493] on div "[PERSON_NAME], TK29, 10:00 AM-11:00 AM, LIPO DISSOLVE INJECTION" at bounding box center [543, 482] width 9 height 70
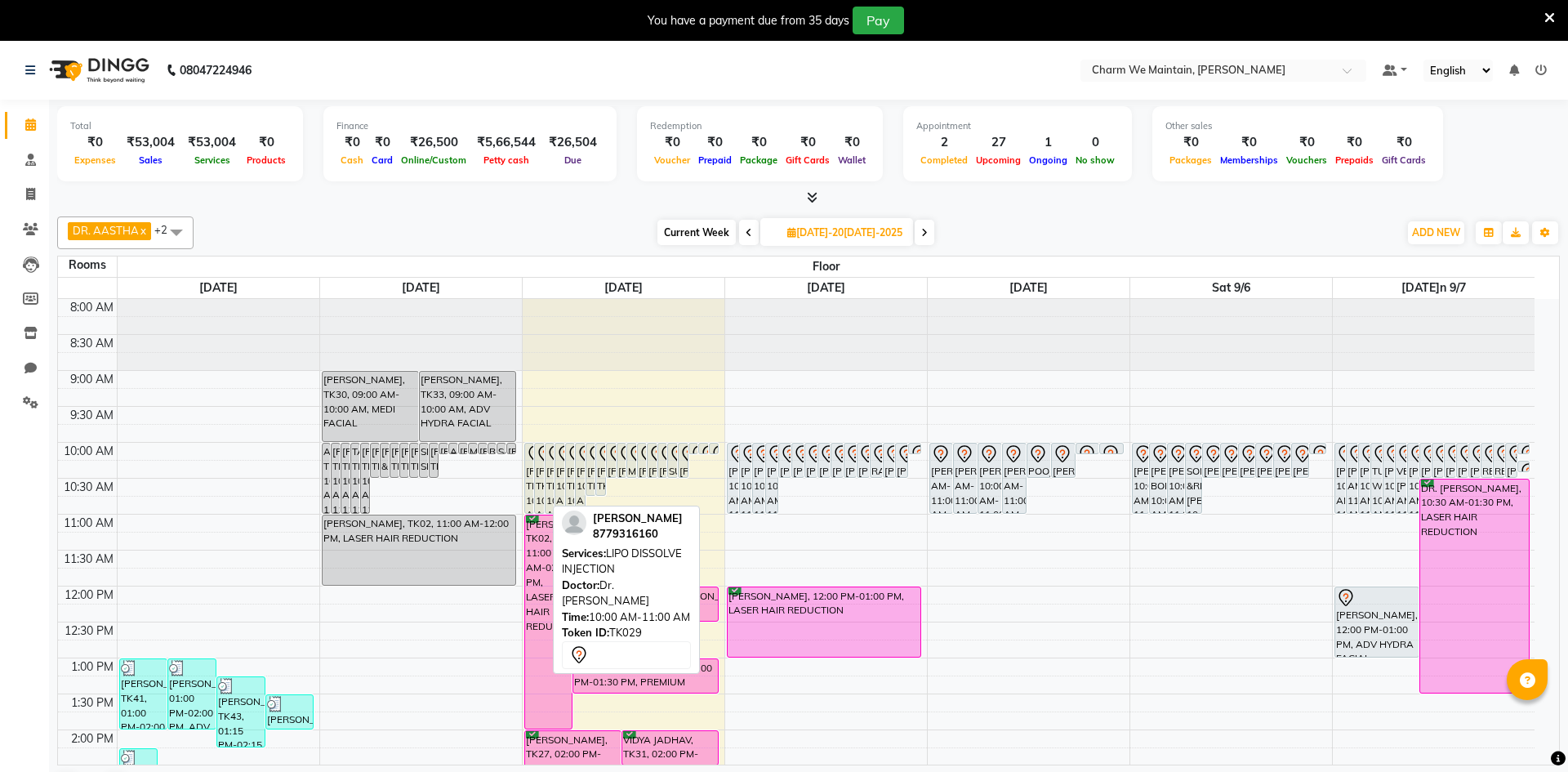
select select "7"
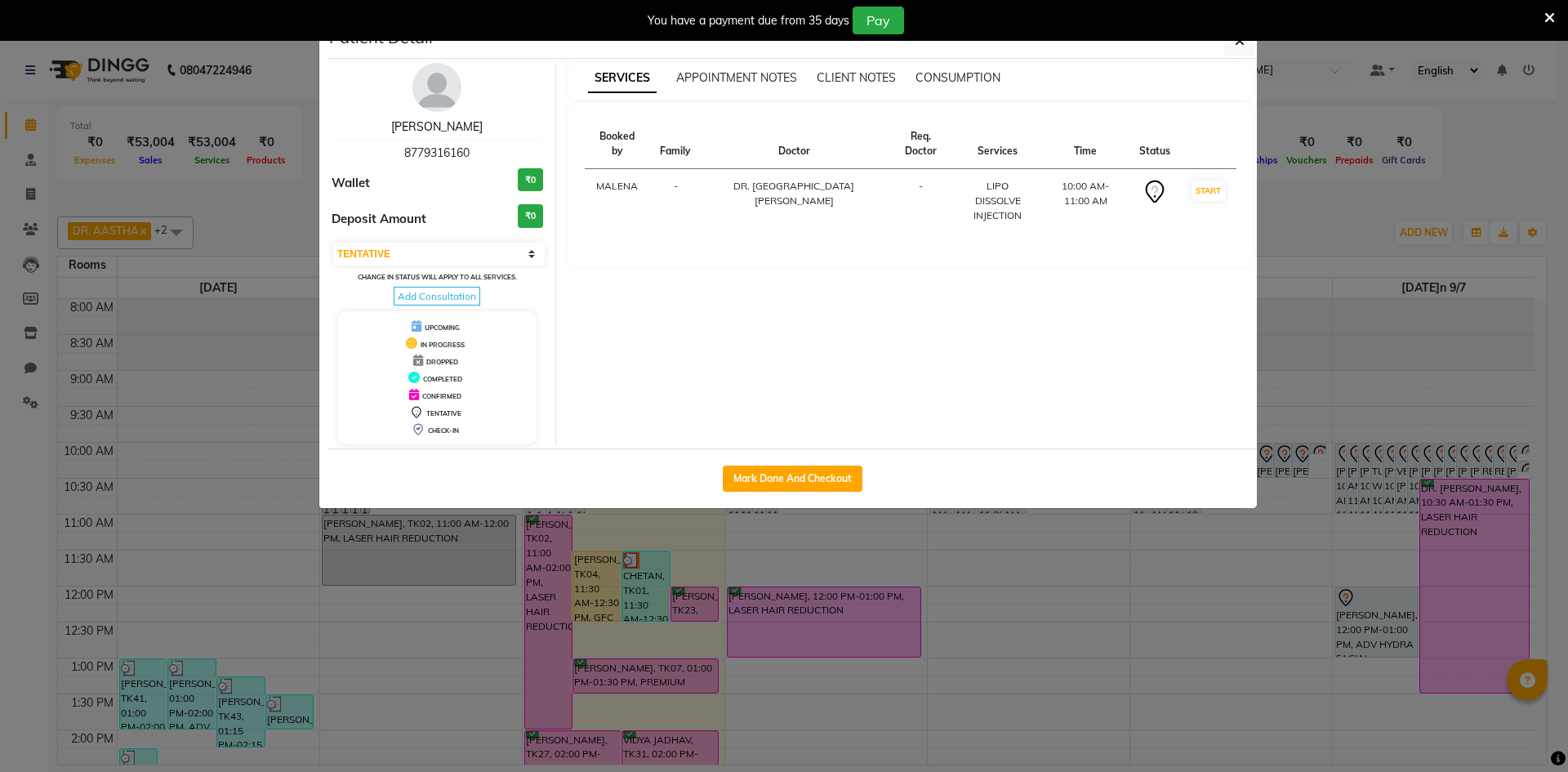
click at [432, 133] on link "[PERSON_NAME]" at bounding box center [437, 127] width 91 height 15
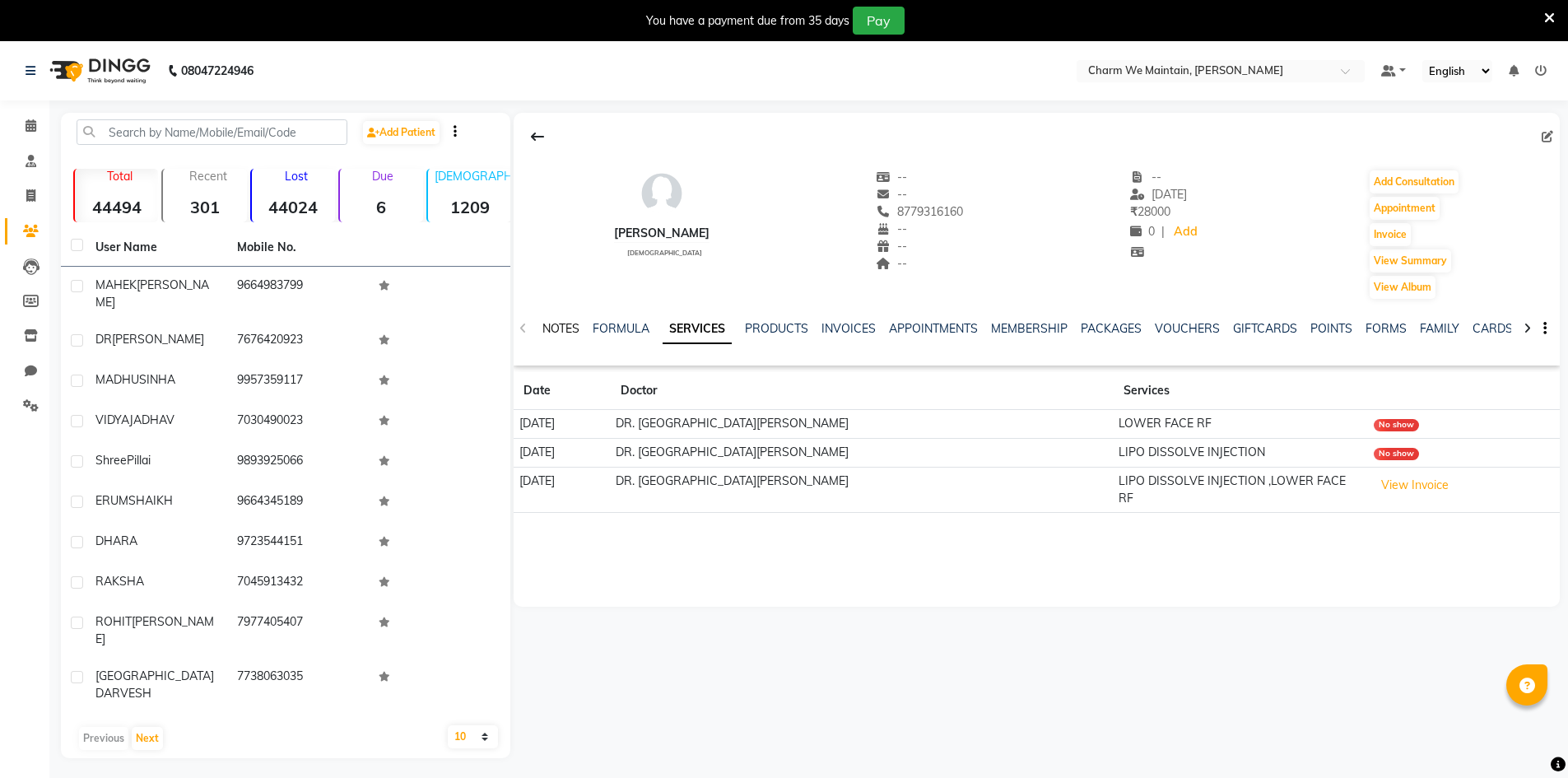
click at [561, 325] on link "NOTES" at bounding box center [561, 328] width 37 height 15
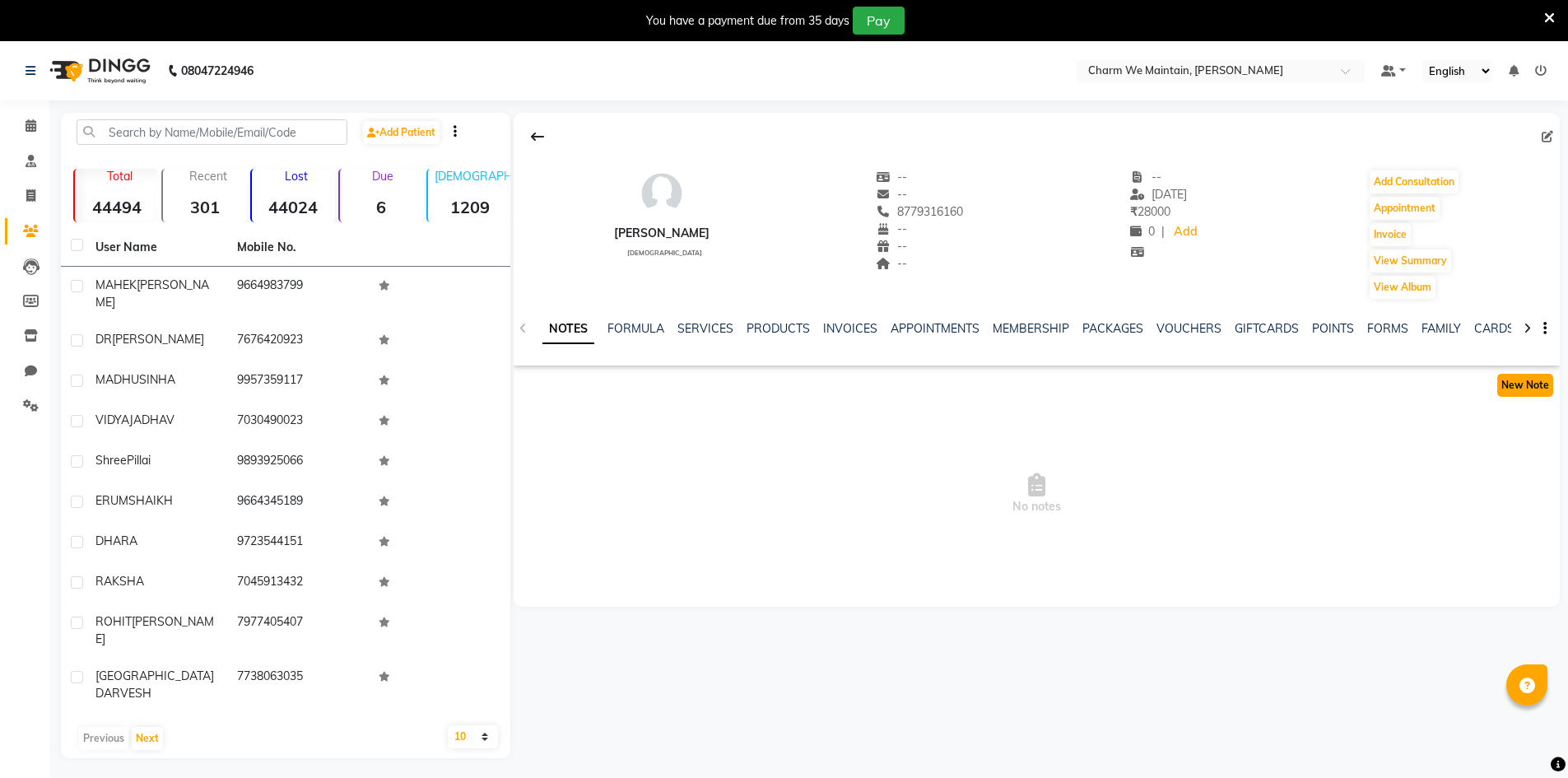
click at [1525, 386] on button "New Note" at bounding box center [1525, 385] width 56 height 23
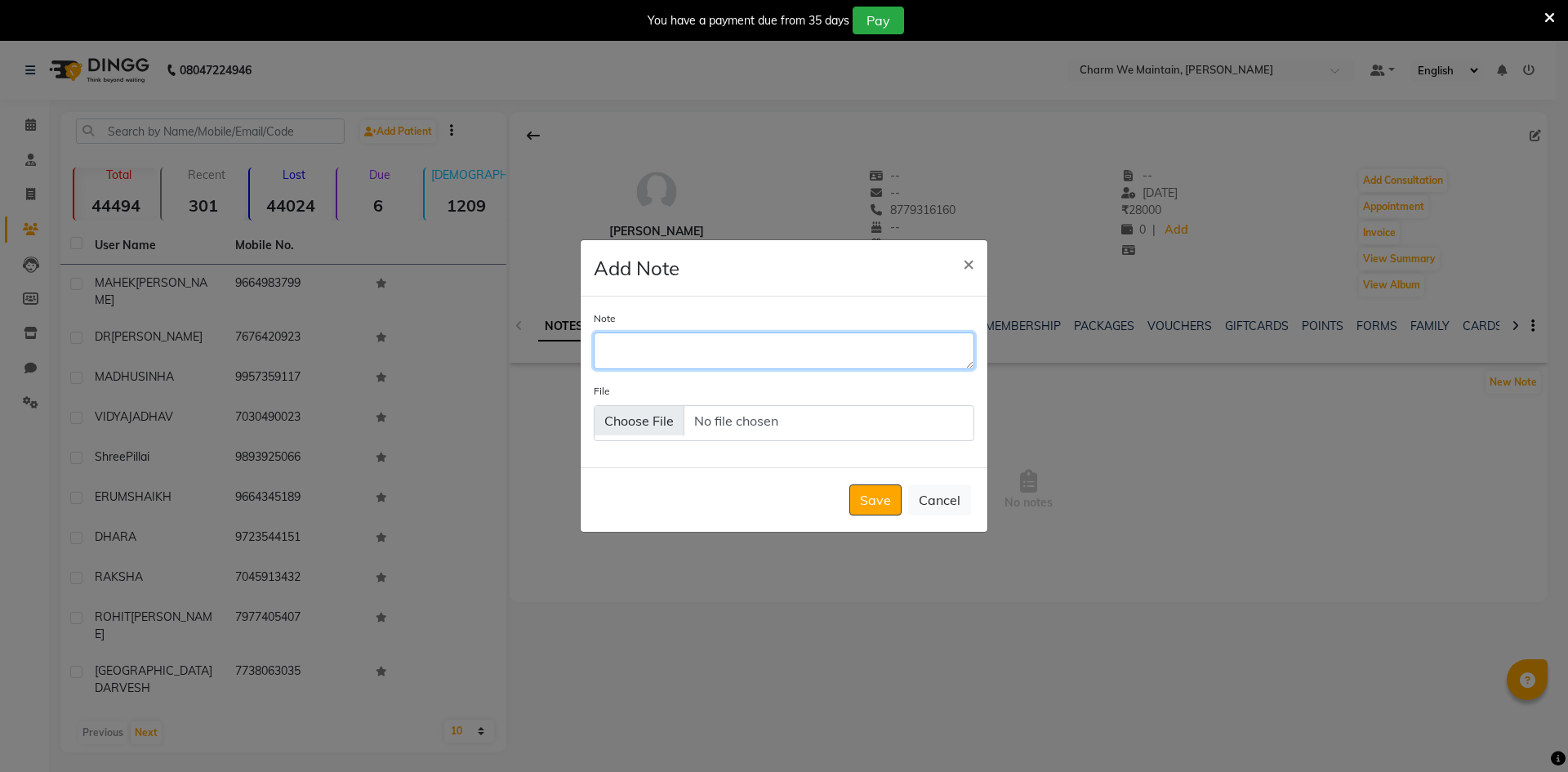
click at [705, 353] on textarea "Note" at bounding box center [784, 350] width 381 height 36
type textarea "RINGING /DONE WHATS APP"
click at [878, 496] on button "Save" at bounding box center [875, 499] width 52 height 31
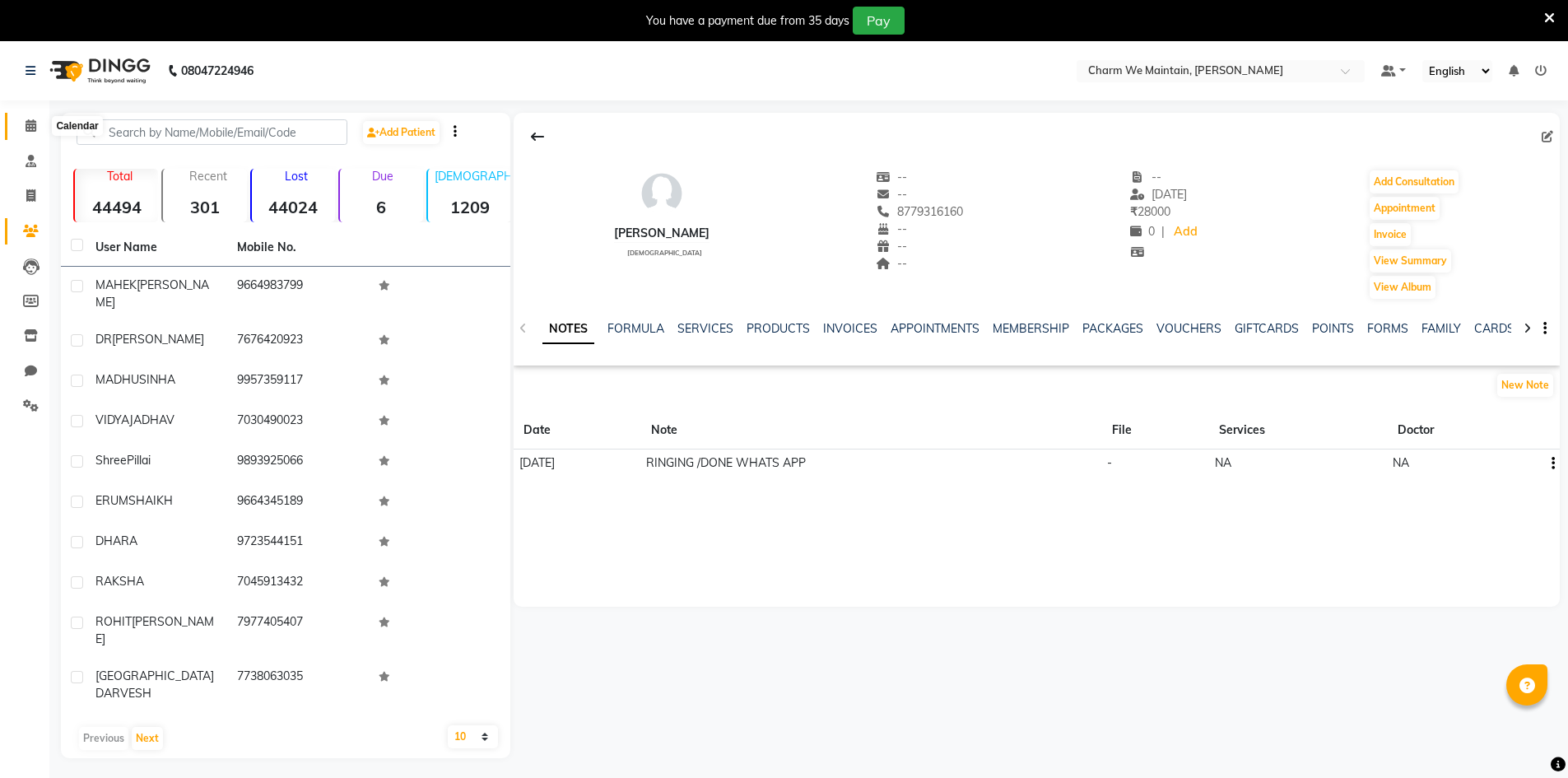
drag, startPoint x: 27, startPoint y: 128, endPoint x: 98, endPoint y: 116, distance: 72.0
click at [27, 128] on icon at bounding box center [31, 125] width 11 height 13
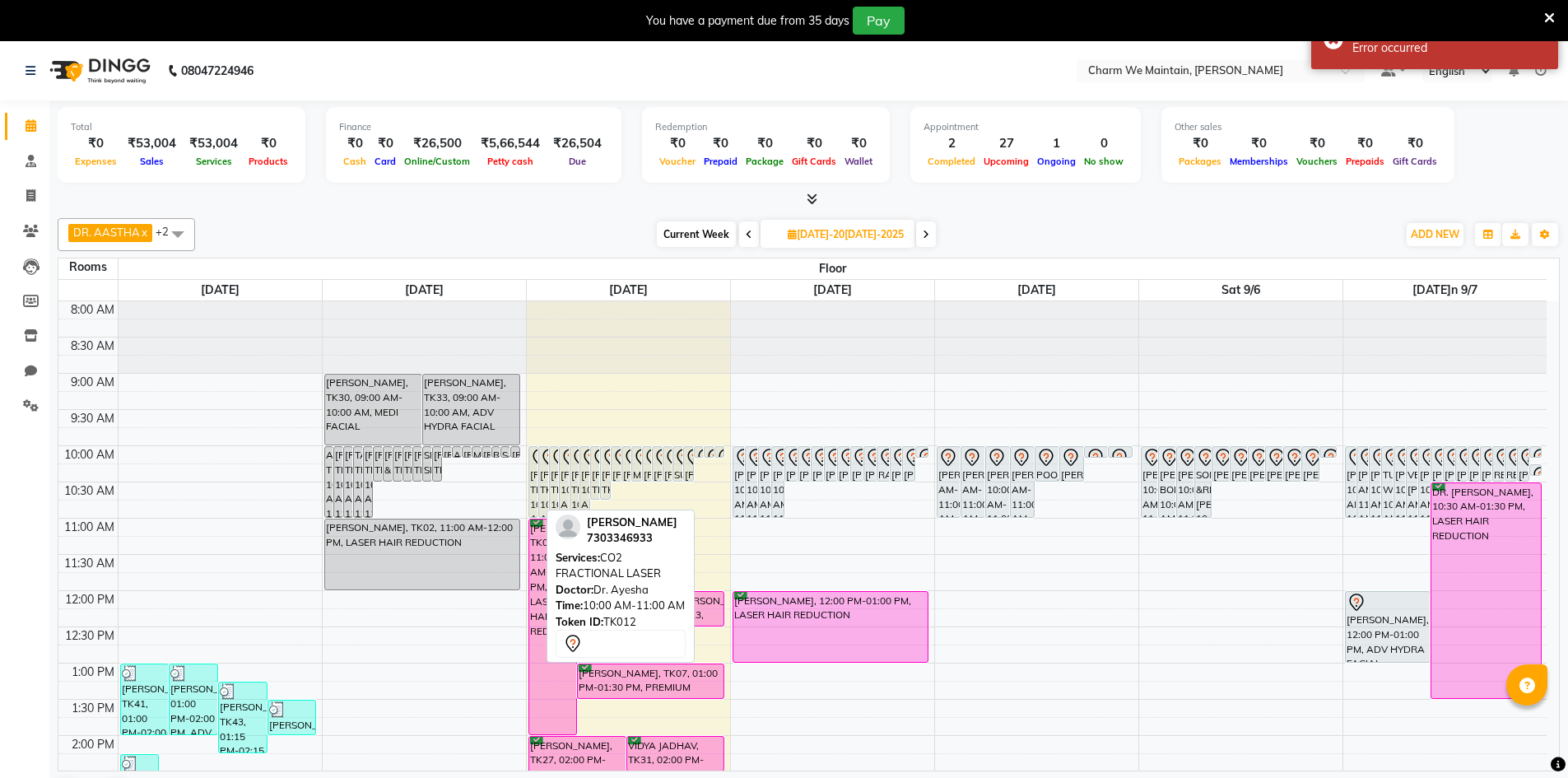
click at [533, 474] on div "[PERSON_NAME], TK12, 10:00 AM-11:00 AM, CO2 FRACTIONAL LASER" at bounding box center [533, 482] width 9 height 70
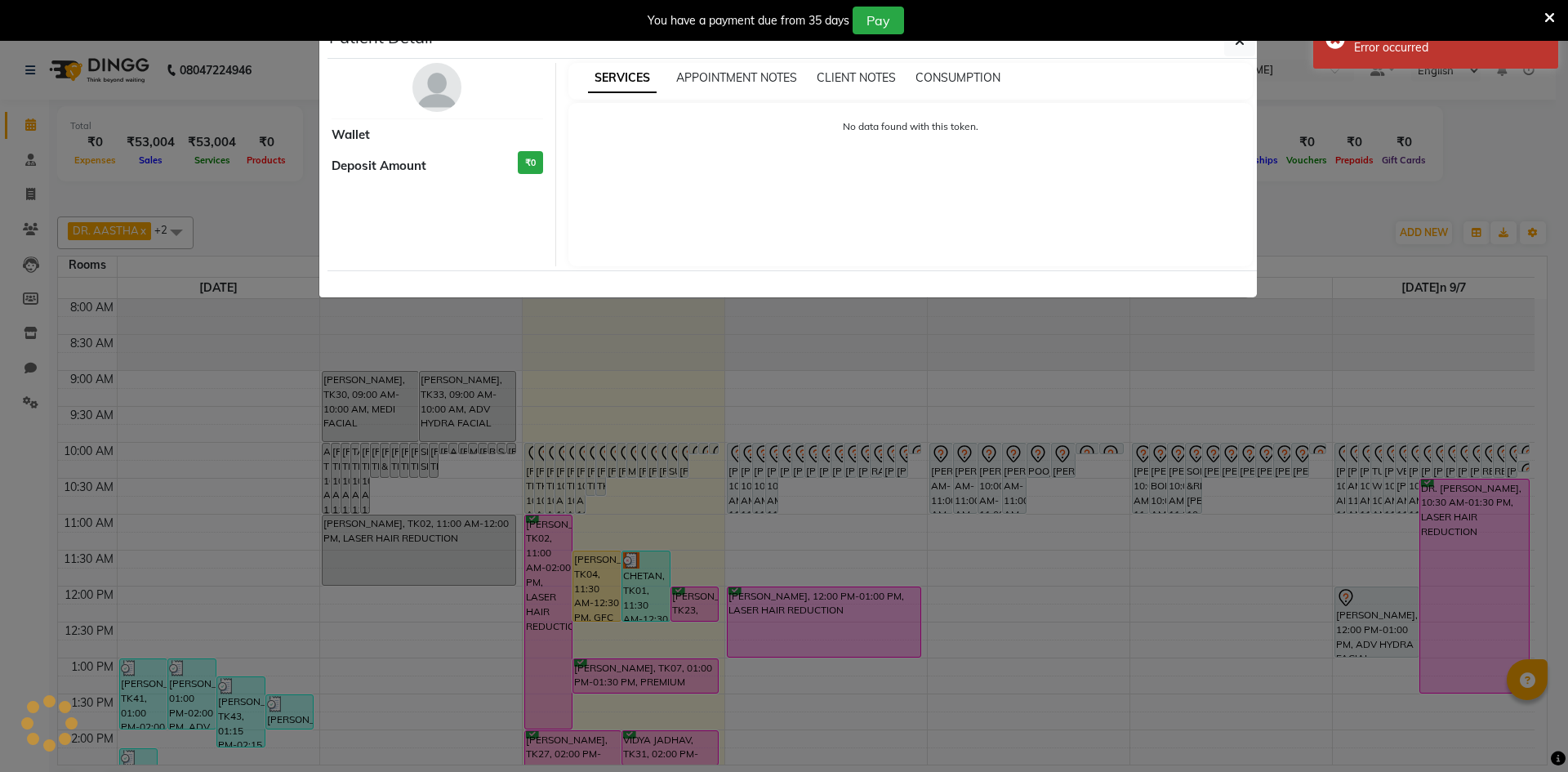
select select "7"
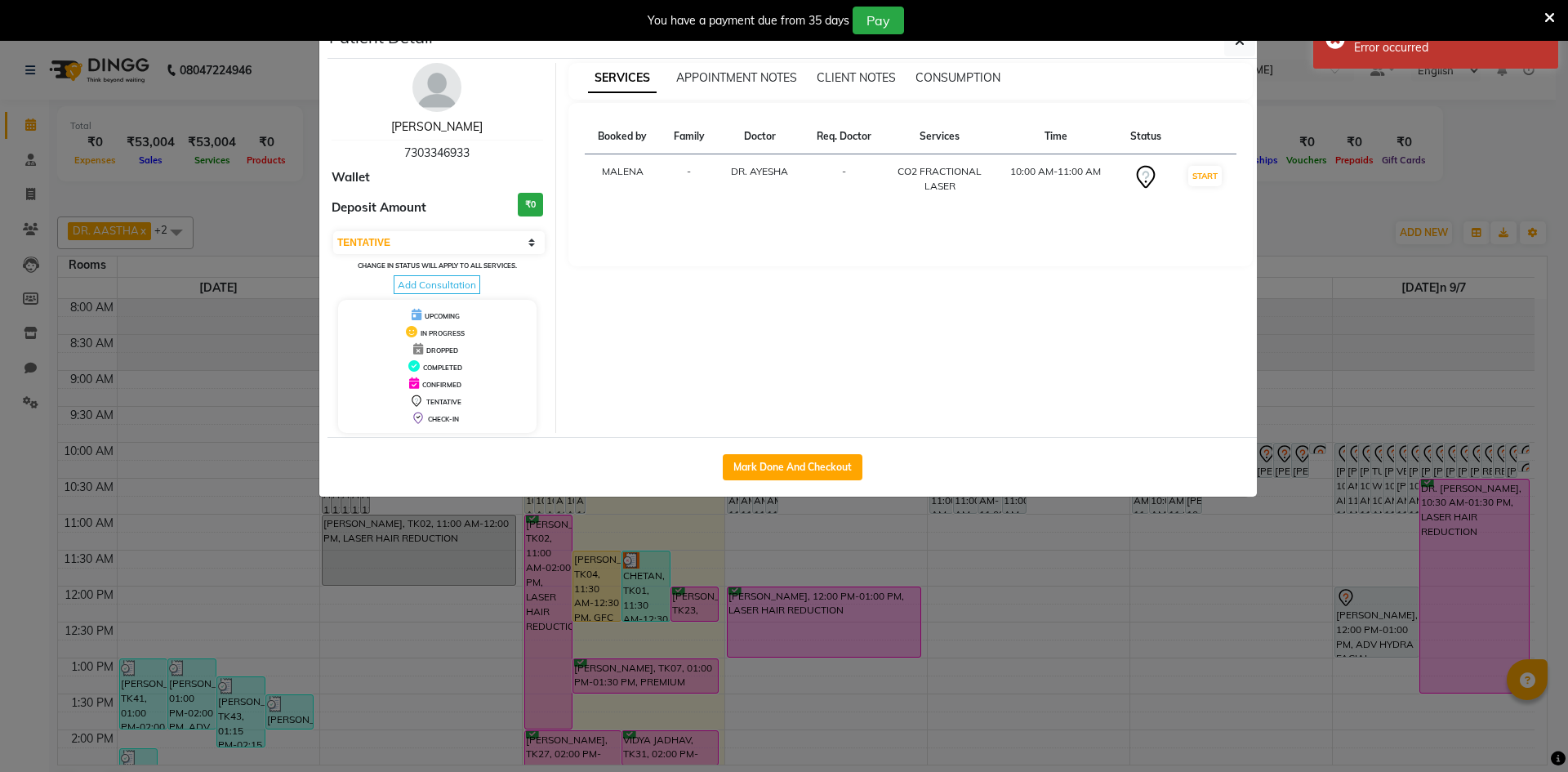
click at [444, 120] on link "[PERSON_NAME]" at bounding box center [437, 127] width 91 height 15
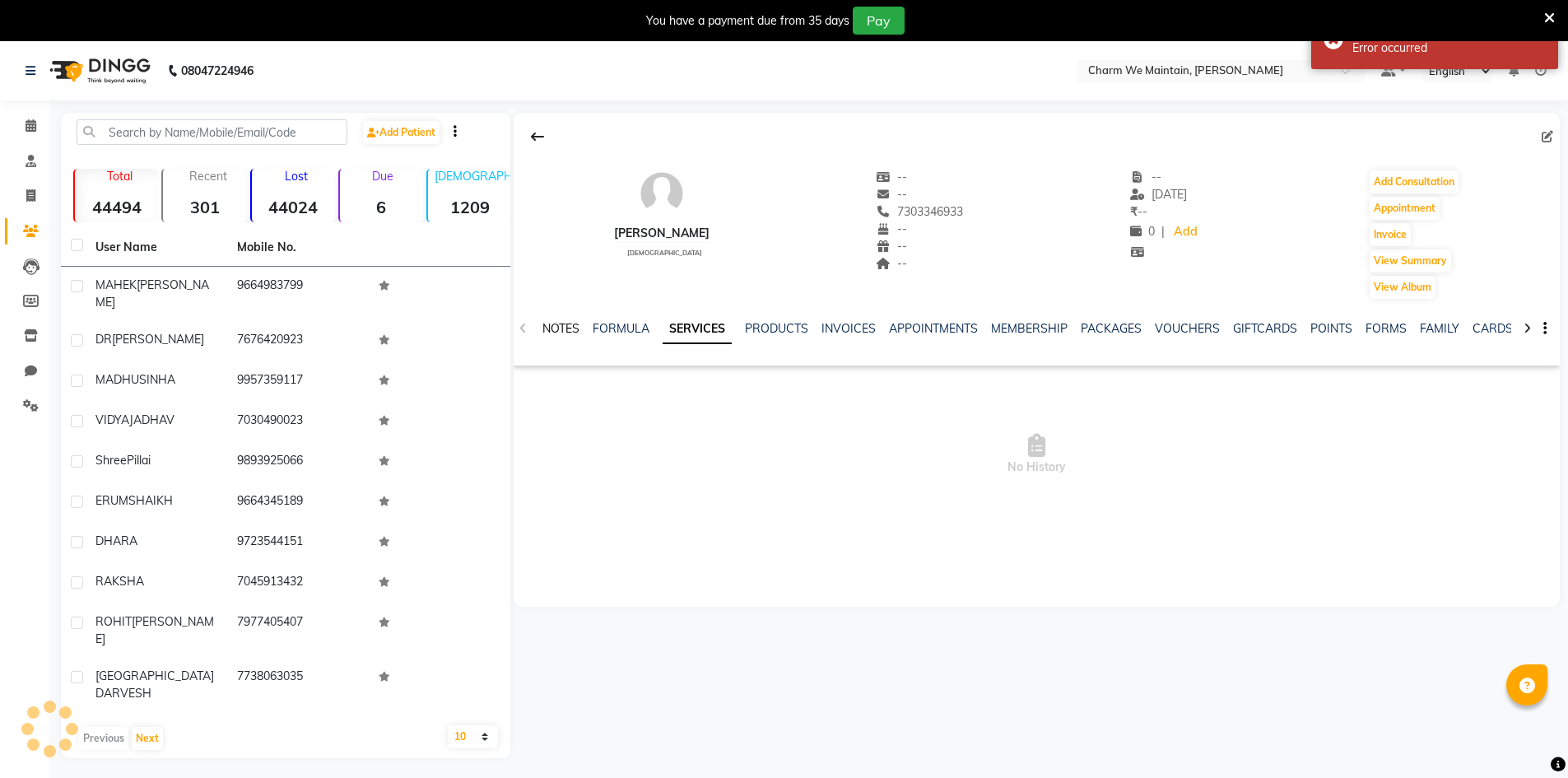
click at [559, 330] on link "NOTES" at bounding box center [561, 328] width 37 height 15
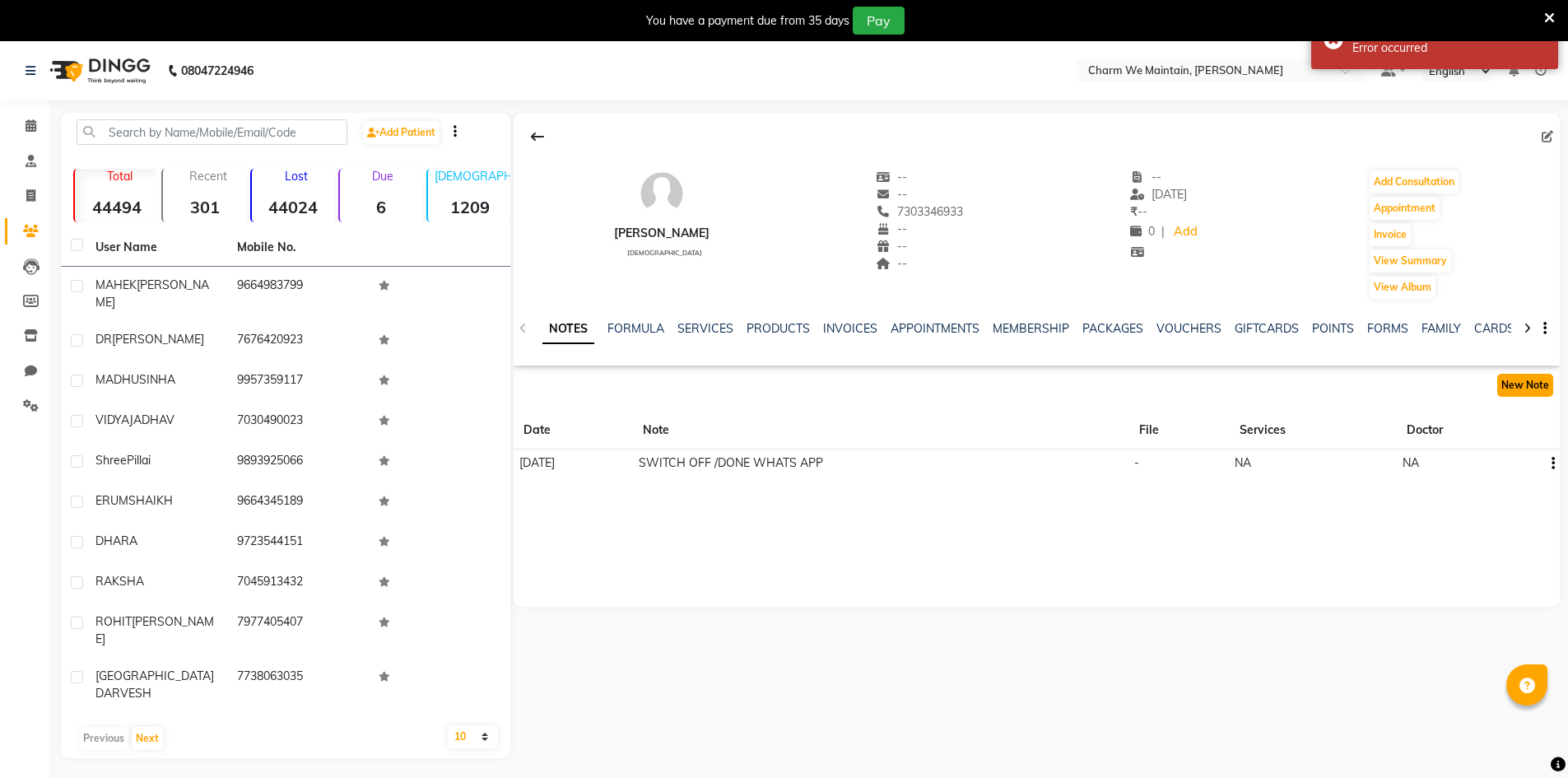
click at [1526, 389] on button "New Note" at bounding box center [1525, 385] width 56 height 23
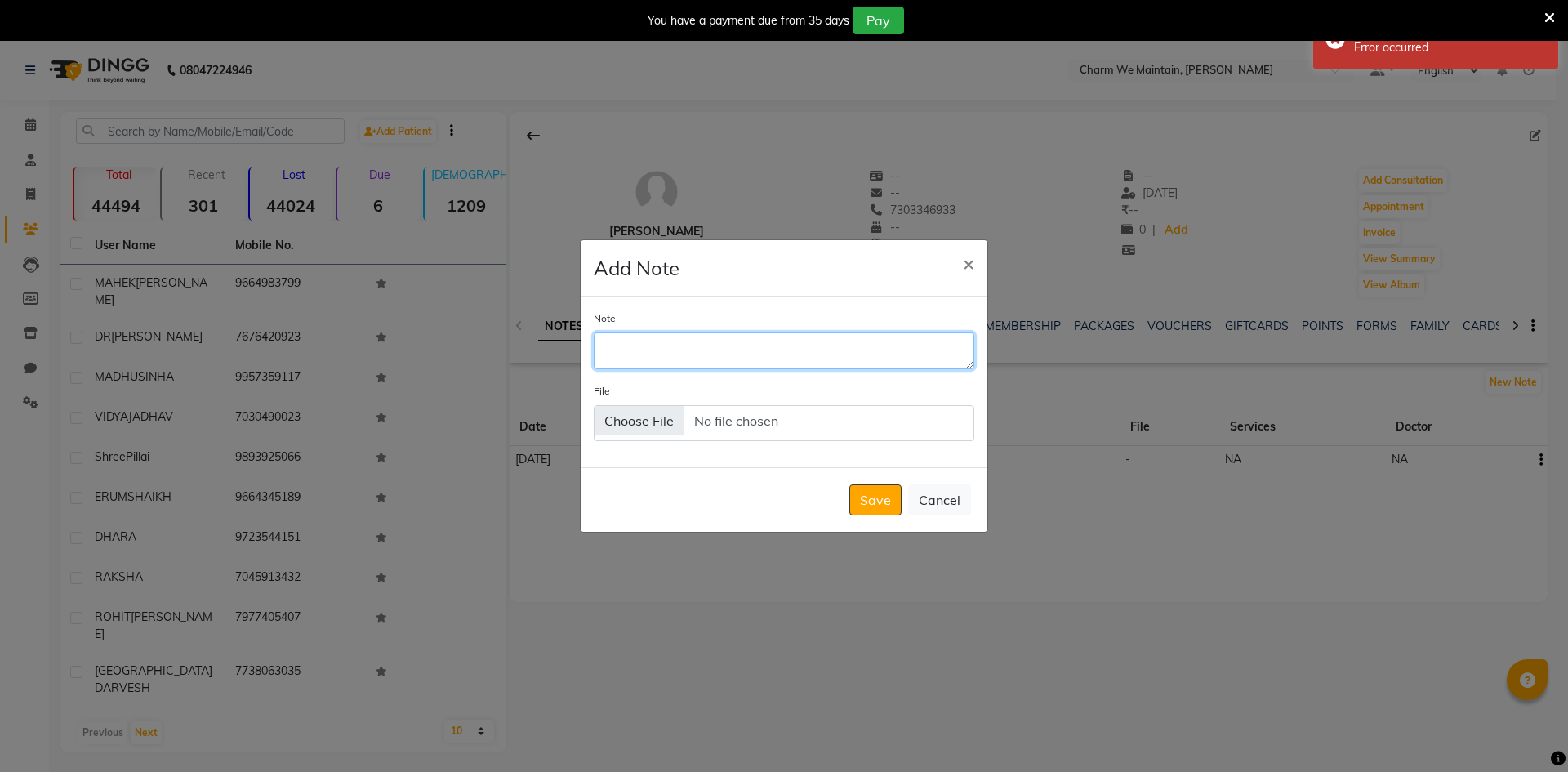
click at [726, 354] on textarea "Note" at bounding box center [784, 350] width 381 height 36
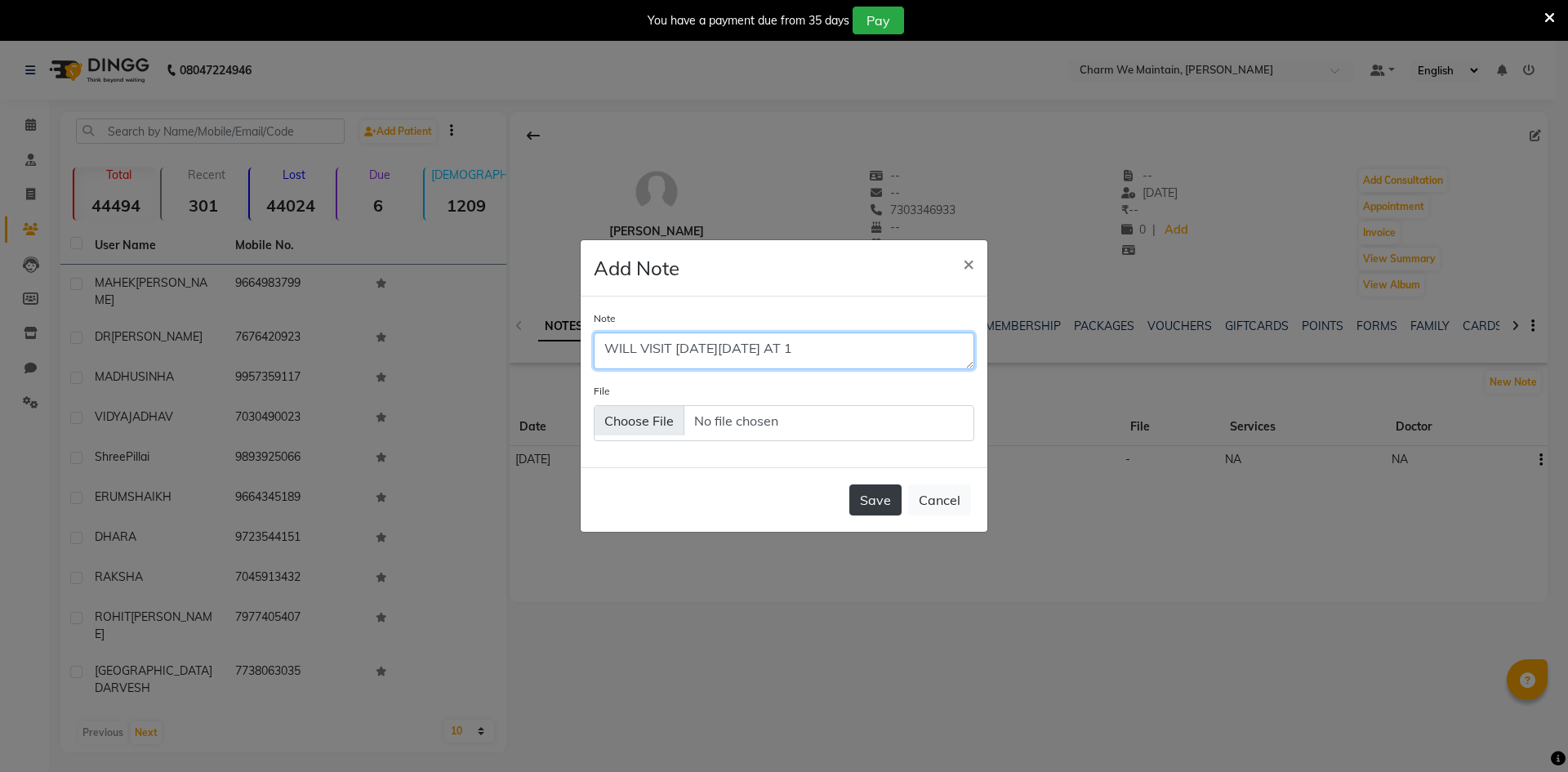
type textarea "WILL VISIT [DATE][DATE] AT 1"
click at [880, 498] on button "Save" at bounding box center [875, 499] width 52 height 31
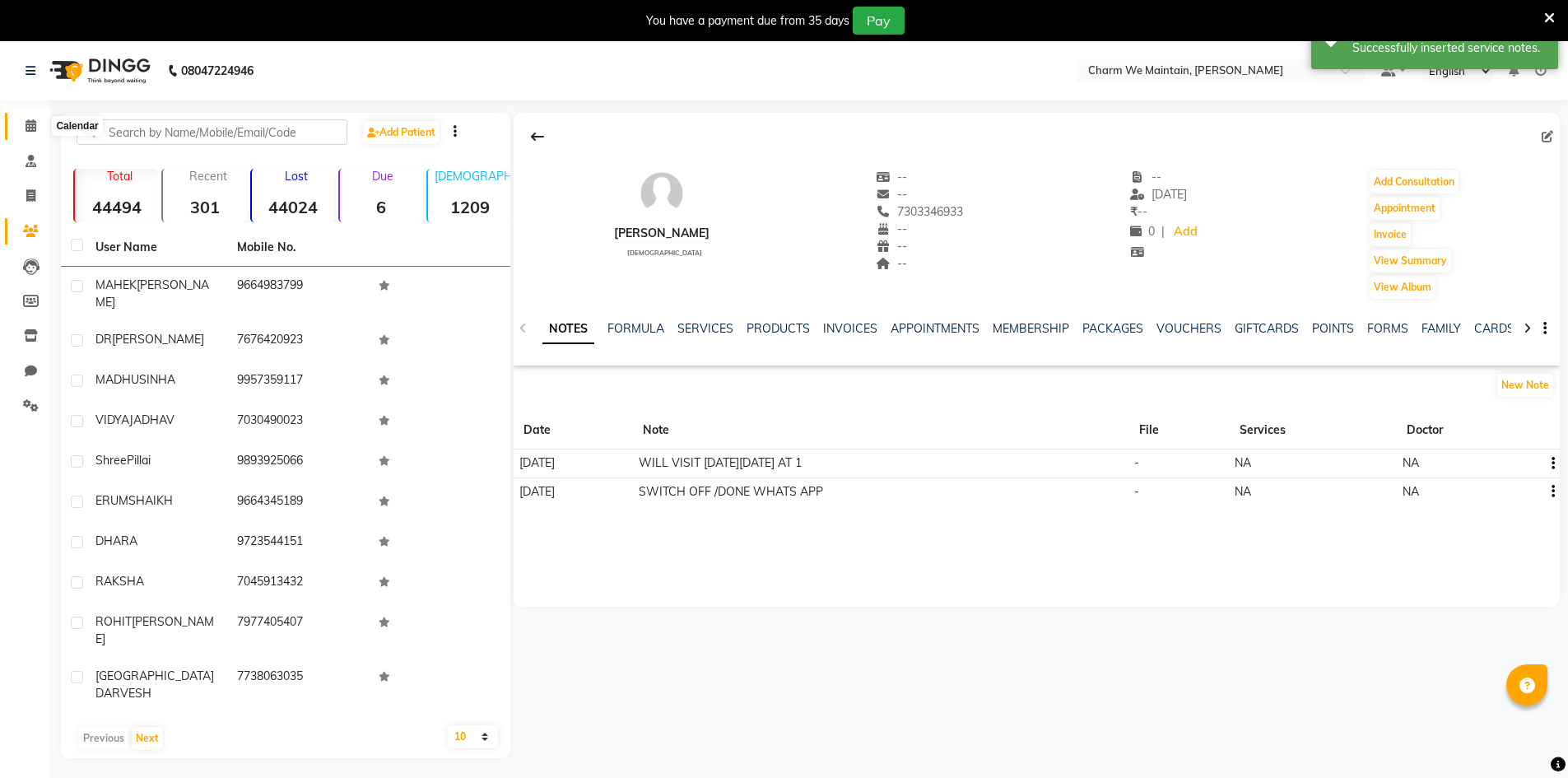
click at [27, 129] on icon at bounding box center [31, 125] width 11 height 13
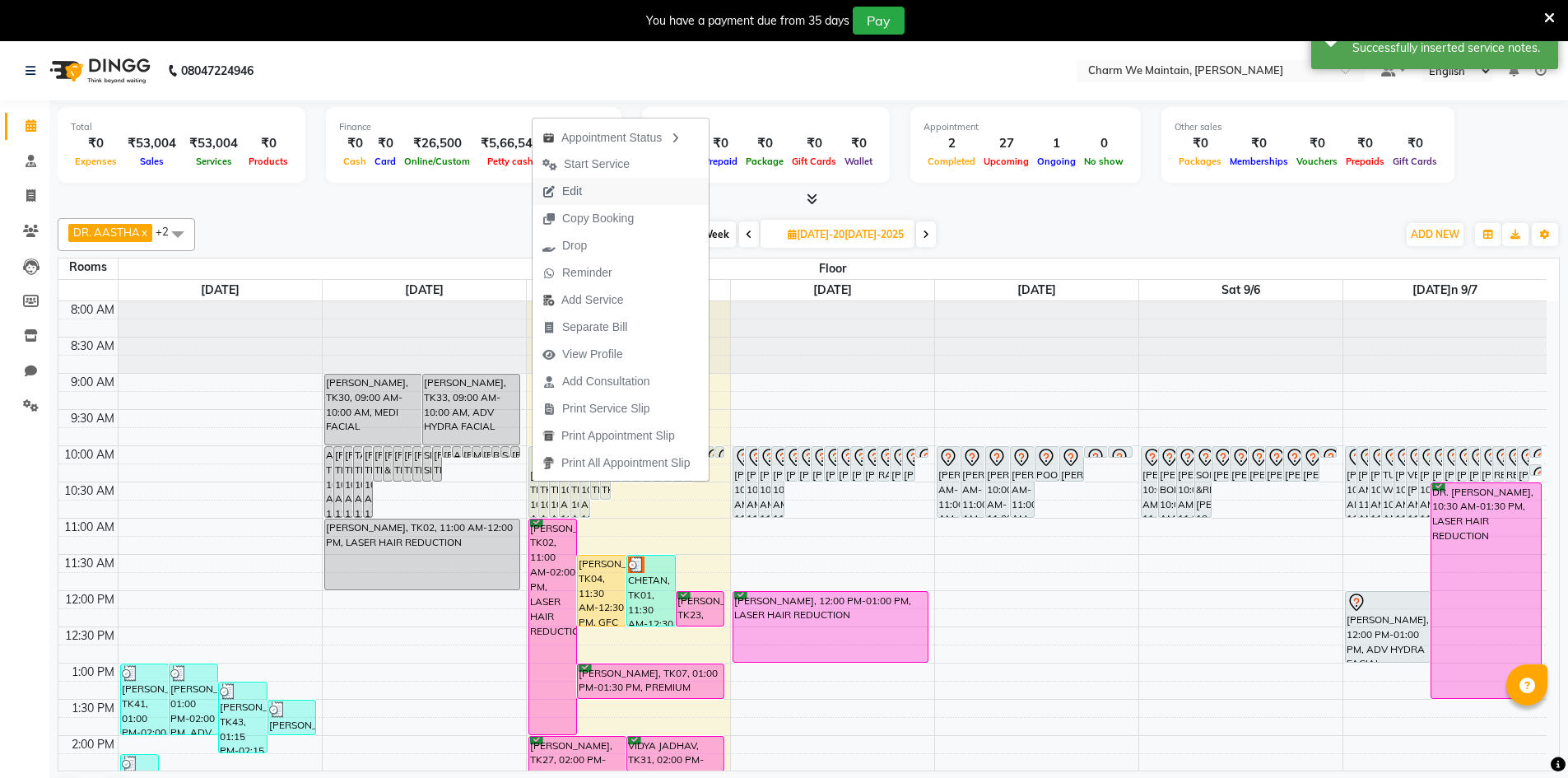
click at [588, 196] on span "Edit" at bounding box center [562, 191] width 59 height 27
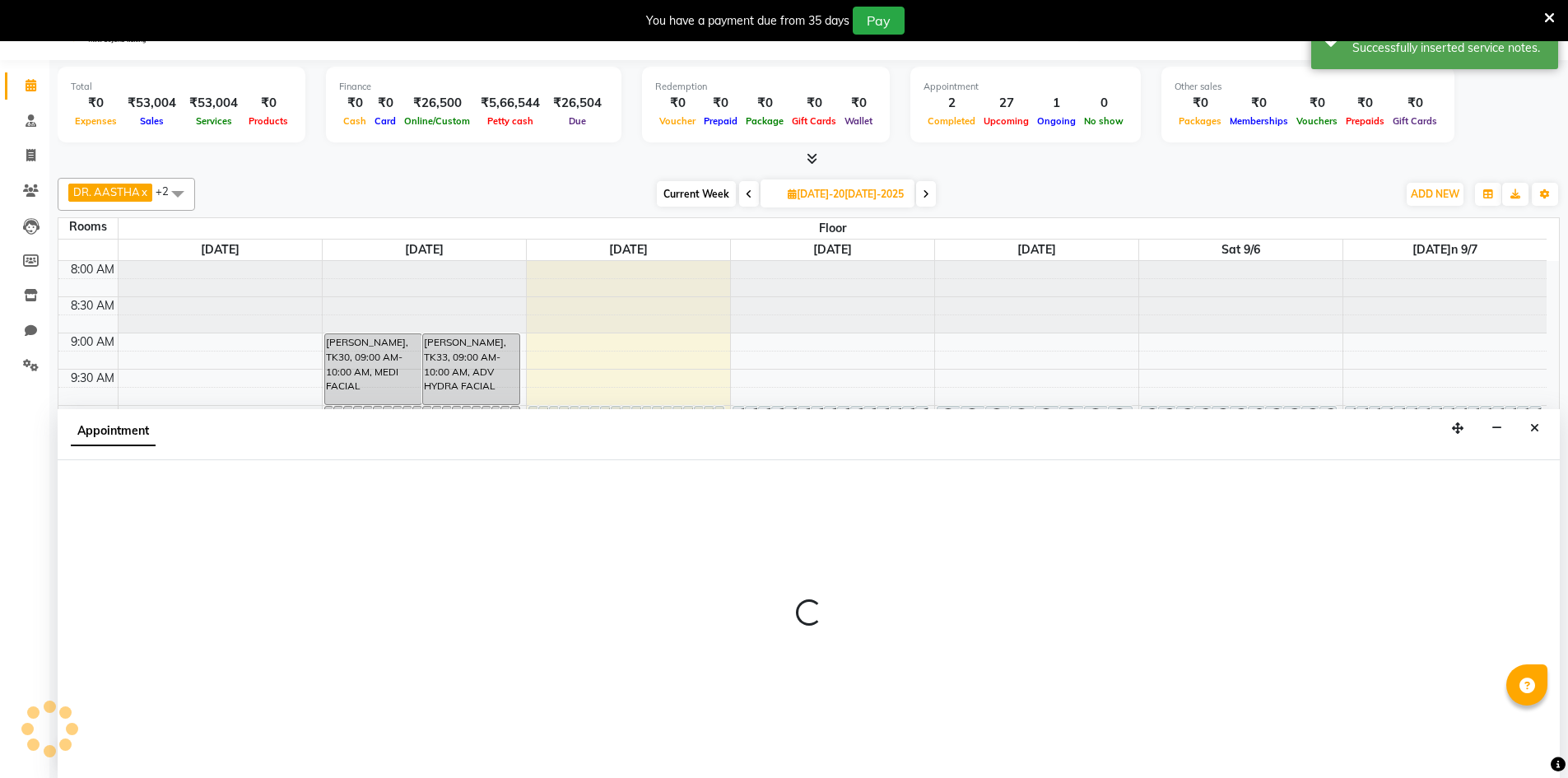
type input "[DATE]"
select select "600"
select select "tentative"
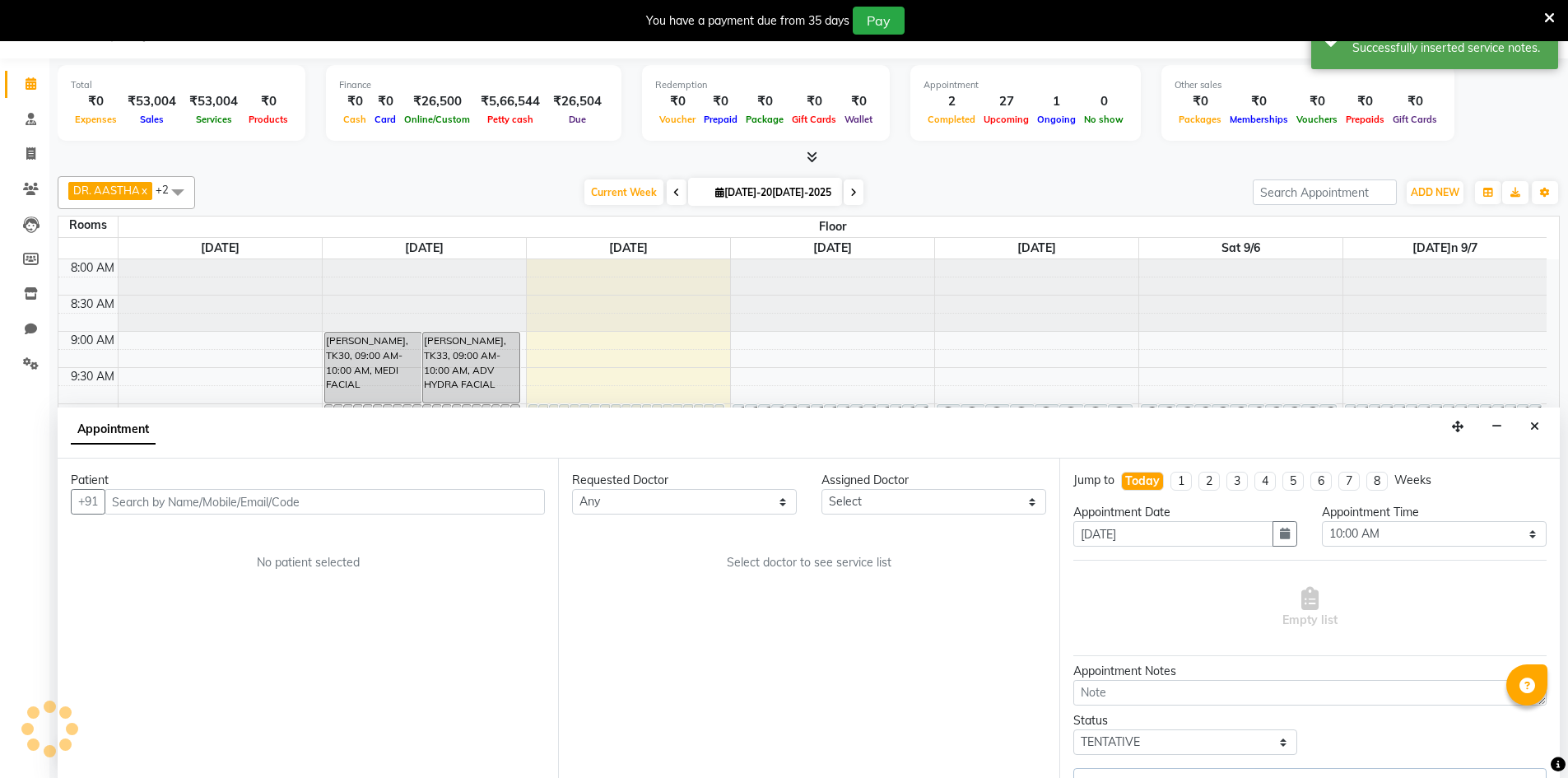
select select "86210"
select select "4343"
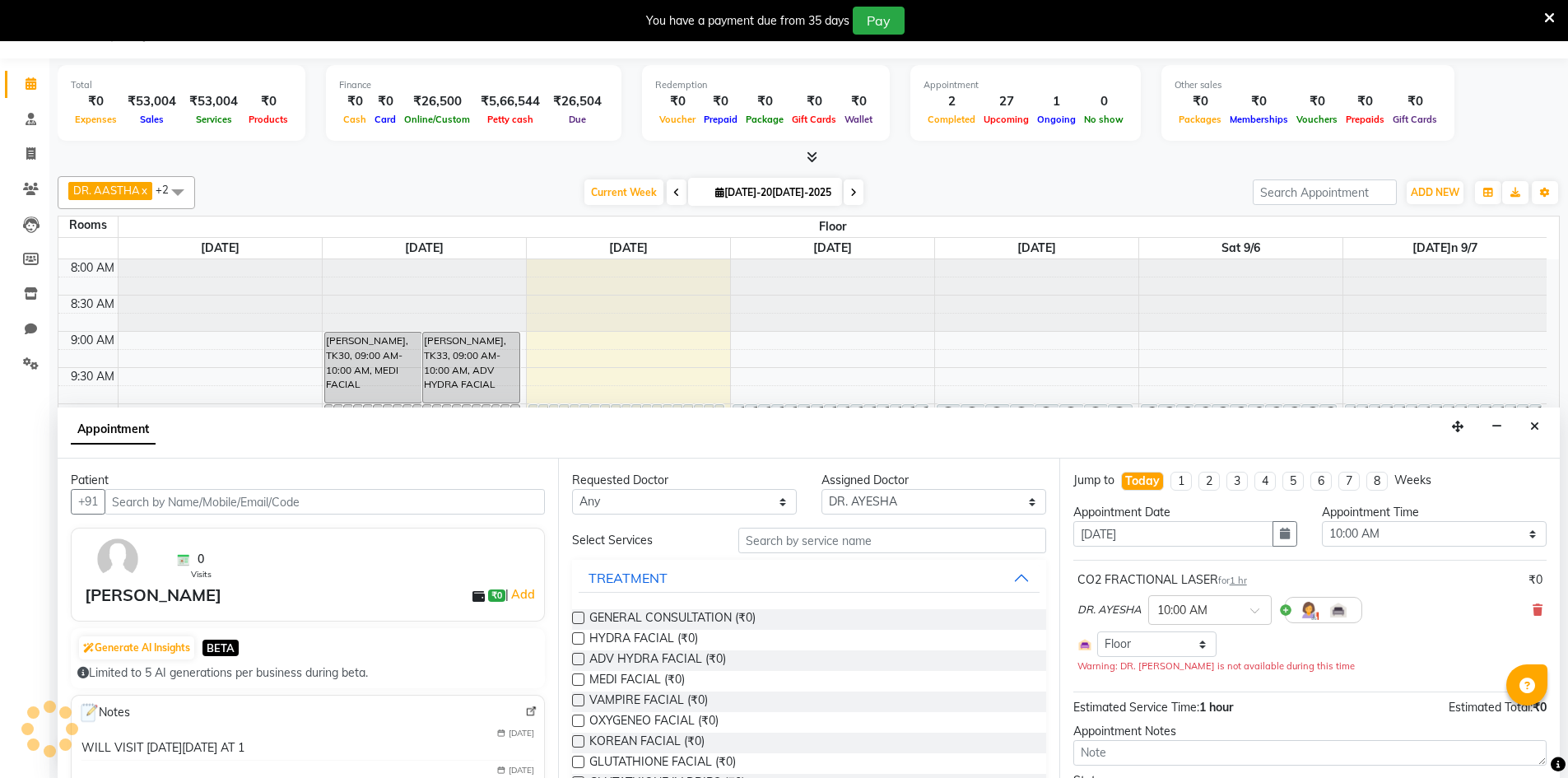
scroll to position [617, 0]
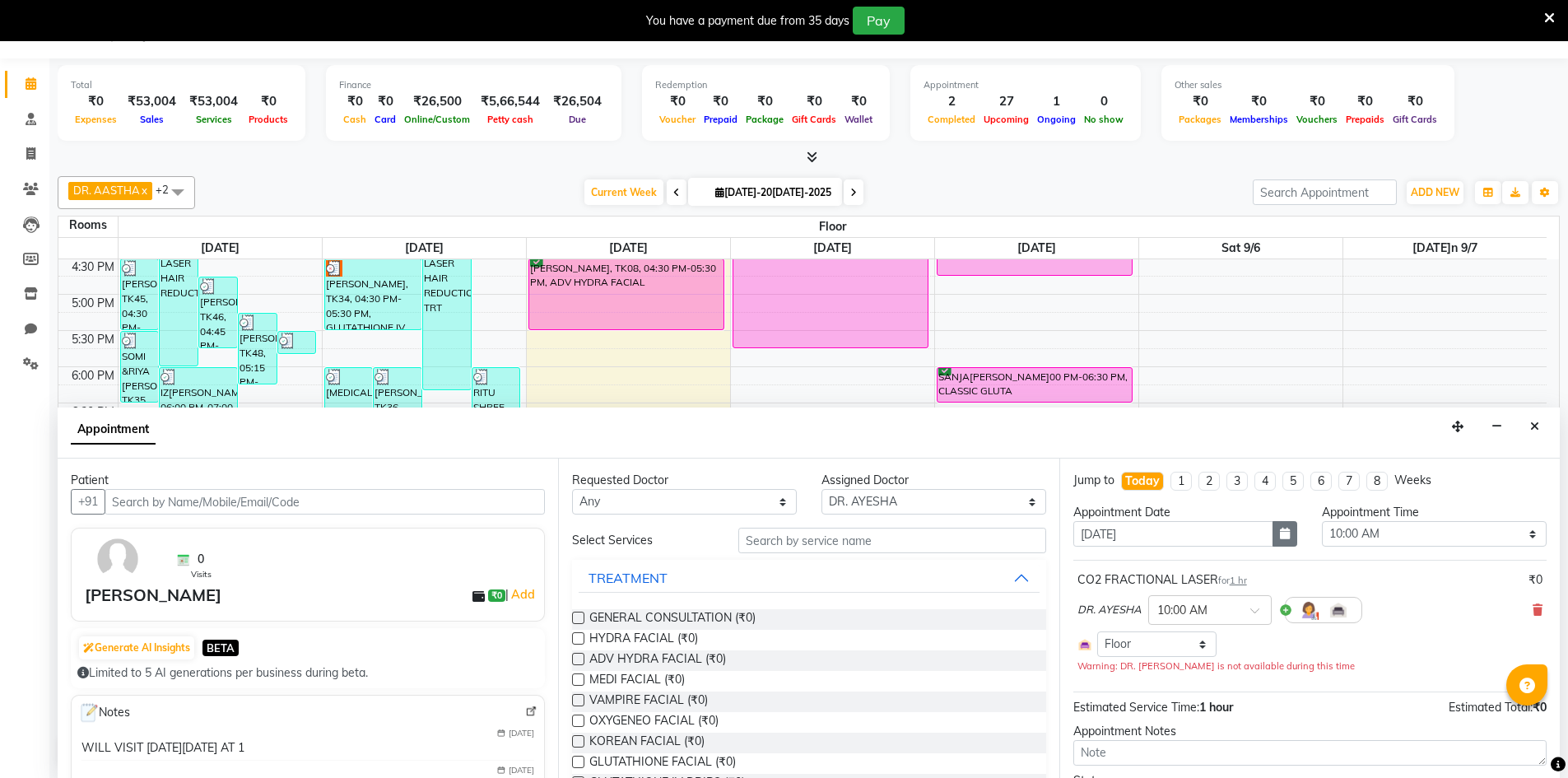
click at [1282, 528] on icon "button" at bounding box center [1285, 533] width 10 height 12
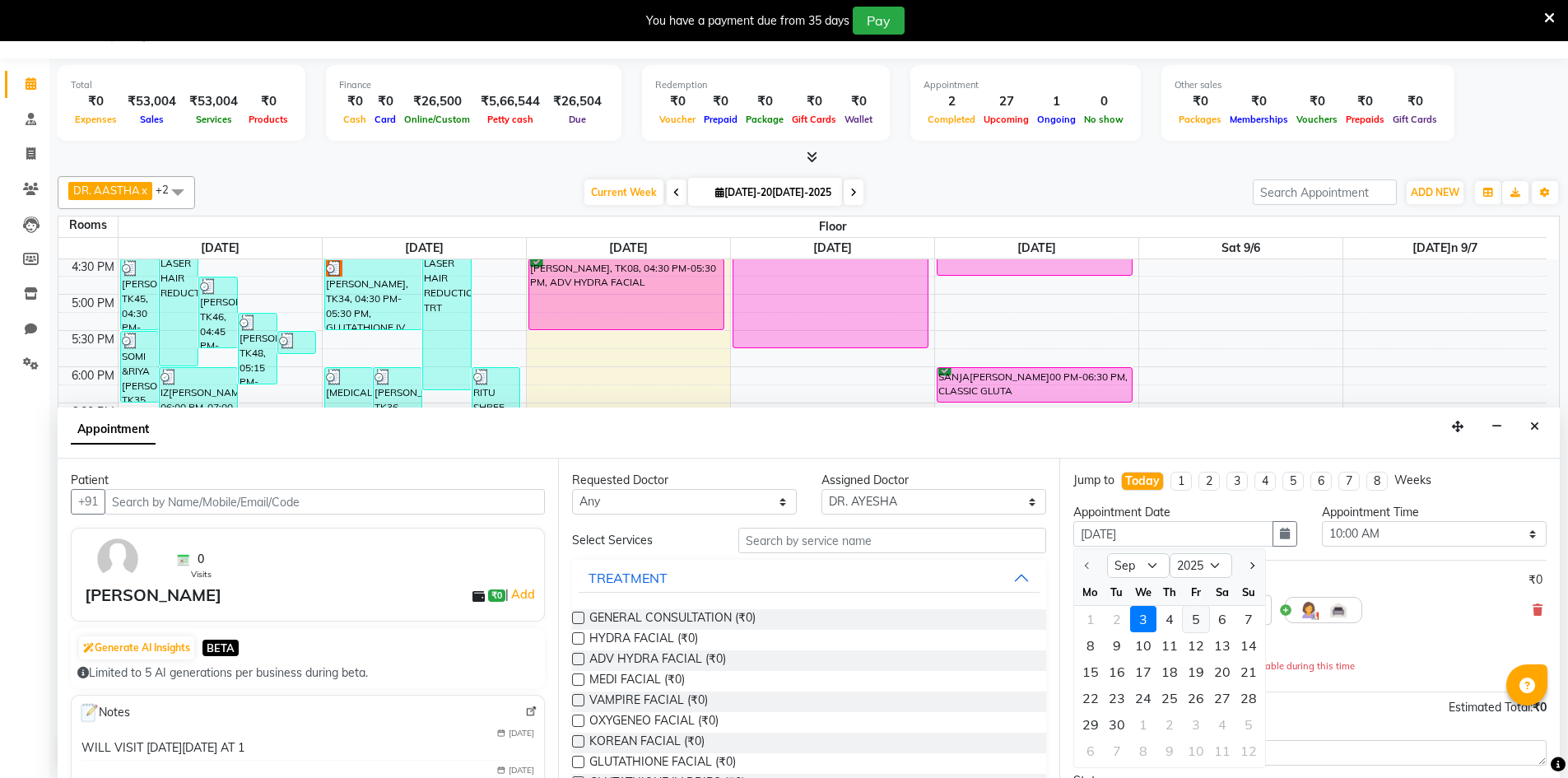
click at [1199, 624] on div "5" at bounding box center [1196, 619] width 27 height 27
type input "[DATE]05"
type input "[DATE]"
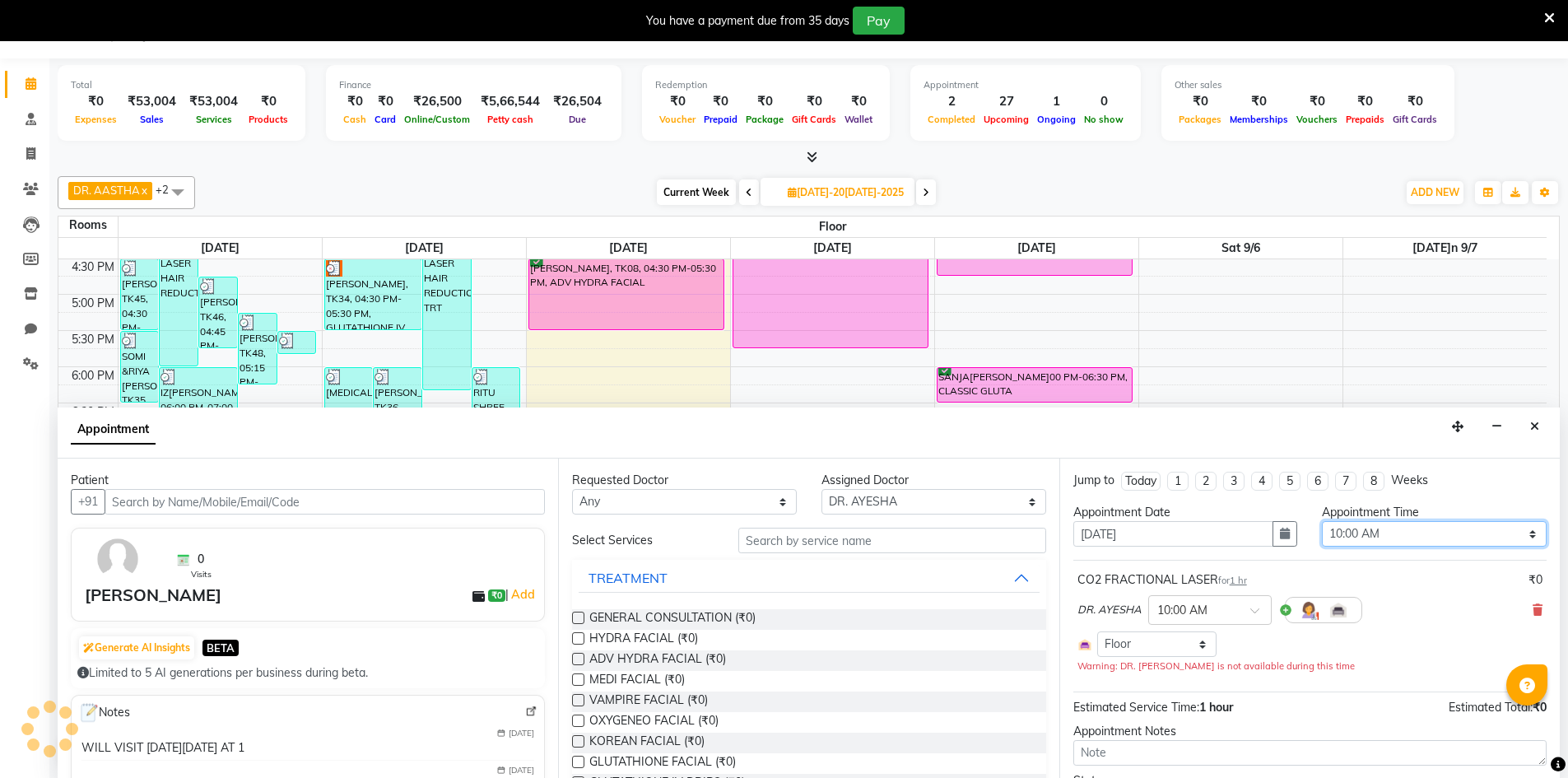
click at [1519, 531] on select "Select 09:00 AM 09:15 AM 09:30 AM 09:45 AM 10:00 AM 10:15 AM 10:30 AM 10:45 AM …" at bounding box center [1434, 533] width 225 height 26
select select "780"
click at [1322, 521] on select "Select 09:00 AM 09:15 AM 09:30 AM 09:45 AM 10:00 AM 10:15 AM 10:30 AM 10:45 AM …" at bounding box center [1434, 533] width 225 height 26
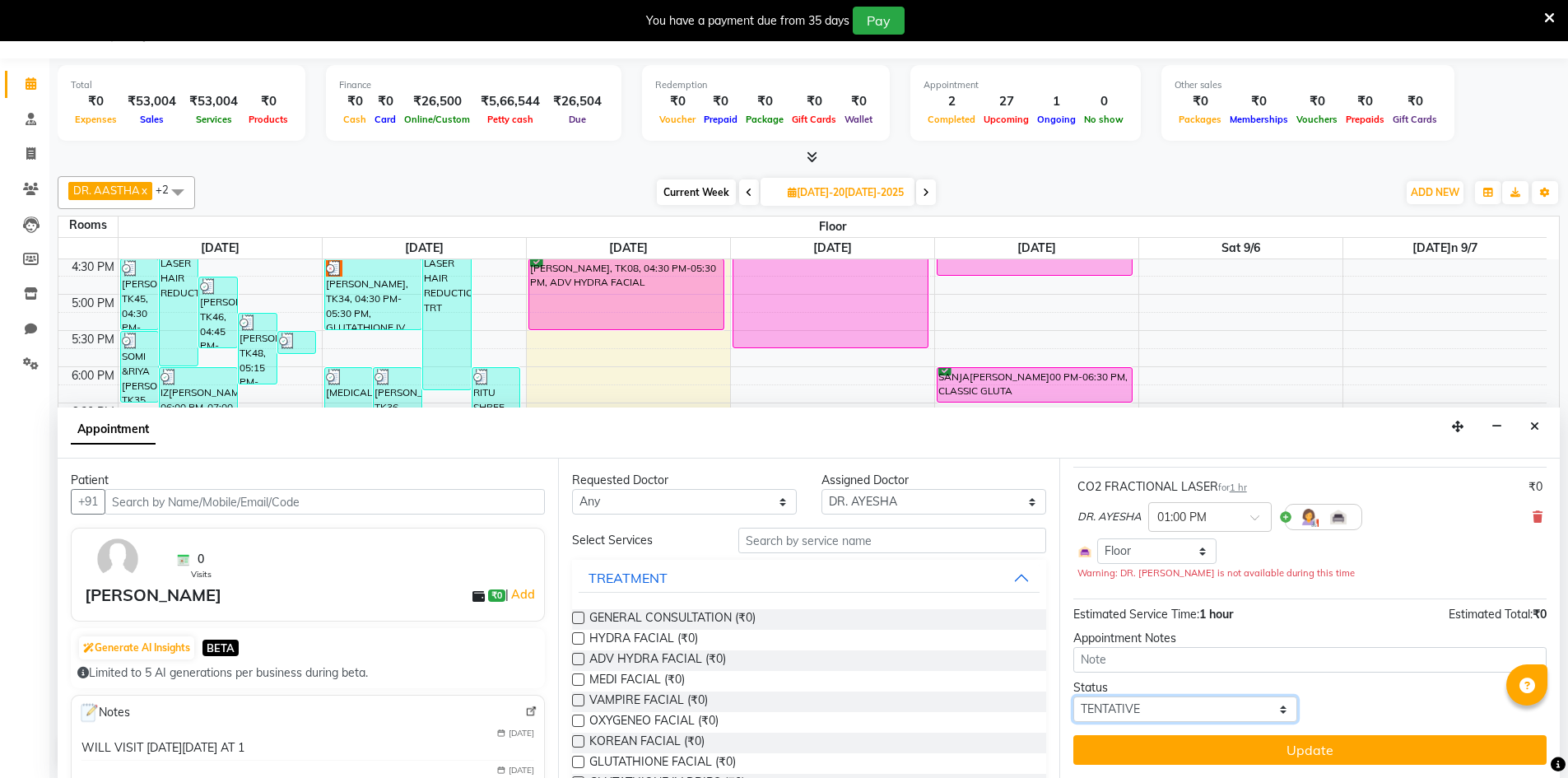
click at [1250, 708] on select "Select TENTATIVE CONFIRM UPCOMING" at bounding box center [1185, 709] width 225 height 26
select select "confirm booking"
click at [1073, 696] on select "Select TENTATIVE CONFIRM UPCOMING" at bounding box center [1185, 709] width 225 height 26
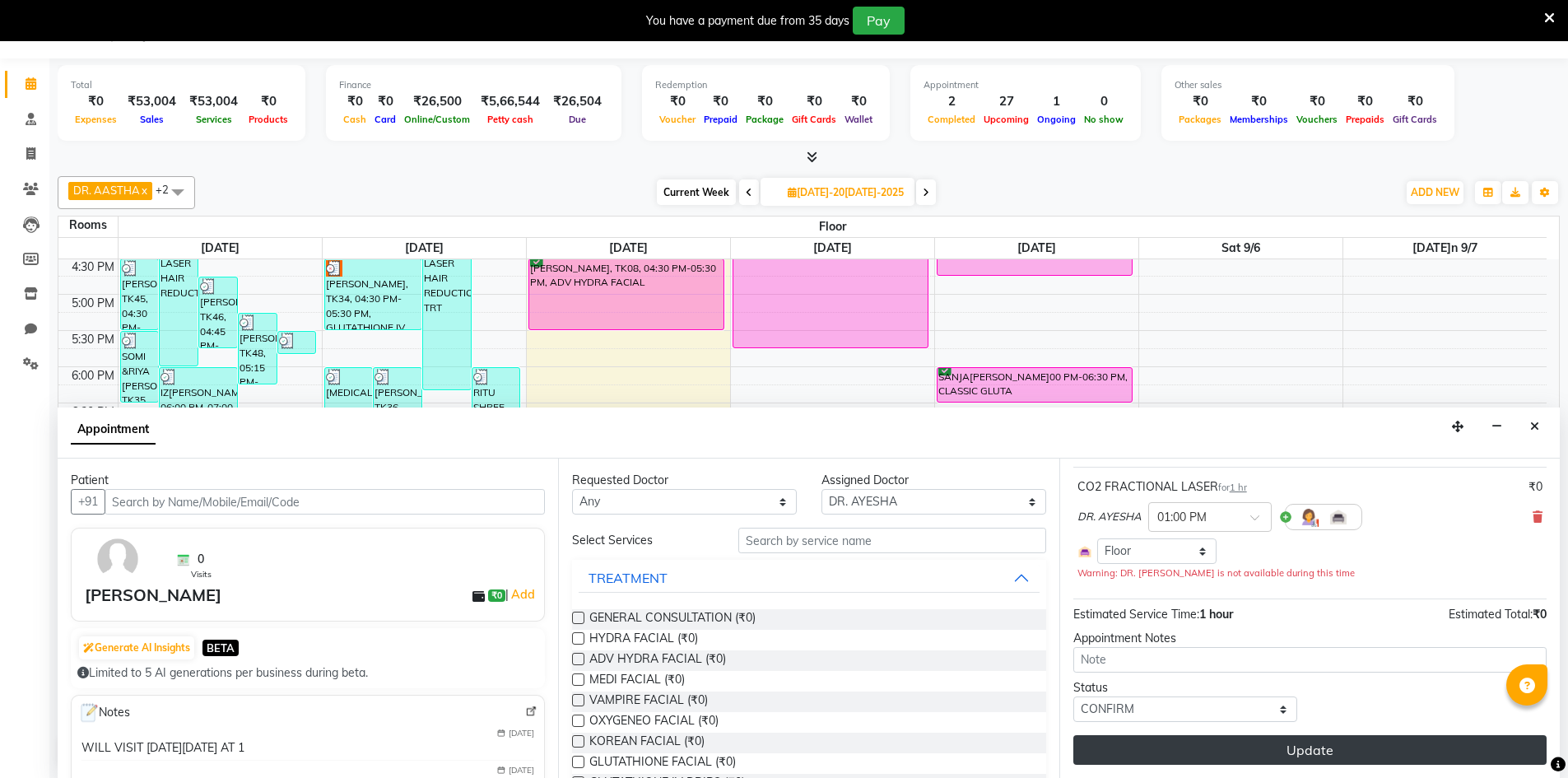
click at [1288, 756] on button "Update" at bounding box center [1310, 749] width 473 height 29
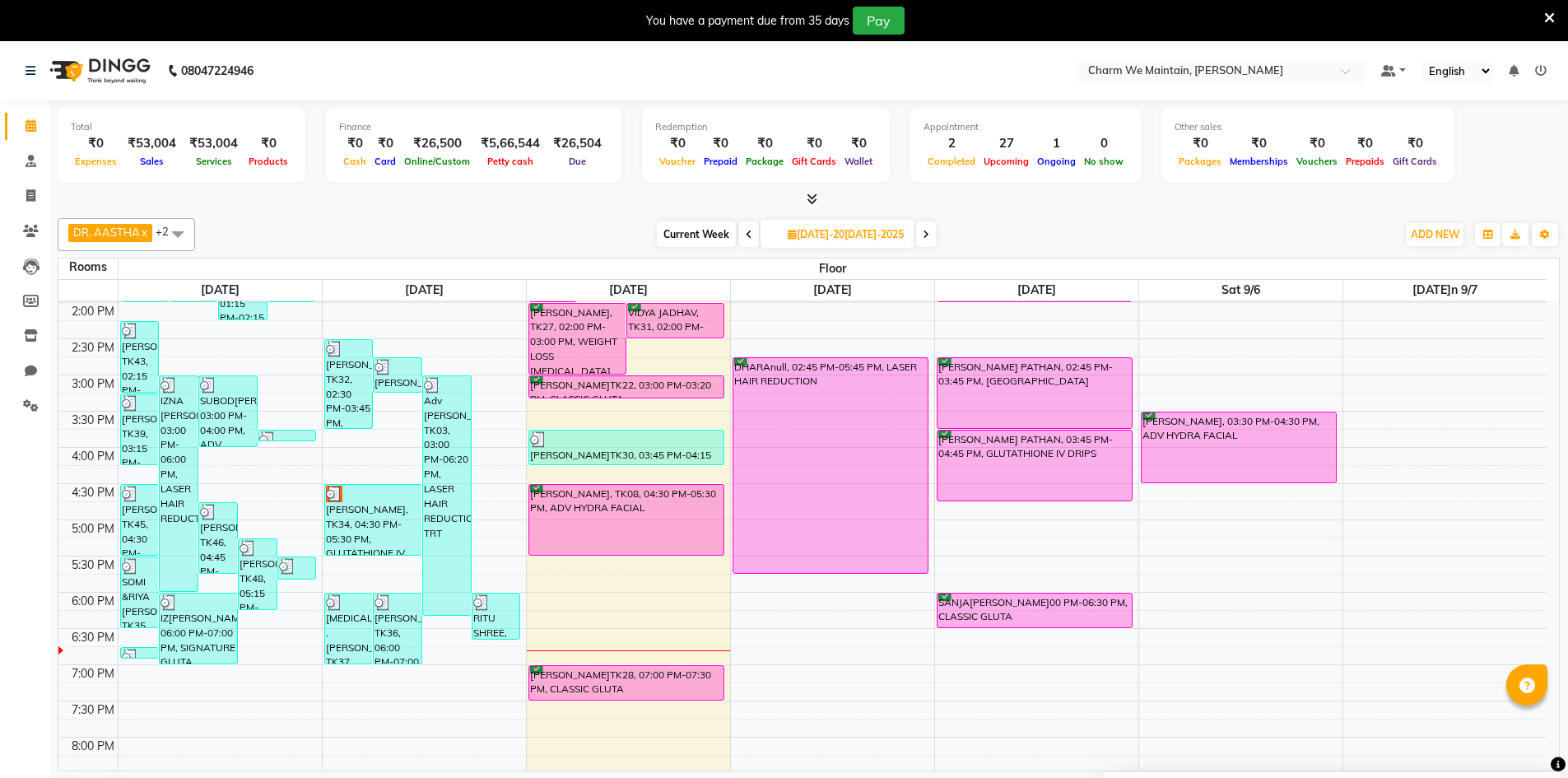
scroll to position [534, 0]
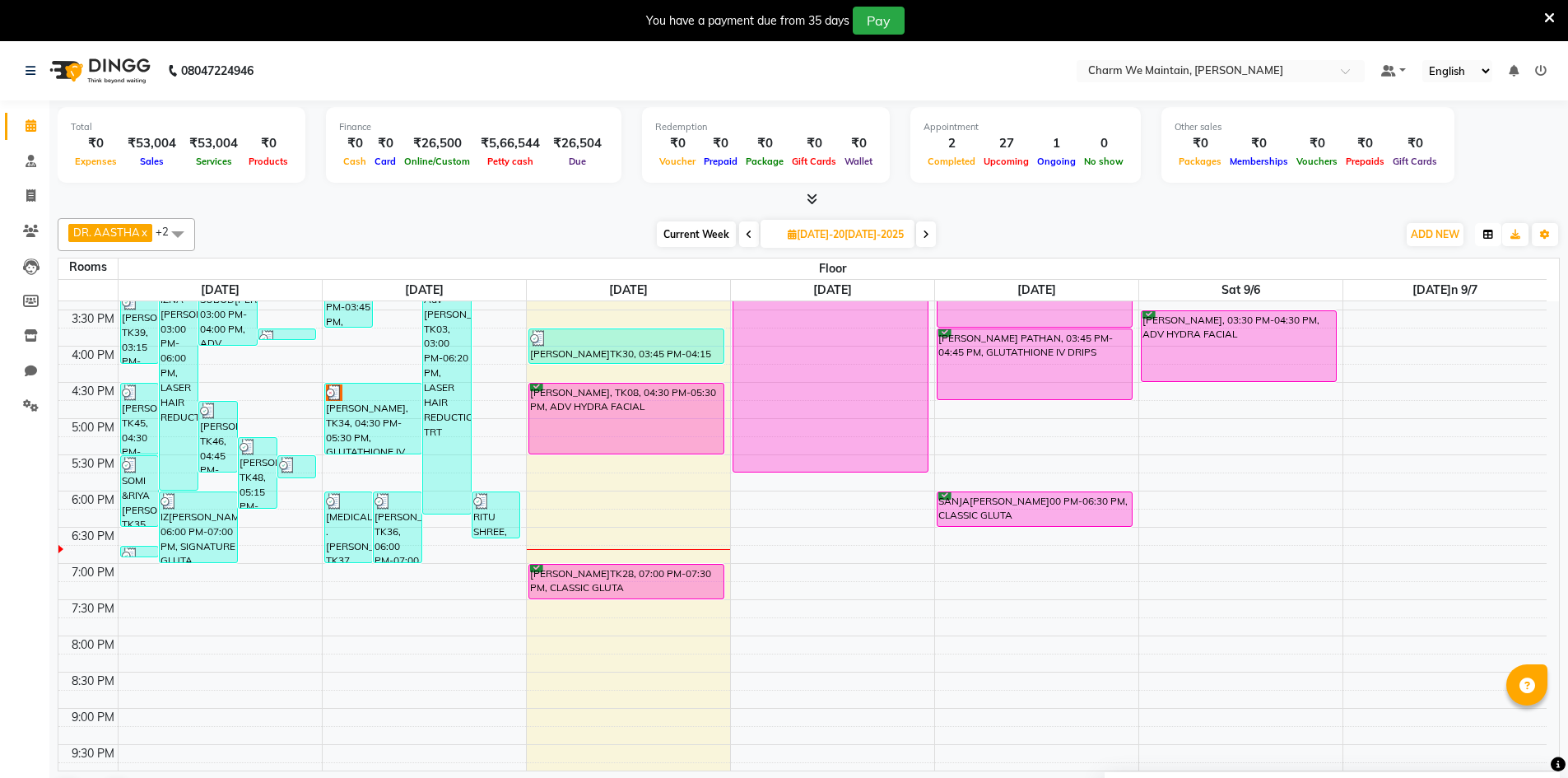
click at [1489, 231] on icon "button" at bounding box center [1489, 235] width 10 height 10
click at [1453, 232] on span "ADD NEW" at bounding box center [1435, 234] width 48 height 13
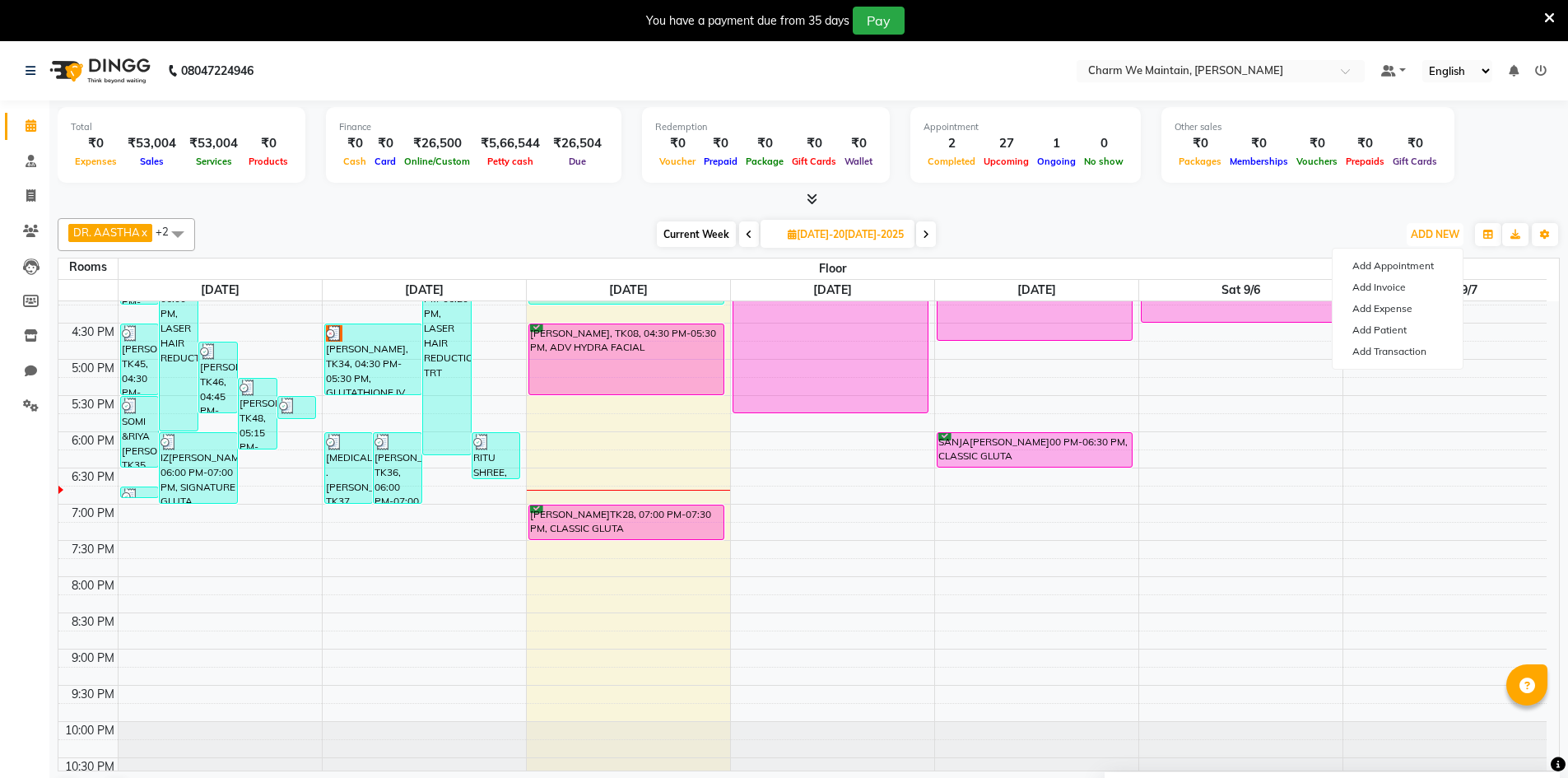
scroll to position [617, 0]
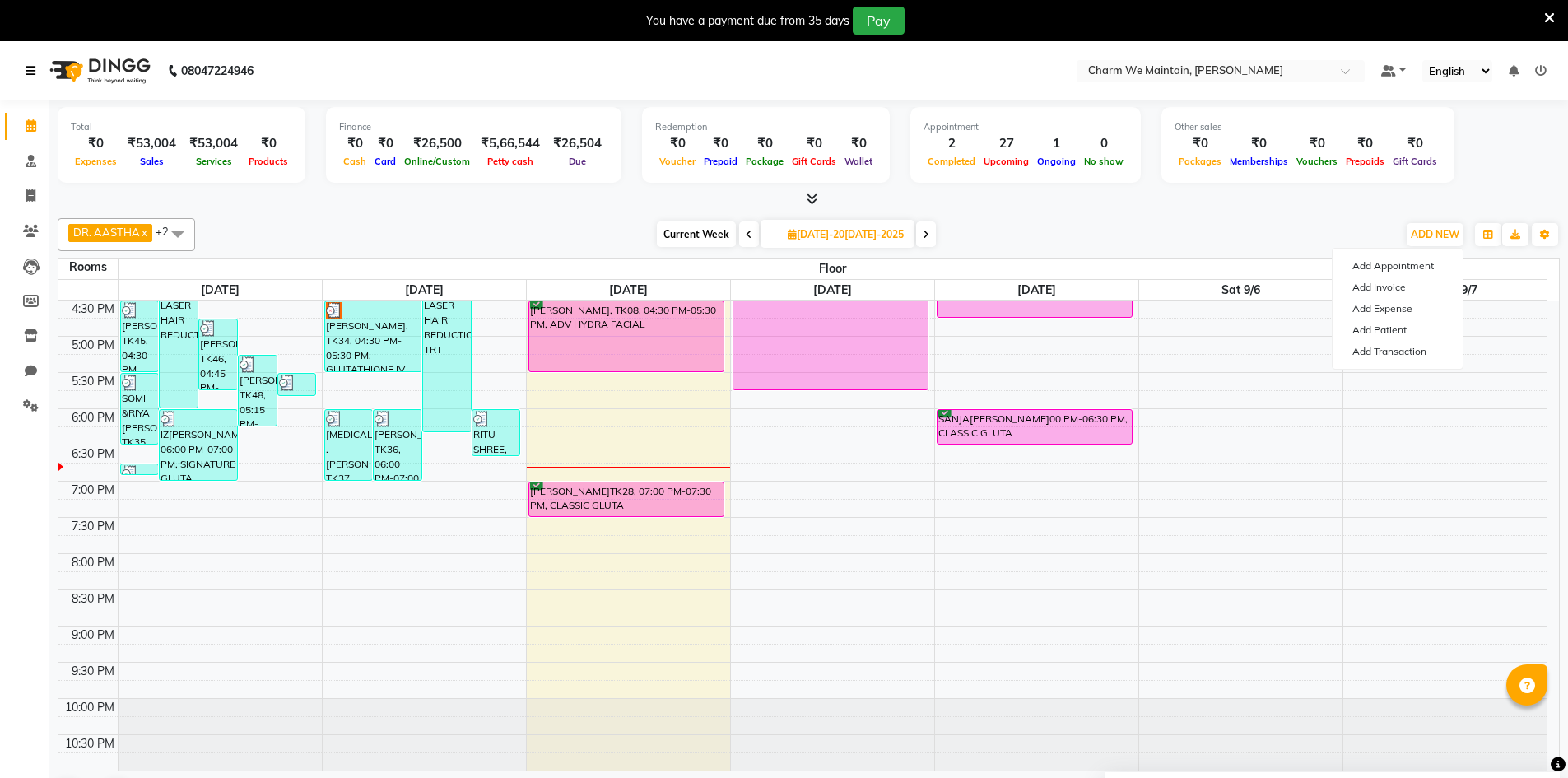
click at [26, 72] on icon at bounding box center [31, 71] width 10 height 12
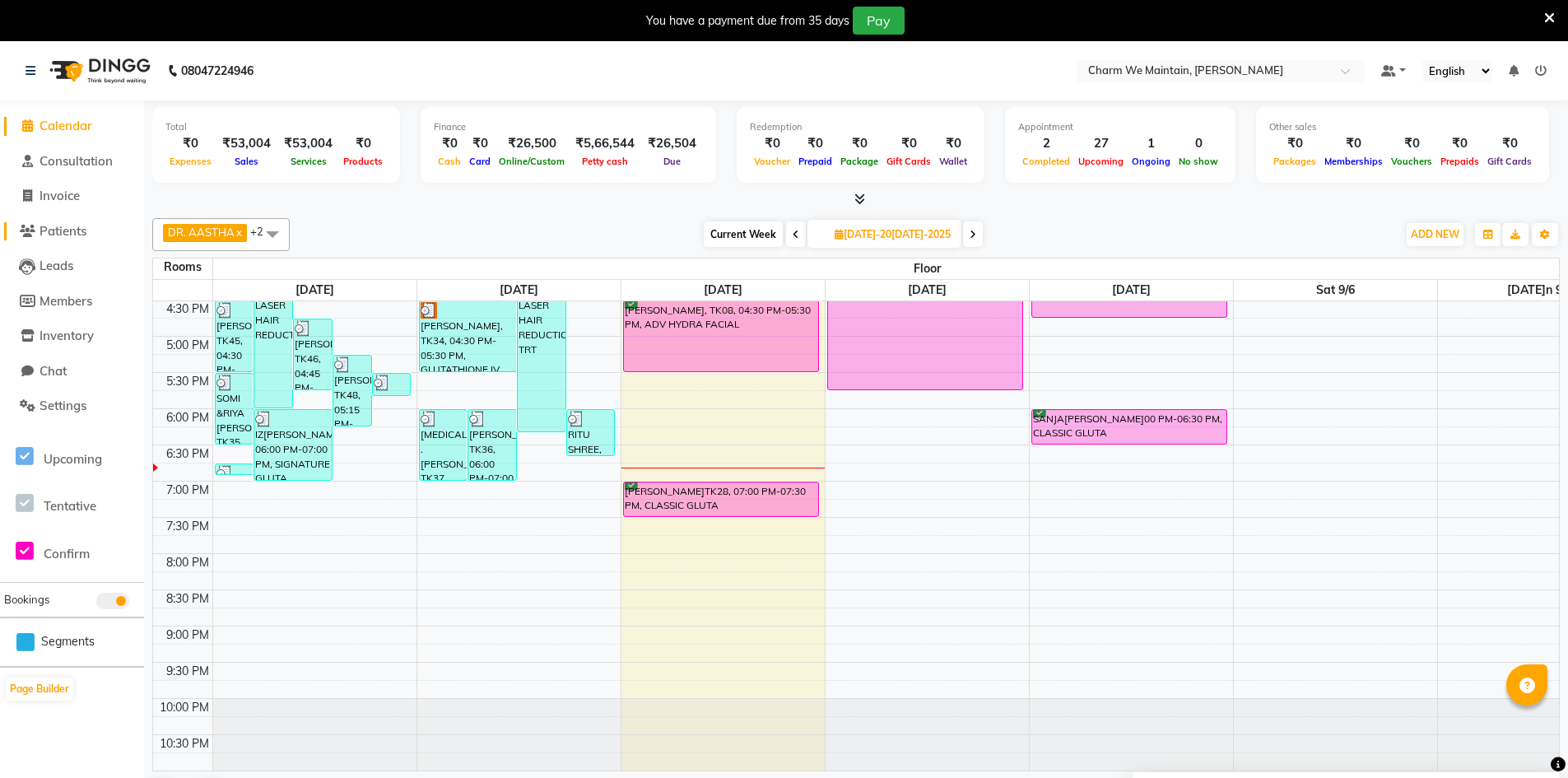
click at [58, 227] on span "Patients" at bounding box center [63, 231] width 47 height 16
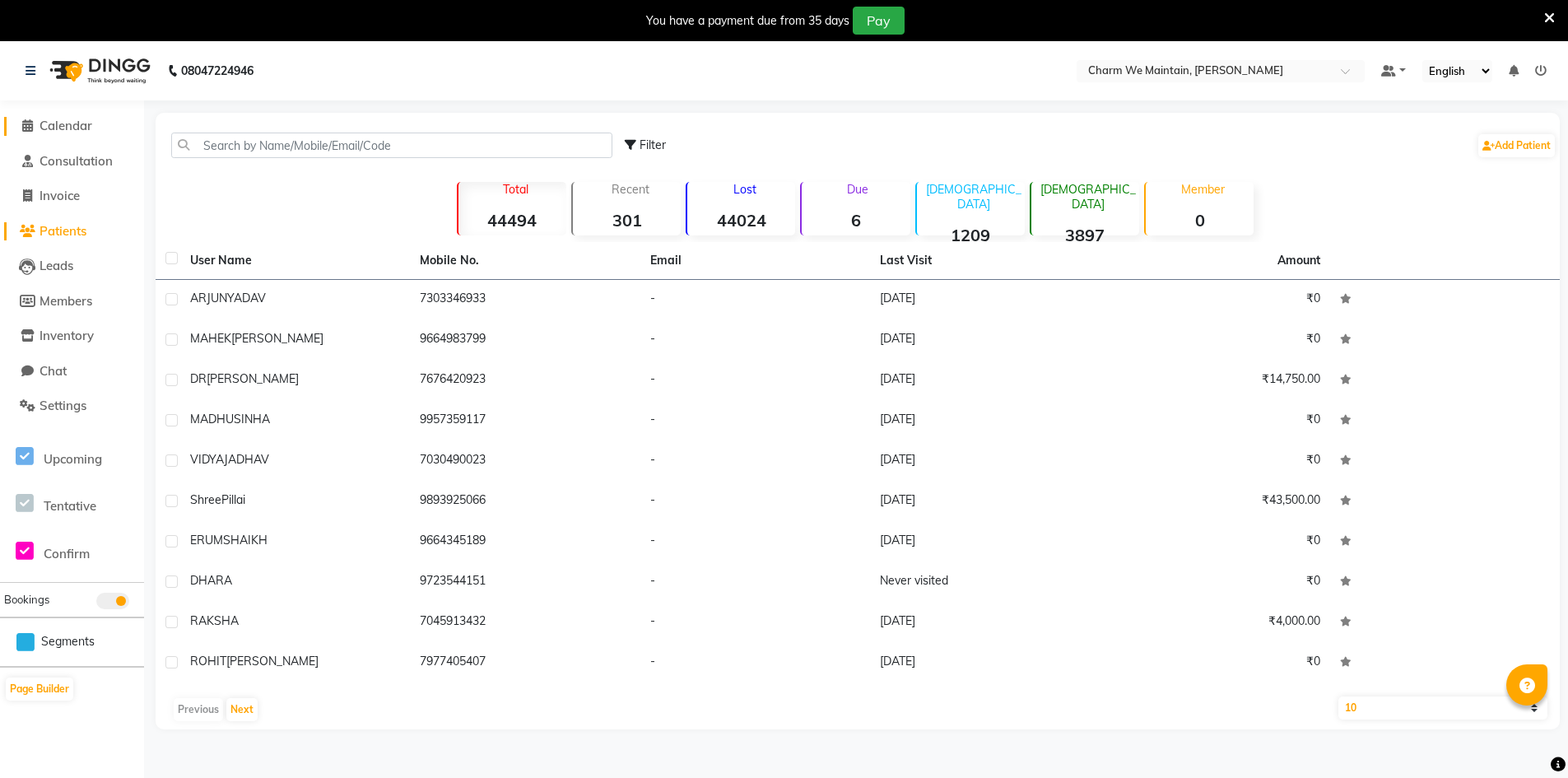
click at [89, 122] on span "Calendar" at bounding box center [65, 125] width 53 height 16
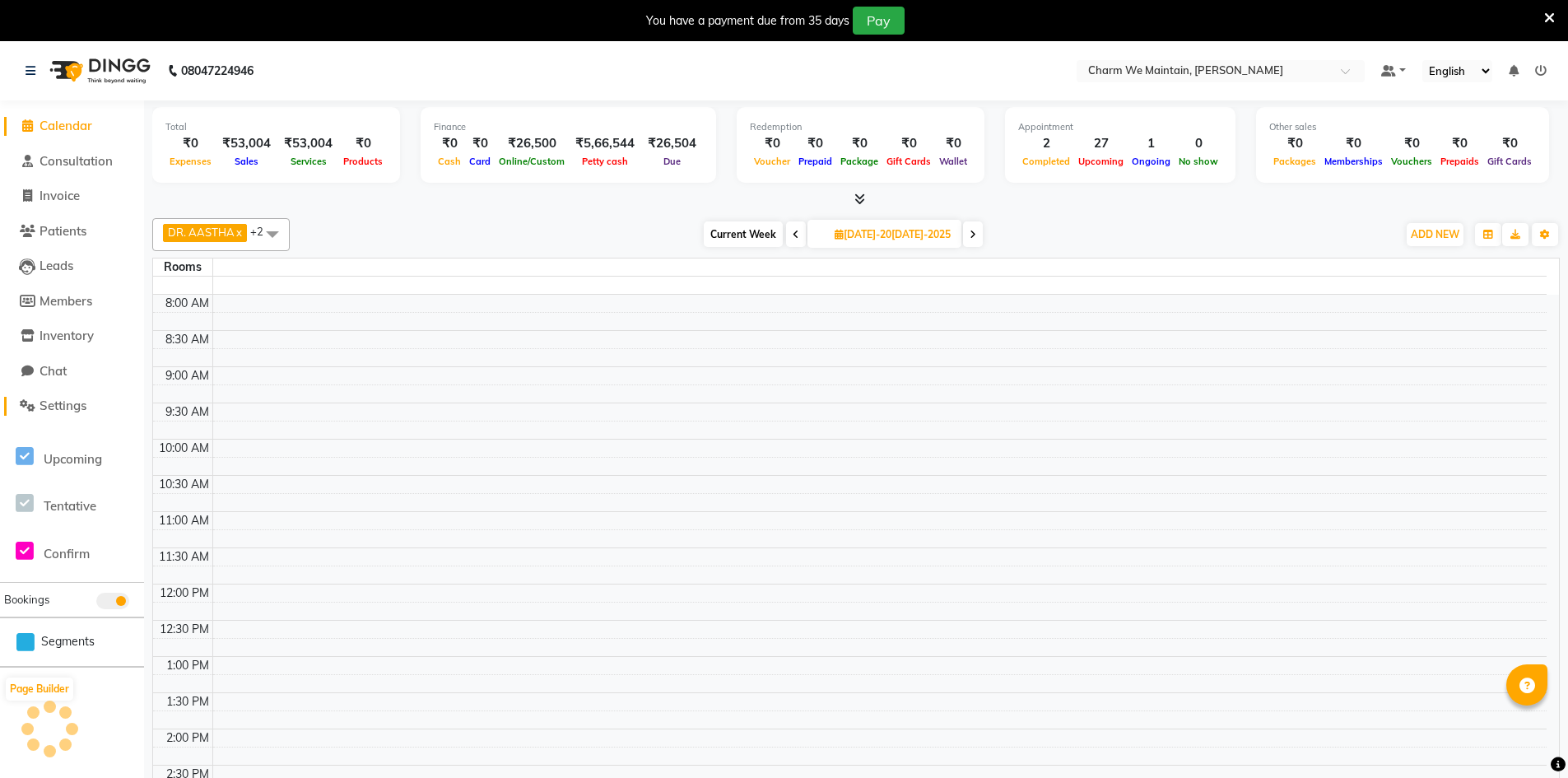
click at [52, 404] on span "Settings" at bounding box center [63, 405] width 47 height 16
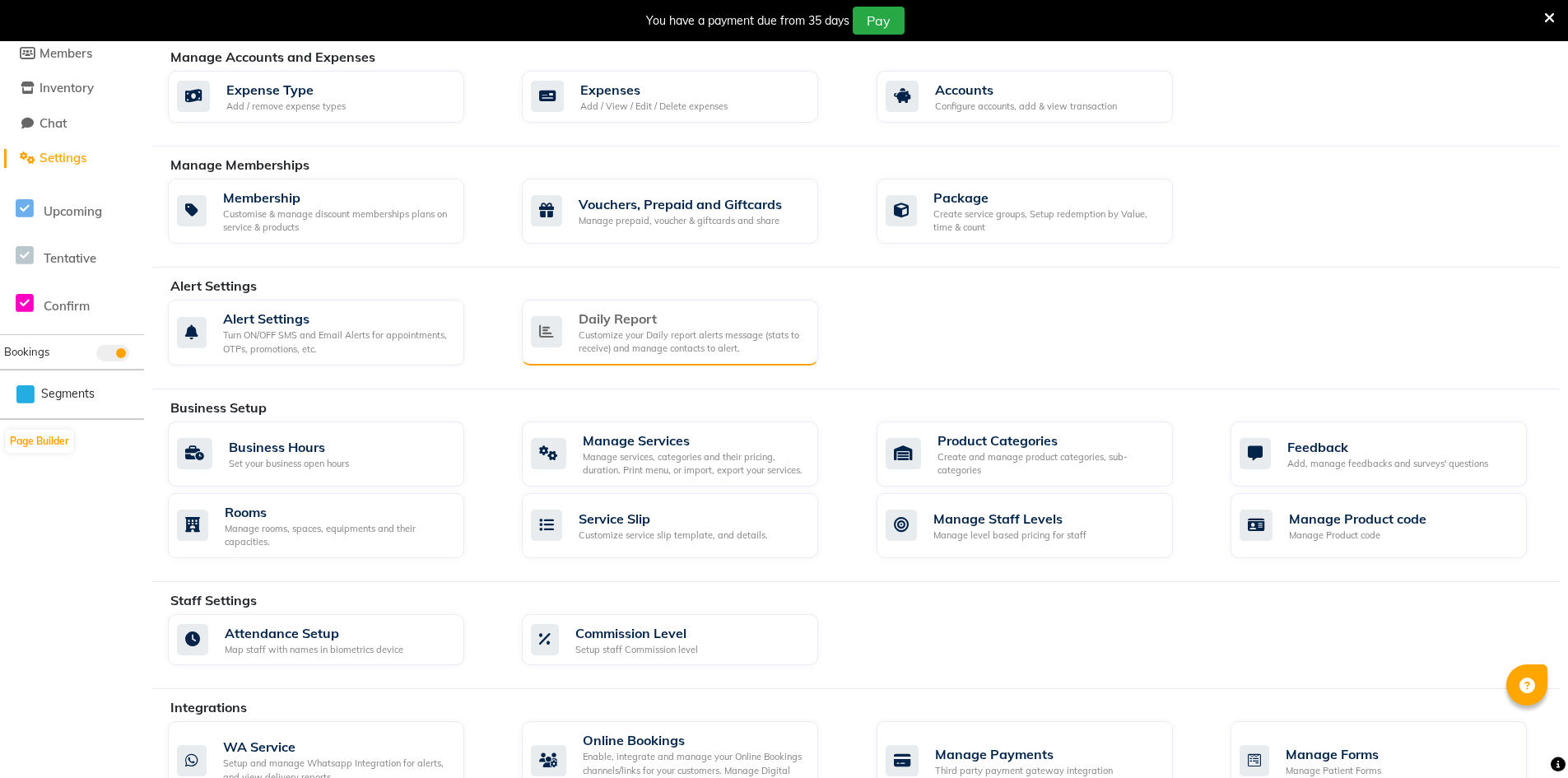
scroll to position [247, 0]
click at [1046, 213] on div "Create service groups, Setup redemption by Value, time & count" at bounding box center [1046, 221] width 227 height 27
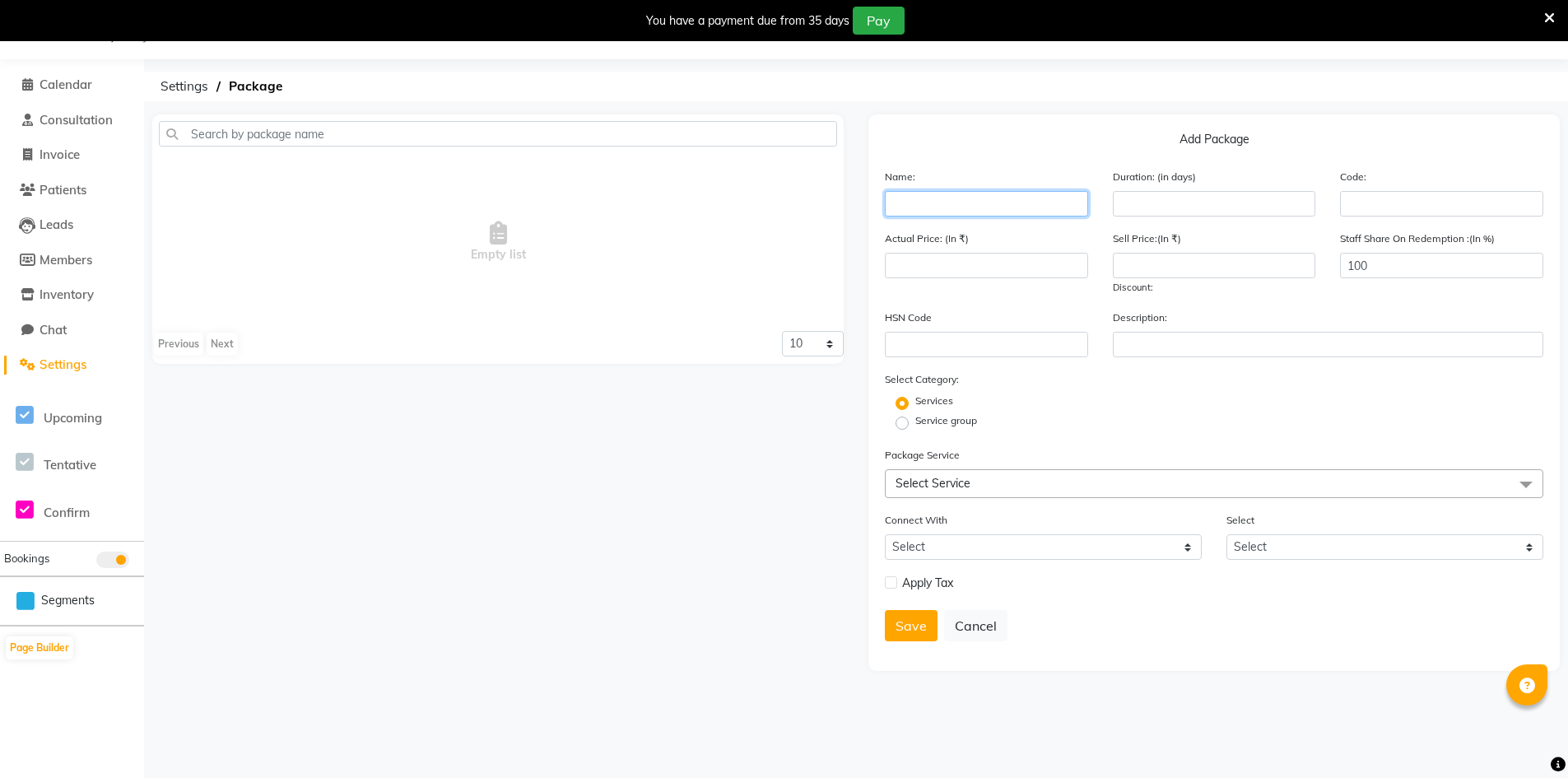
click at [934, 201] on input "text" at bounding box center [986, 203] width 203 height 26
type input "GLUTA"
click at [1186, 201] on input "number" at bounding box center [1214, 203] width 203 height 26
click at [84, 82] on span "Calendar" at bounding box center [65, 84] width 53 height 16
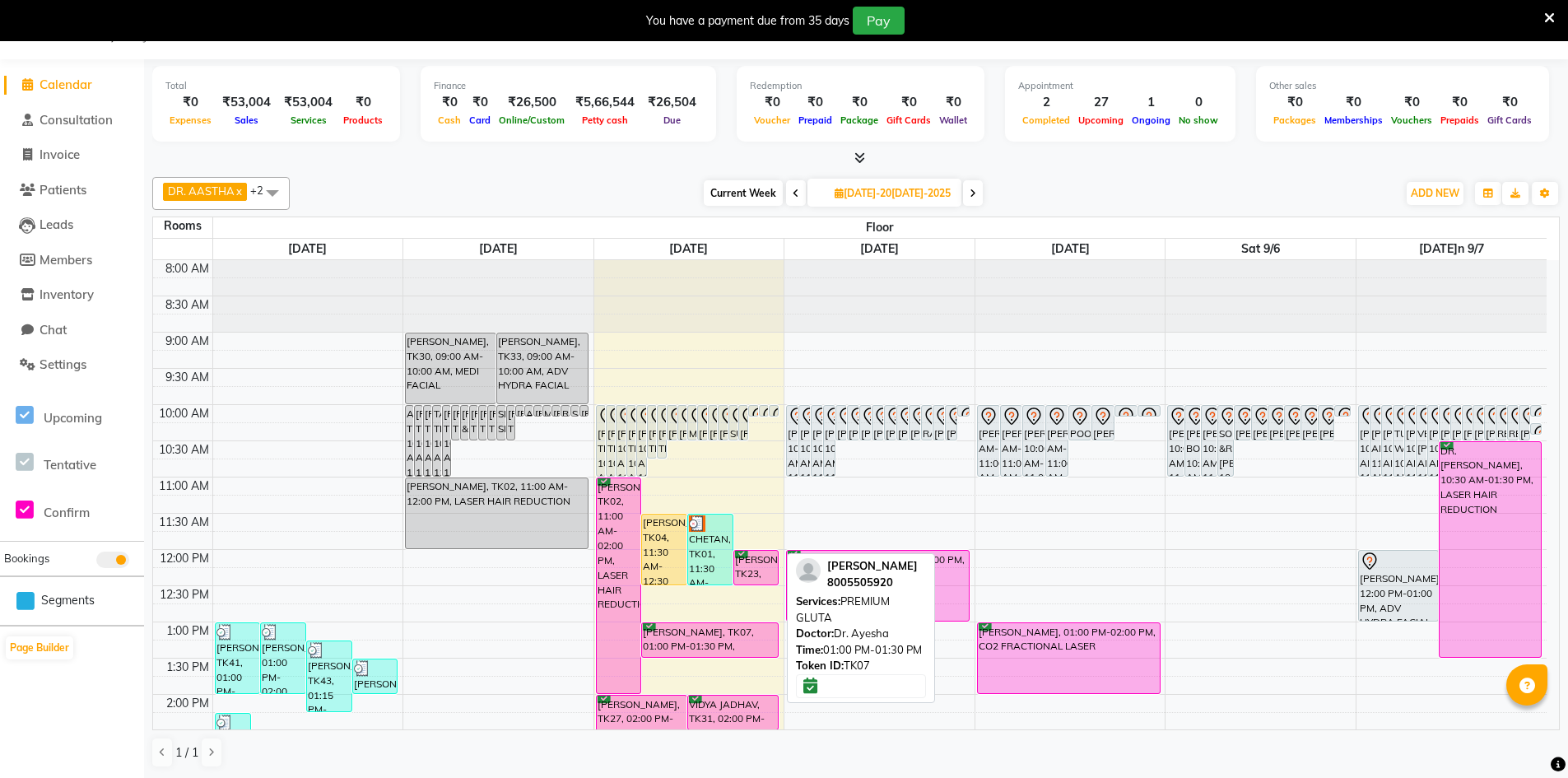
click at [720, 632] on div "[PERSON_NAME], TK07, 01:00 PM-01:30 PM, PREMIUM GLUTA" at bounding box center [710, 639] width 135 height 33
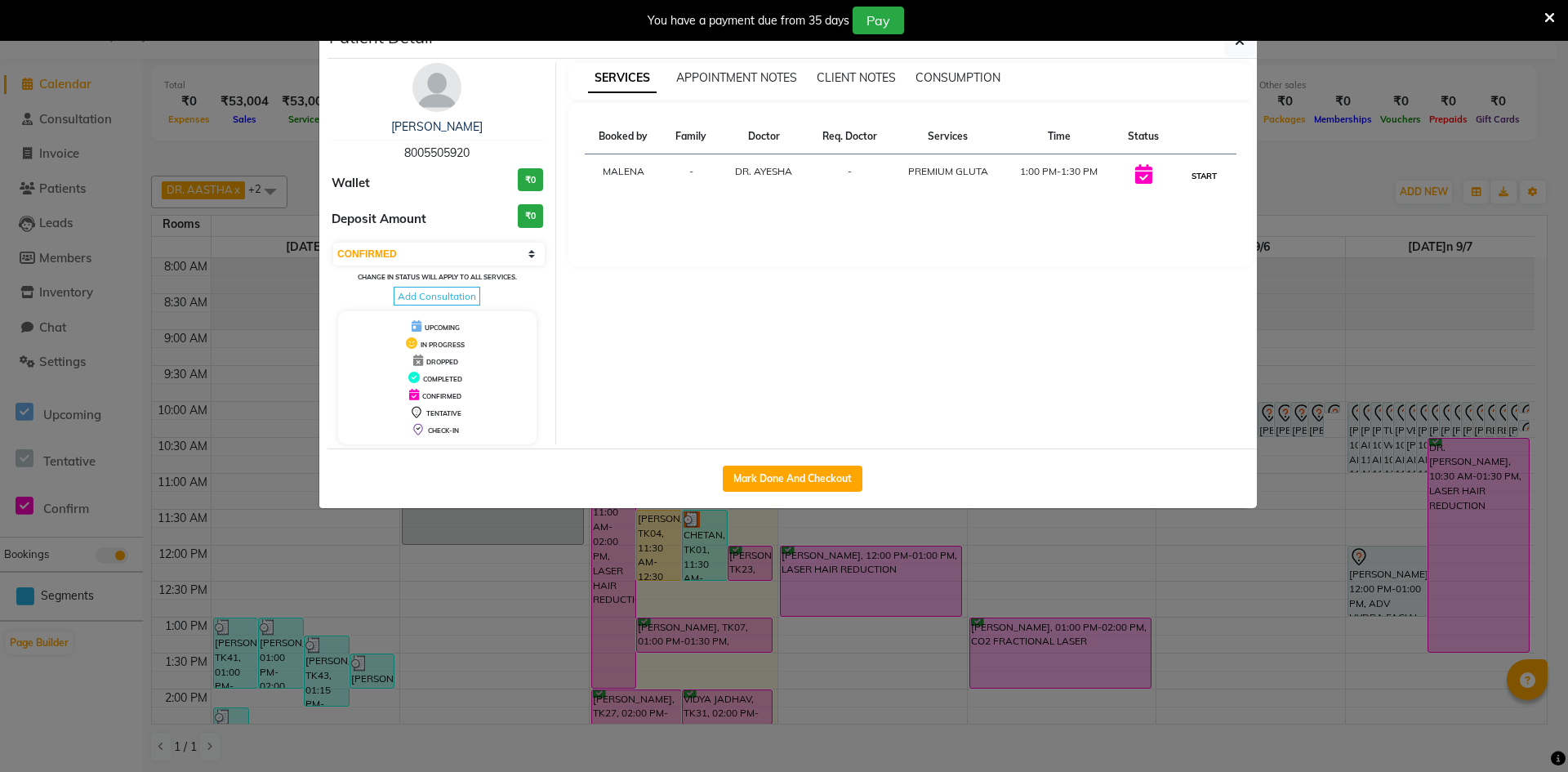
click at [1194, 176] on button "START" at bounding box center [1204, 176] width 33 height 21
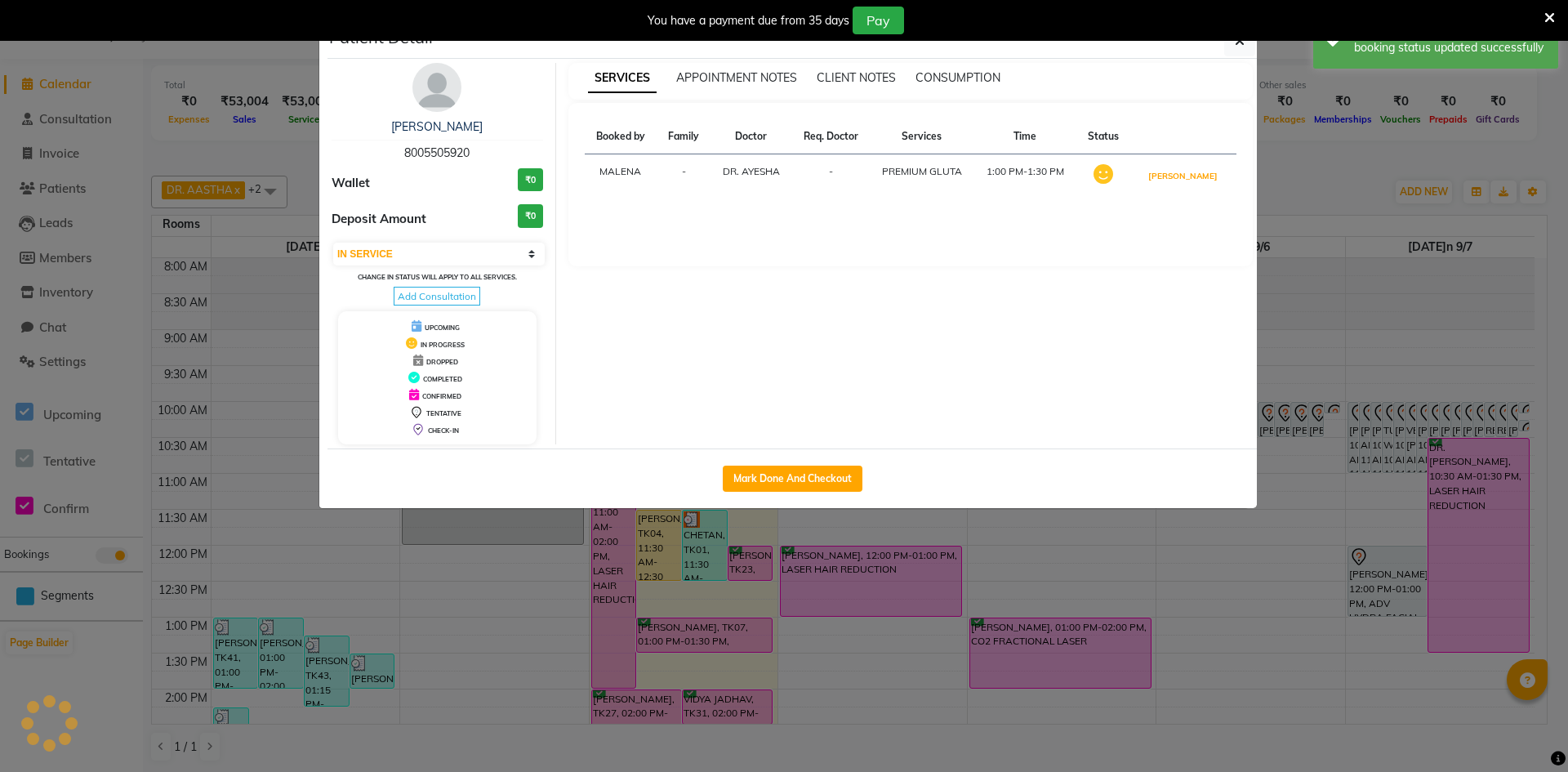
click at [1197, 175] on button "[PERSON_NAME]" at bounding box center [1183, 176] width 78 height 21
select select "3"
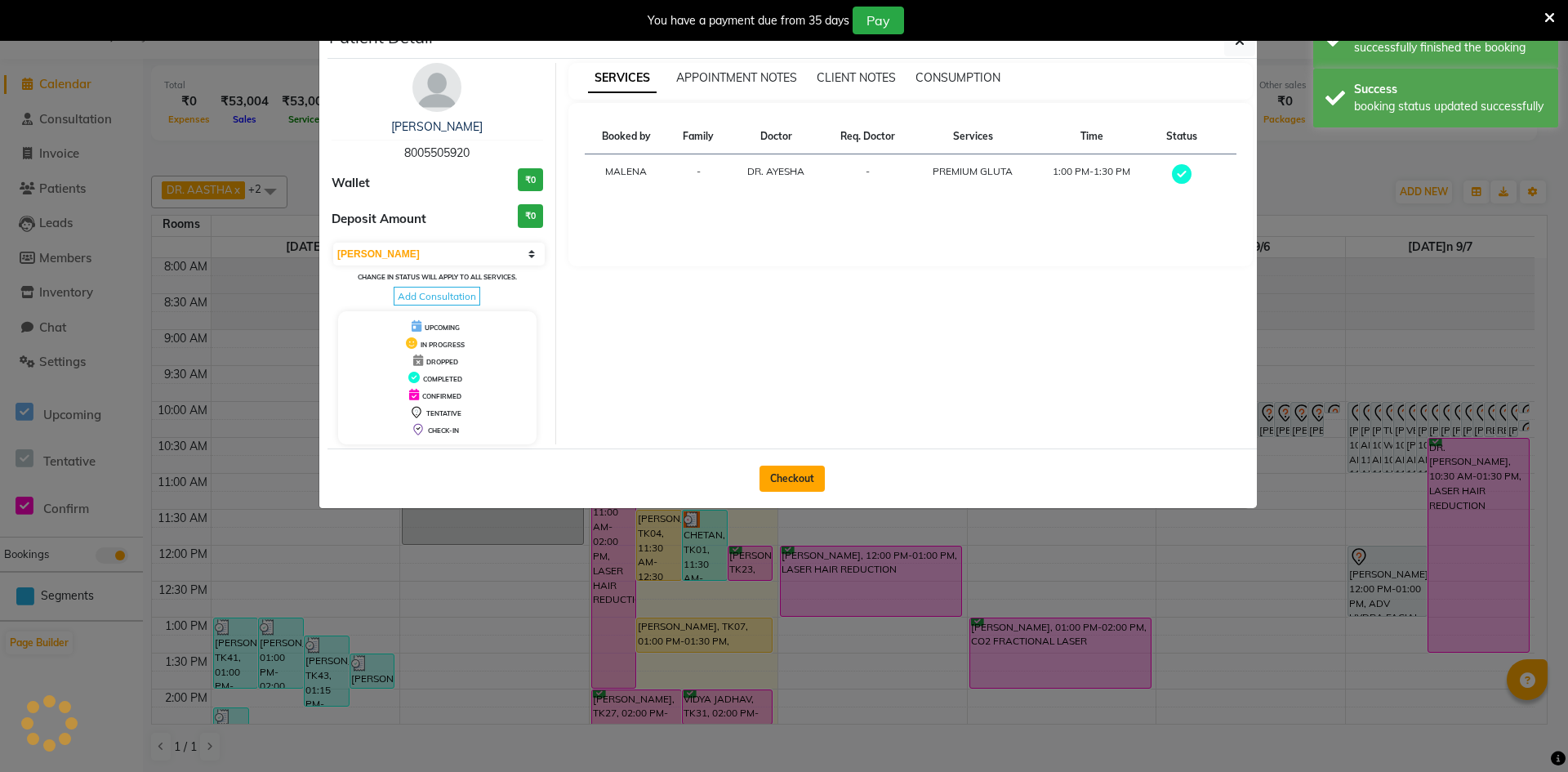
click at [787, 487] on button "Checkout" at bounding box center [792, 478] width 66 height 27
select select "service"
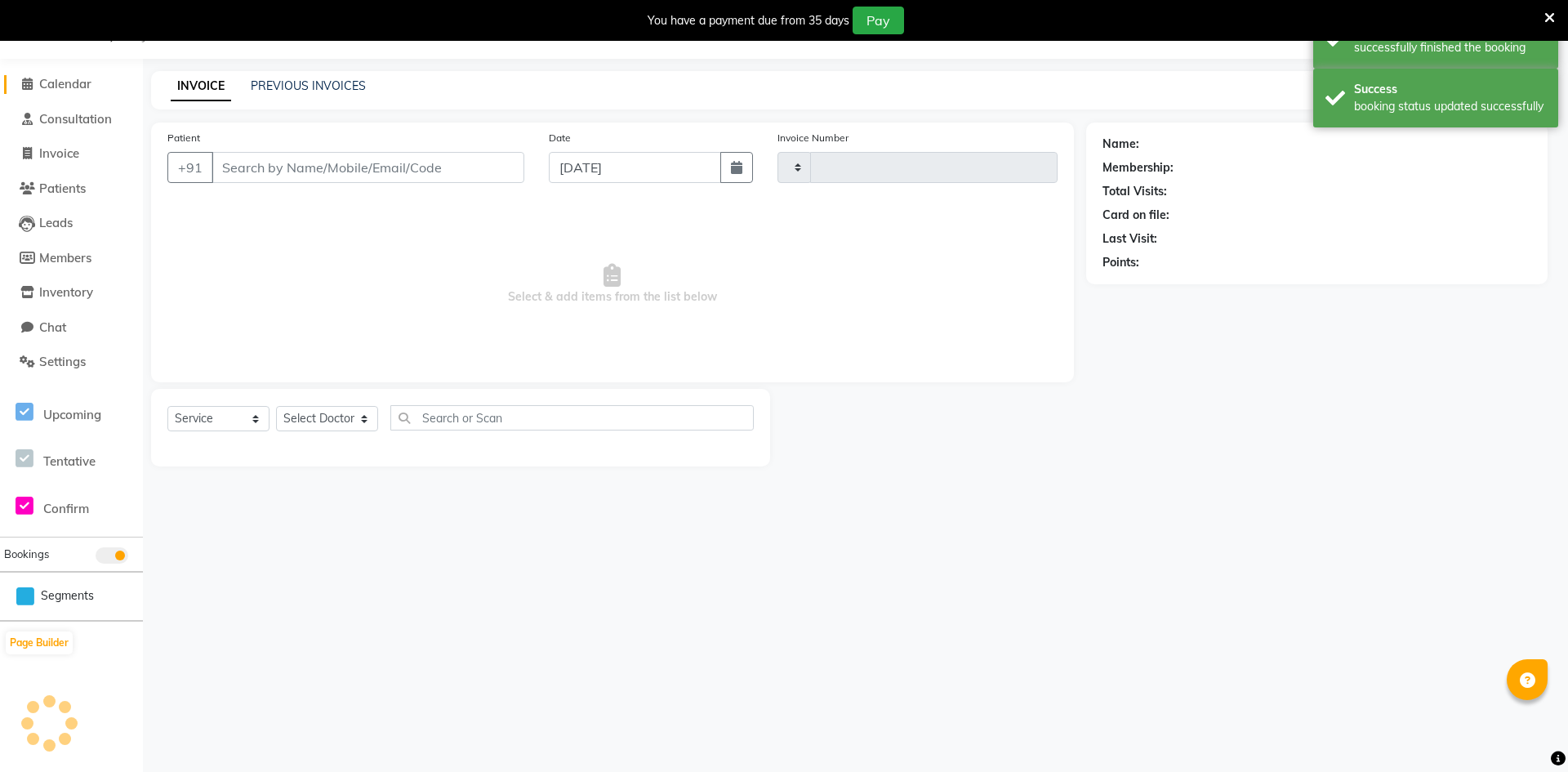
type input "0365"
select select "8618"
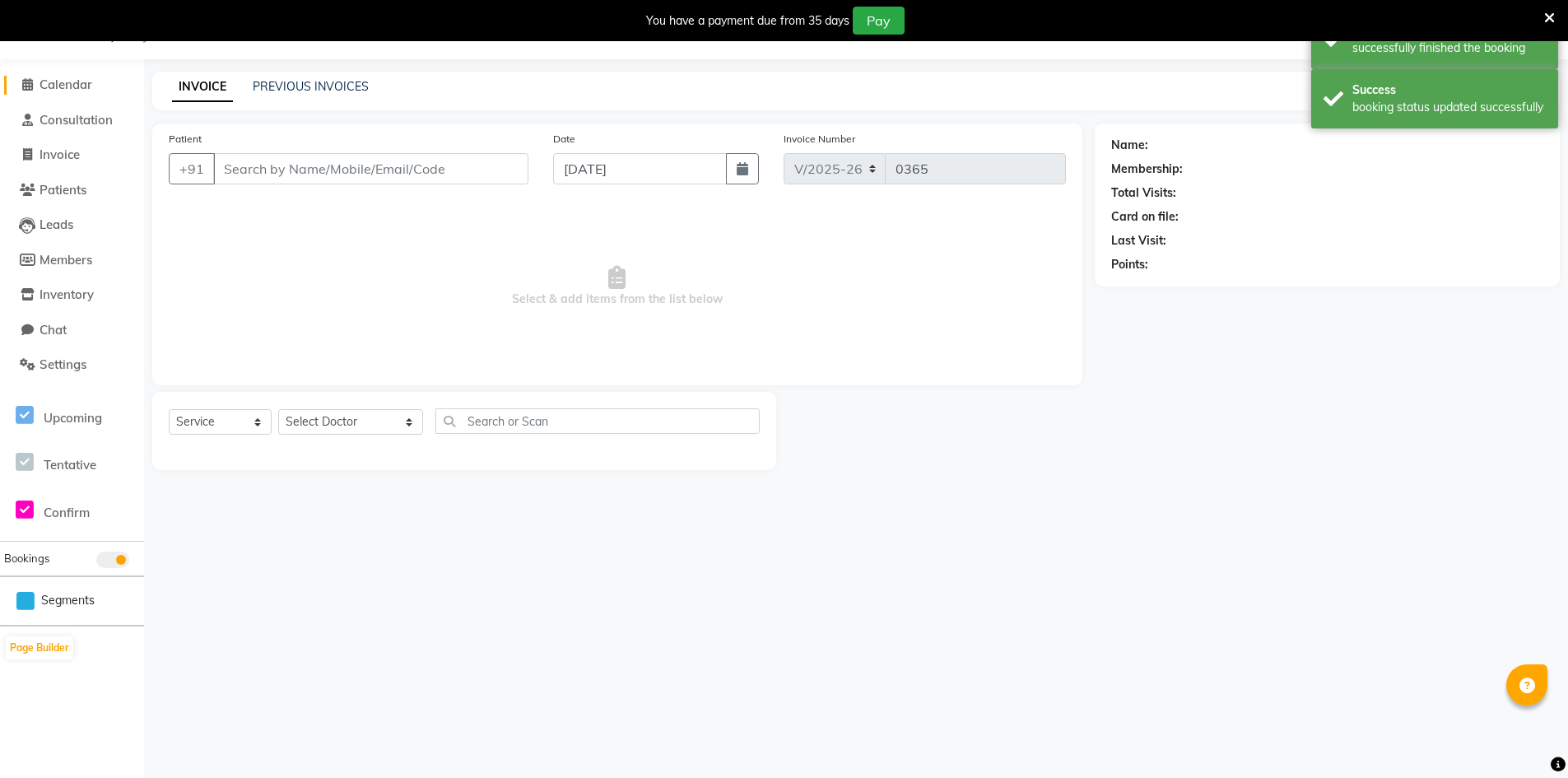
type input "8005505920"
select select "86210"
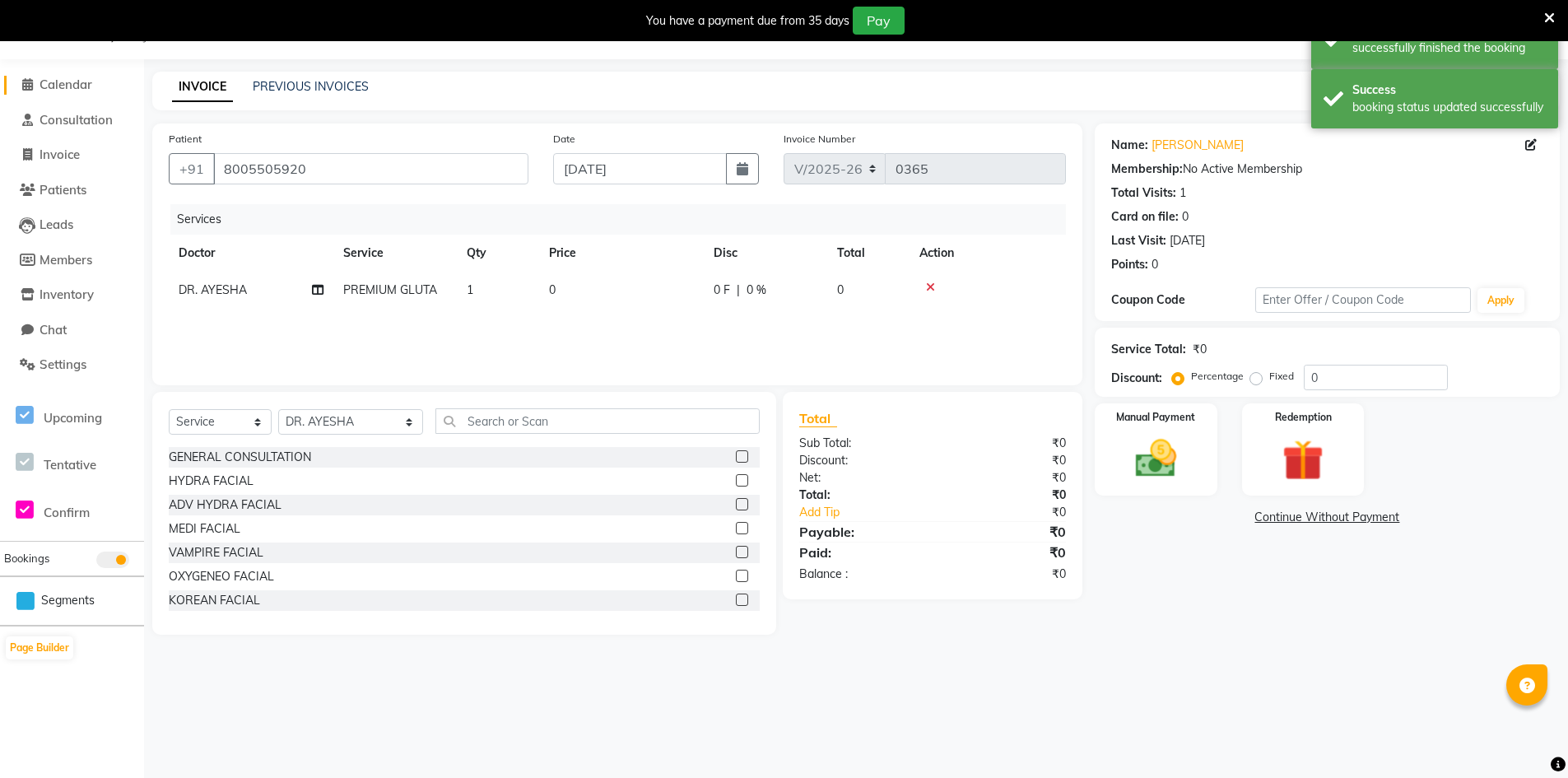
click at [69, 81] on span "Calendar" at bounding box center [65, 84] width 53 height 16
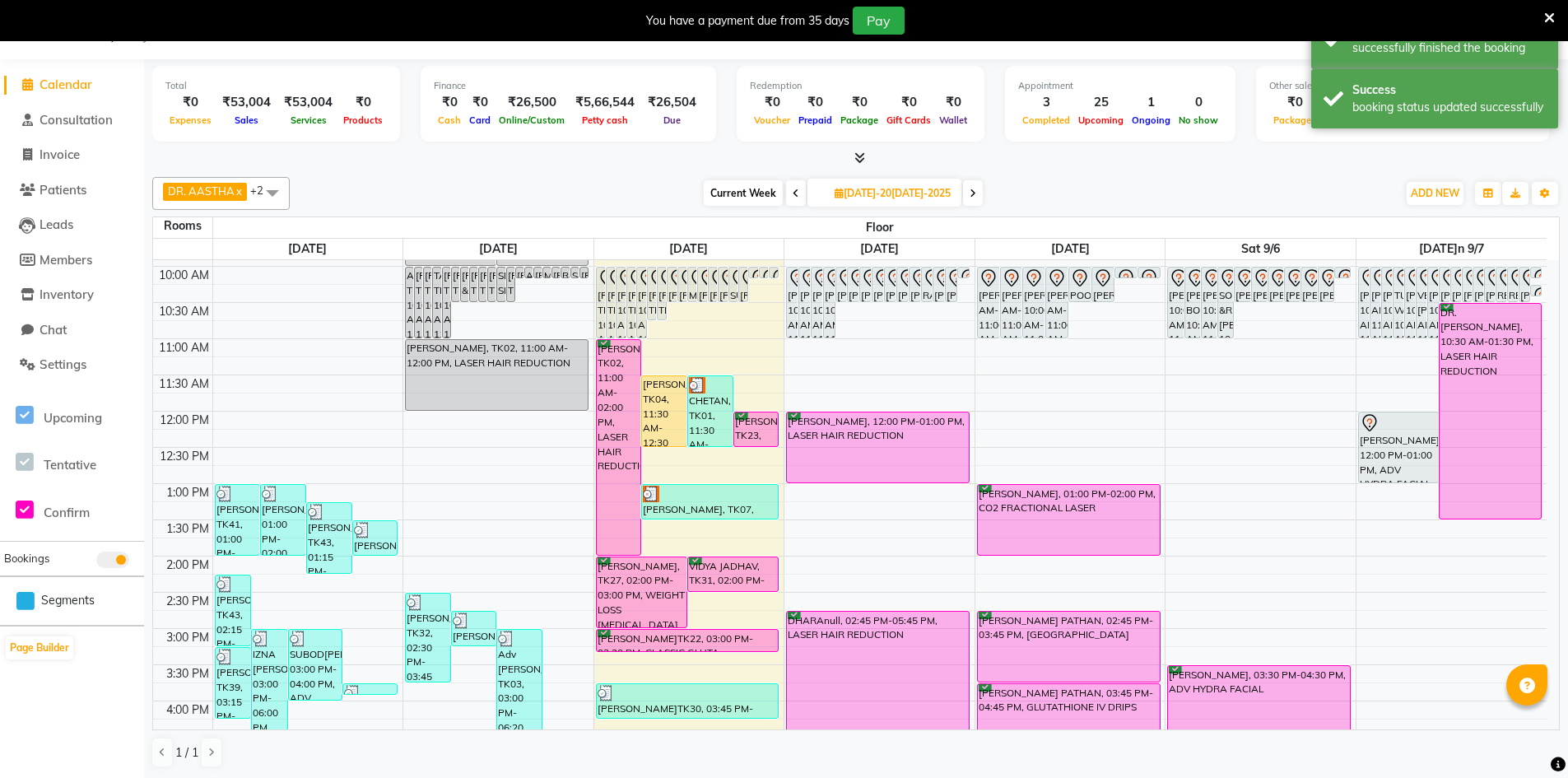
scroll to position [165, 0]
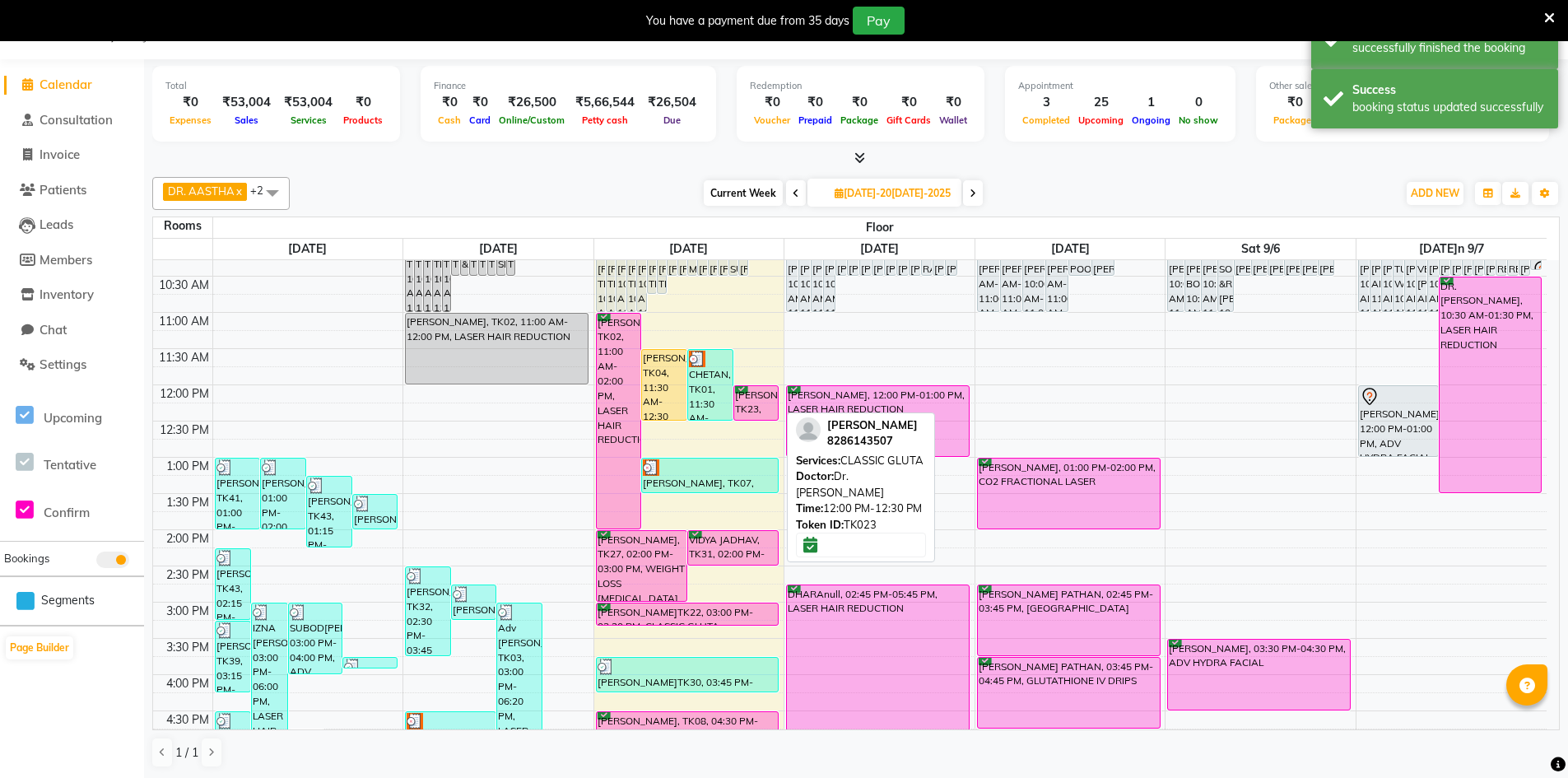
click at [742, 400] on div "[PERSON_NAME], TK23, 12:00 PM-12:30 PM, CLASSIC GLUTA" at bounding box center [756, 403] width 44 height 33
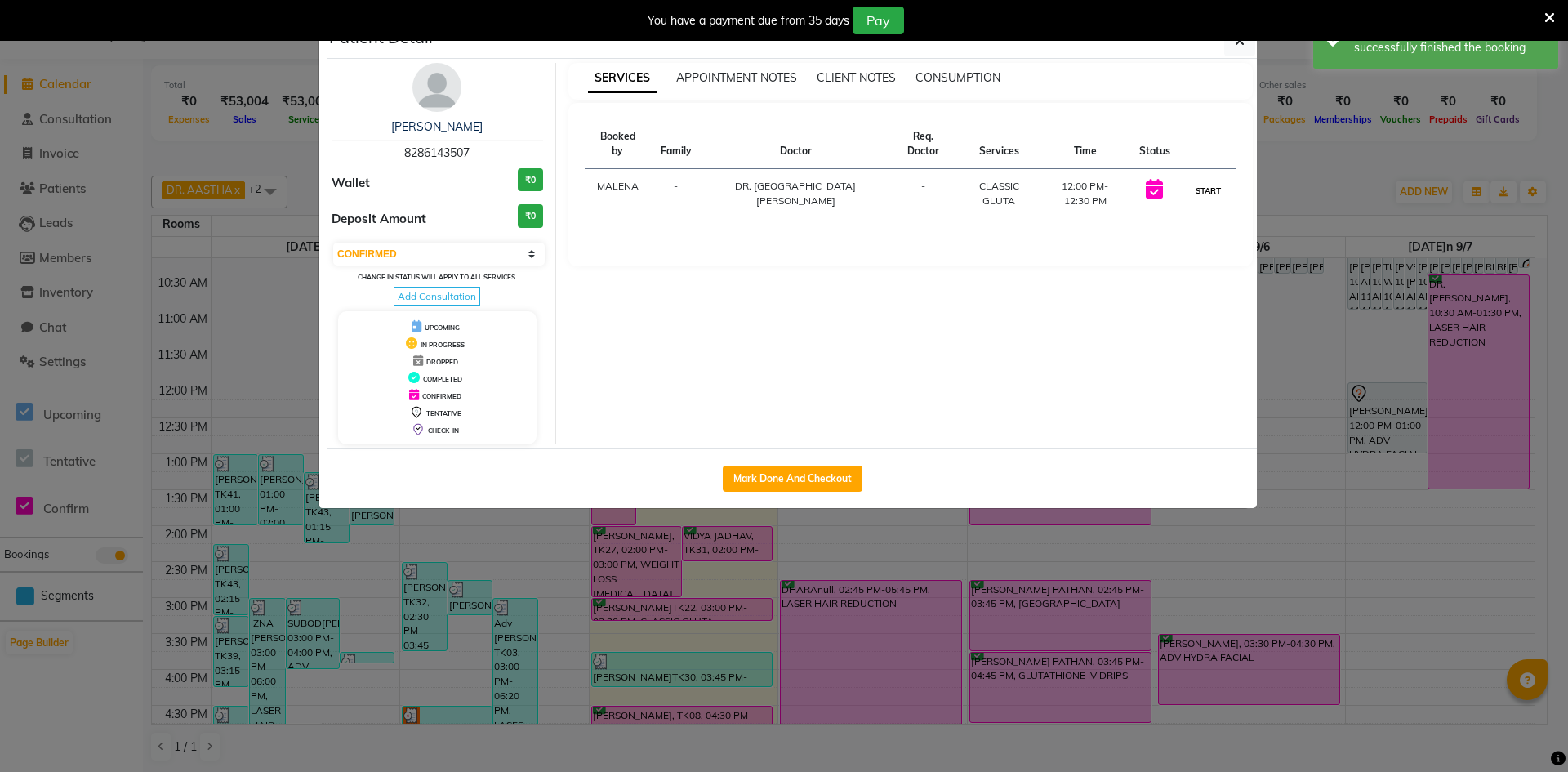
click at [1208, 181] on button "START" at bounding box center [1208, 191] width 33 height 21
select select "1"
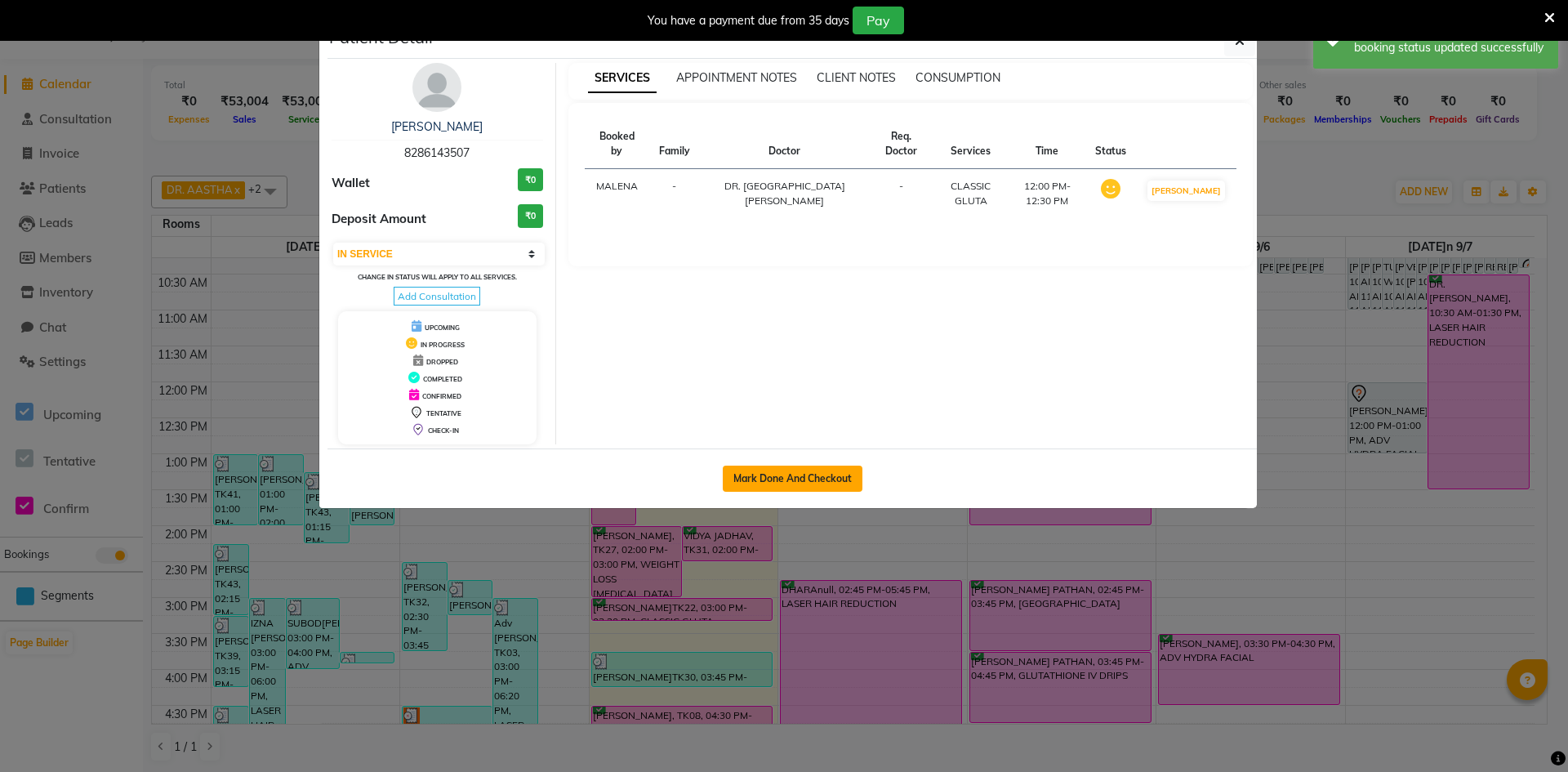
click at [802, 480] on button "Mark Done And Checkout" at bounding box center [793, 478] width 139 height 27
select select "8618"
select select "service"
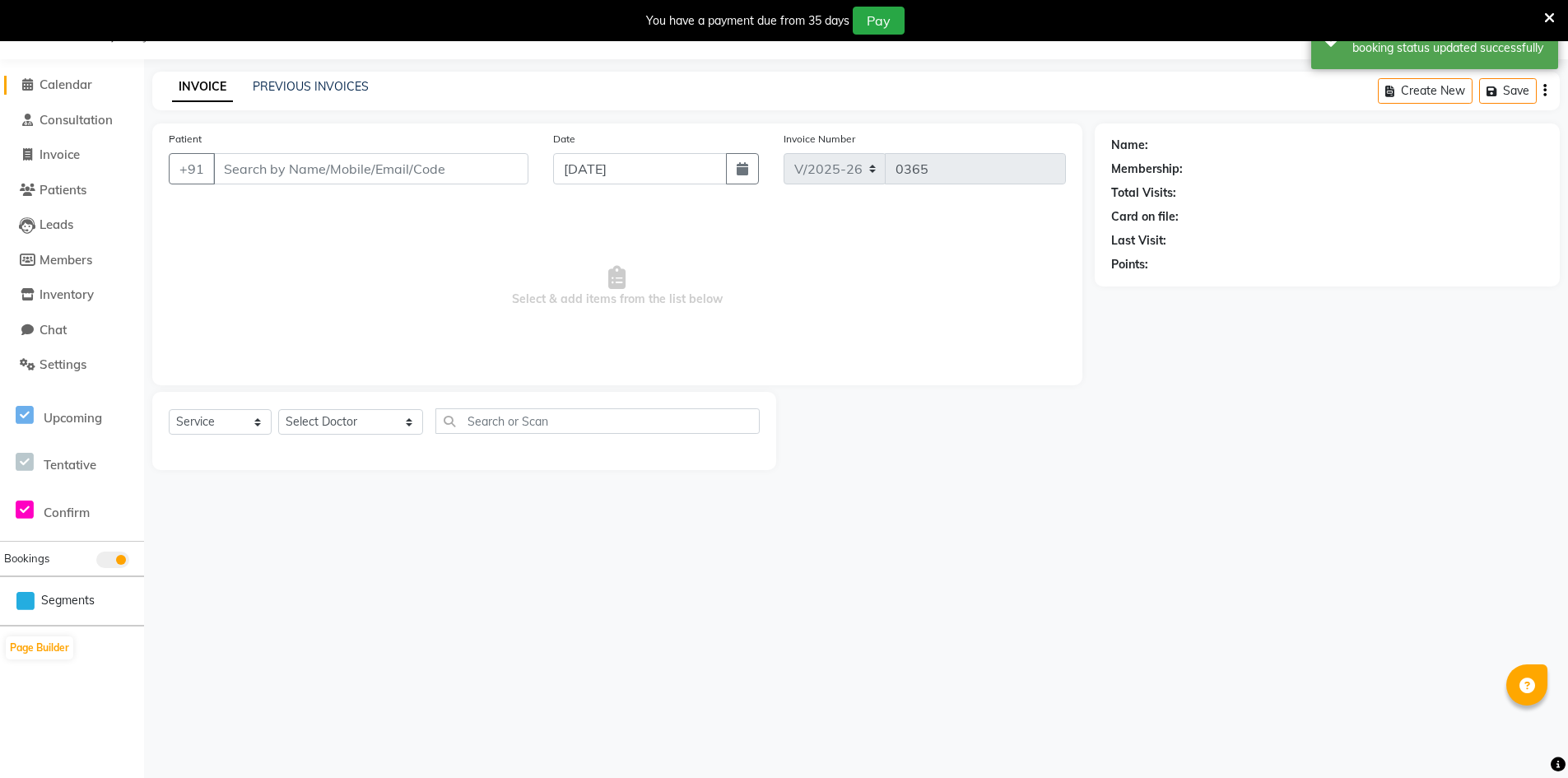
type input "8286143507"
select select "86212"
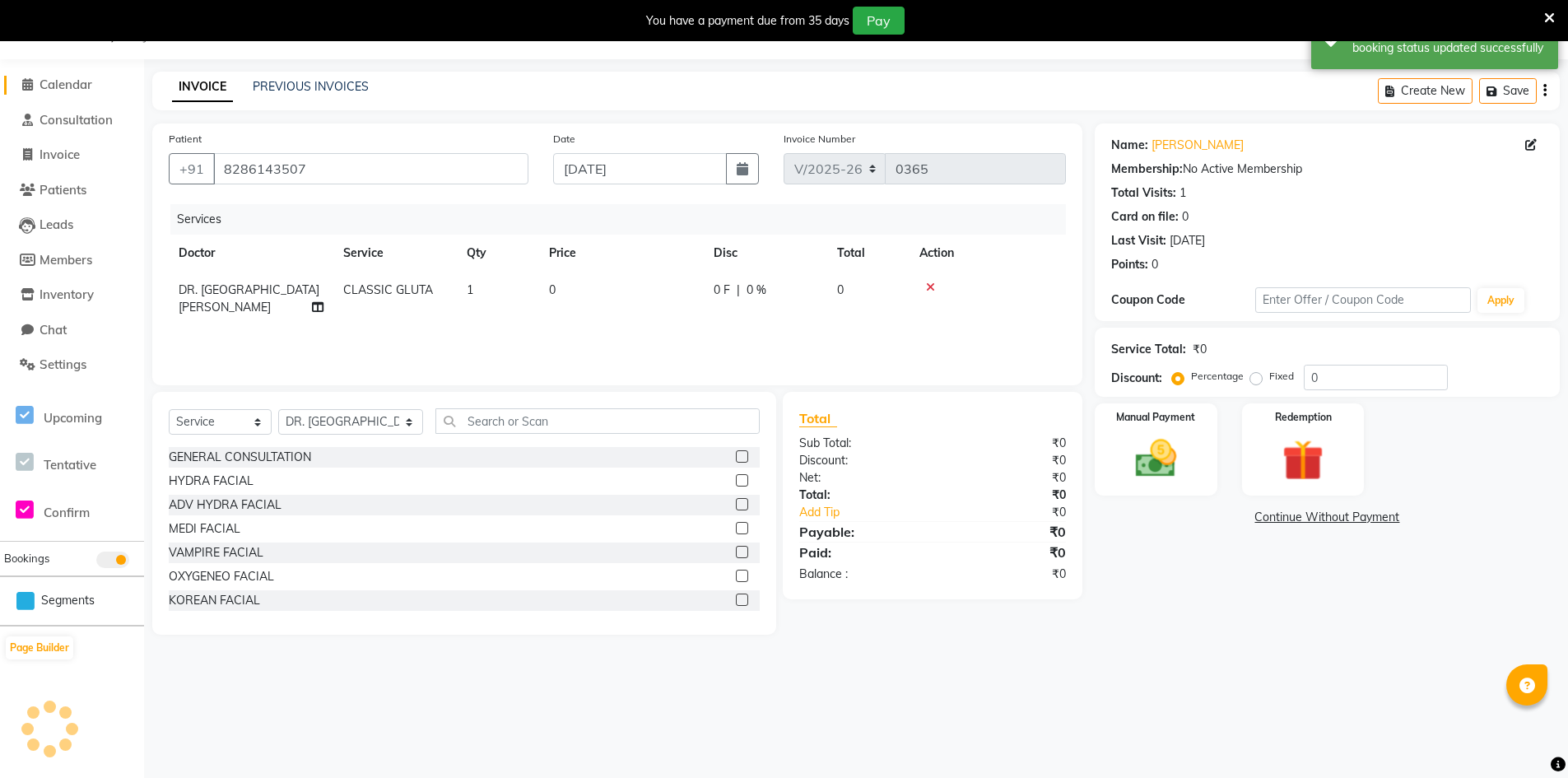
click at [87, 78] on span "Calendar" at bounding box center [65, 84] width 53 height 16
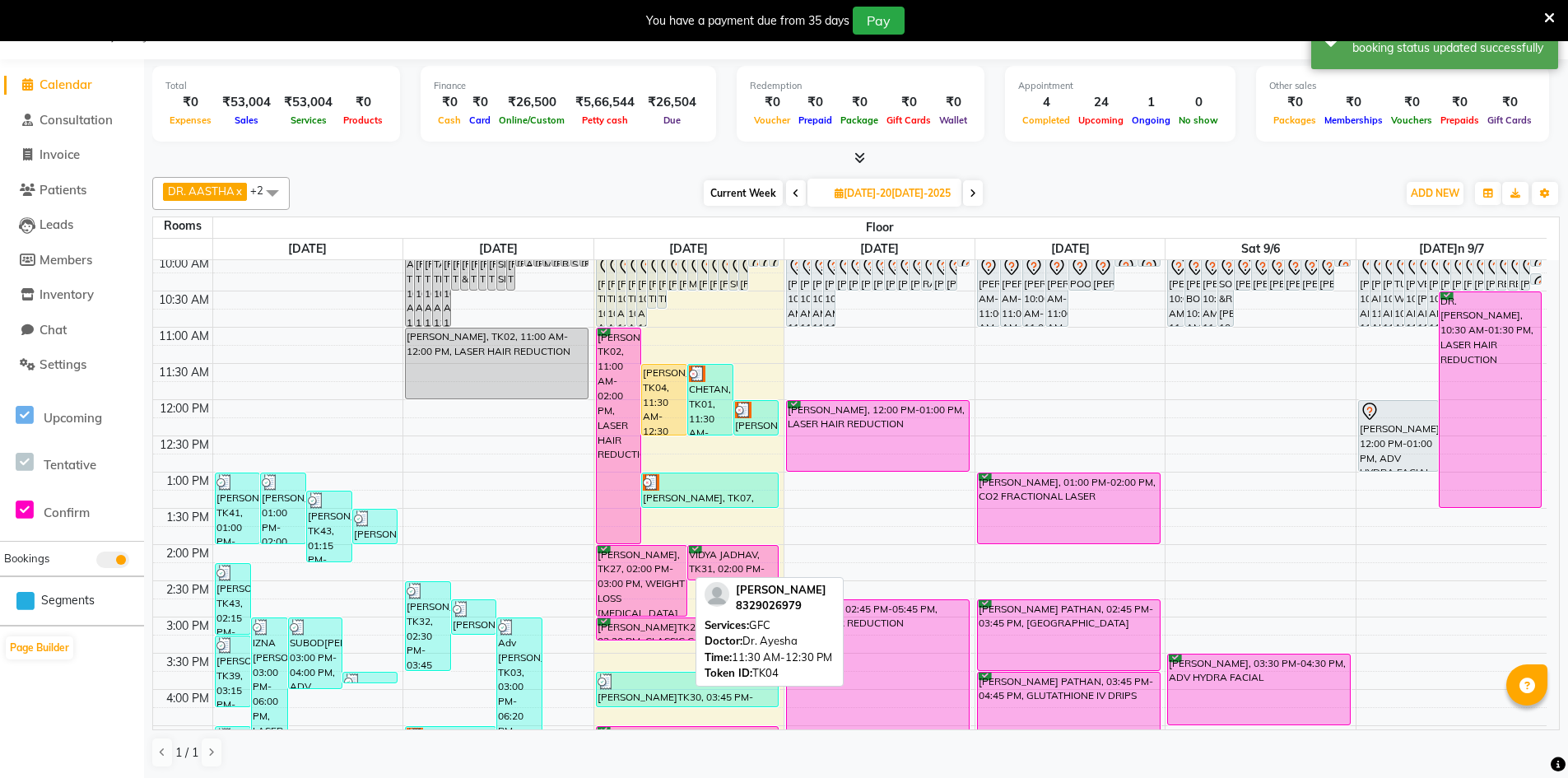
scroll to position [247, 0]
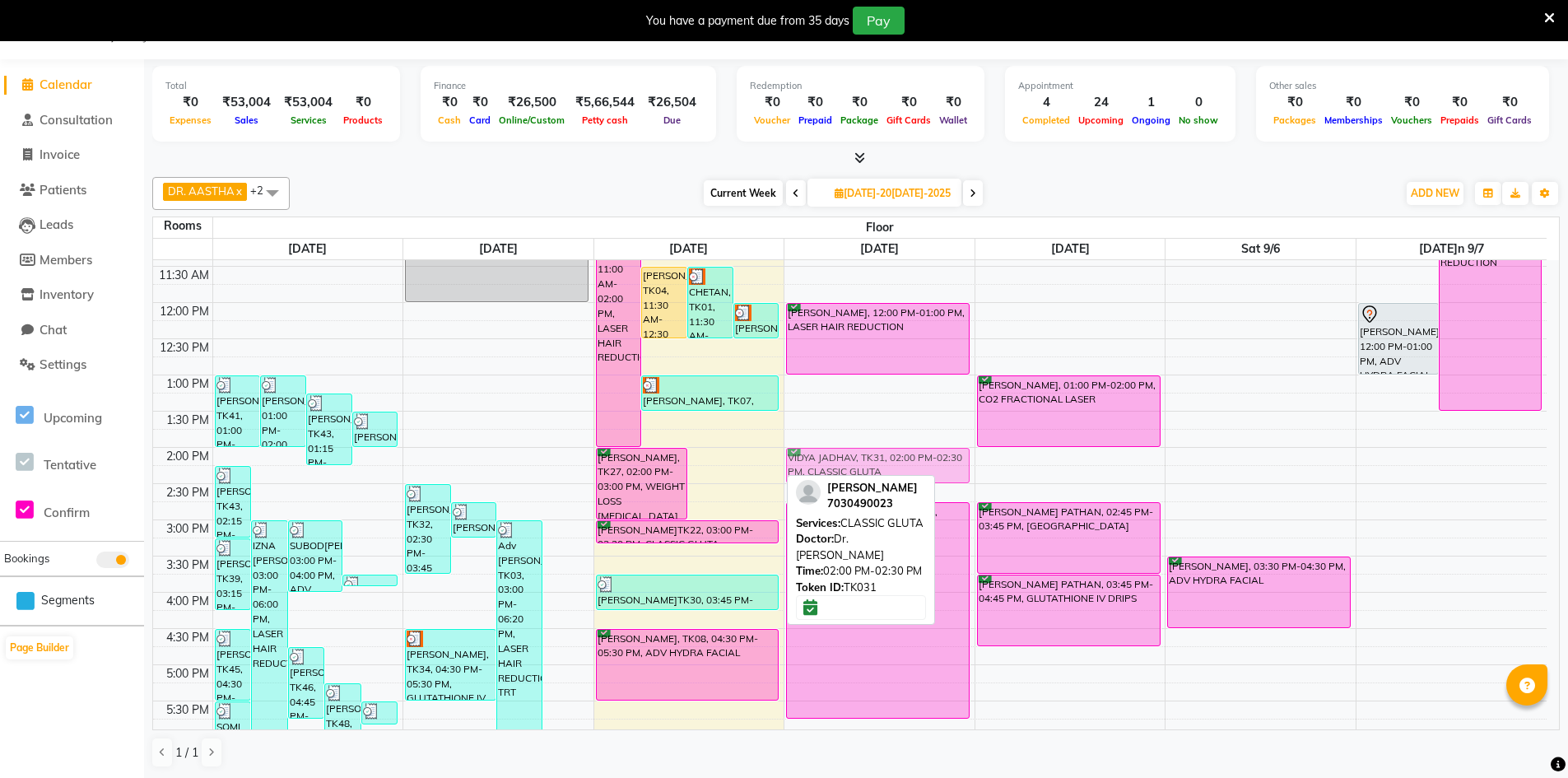
drag, startPoint x: 738, startPoint y: 465, endPoint x: 837, endPoint y: 465, distance: 99.0
click at [837, 465] on tr "[PERSON_NAME], TK43, 02:15 PM-03:15 PM, ADV HYDRA FACIAL [PERSON_NAME], TK44, 0…" at bounding box center [849, 556] width 1393 height 1086
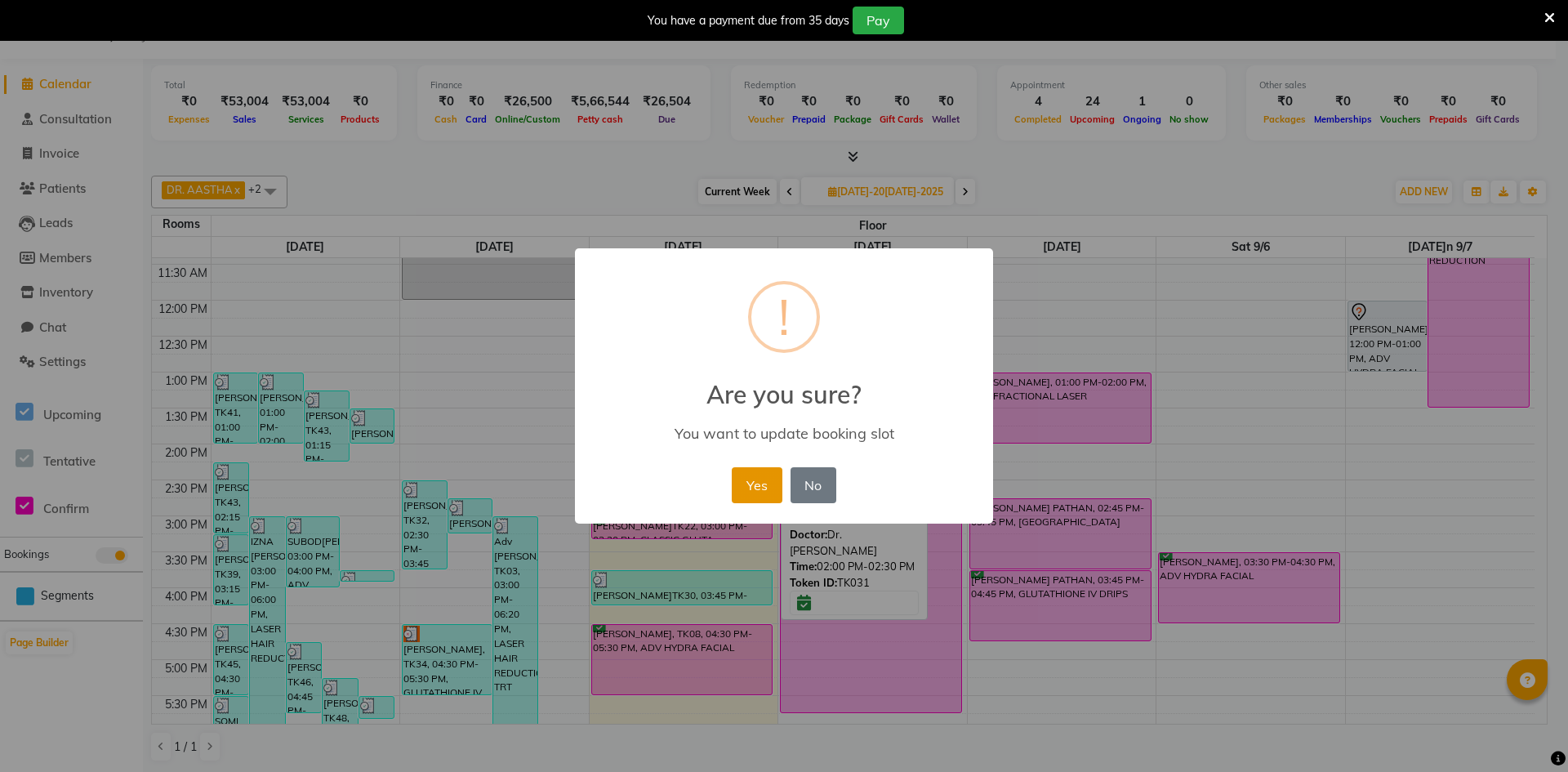
click at [755, 487] on button "Yes" at bounding box center [756, 484] width 50 height 36
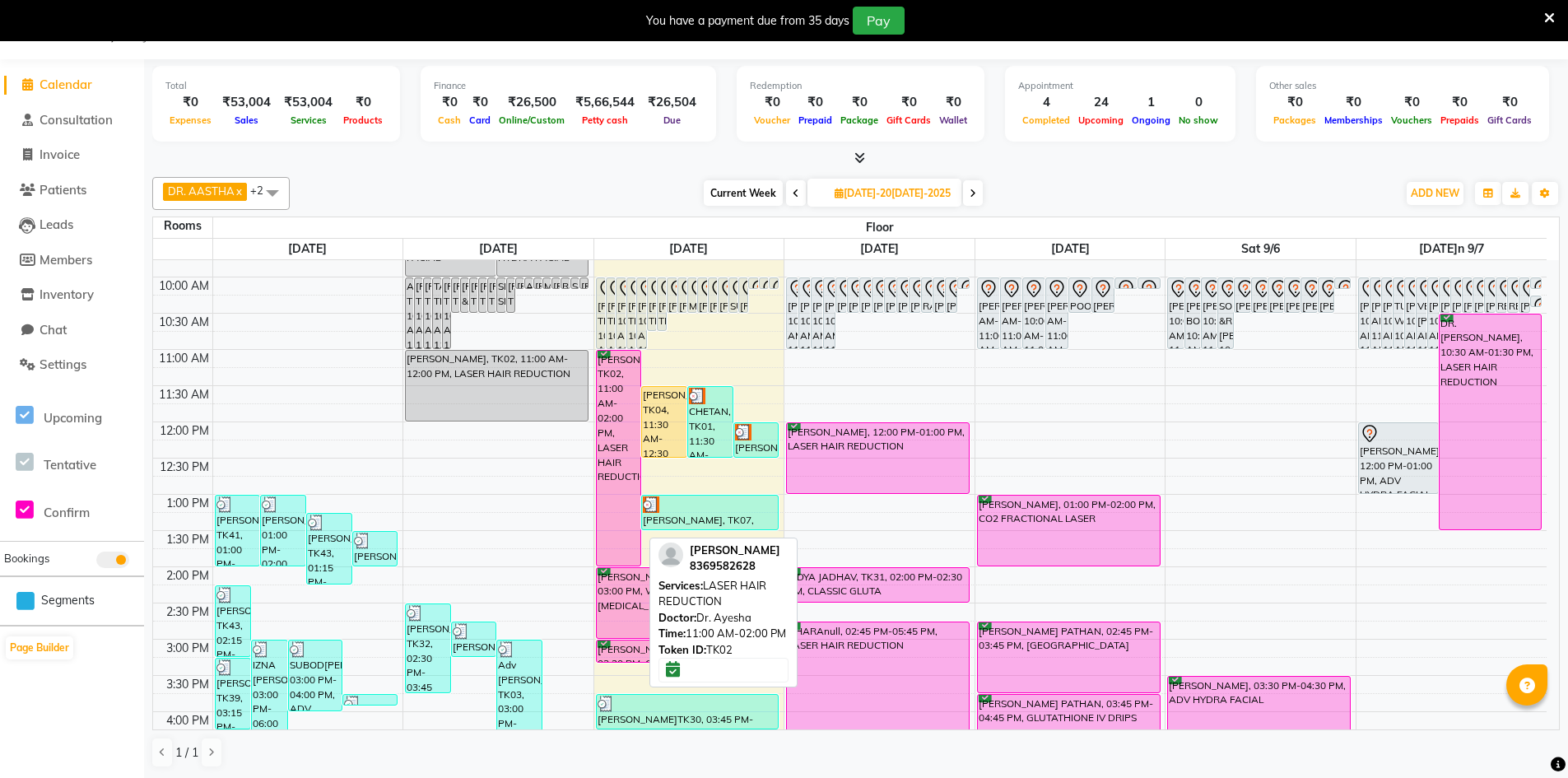
scroll to position [329, 0]
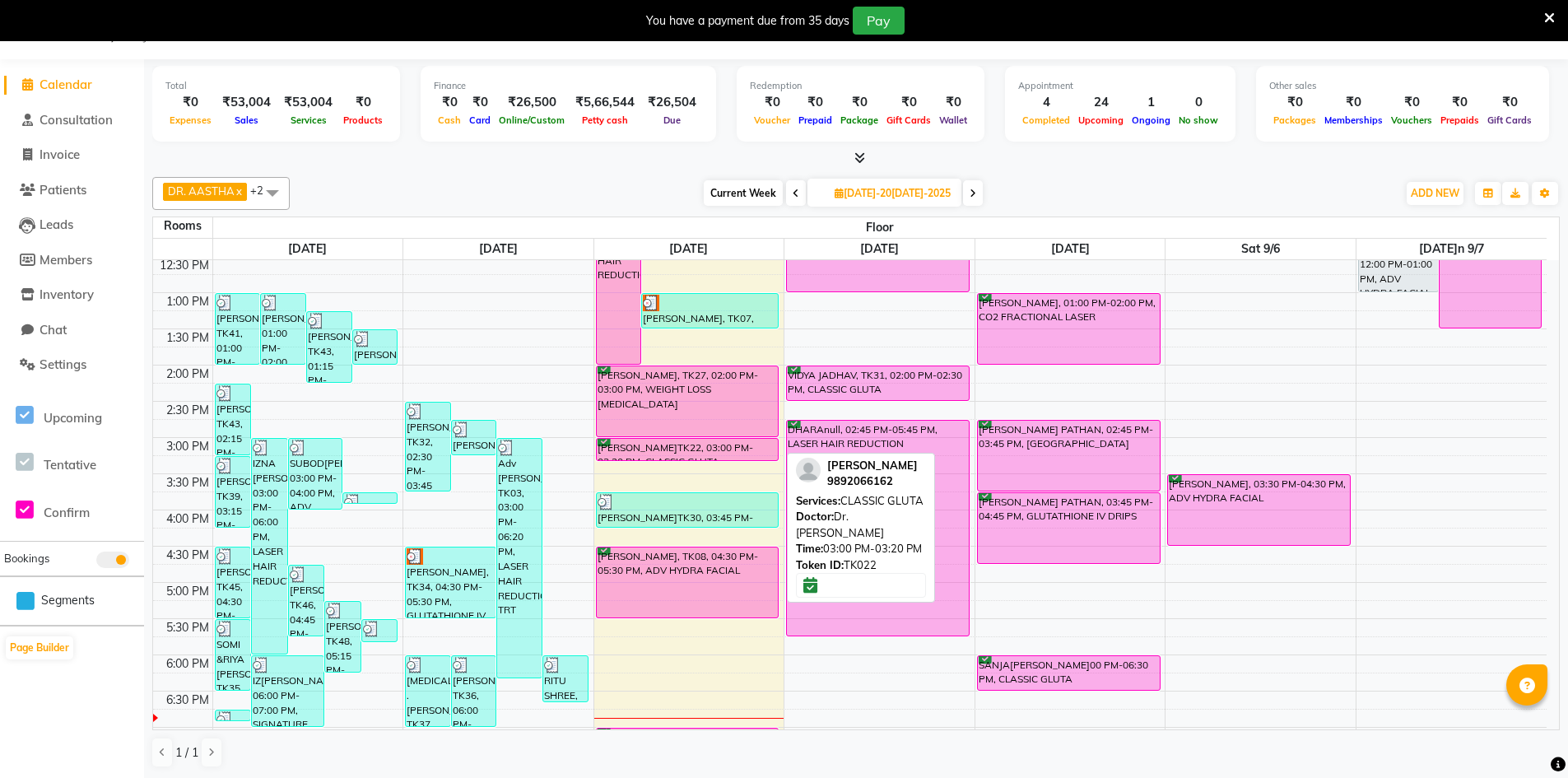
click at [703, 453] on div "[PERSON_NAME]TK22, 03:00 PM-03:20 PM, CLASSIC GLUTA" at bounding box center [688, 450] width 182 height 22
click at [730, 450] on div "[PERSON_NAME]TK22, 03:00 PM-03:20 PM, CLASSIC GLUTA" at bounding box center [688, 450] width 182 height 22
select select "6"
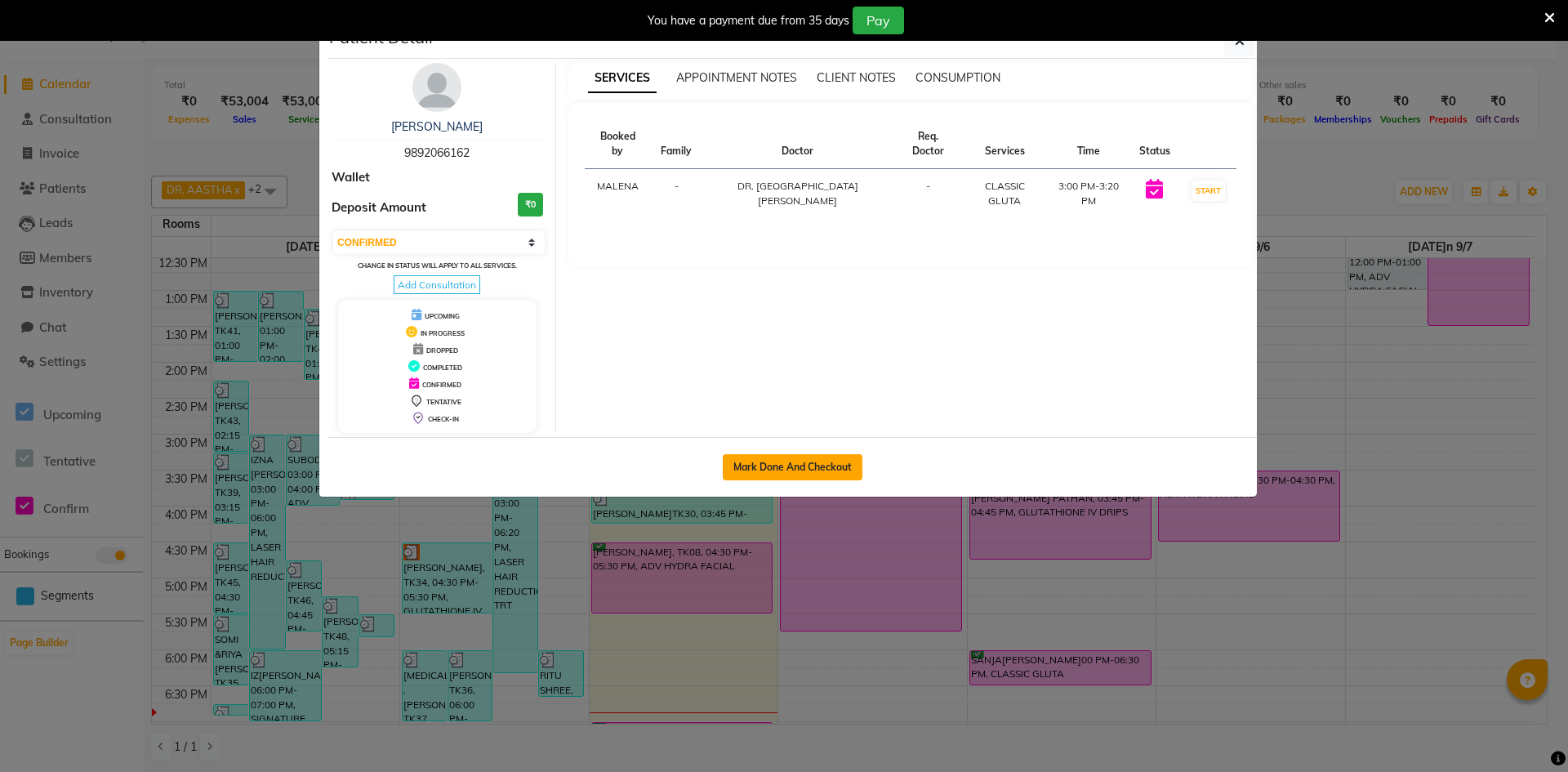
click at [756, 455] on button "Mark Done And Checkout" at bounding box center [793, 468] width 139 height 27
select select "8618"
select select "service"
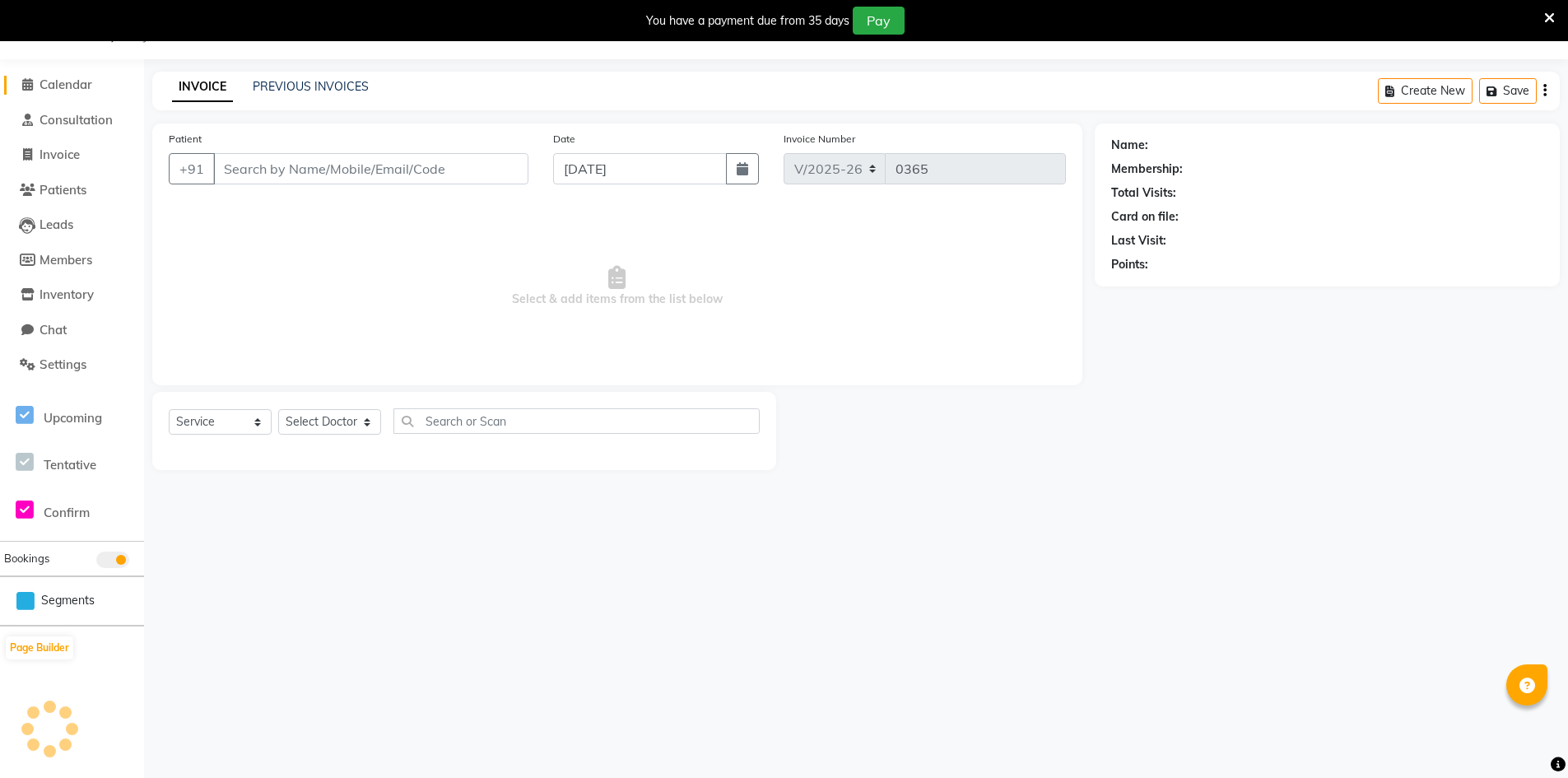
type input "9892066162"
select select "86212"
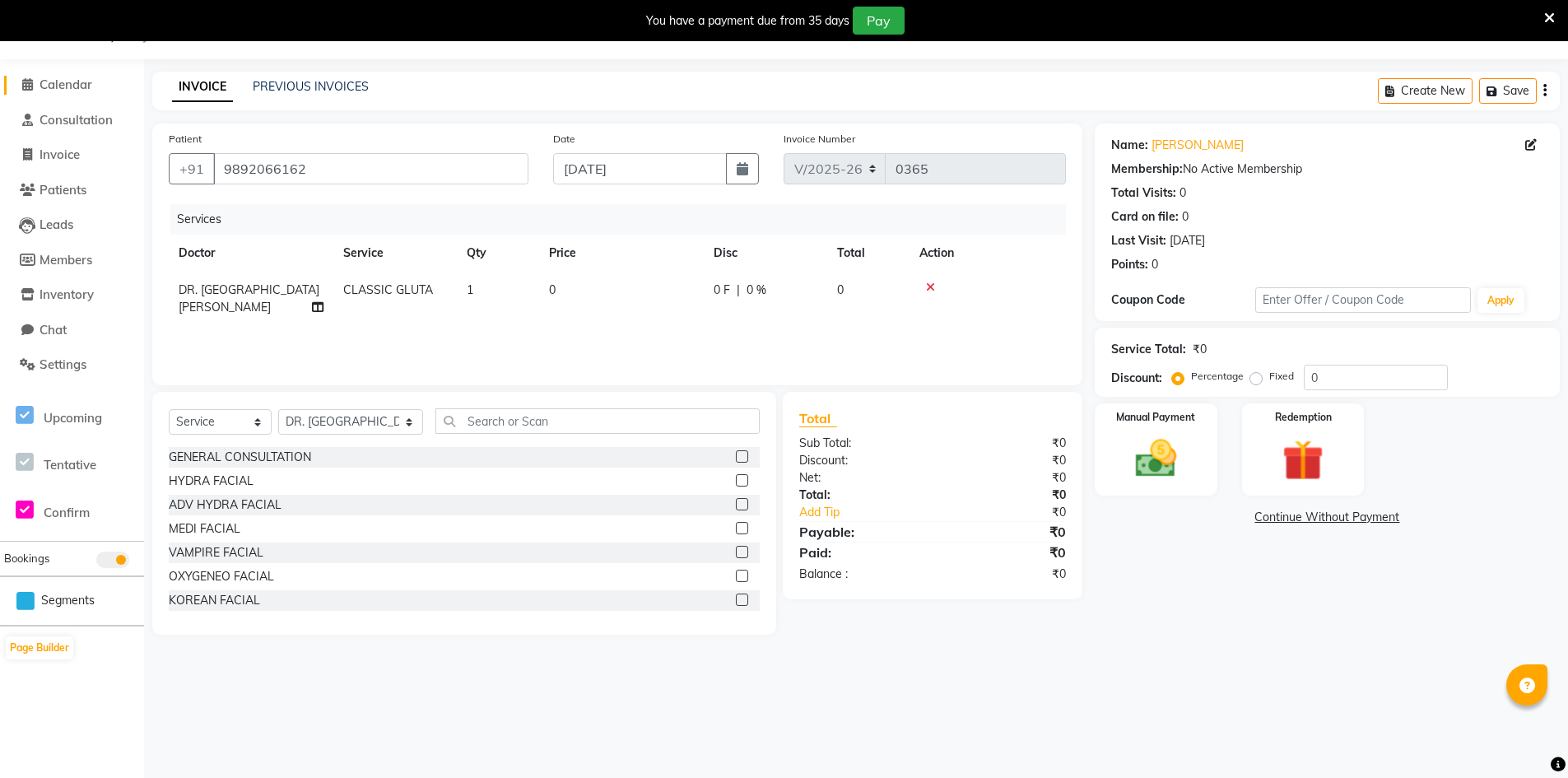
click at [67, 84] on span "Calendar" at bounding box center [65, 84] width 53 height 16
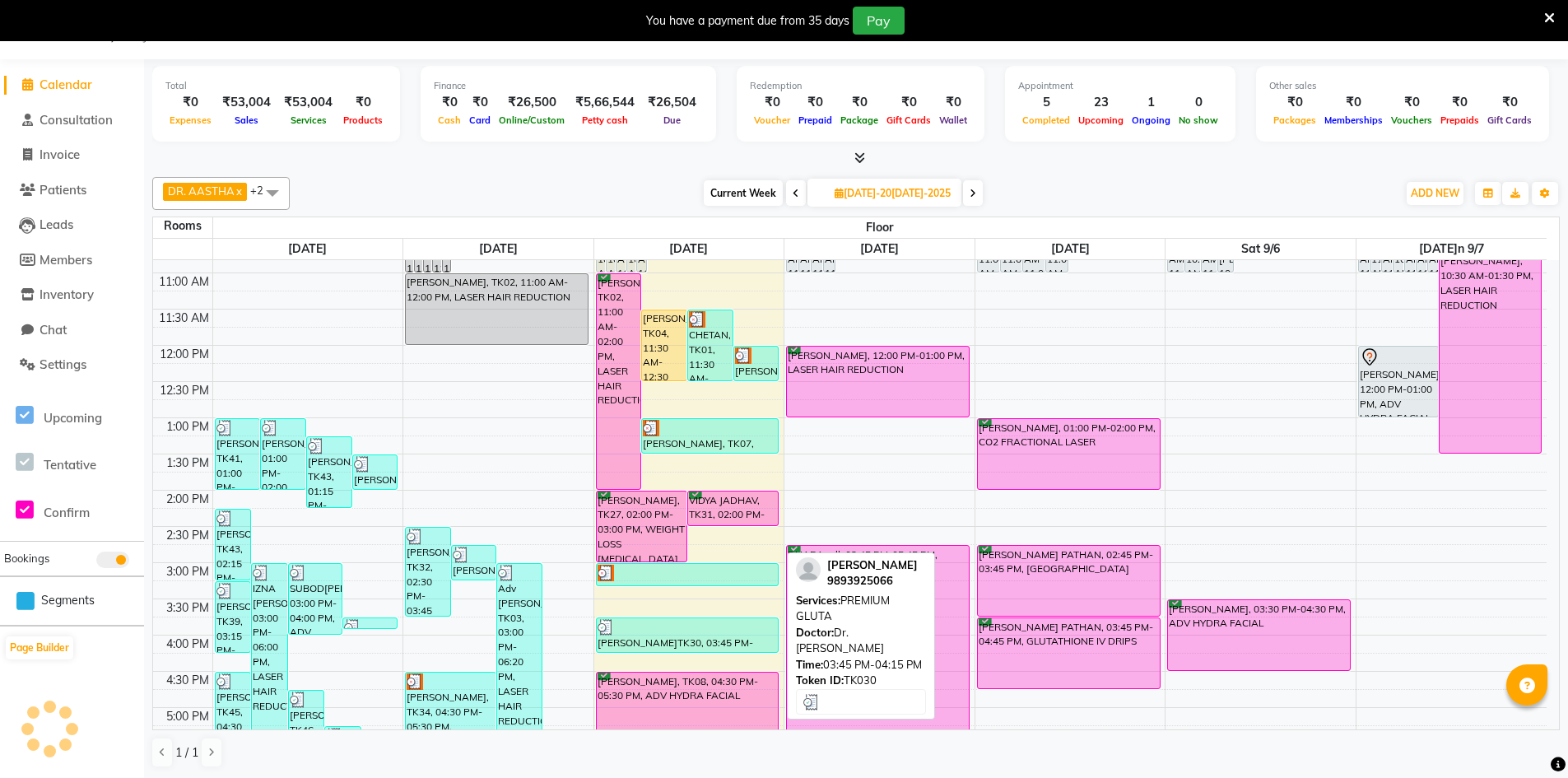
scroll to position [247, 0]
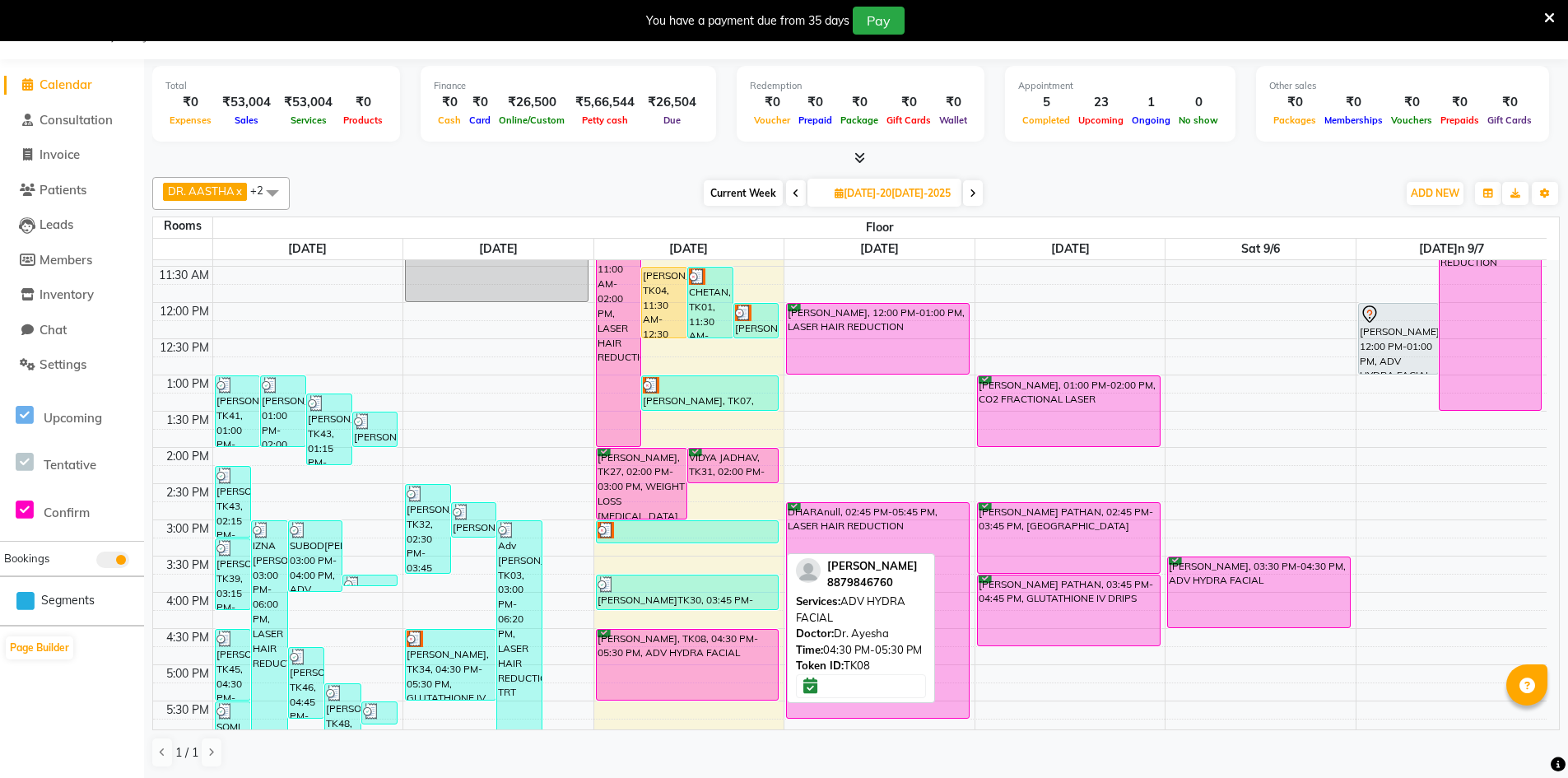
click at [705, 645] on div "[PERSON_NAME], TK08, 04:30 PM-05:30 PM, ADV HYDRA FACIAL" at bounding box center [688, 664] width 182 height 70
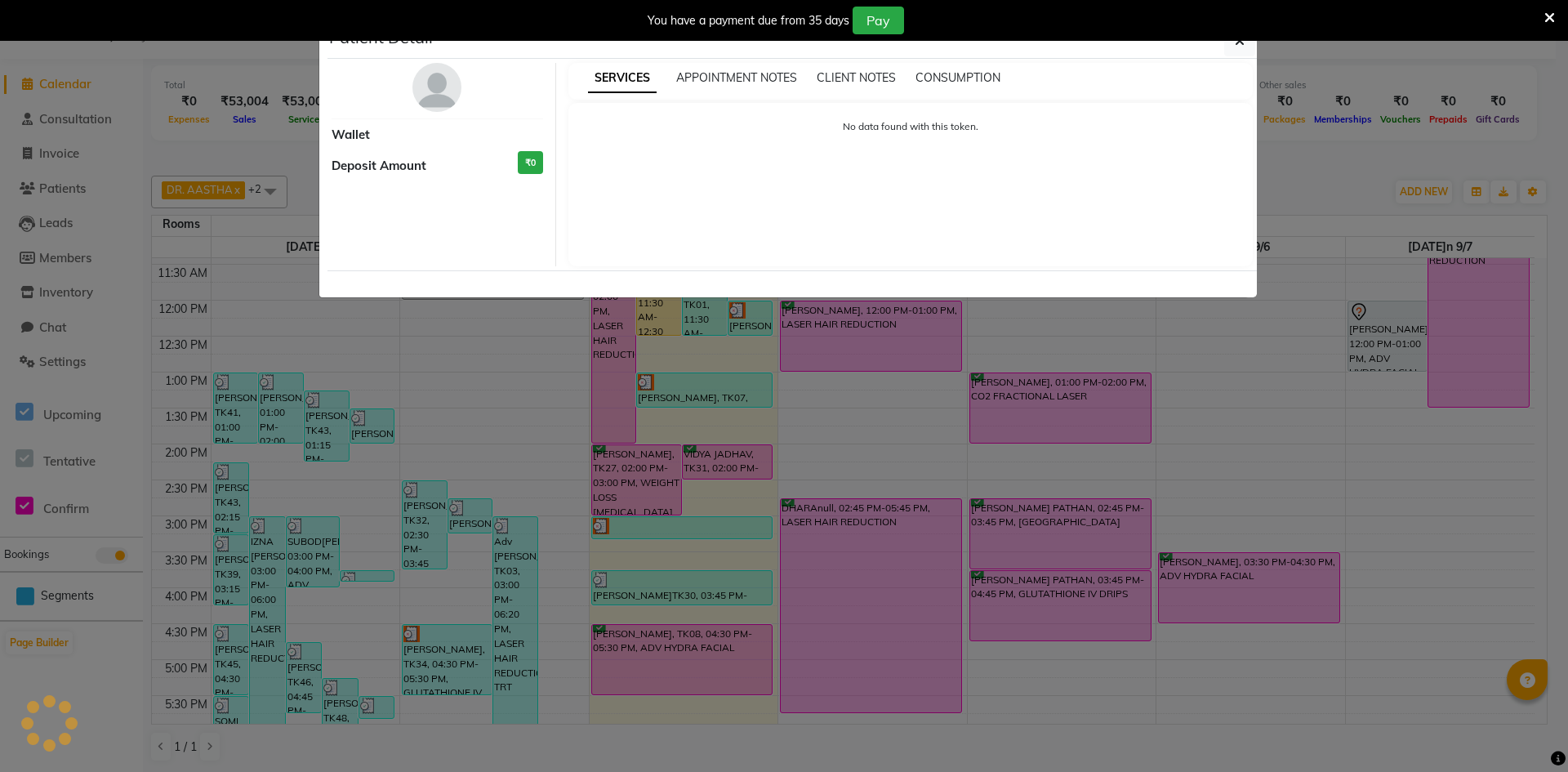
select select "6"
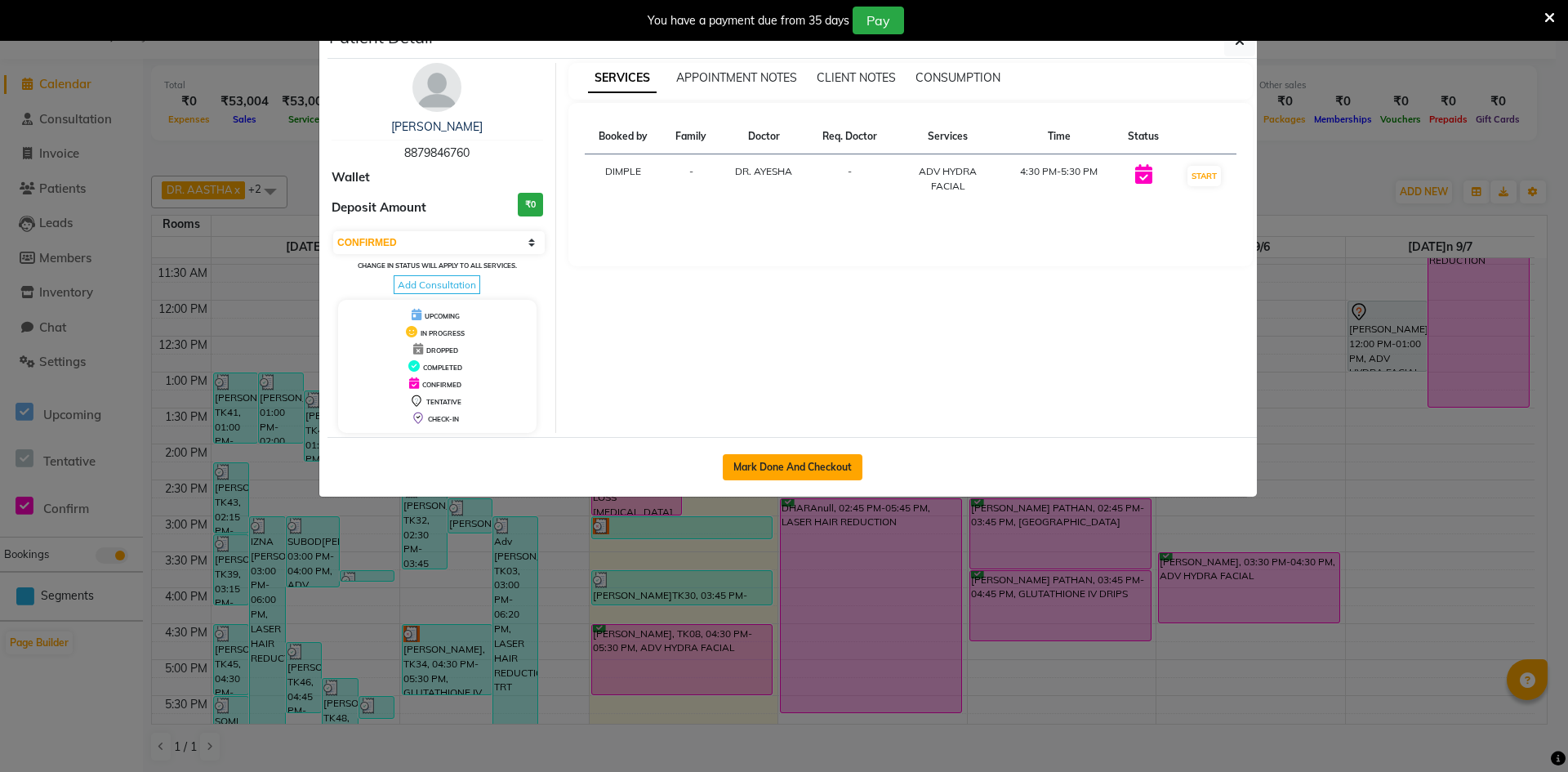
click at [770, 463] on button "Mark Done And Checkout" at bounding box center [793, 468] width 139 height 27
select select "8618"
select select "service"
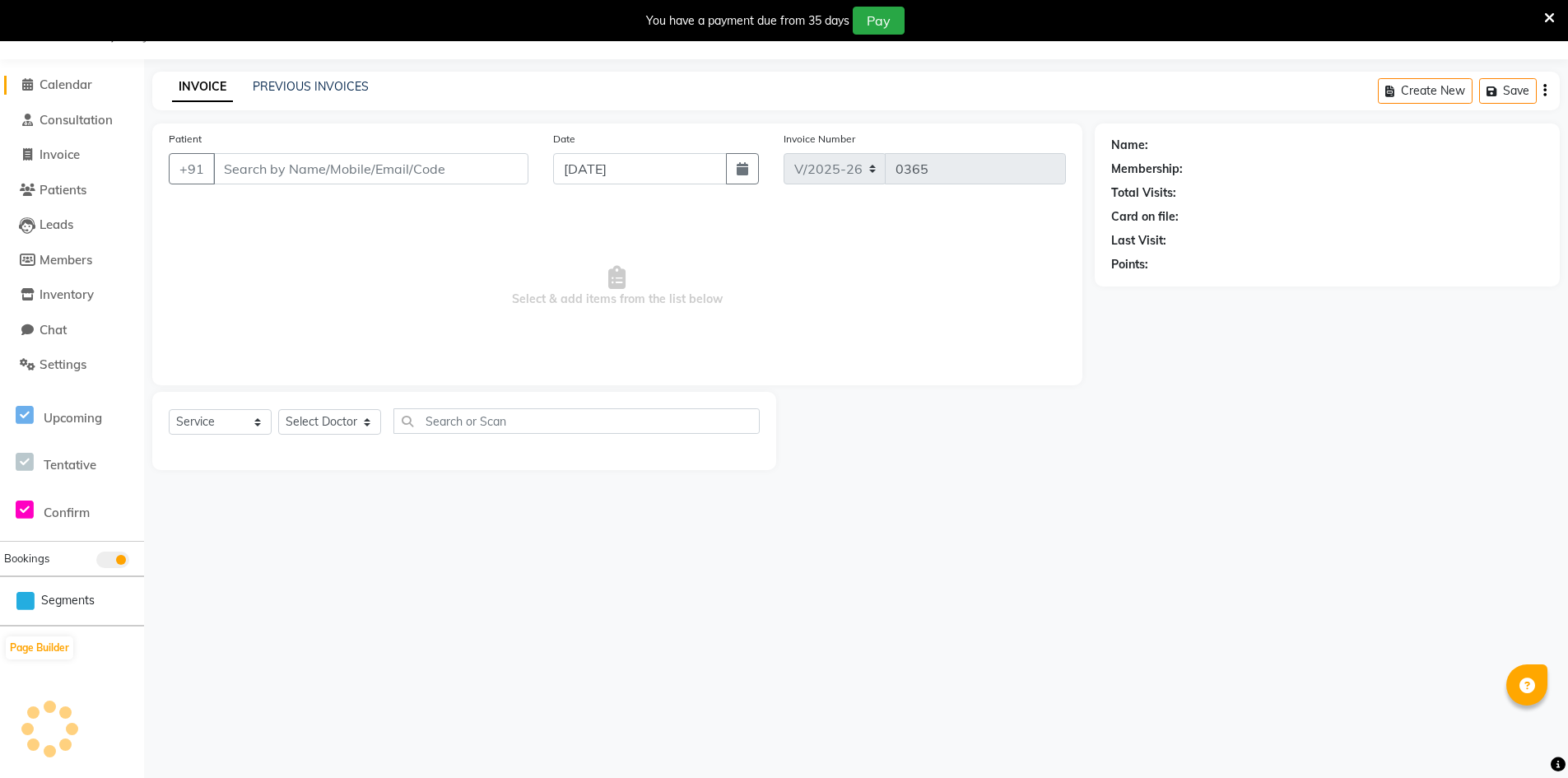
type input "8879846760"
select select "86210"
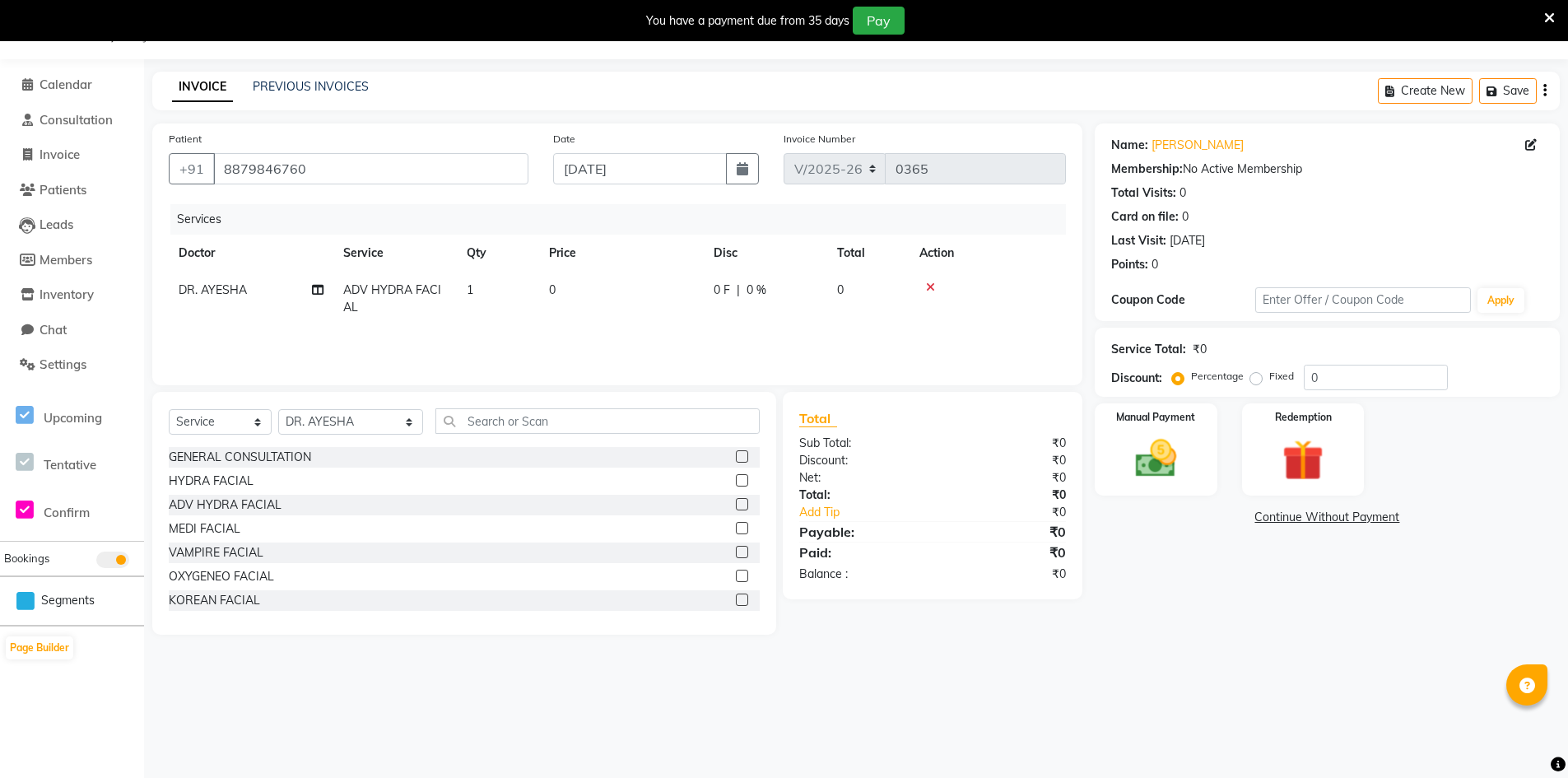
click at [589, 293] on td "0" at bounding box center [621, 298] width 165 height 54
select select "86210"
click at [653, 291] on input "0" at bounding box center [696, 294] width 144 height 26
type input "2360"
click at [1182, 446] on img at bounding box center [1156, 458] width 70 height 49
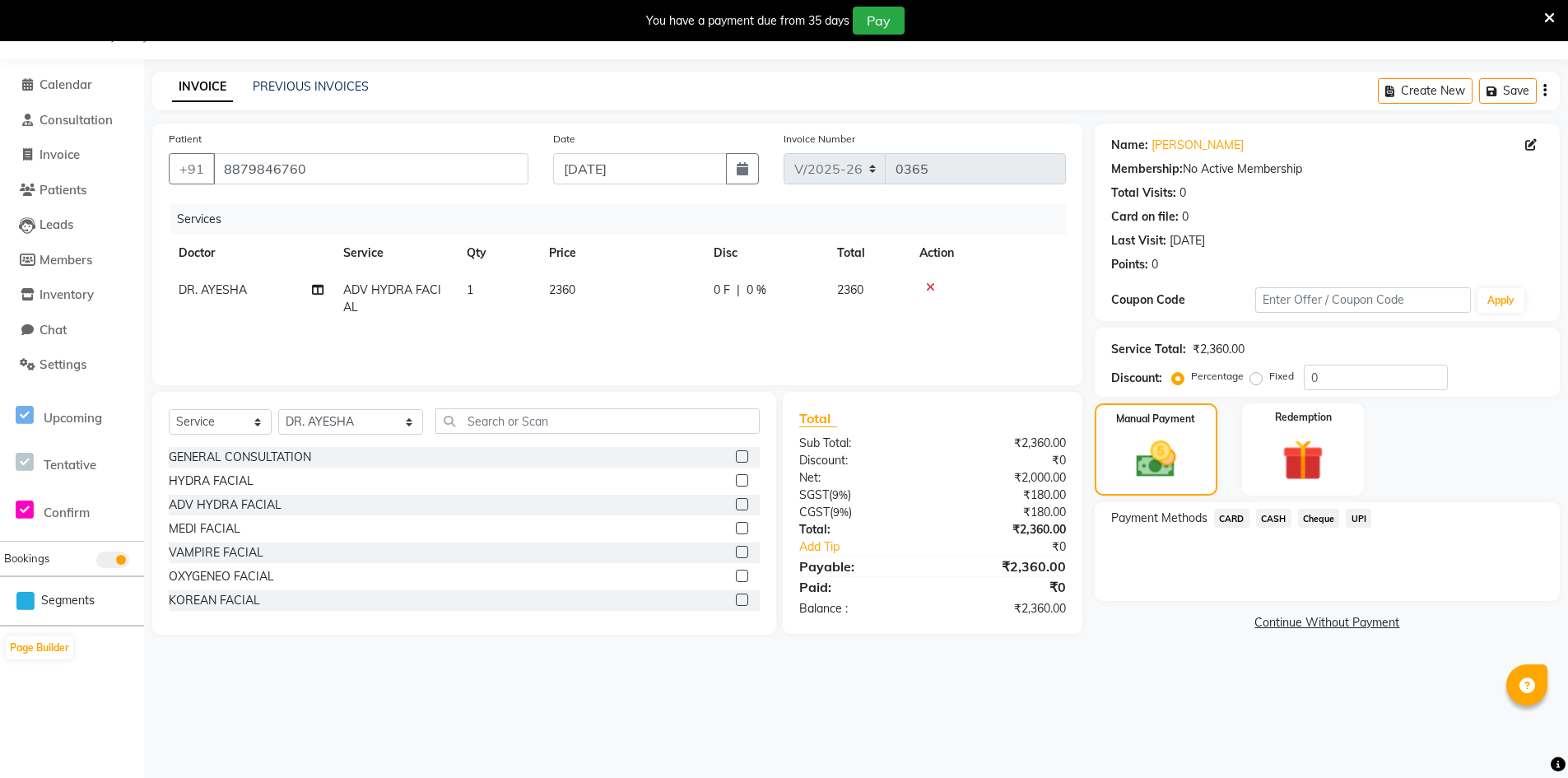
click at [1232, 518] on span "CARD" at bounding box center [1232, 518] width 35 height 19
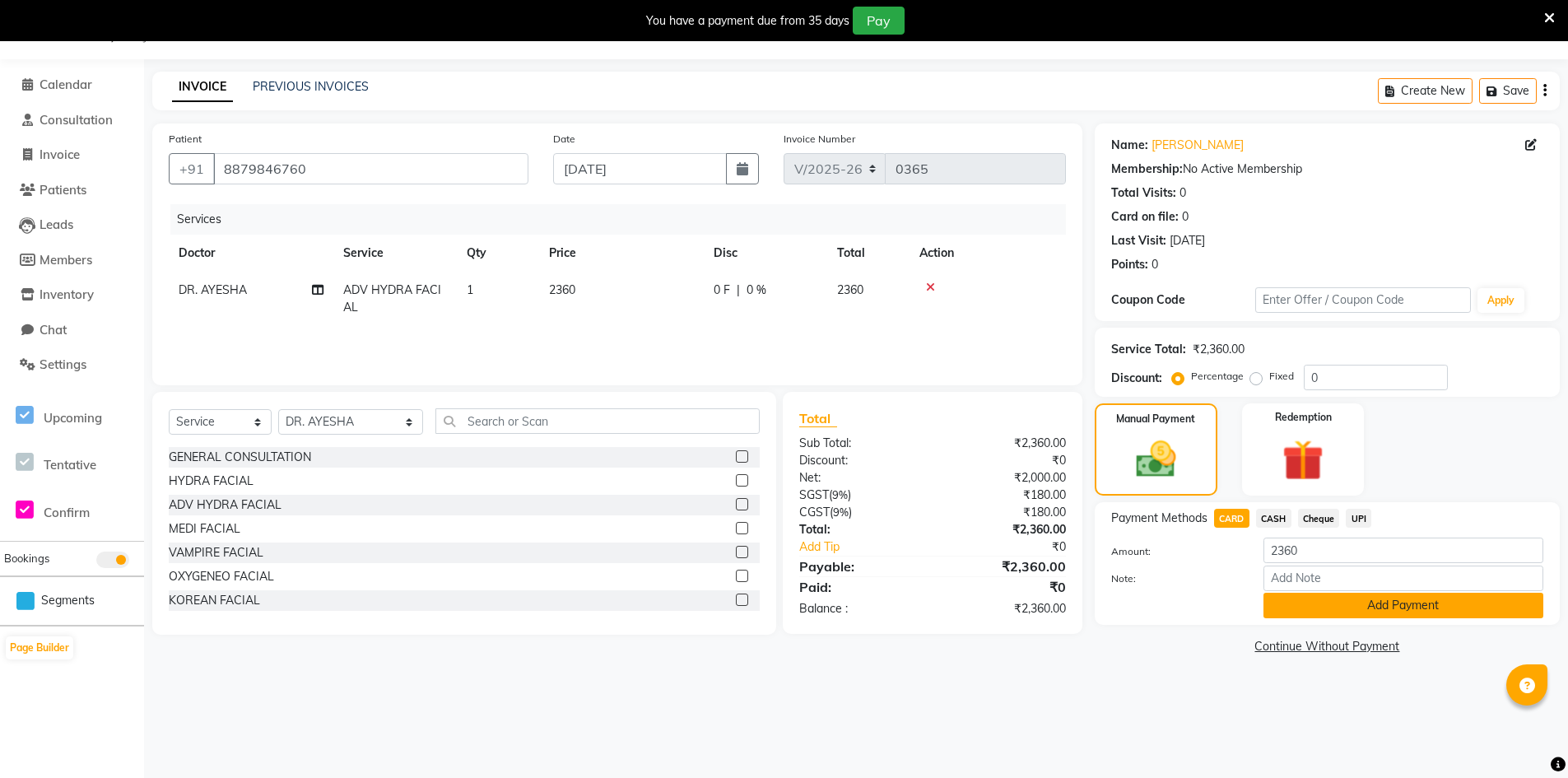
click at [1307, 603] on button "Add Payment" at bounding box center [1403, 605] width 280 height 26
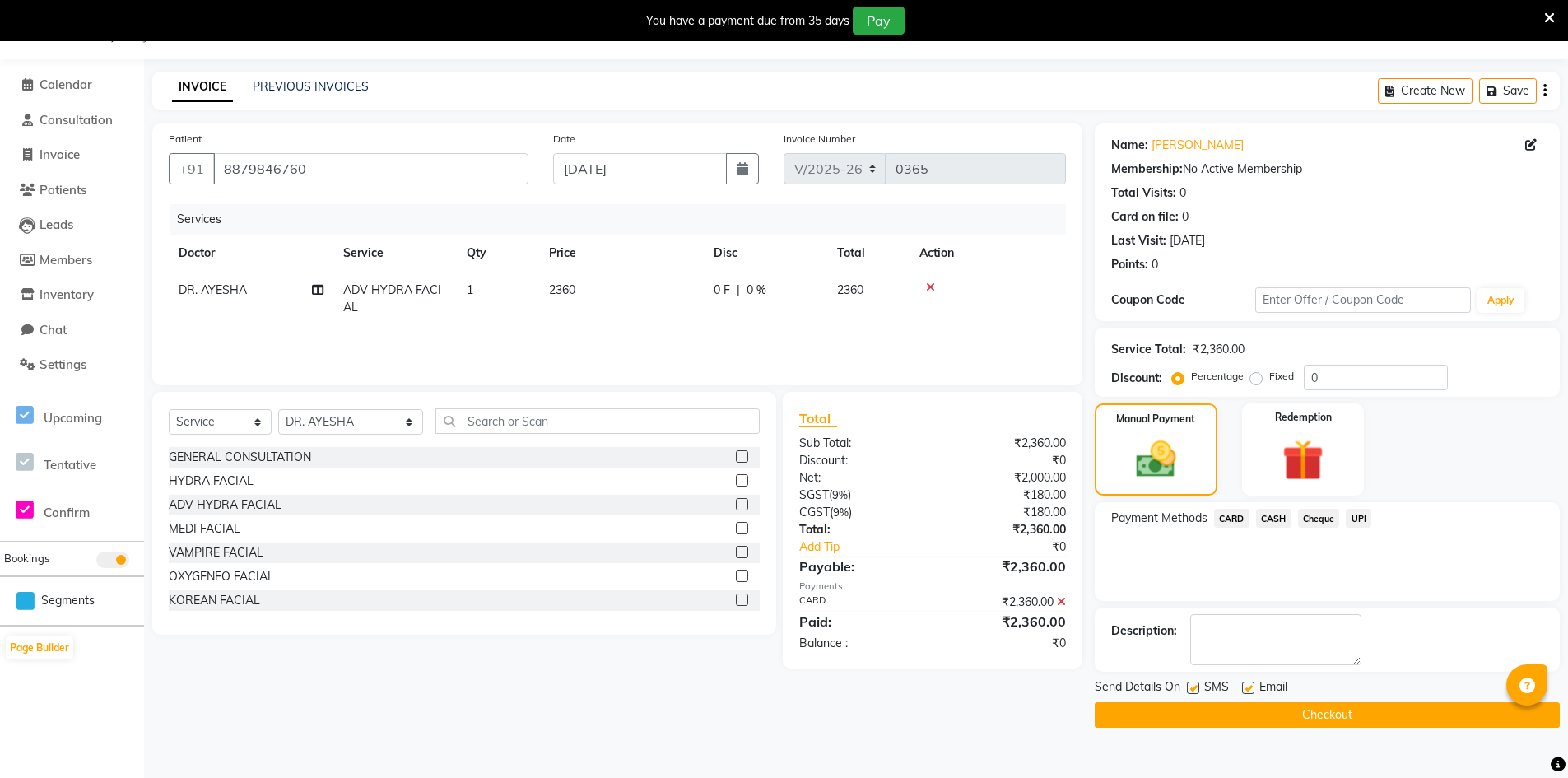
click at [1313, 718] on button "Checkout" at bounding box center [1327, 714] width 465 height 26
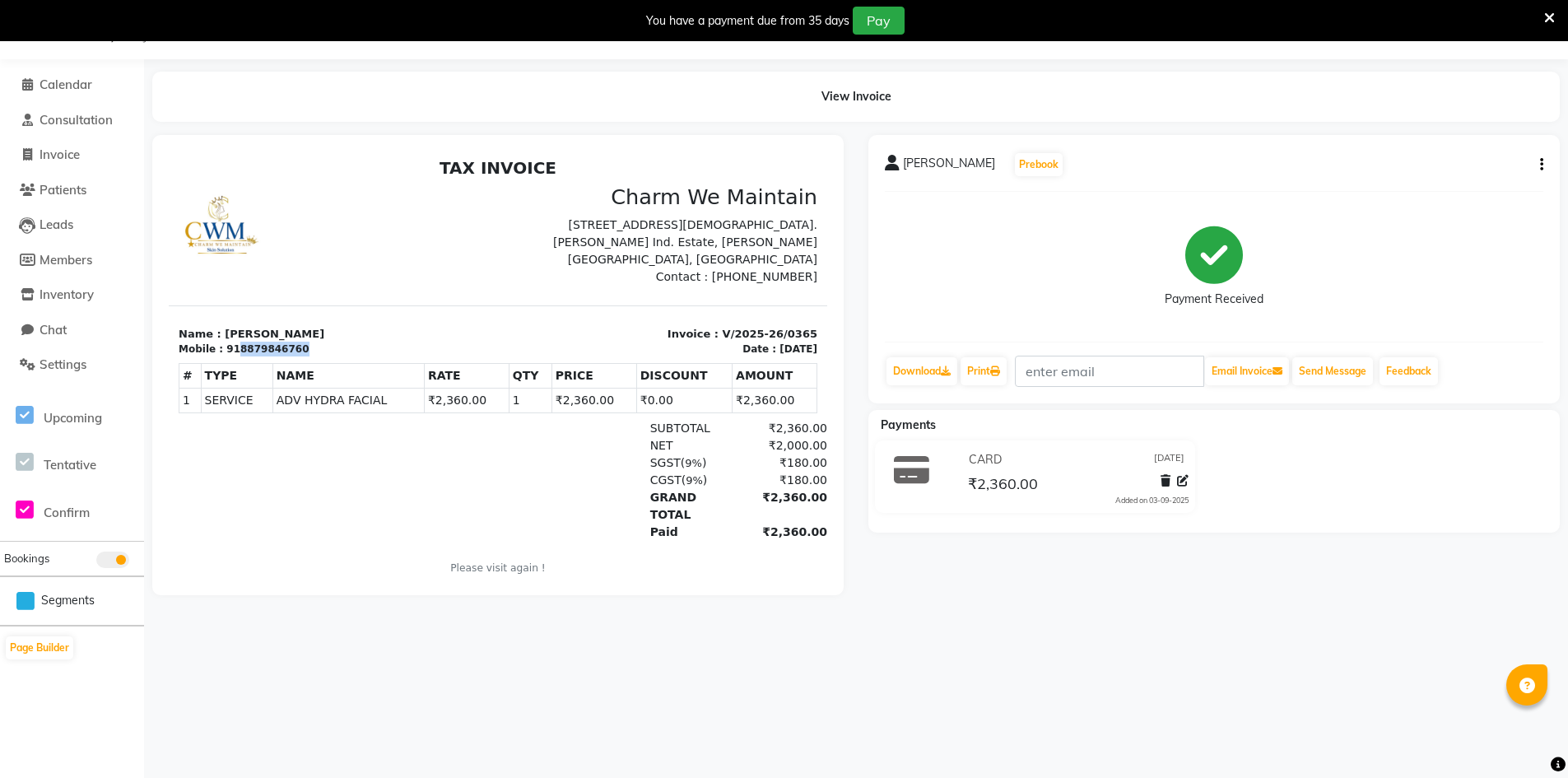
drag, startPoint x: 296, startPoint y: 350, endPoint x: 229, endPoint y: 351, distance: 67.0
click at [229, 351] on div "Mobile : 918879846760" at bounding box center [333, 349] width 309 height 15
copy div "8879846760"
click at [940, 372] on link "Download" at bounding box center [922, 370] width 71 height 28
click at [78, 84] on span "Calendar" at bounding box center [65, 84] width 53 height 16
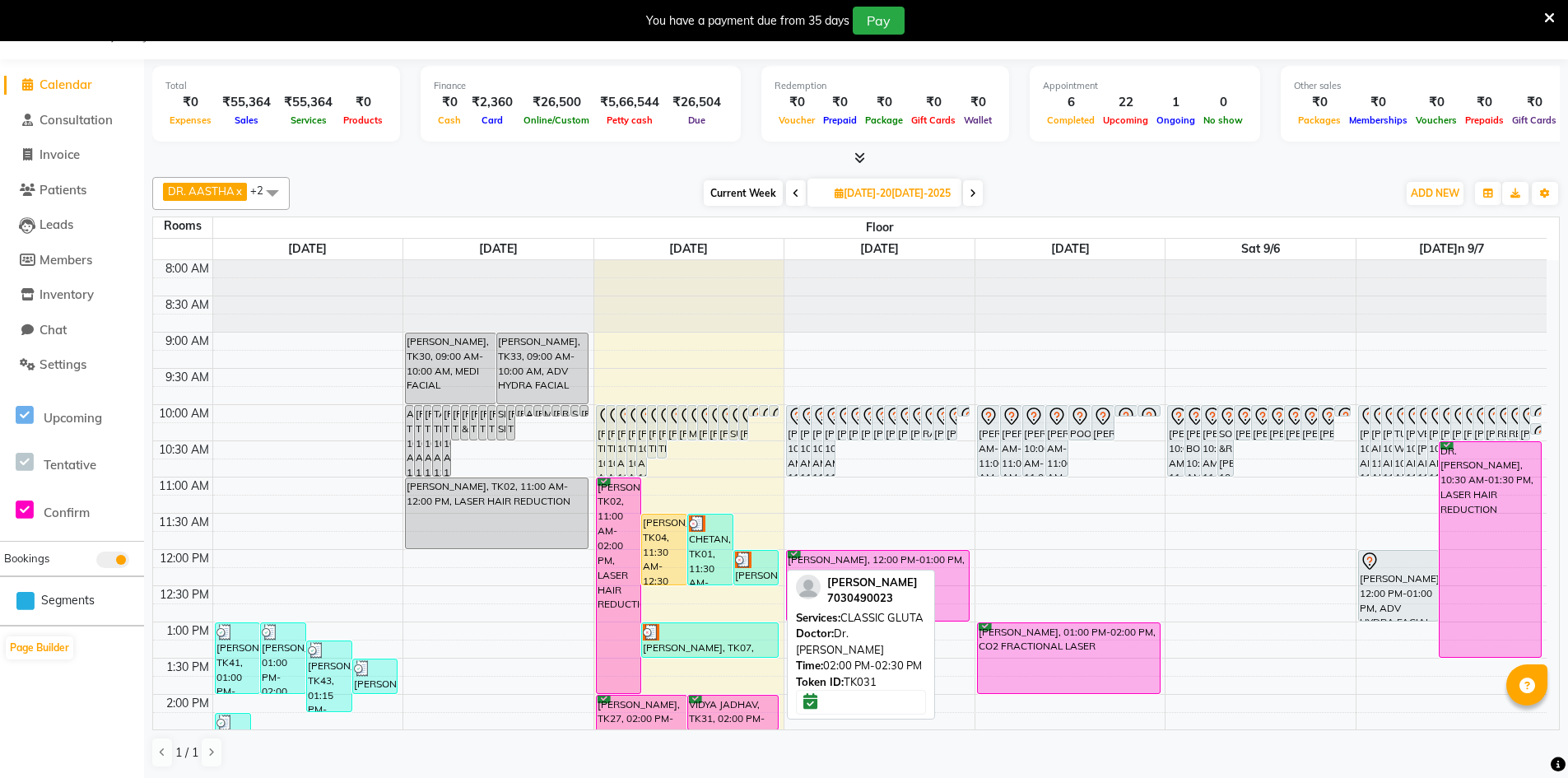
scroll to position [411, 0]
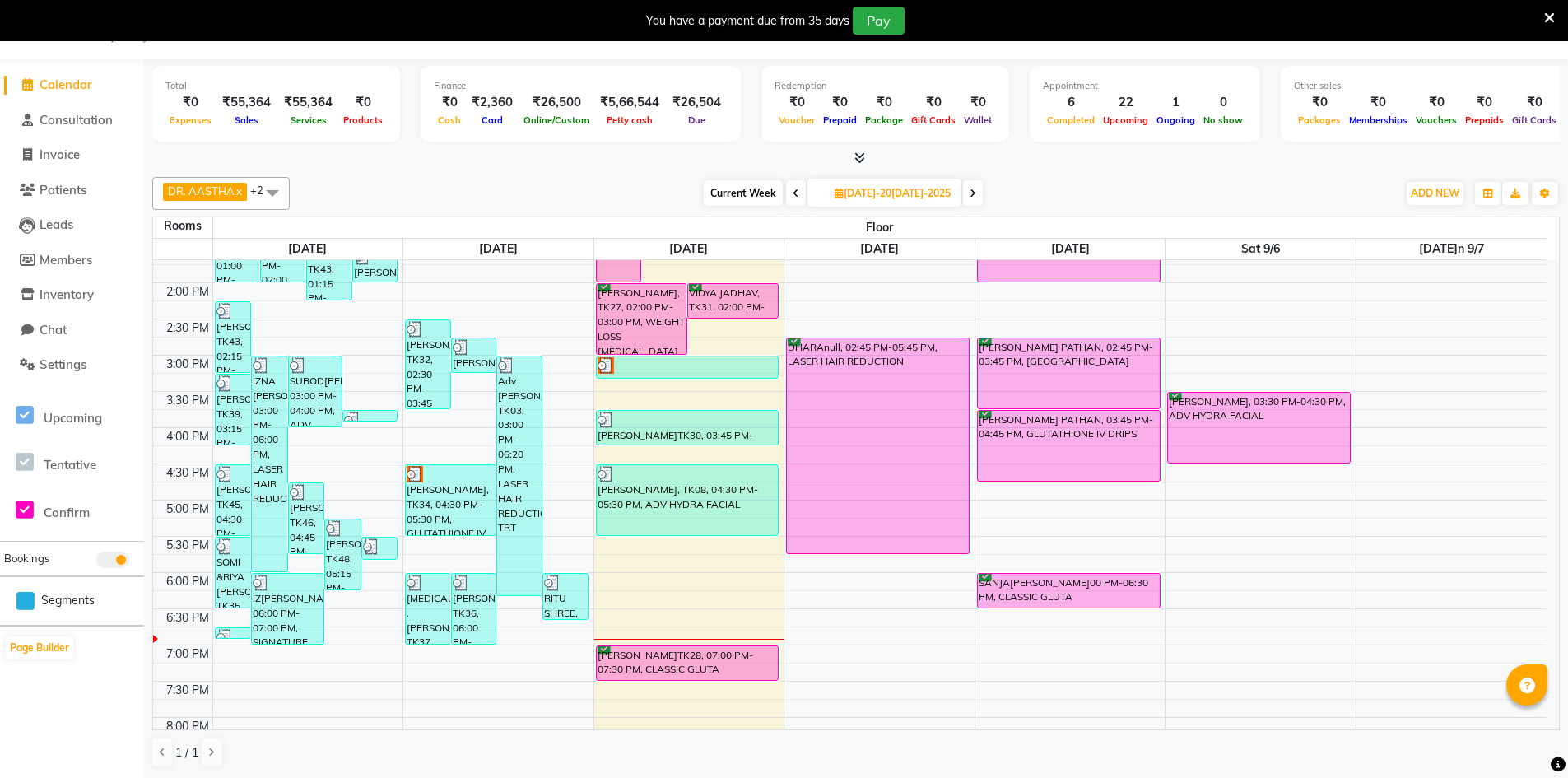
click at [710, 389] on div "8:00 AM 8:30 AM 9:00 AM 9:30 AM 10:00 AM 10:30 AM 11:00 AM 11:30 AM 12:00 PM 12…" at bounding box center [849, 391] width 1393 height 1086
select select "tentative"
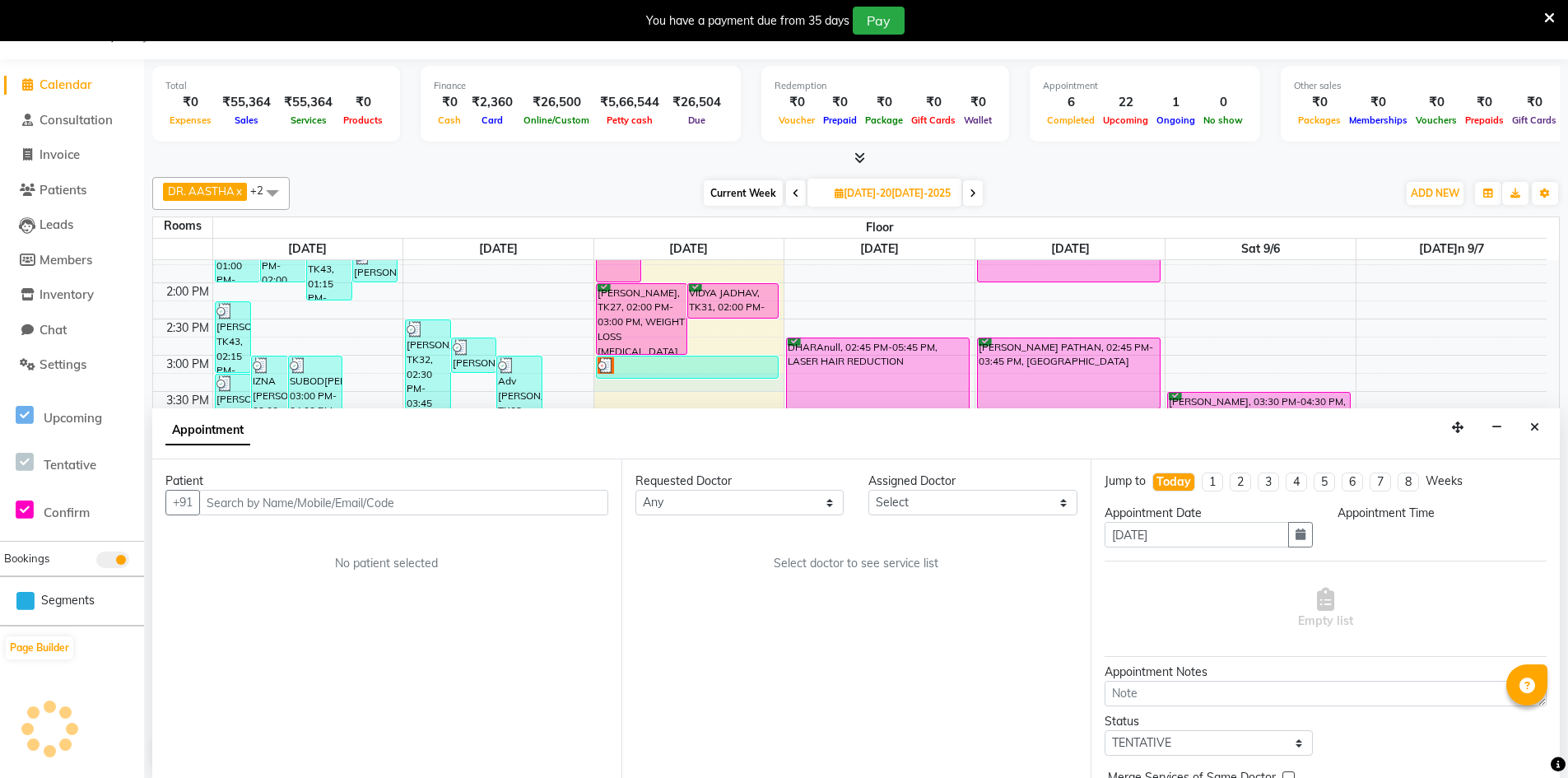
scroll to position [42, 0]
select select "915"
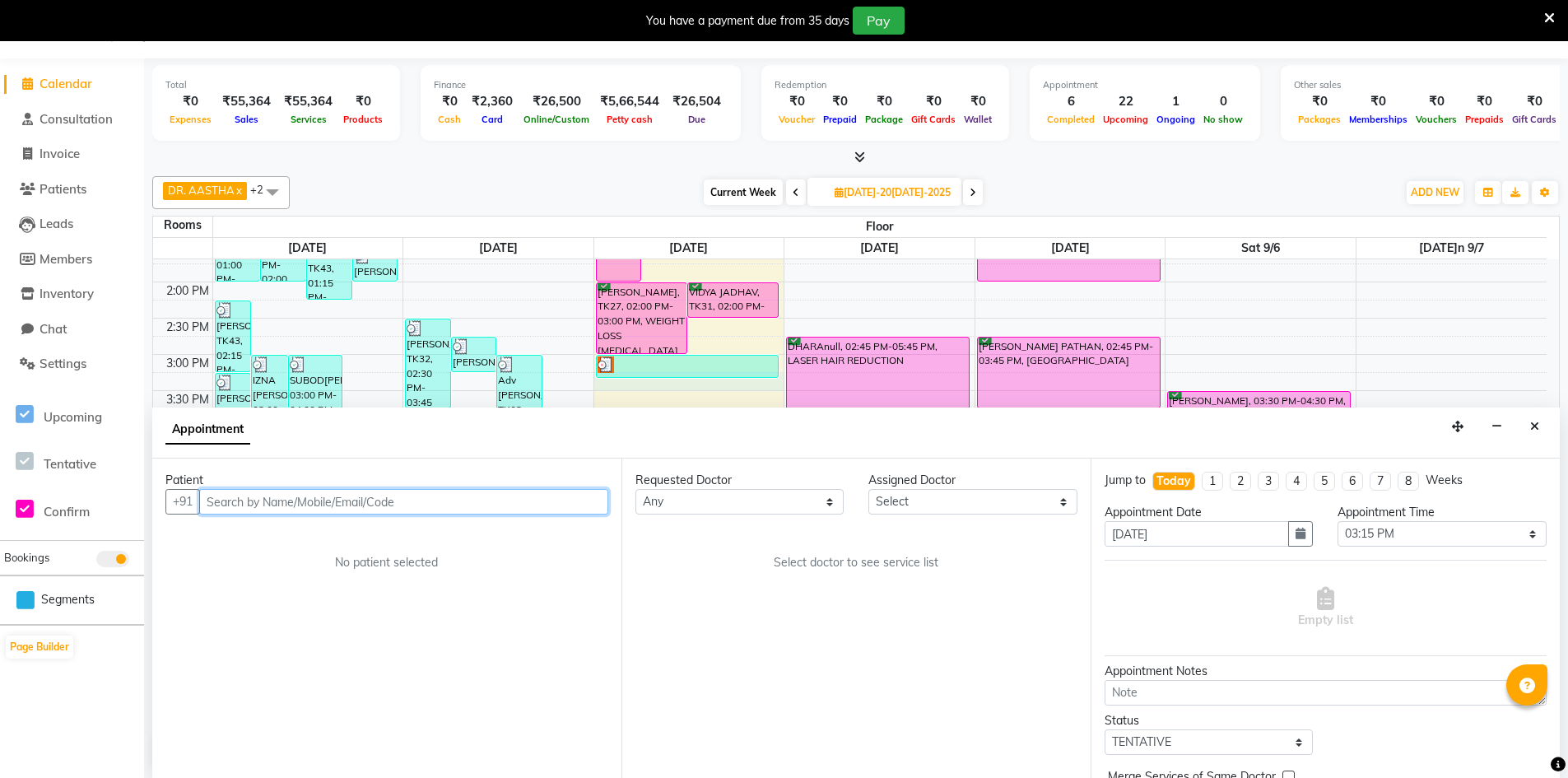
click at [498, 504] on input "text" at bounding box center [403, 501] width 409 height 26
type input "E"
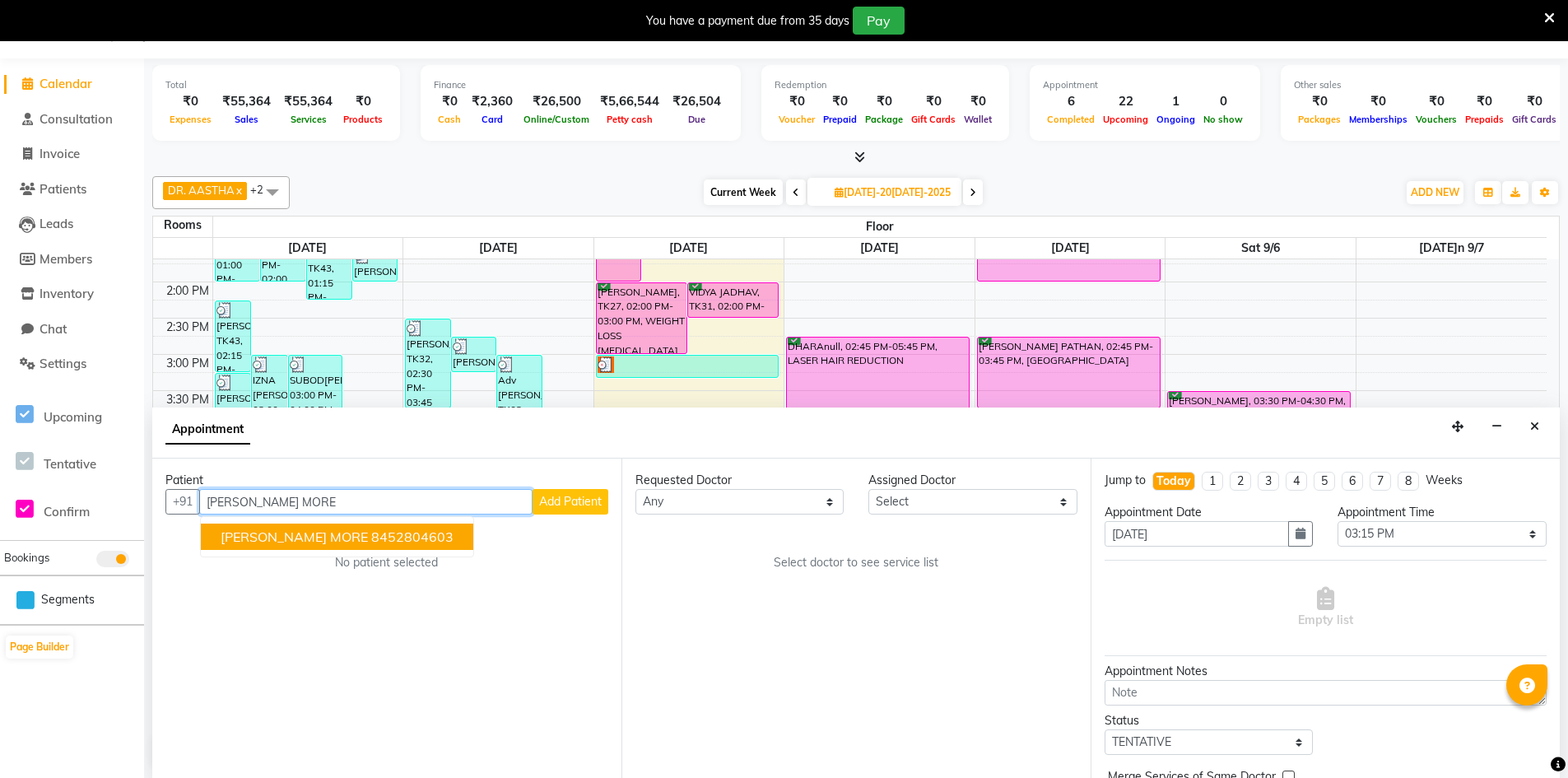
click at [383, 536] on ngb-highlight "8452804603" at bounding box center [412, 536] width 82 height 17
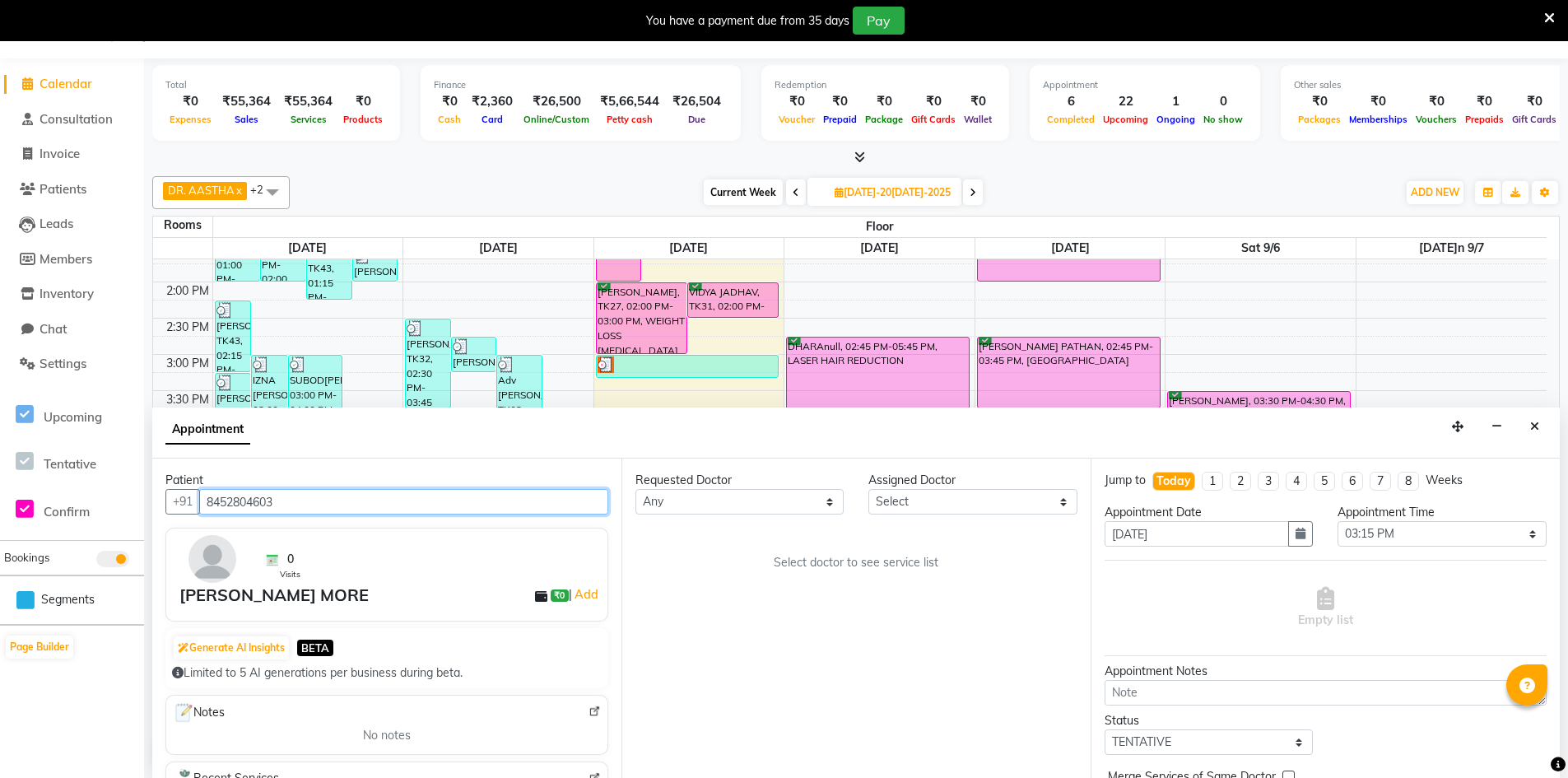
type input "8452804603"
click at [962, 501] on select "Select DR. AYESHA DR. [GEOGRAPHIC_DATA]" at bounding box center [972, 501] width 208 height 26
select select "86212"
click at [868, 489] on select "Select DR. AYESHA DR. [GEOGRAPHIC_DATA]" at bounding box center [972, 501] width 208 height 26
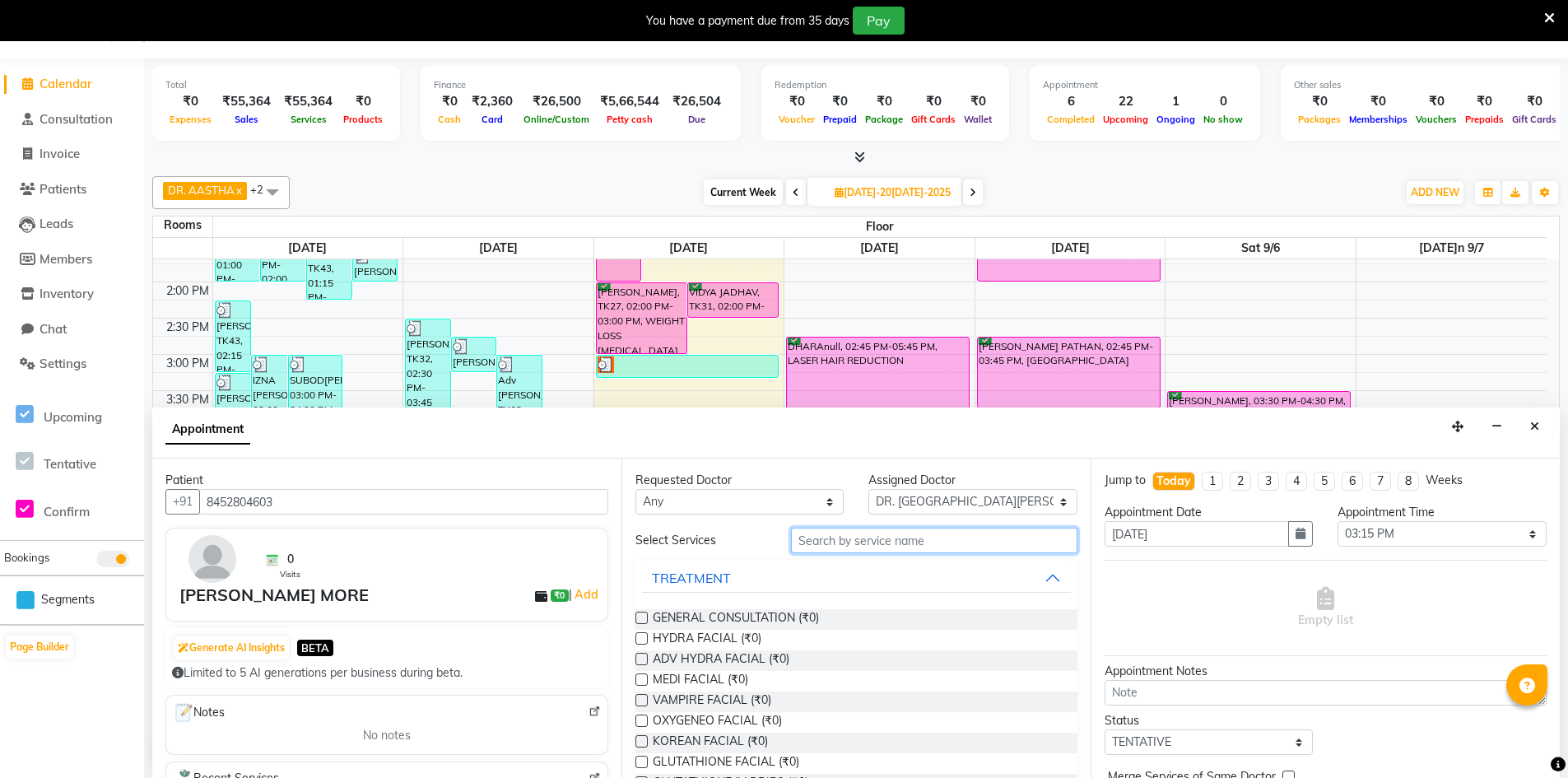
click at [851, 538] on input "text" at bounding box center [934, 540] width 287 height 26
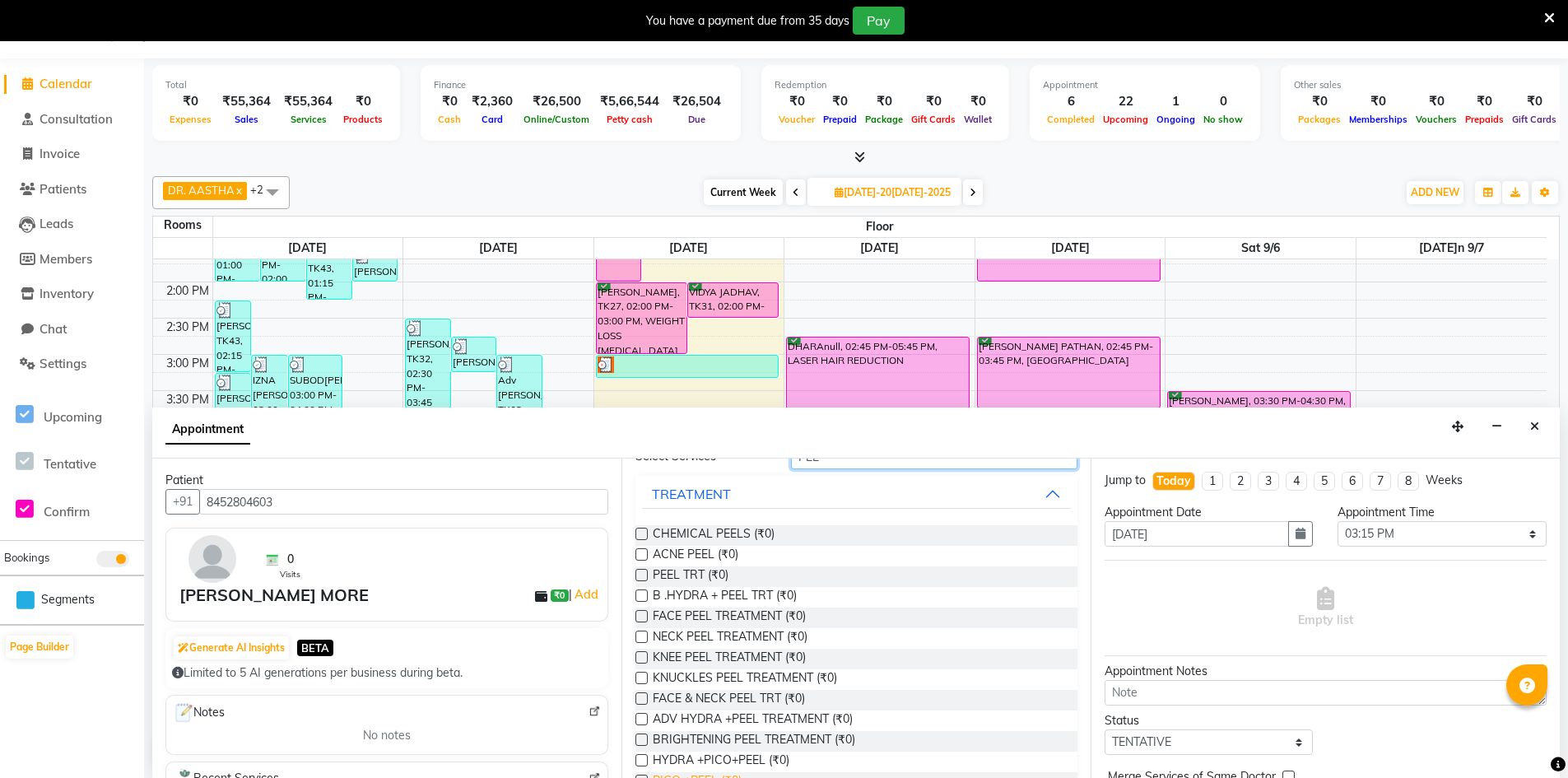
scroll to position [0, 0]
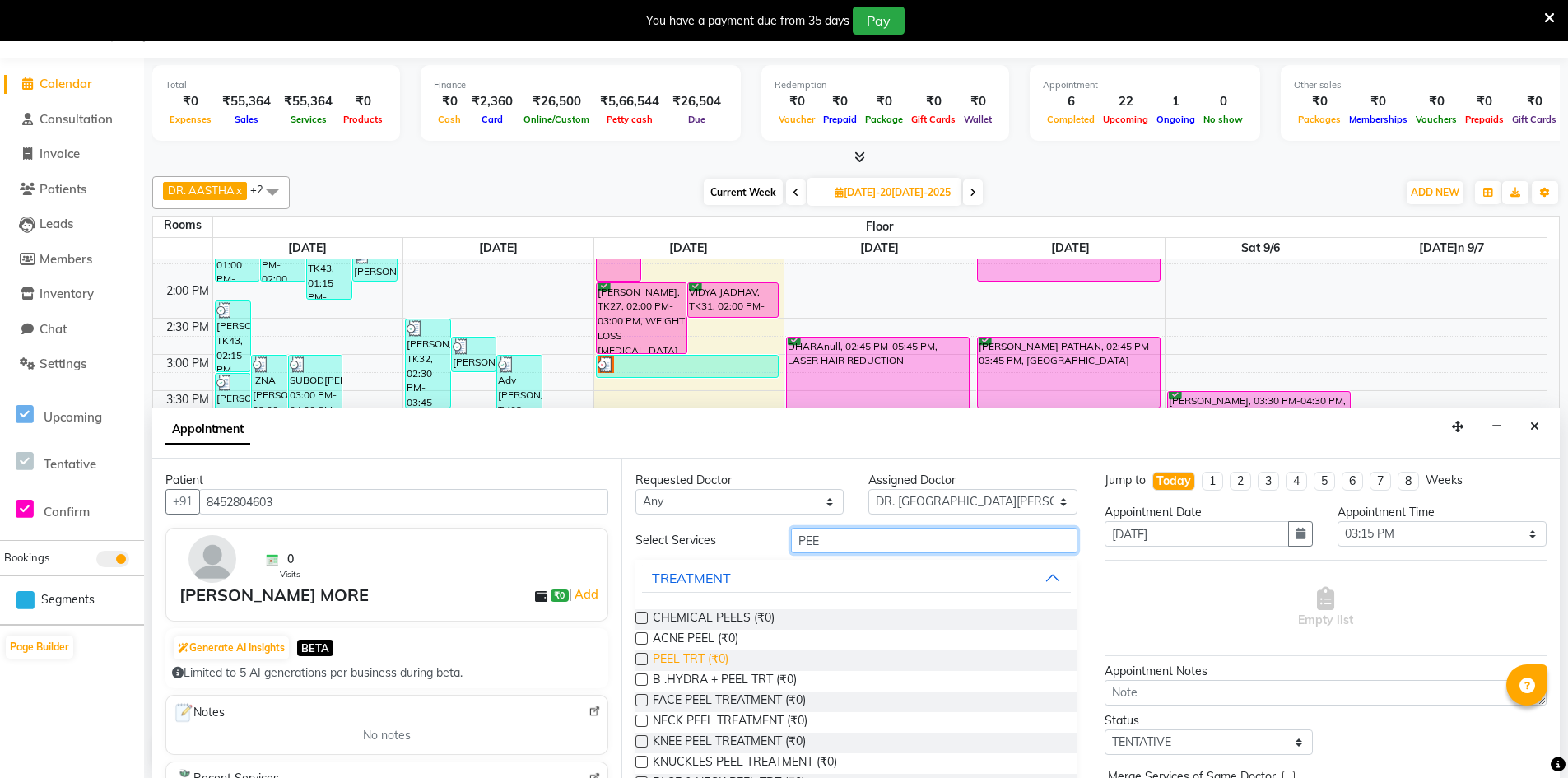
type input "PEE"
click at [685, 658] on span "PEEL TRT (₹0)" at bounding box center [690, 660] width 76 height 21
checkbox input "true"
select select "4343"
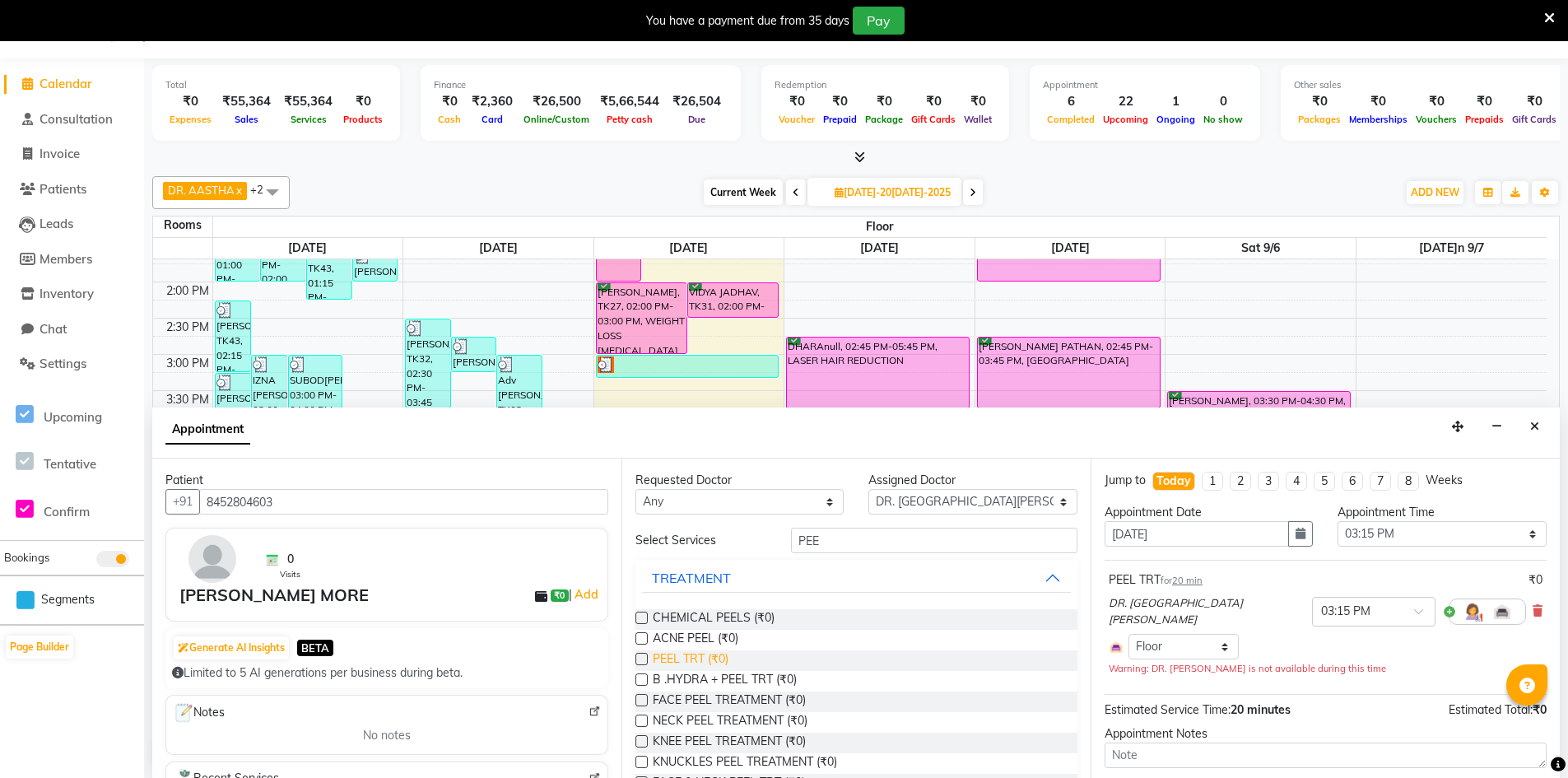
checkbox input "false"
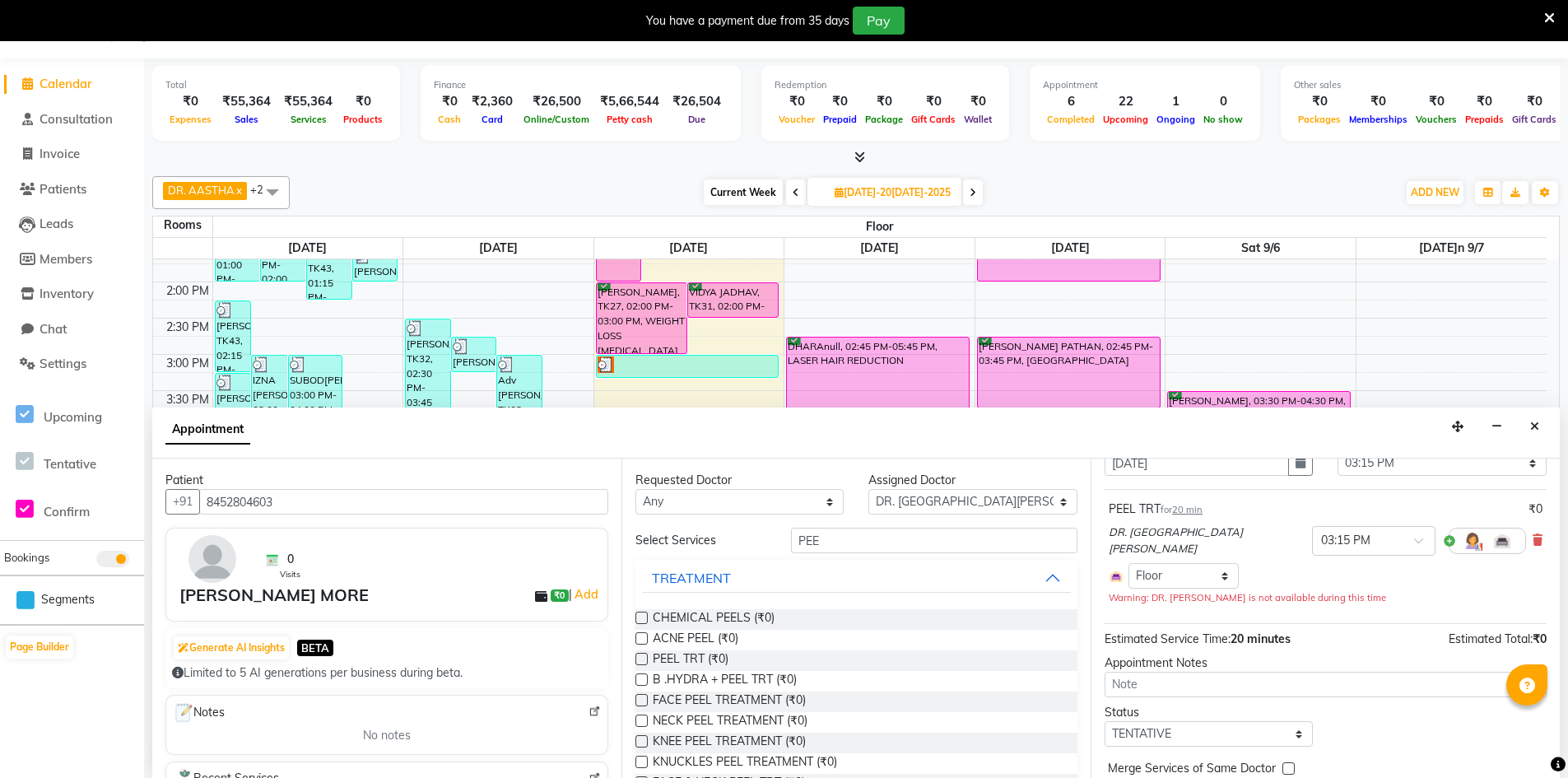
scroll to position [140, 0]
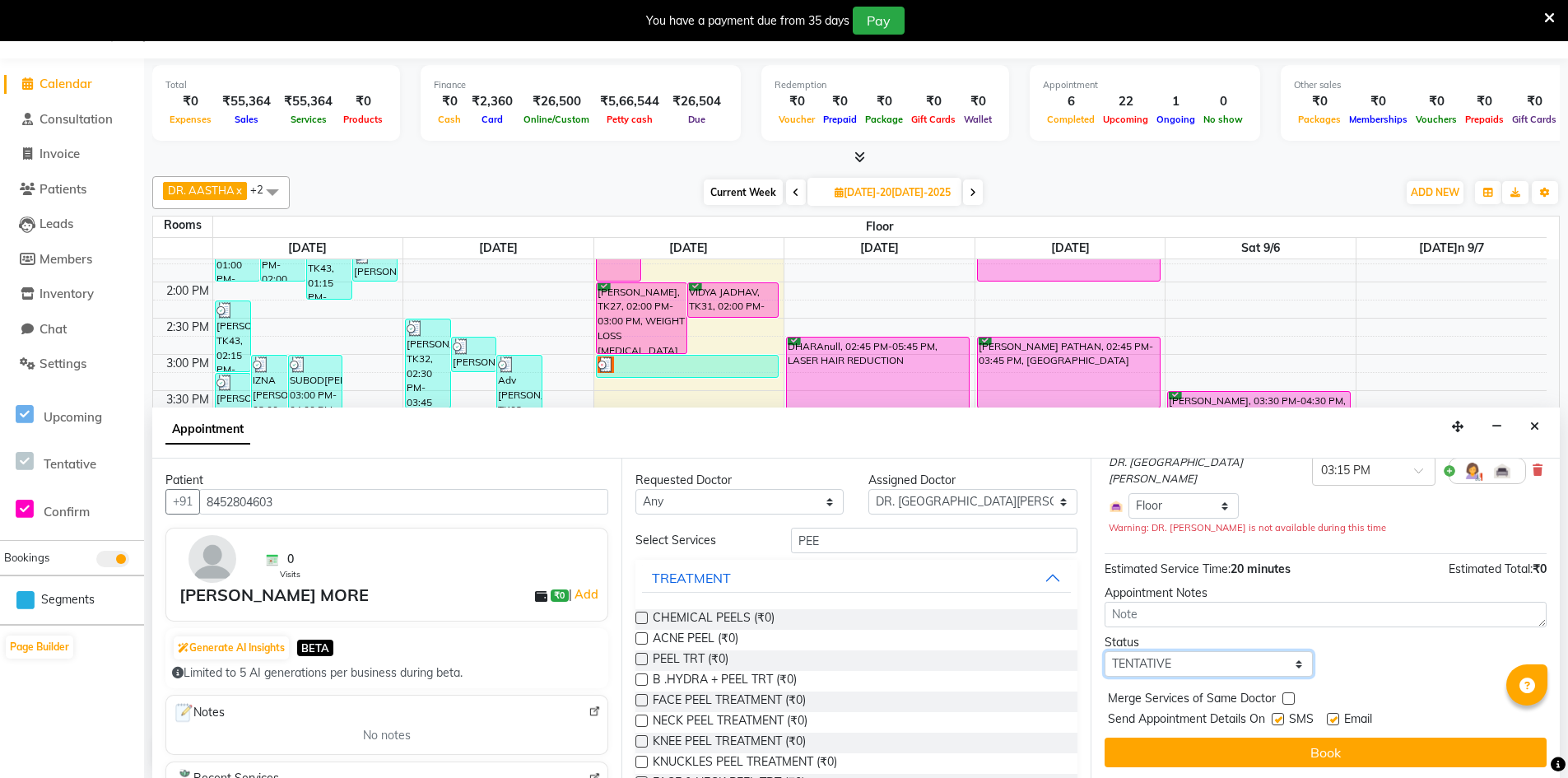
click at [1184, 664] on select "Select TENTATIVE CONFIRM CHECK-IN UPCOMING" at bounding box center [1209, 664] width 208 height 26
select select "confirm booking"
click at [1105, 651] on select "Select TENTATIVE CONFIRM CHECK-IN UPCOMING" at bounding box center [1209, 664] width 208 height 26
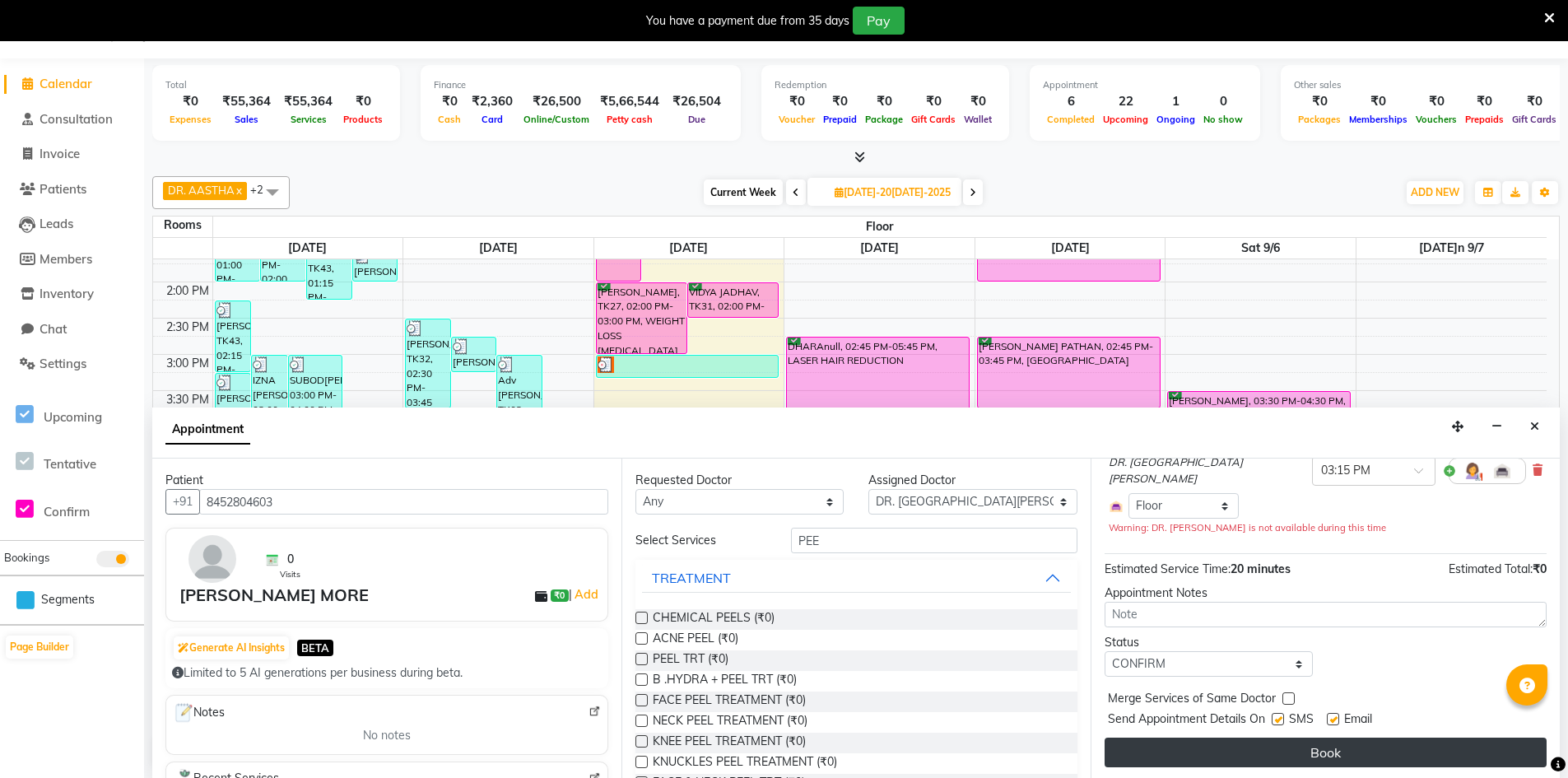
click at [1290, 747] on button "Book" at bounding box center [1326, 751] width 442 height 29
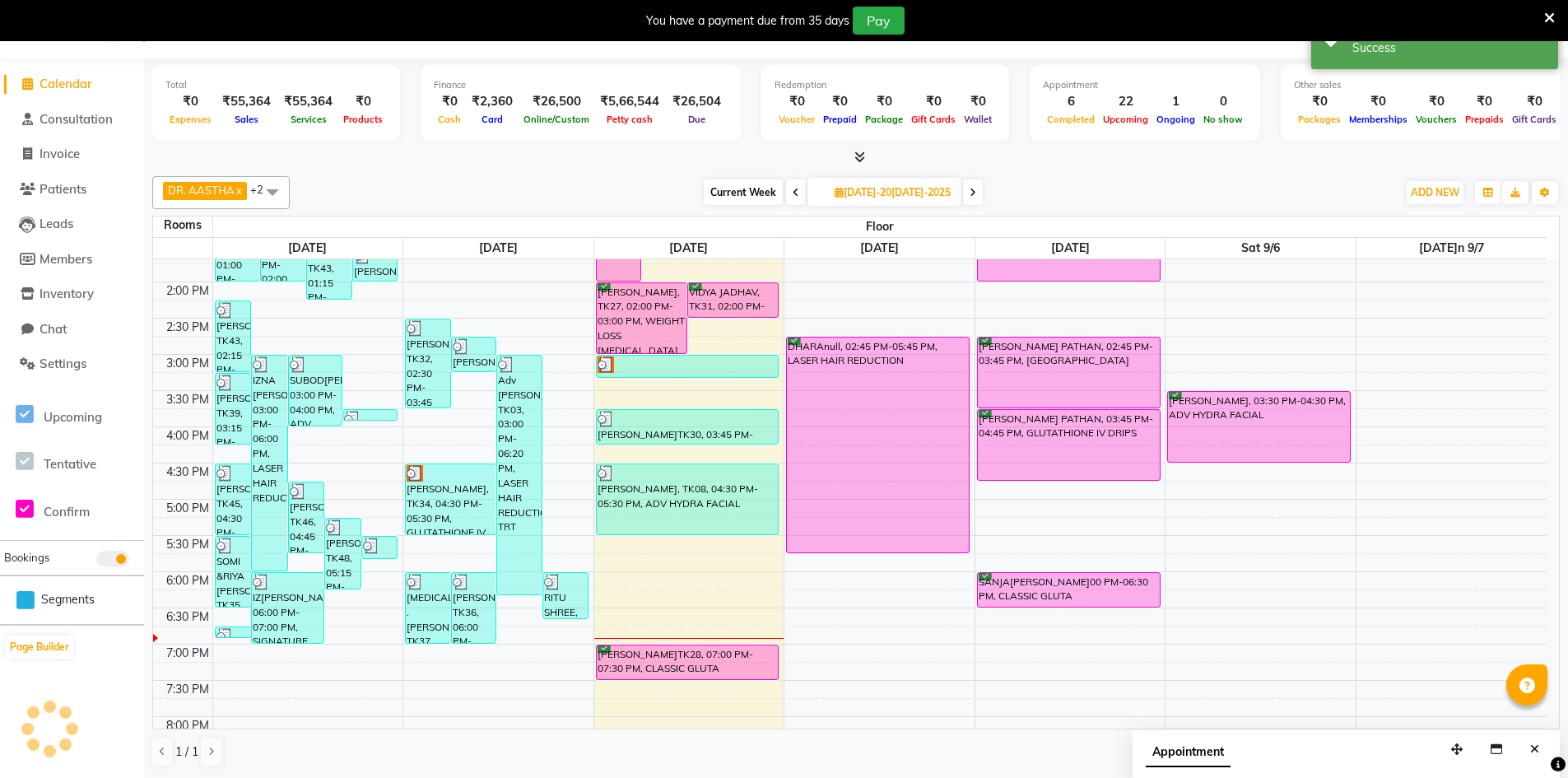
scroll to position [0, 0]
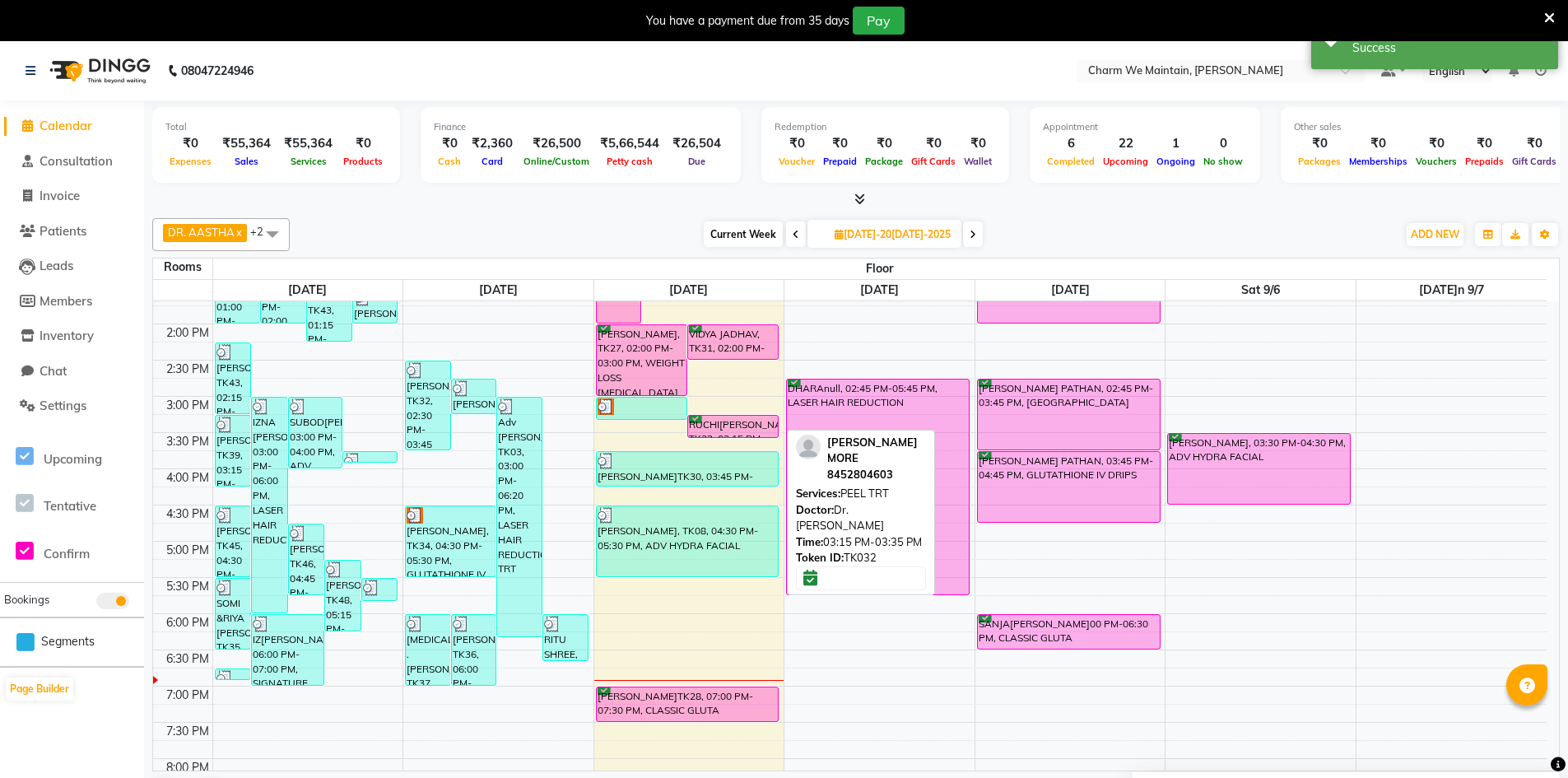
click at [718, 430] on div "RUCHI[PERSON_NAME], TK32, 03:15 PM-03:35 PM, PEEL TRT" at bounding box center [732, 426] width 89 height 22
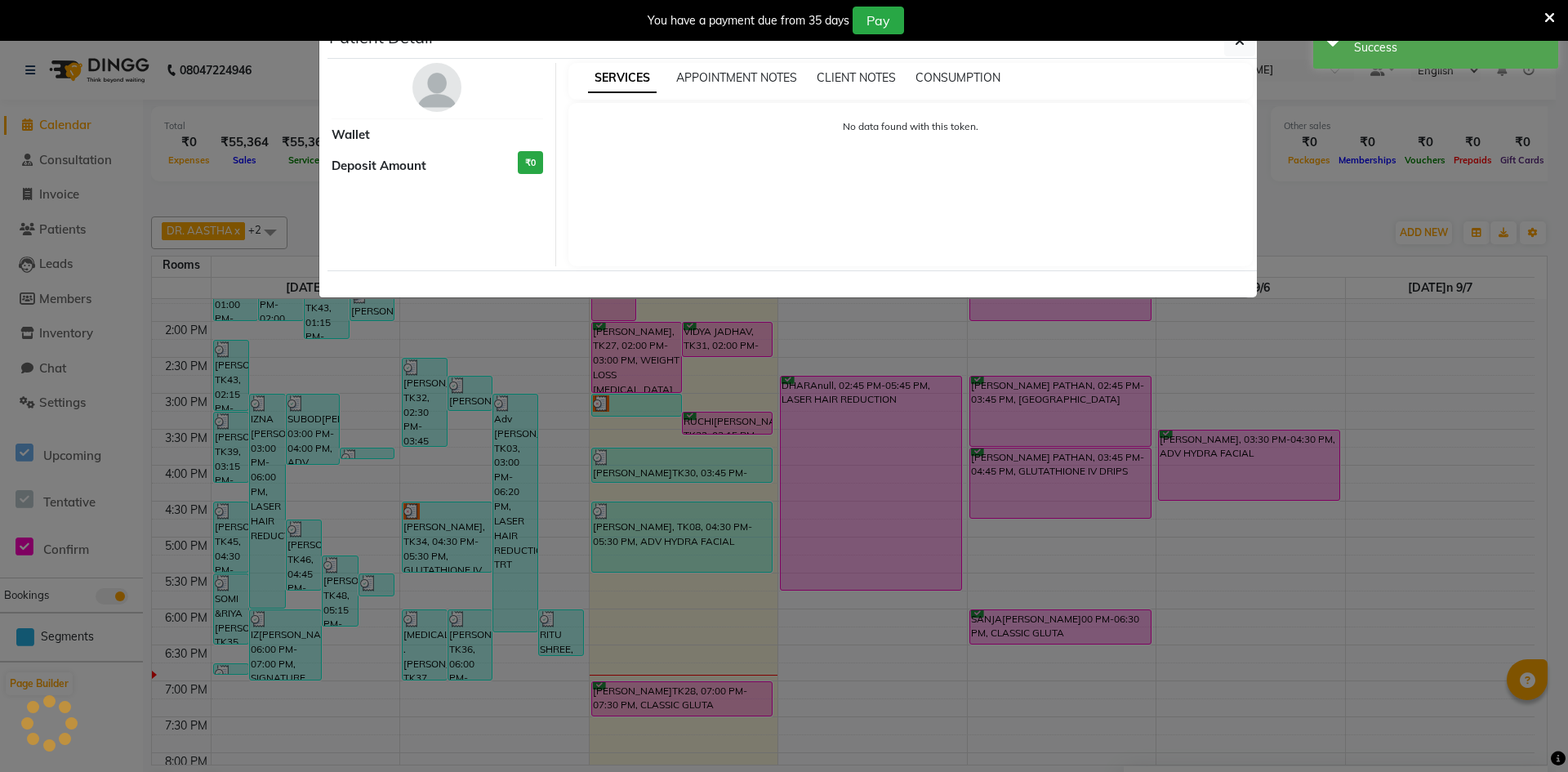
select select "6"
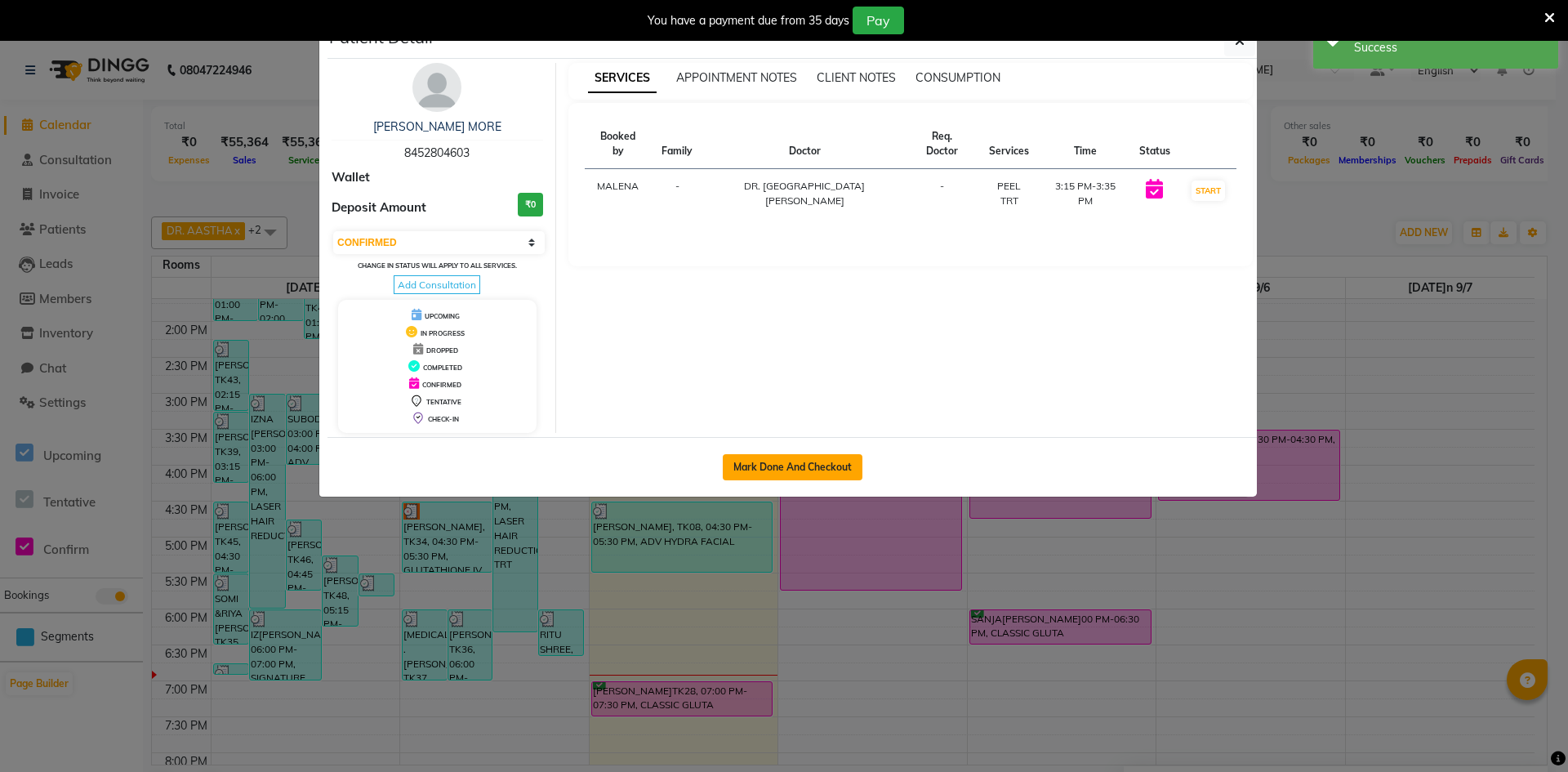
click at [769, 459] on button "Mark Done And Checkout" at bounding box center [793, 468] width 139 height 27
select select "service"
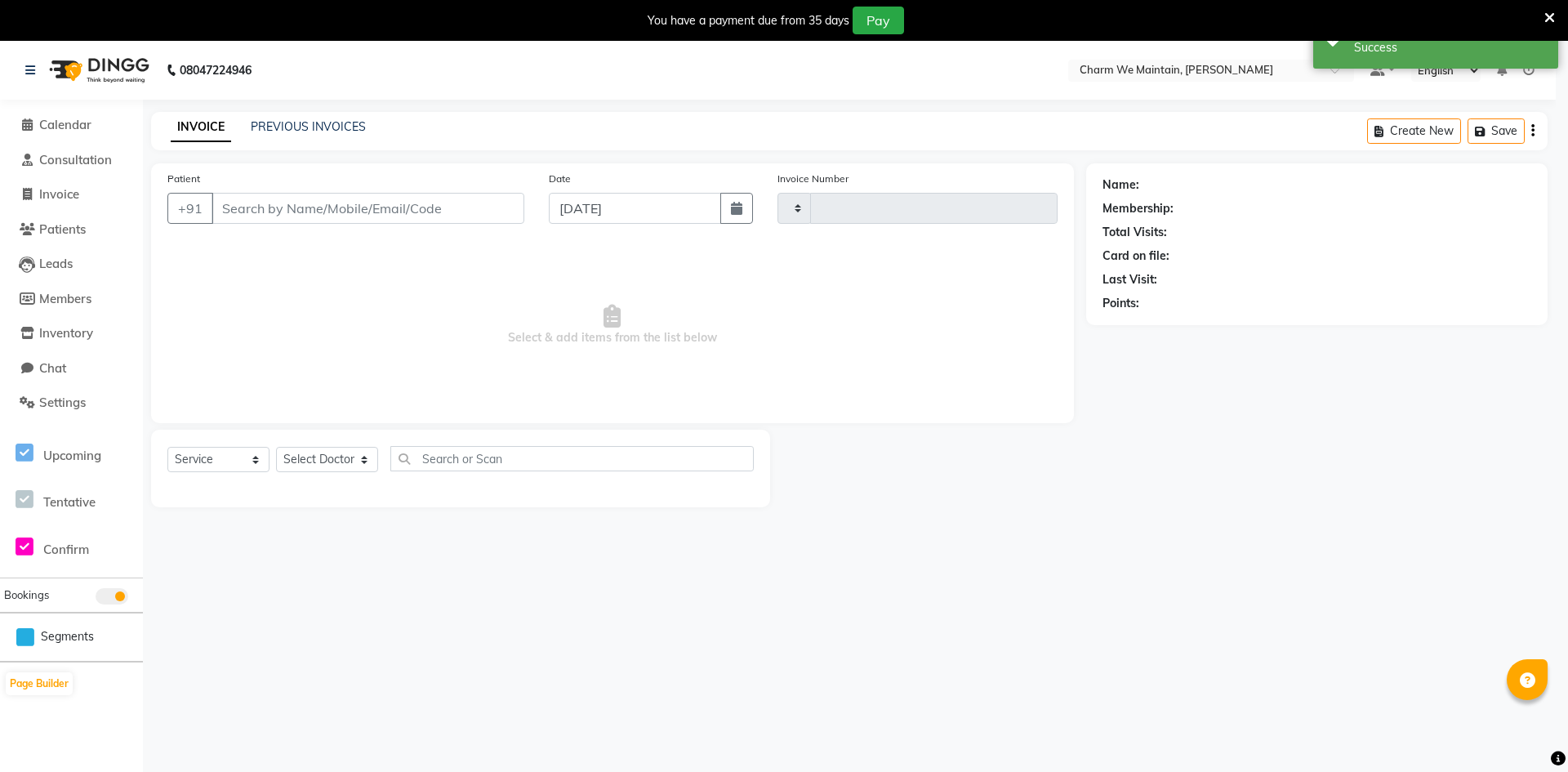
type input "0366"
select select "3"
select select "8618"
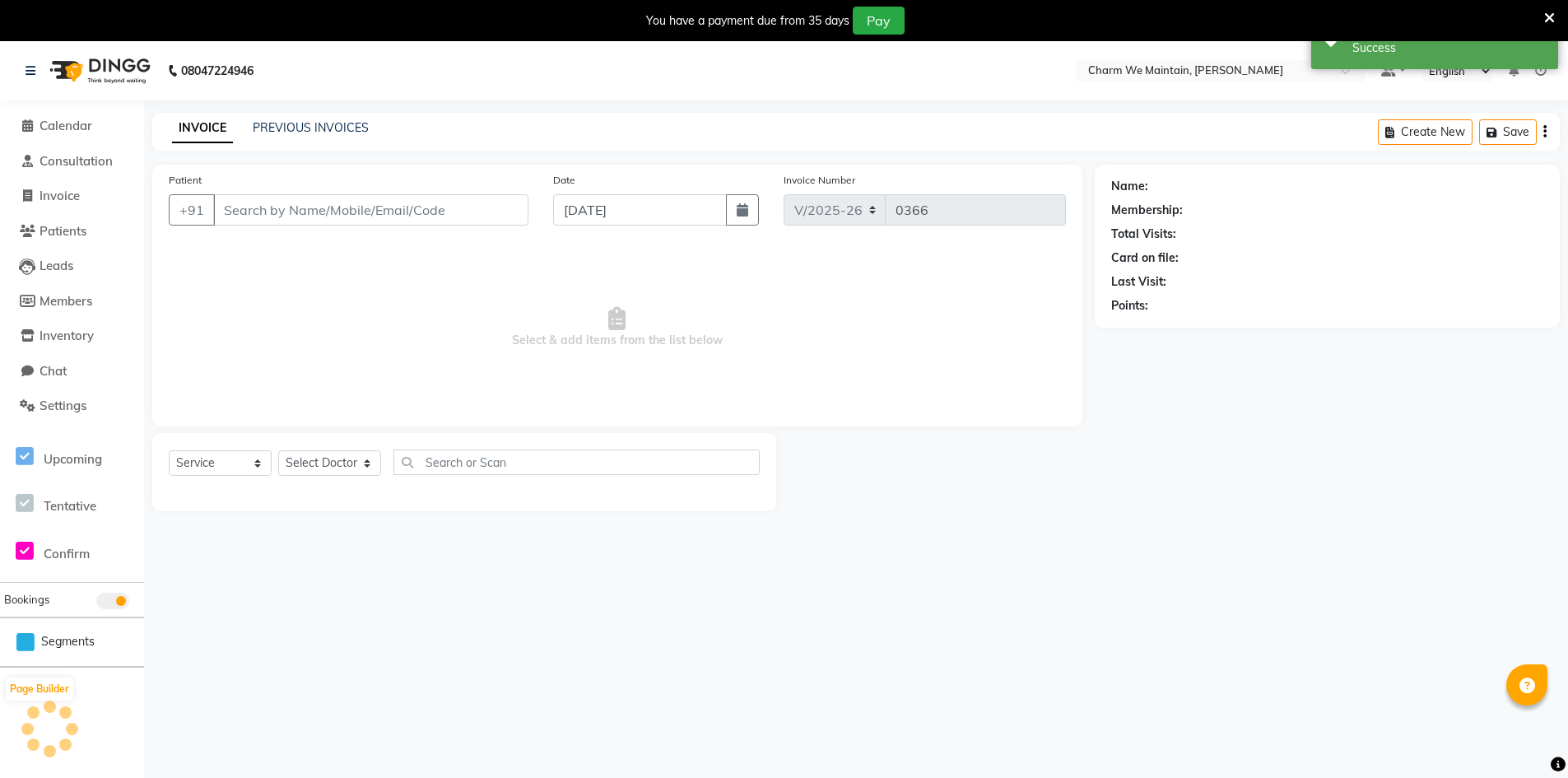
type input "8452804603"
select select "86212"
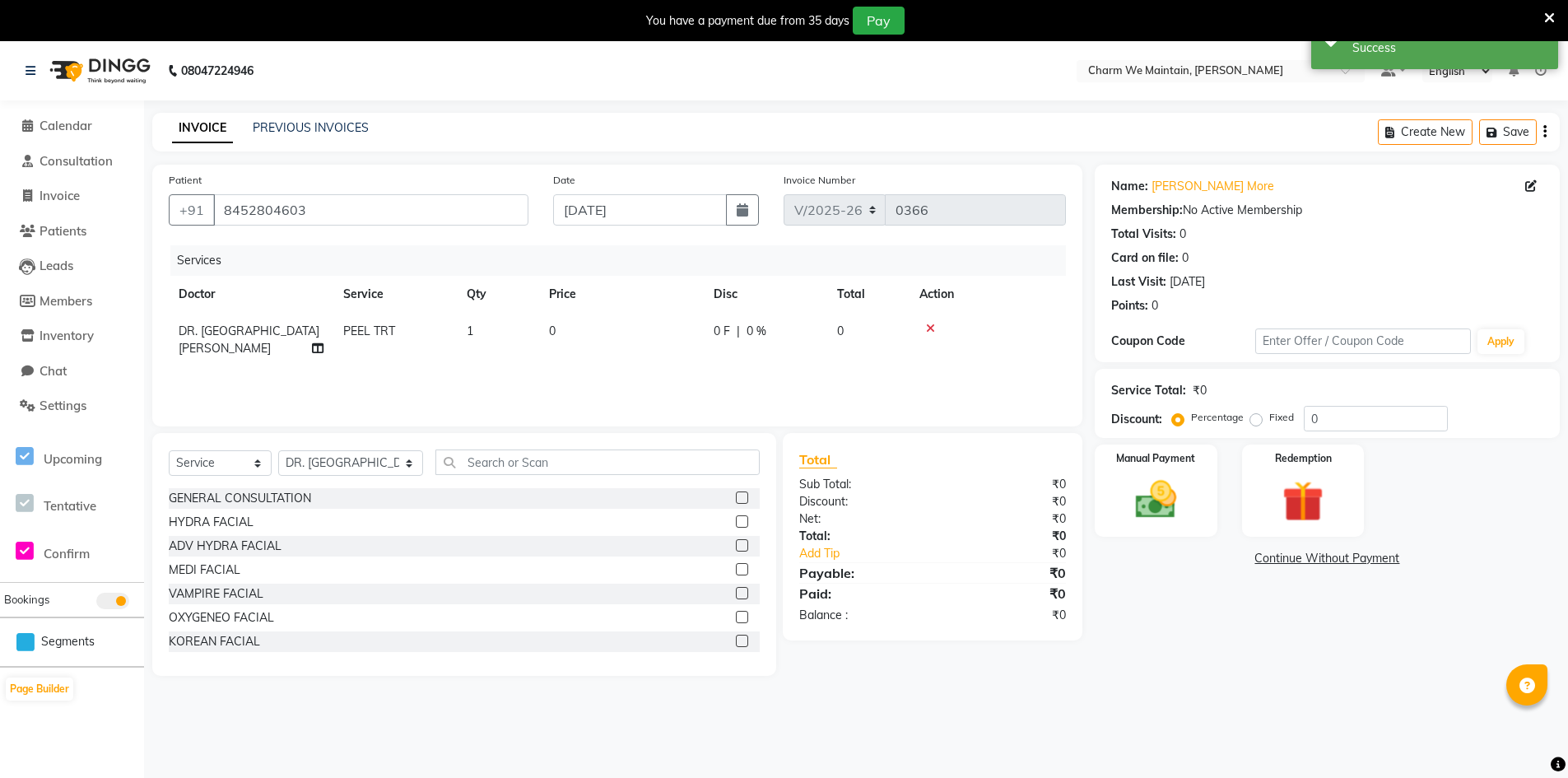
click at [578, 335] on td "0" at bounding box center [621, 339] width 165 height 54
select select "86212"
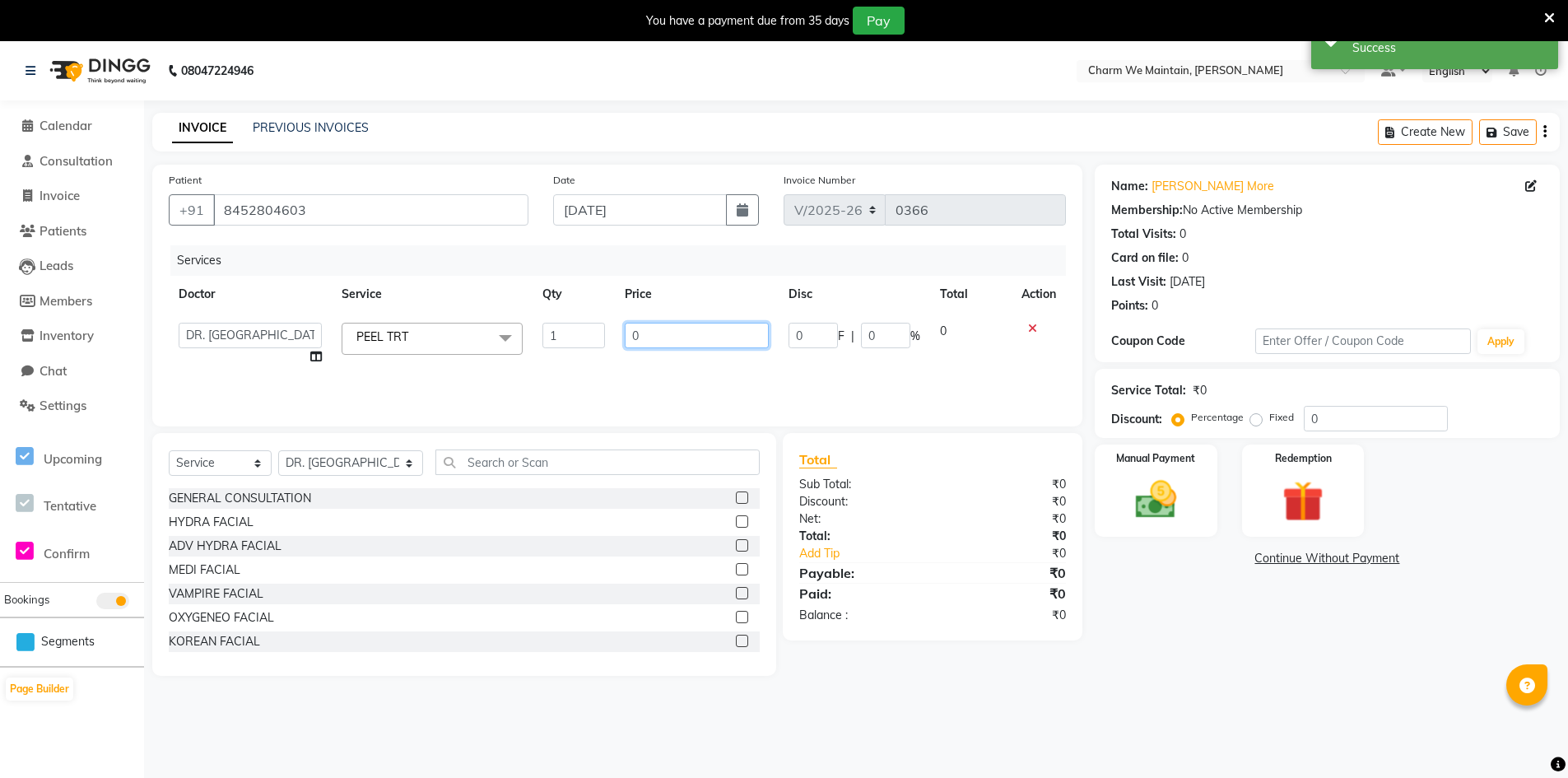
click at [664, 338] on input "0" at bounding box center [696, 335] width 144 height 26
type input "3000"
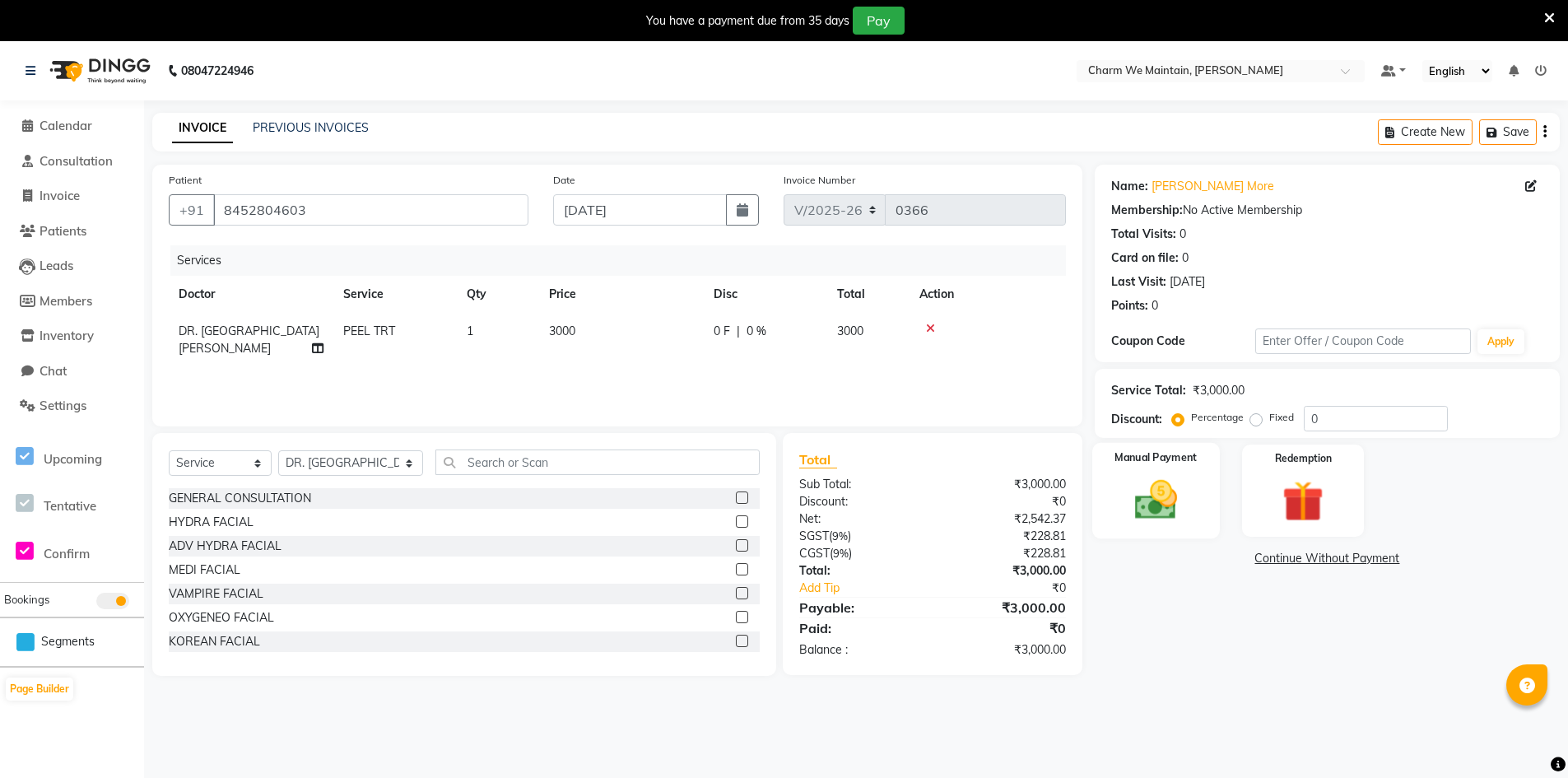
click at [1193, 507] on div "Manual Payment" at bounding box center [1156, 491] width 128 height 96
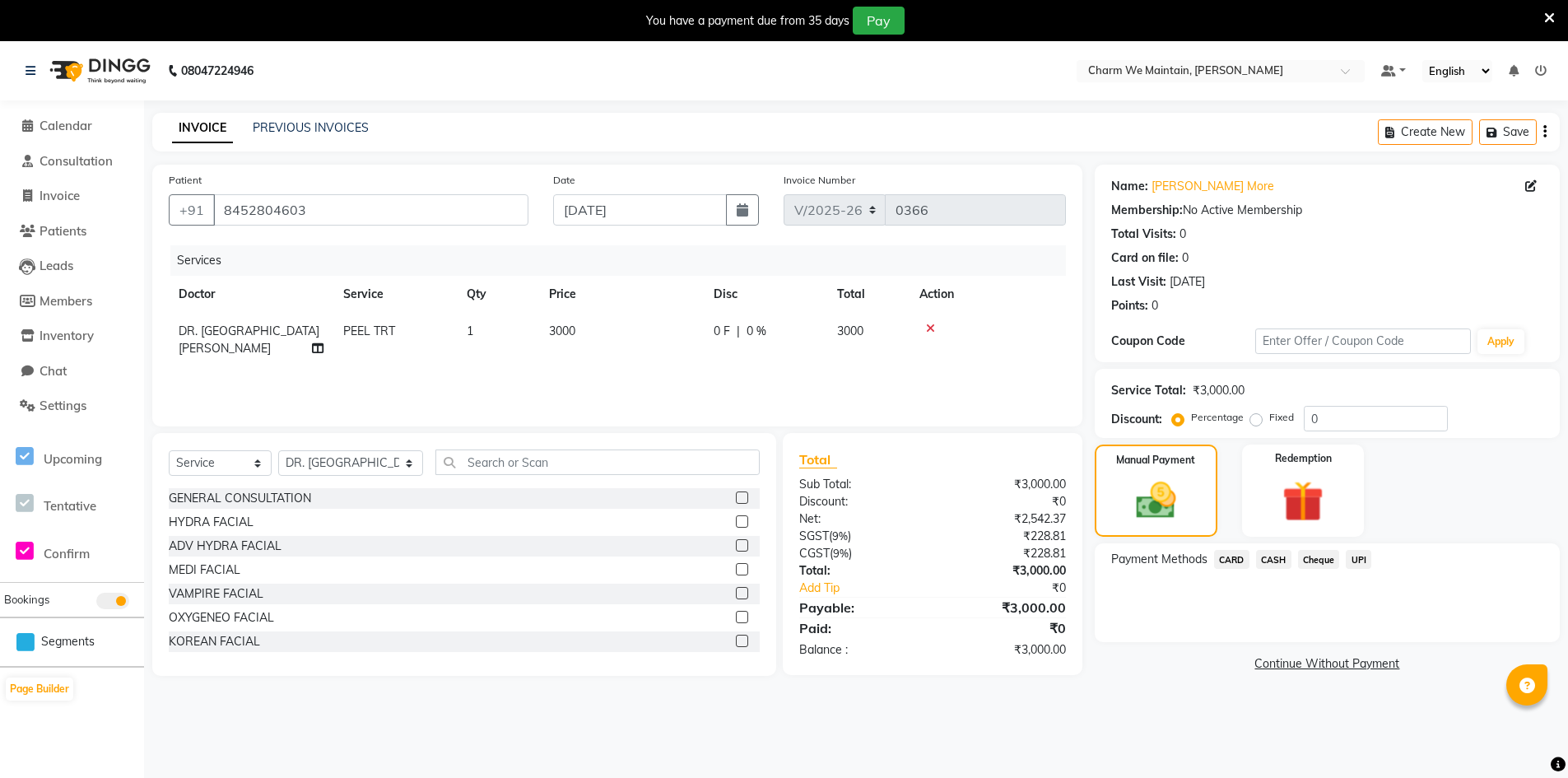
click at [1361, 562] on span "UPI" at bounding box center [1358, 559] width 26 height 19
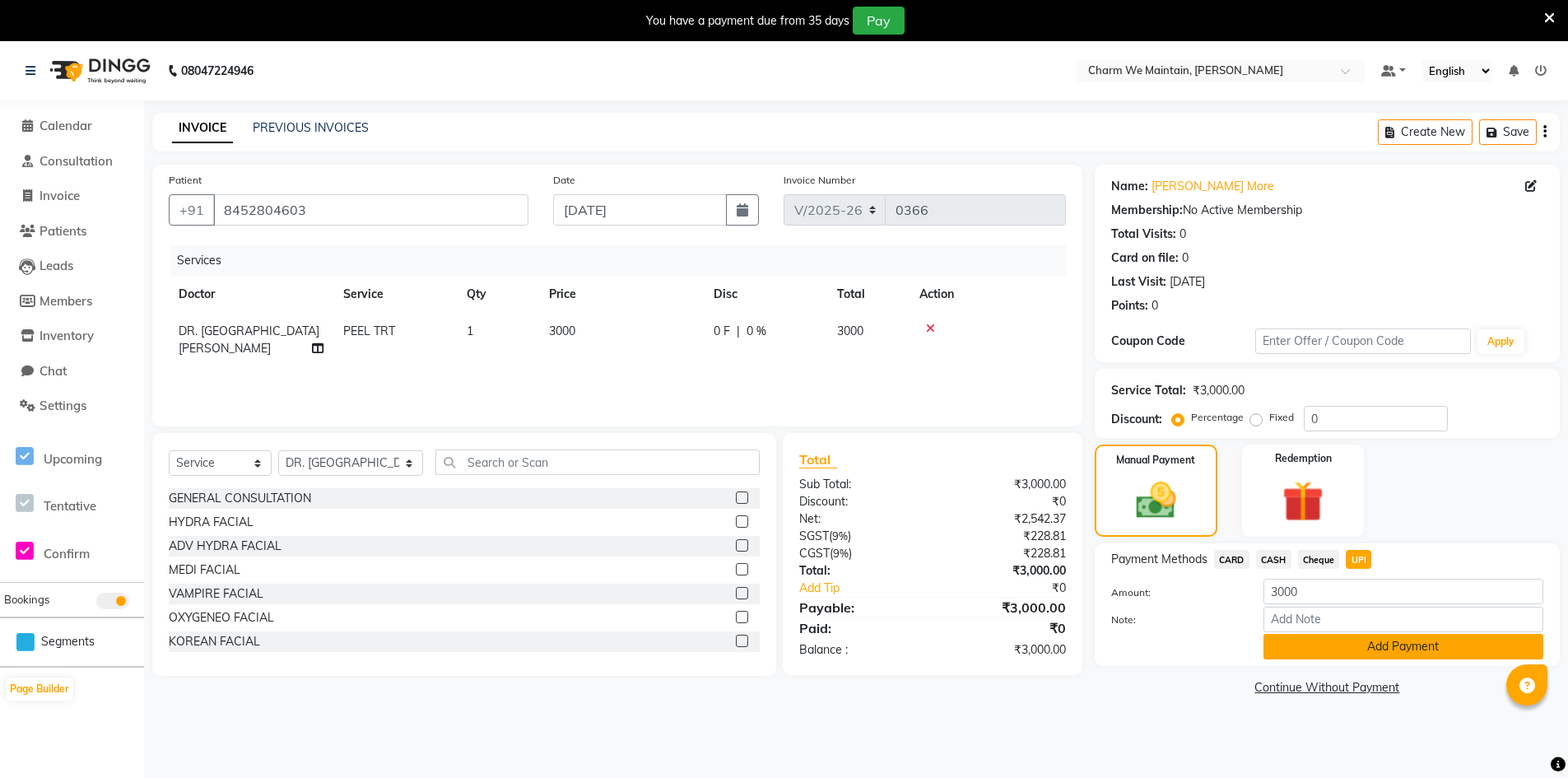
click at [1377, 652] on button "Add Payment" at bounding box center [1403, 646] width 280 height 26
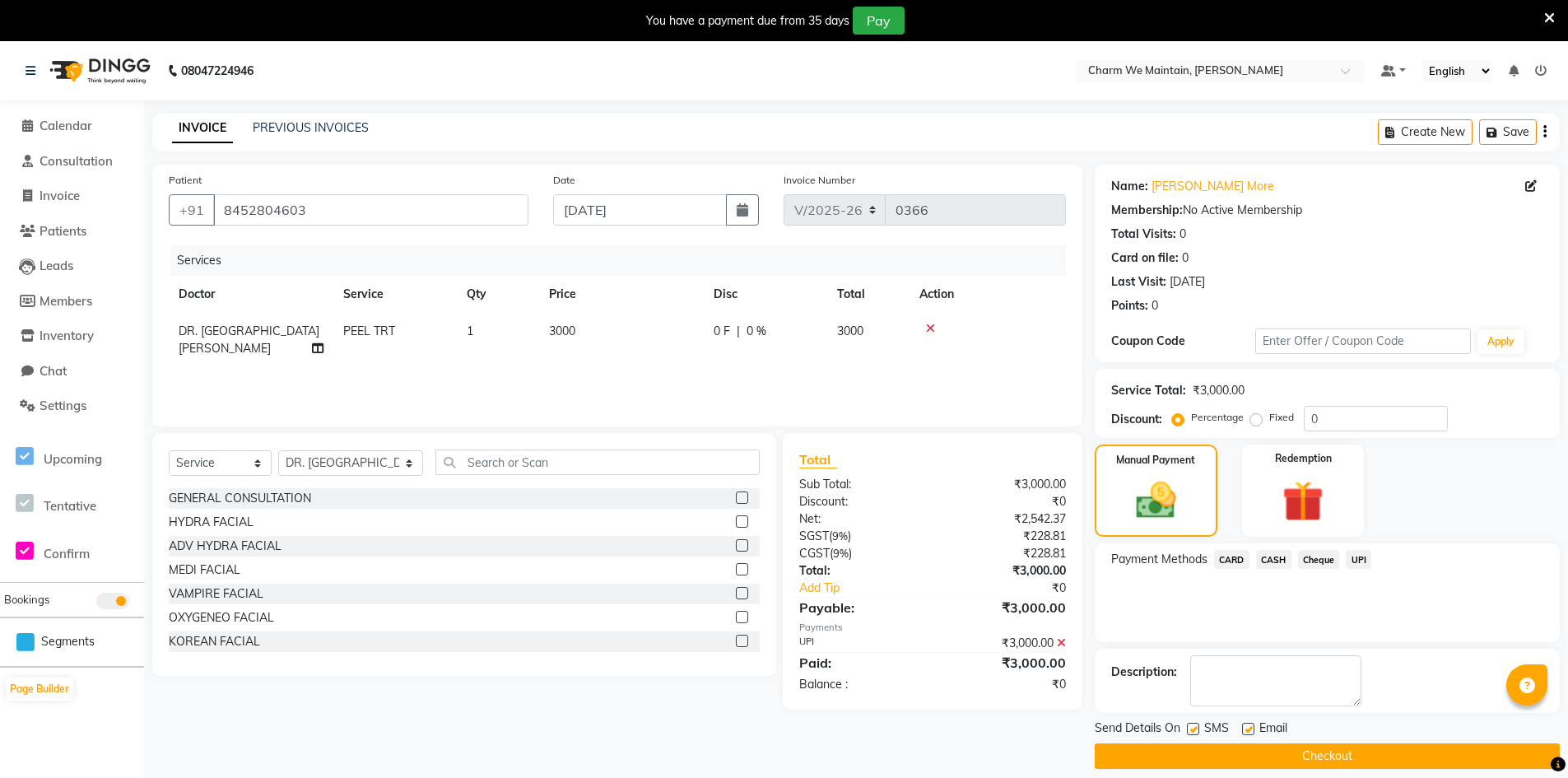
click at [1361, 755] on button "Checkout" at bounding box center [1327, 755] width 465 height 26
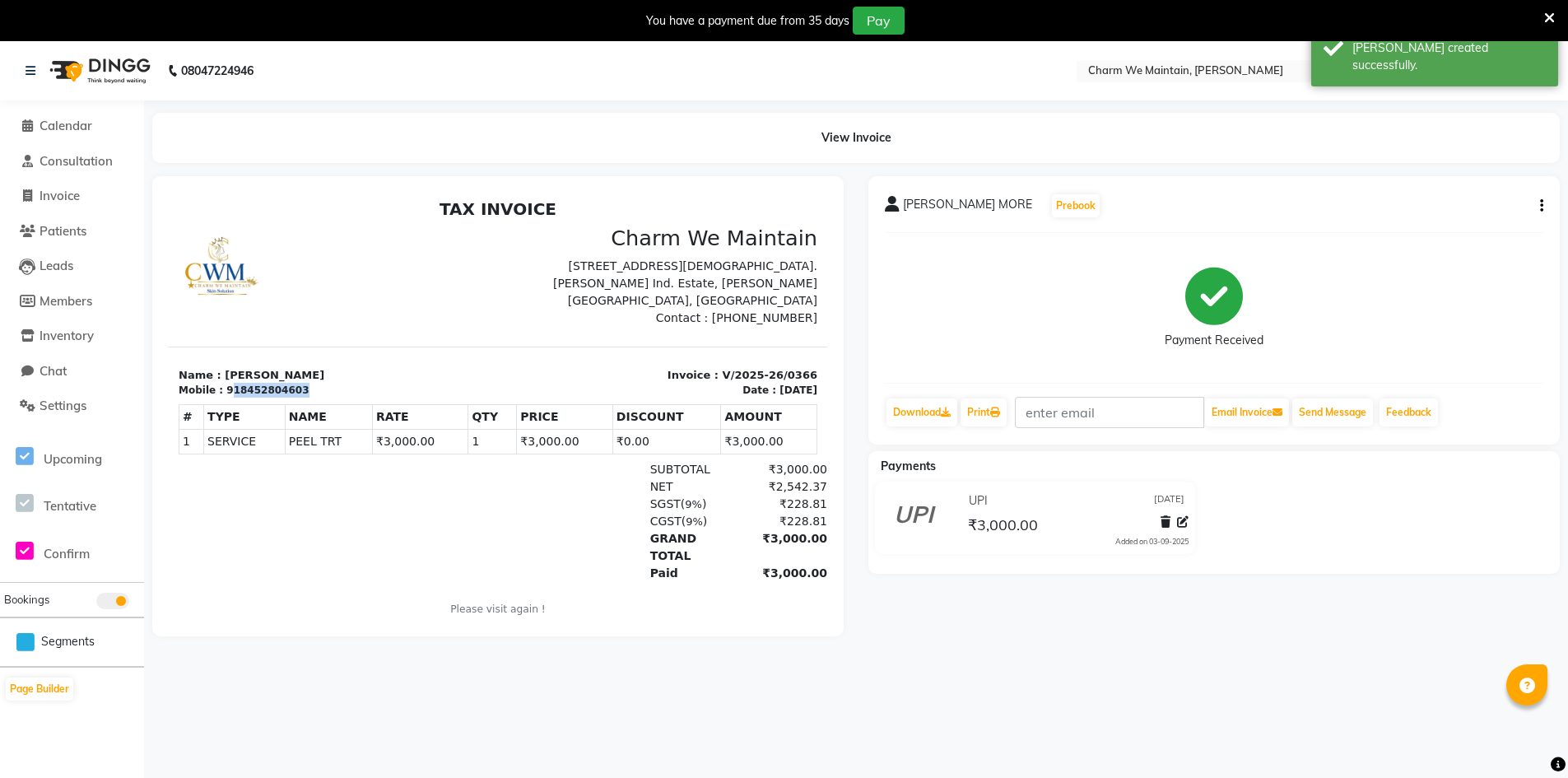
drag, startPoint x: 293, startPoint y: 389, endPoint x: 227, endPoint y: 389, distance: 66.0
click at [227, 389] on div "Mobile : 918452804603" at bounding box center [333, 390] width 309 height 15
copy div "18452804603"
click at [937, 408] on link "Download" at bounding box center [922, 412] width 71 height 28
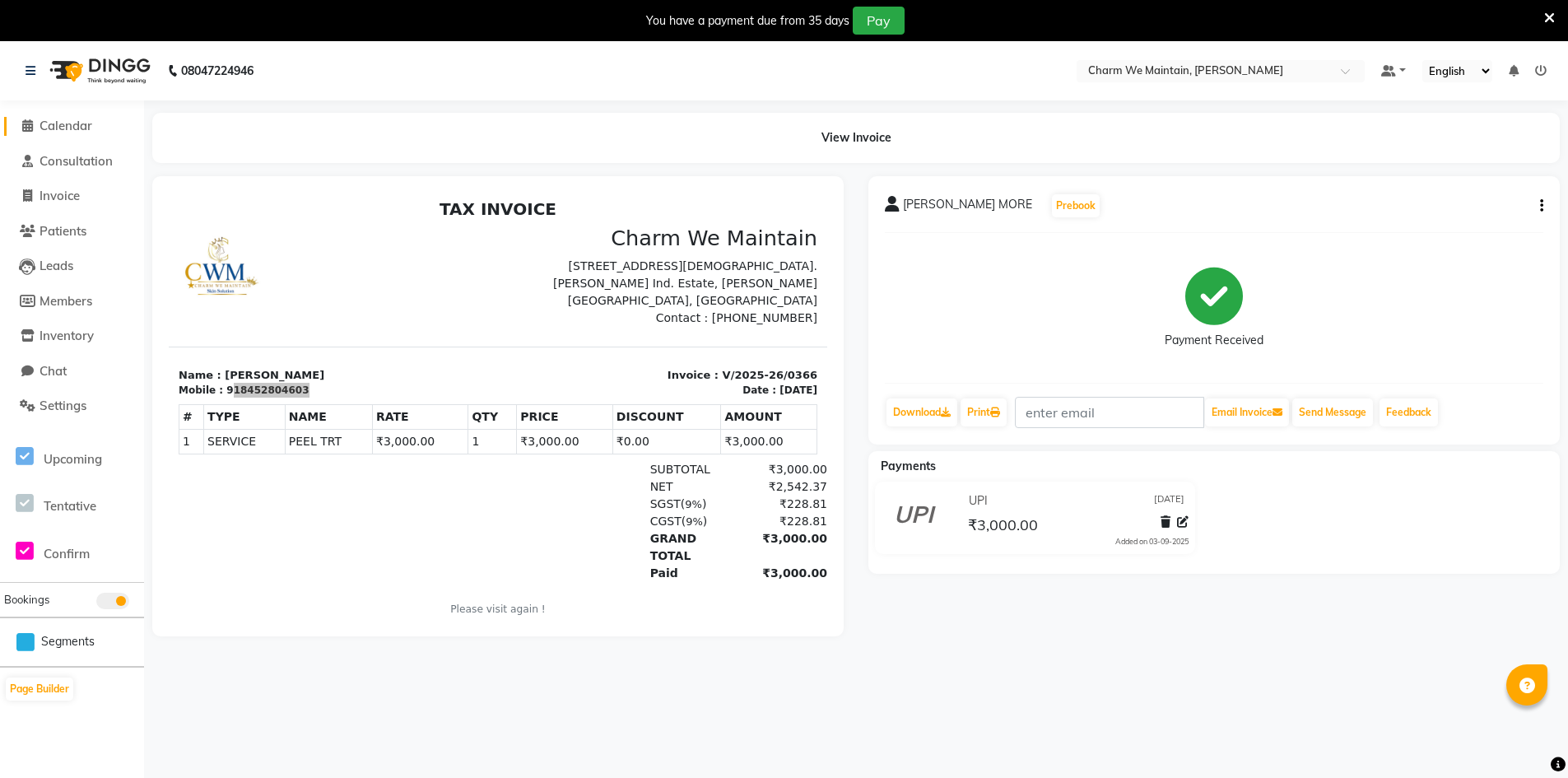
click at [60, 117] on link "Calendar" at bounding box center [72, 126] width 135 height 19
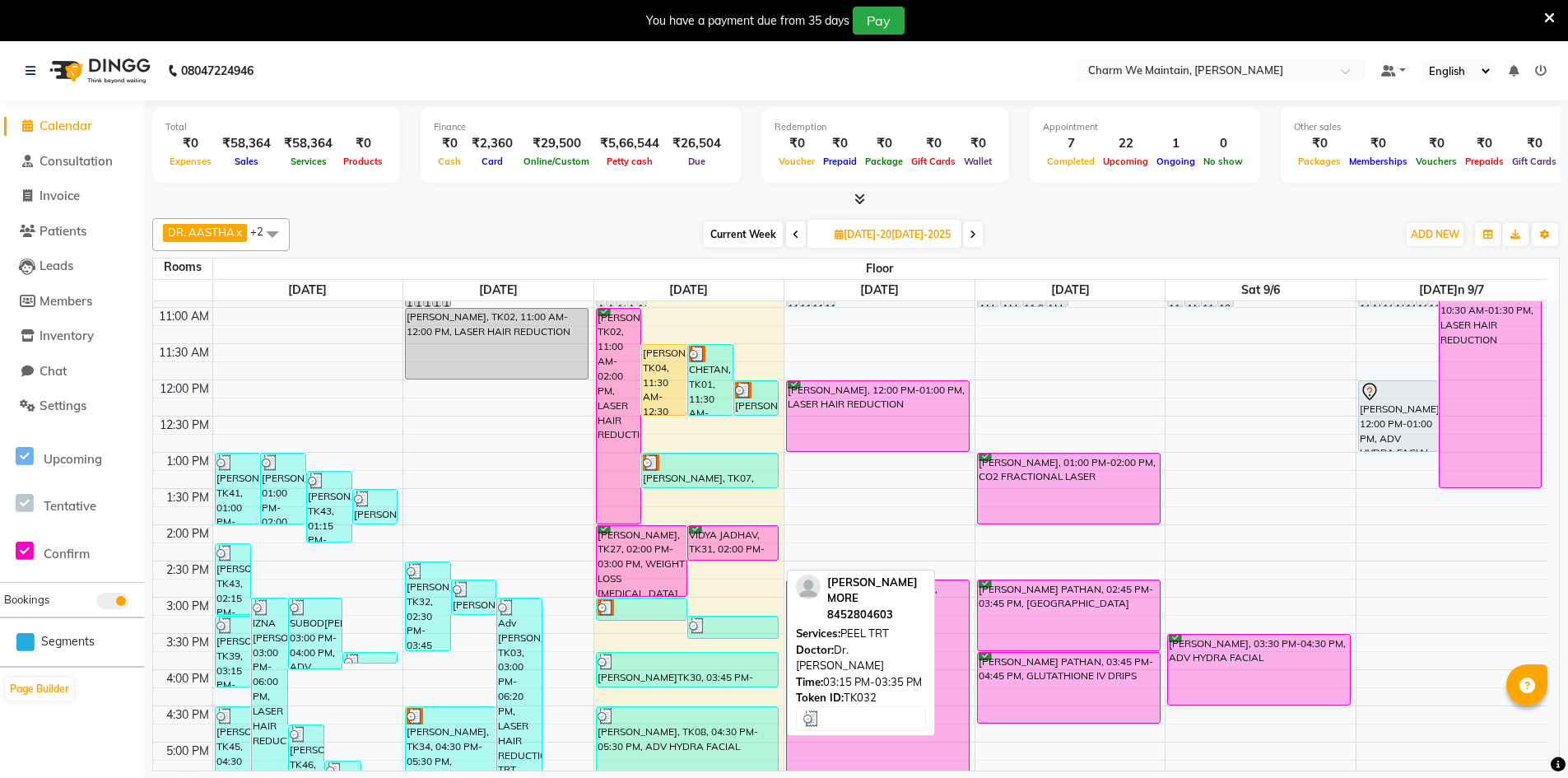
scroll to position [247, 0]
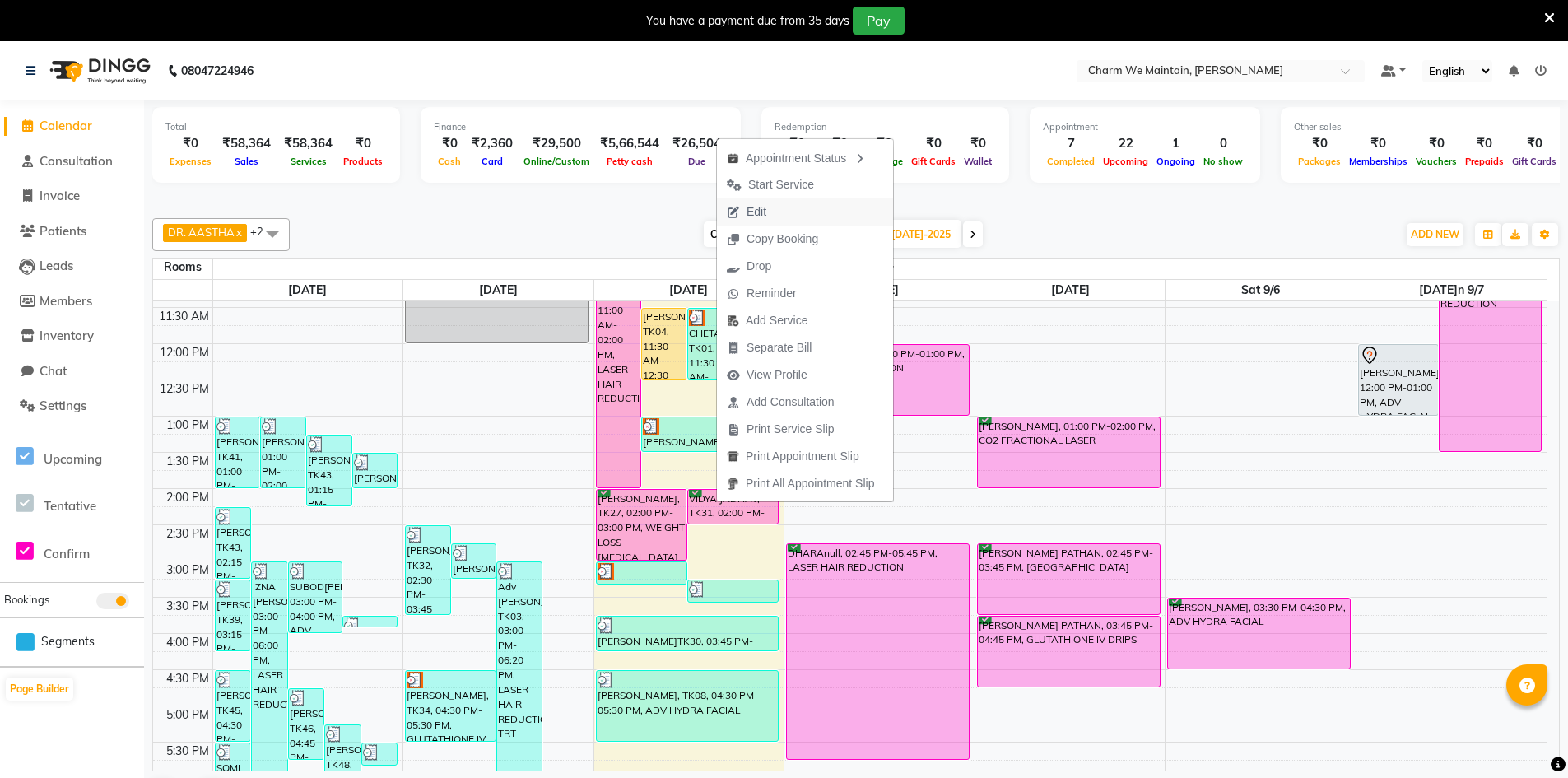
click at [783, 218] on button "Edit" at bounding box center [805, 211] width 176 height 27
select select "tentative"
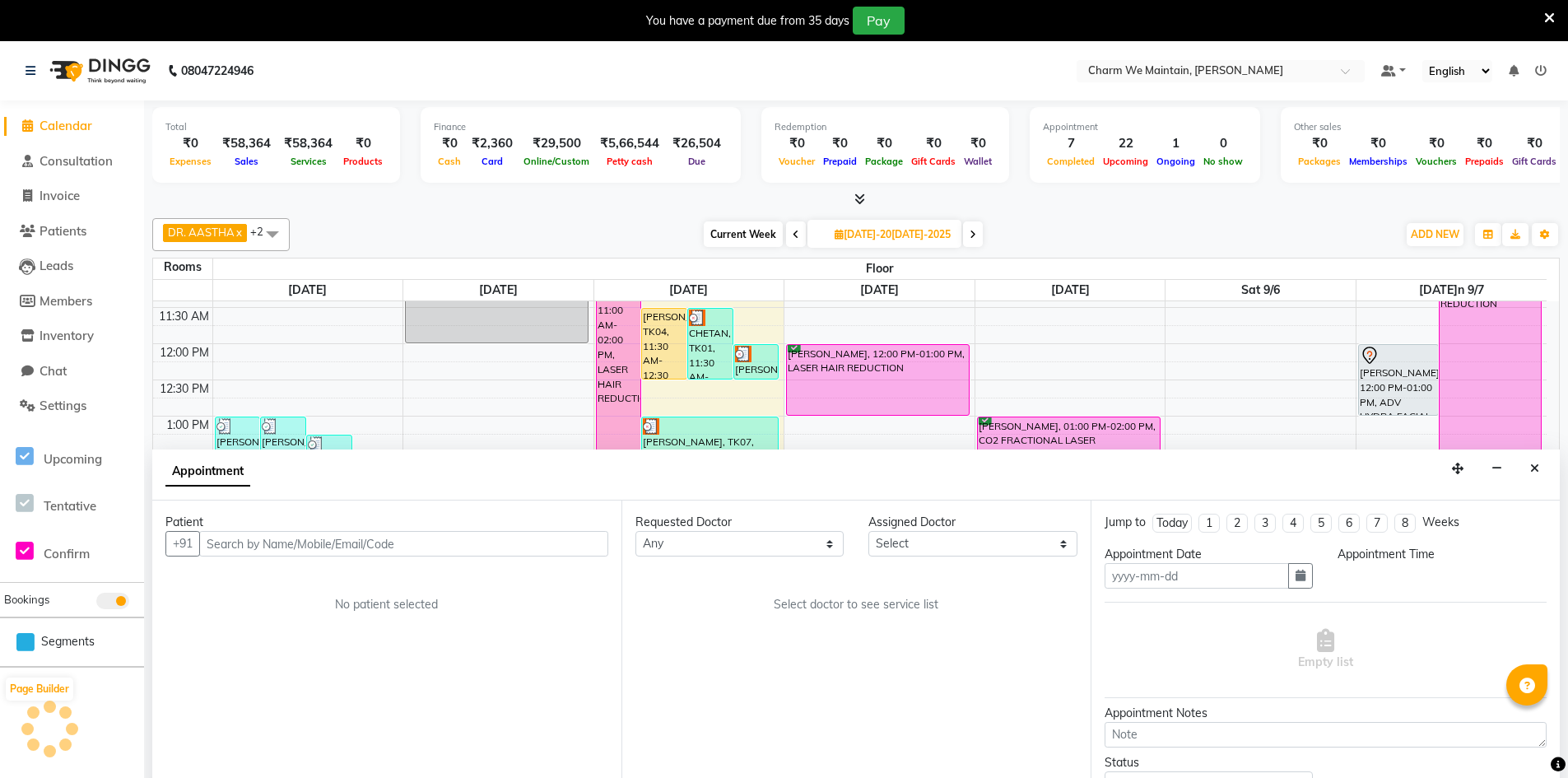
scroll to position [42, 0]
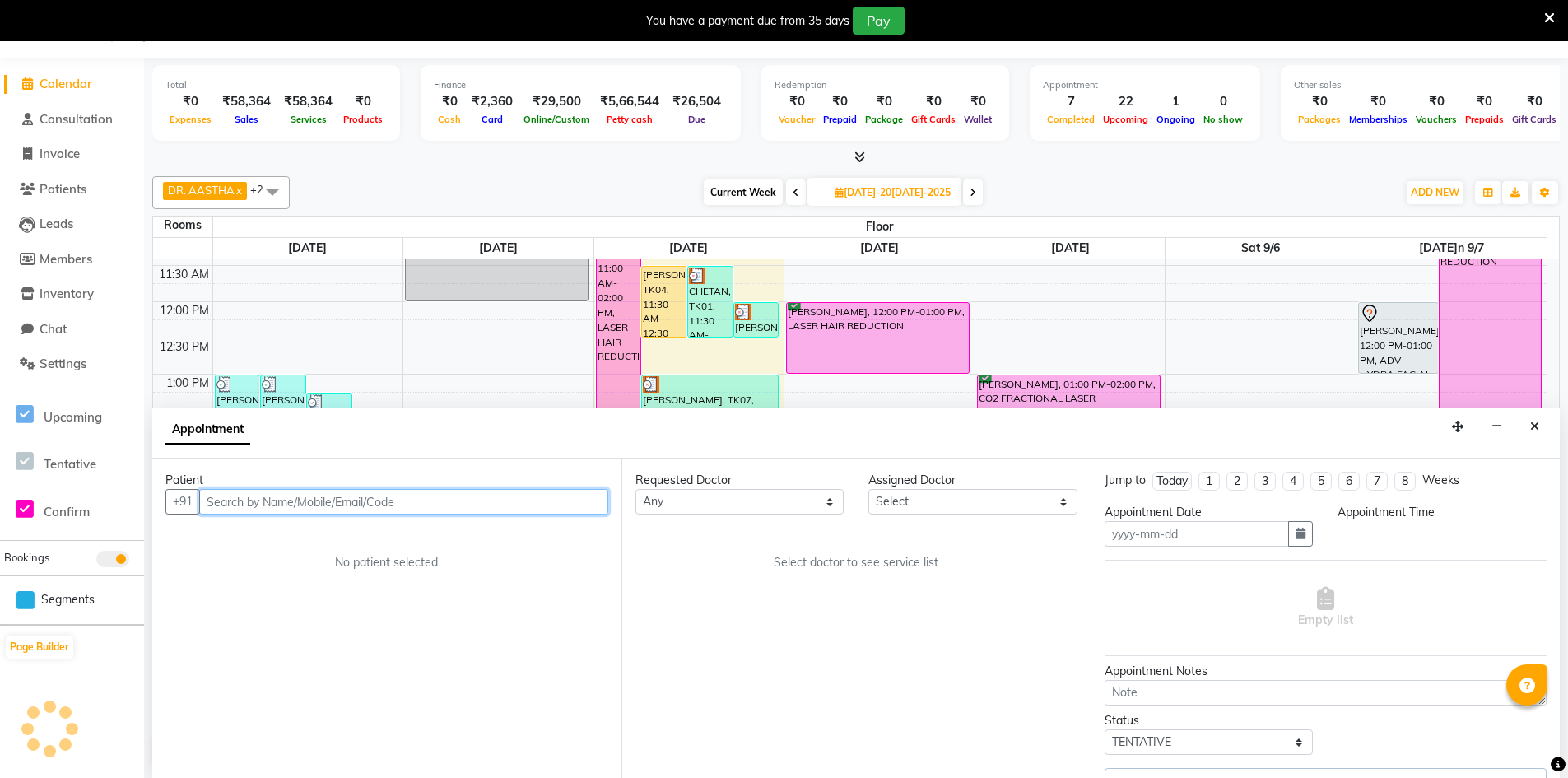
type input "[DATE]"
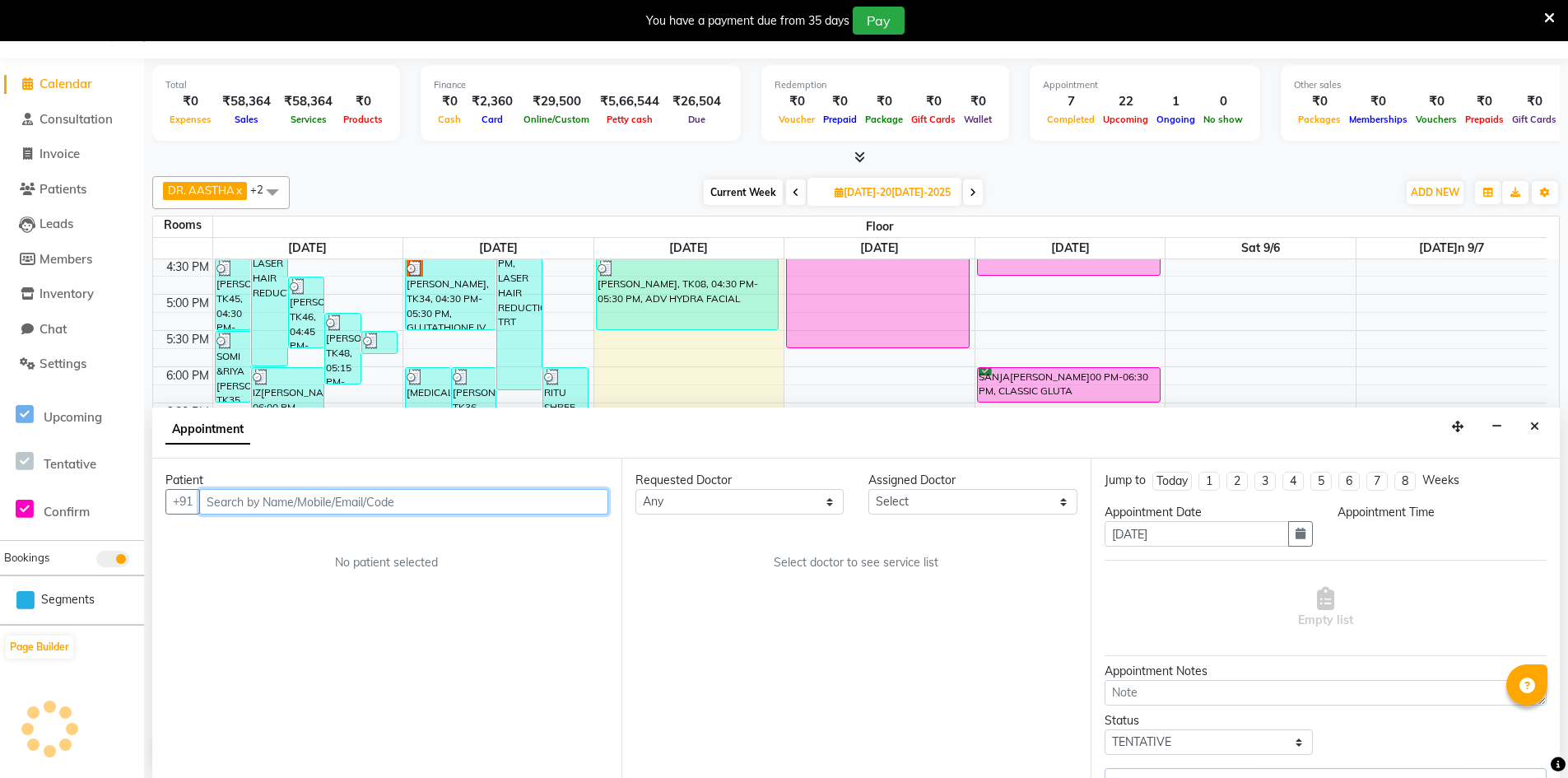
select select "confirm booking"
select select "840"
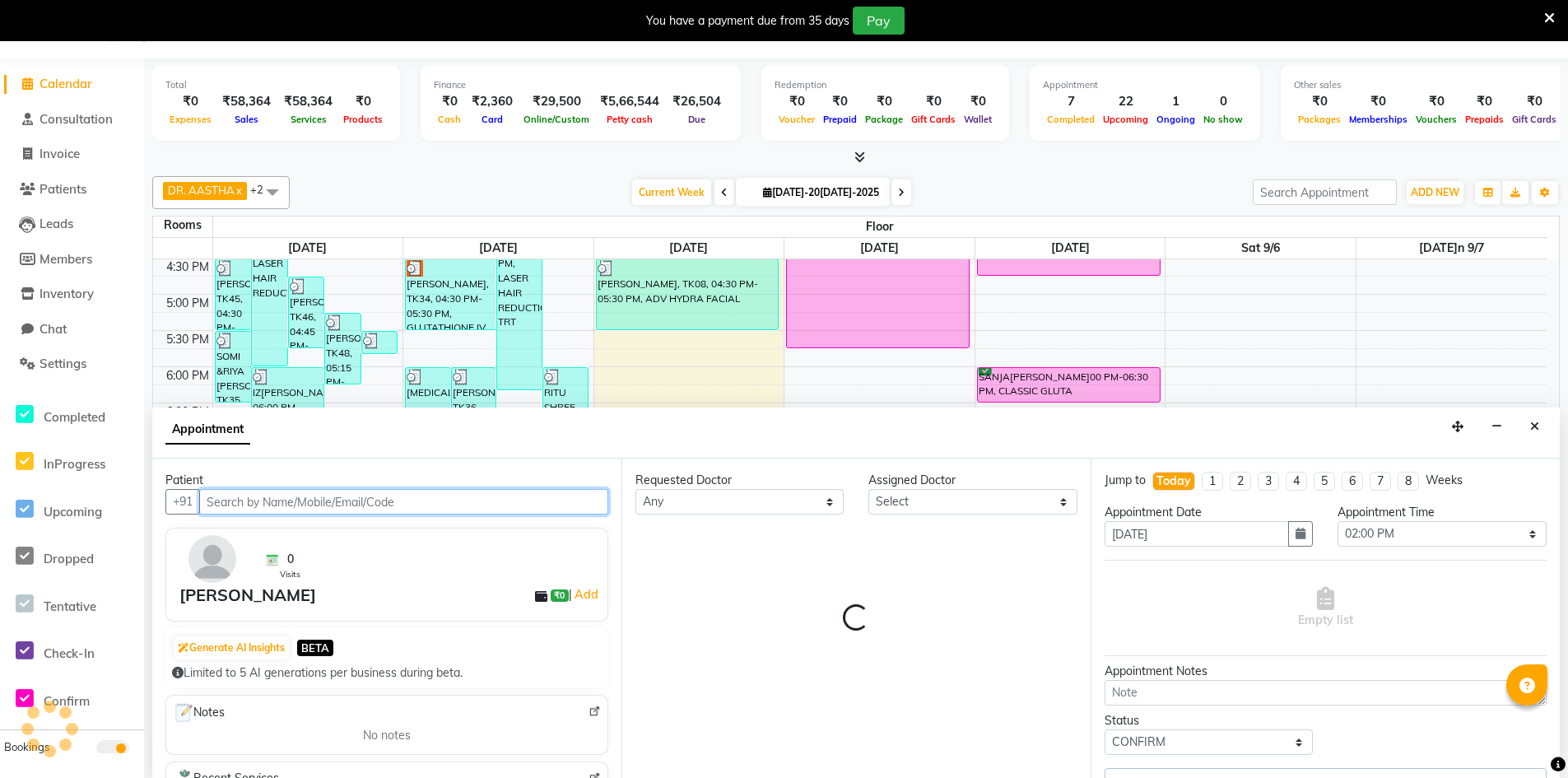
select select "86212"
select select "4343"
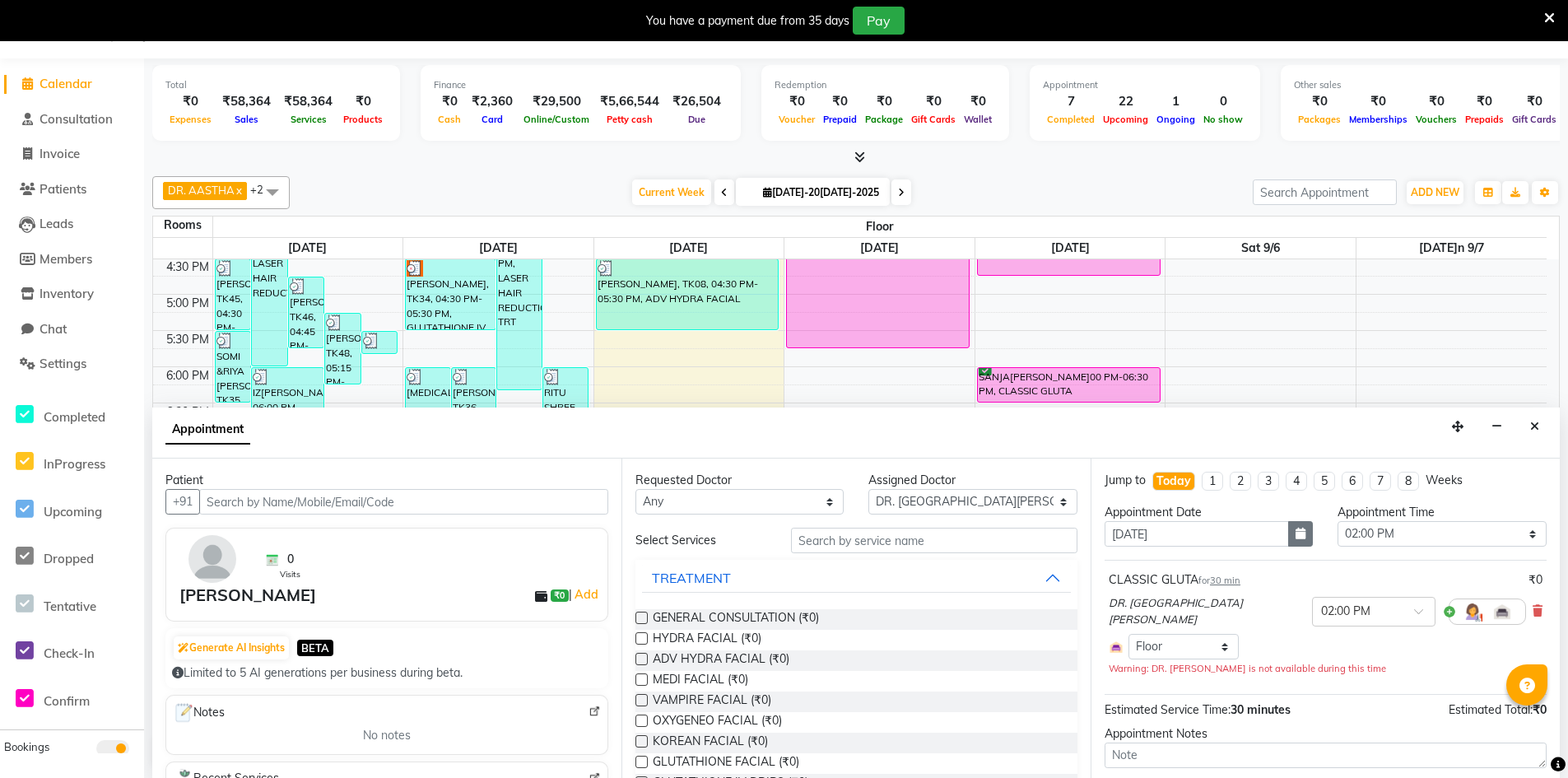
click at [1299, 536] on icon "button" at bounding box center [1301, 533] width 10 height 12
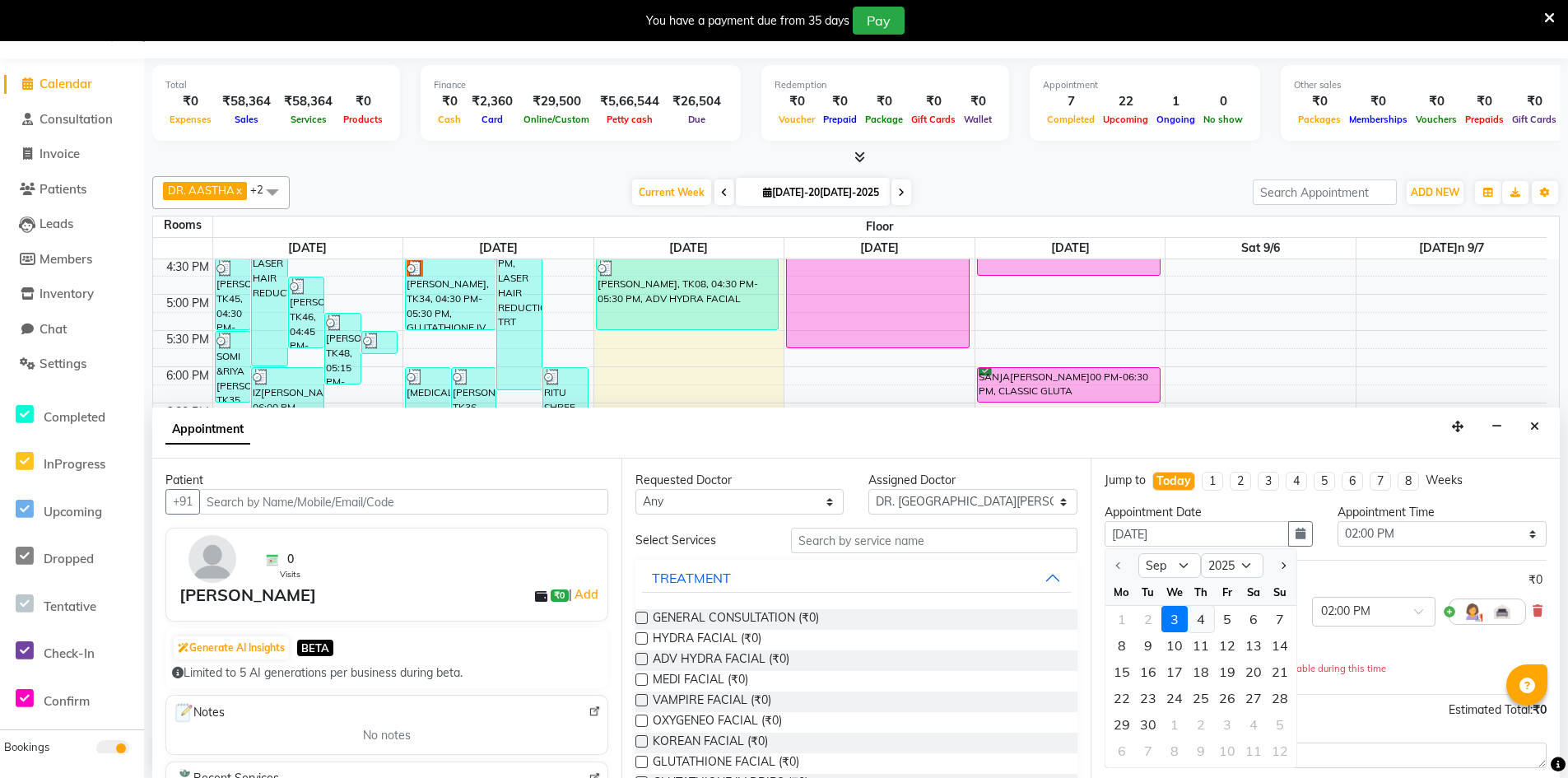
click at [1198, 618] on div "4" at bounding box center [1201, 619] width 27 height 27
type input "[DATE]"
type input "[DATE]25"
select select "840"
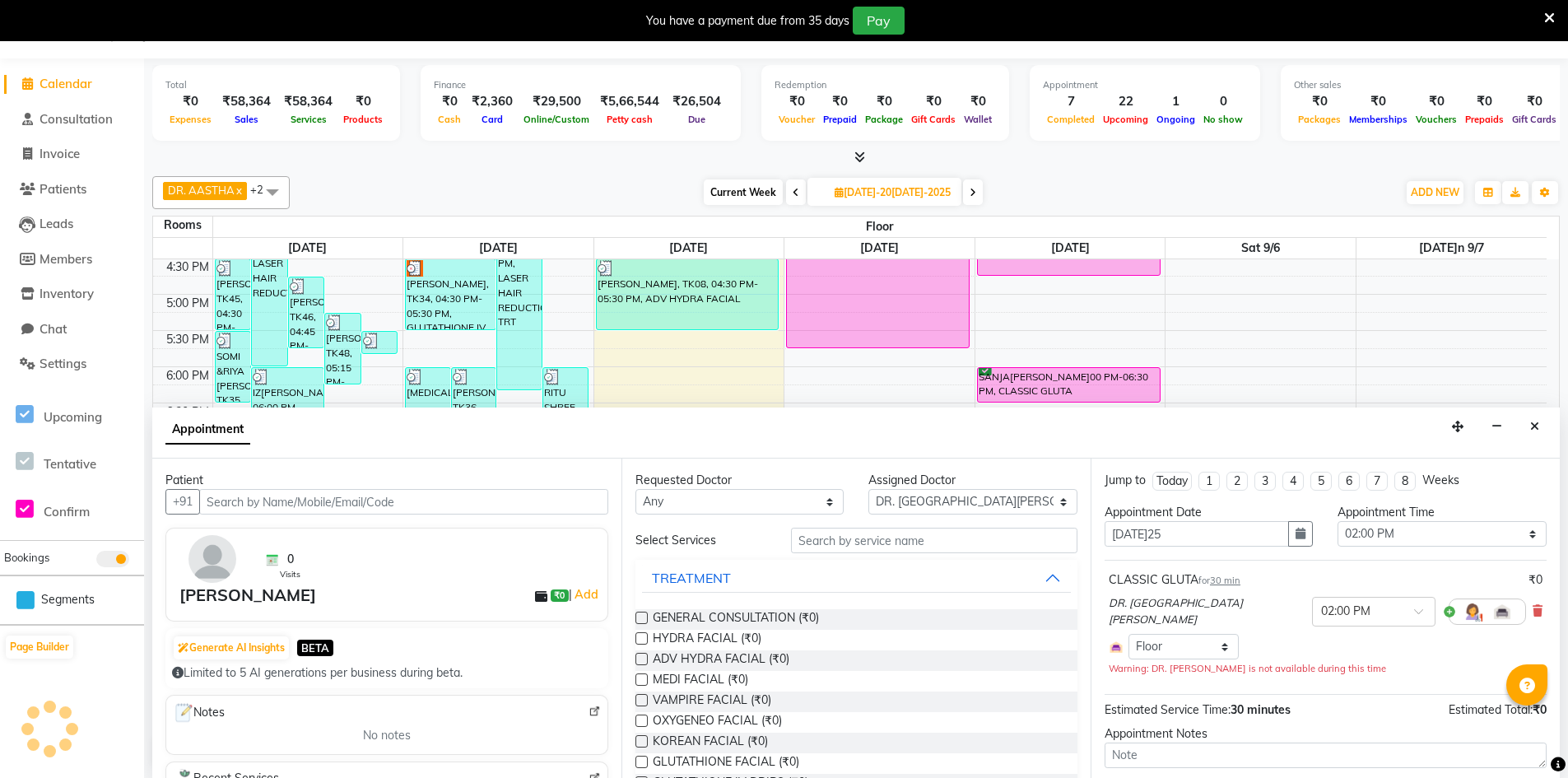
scroll to position [93, 0]
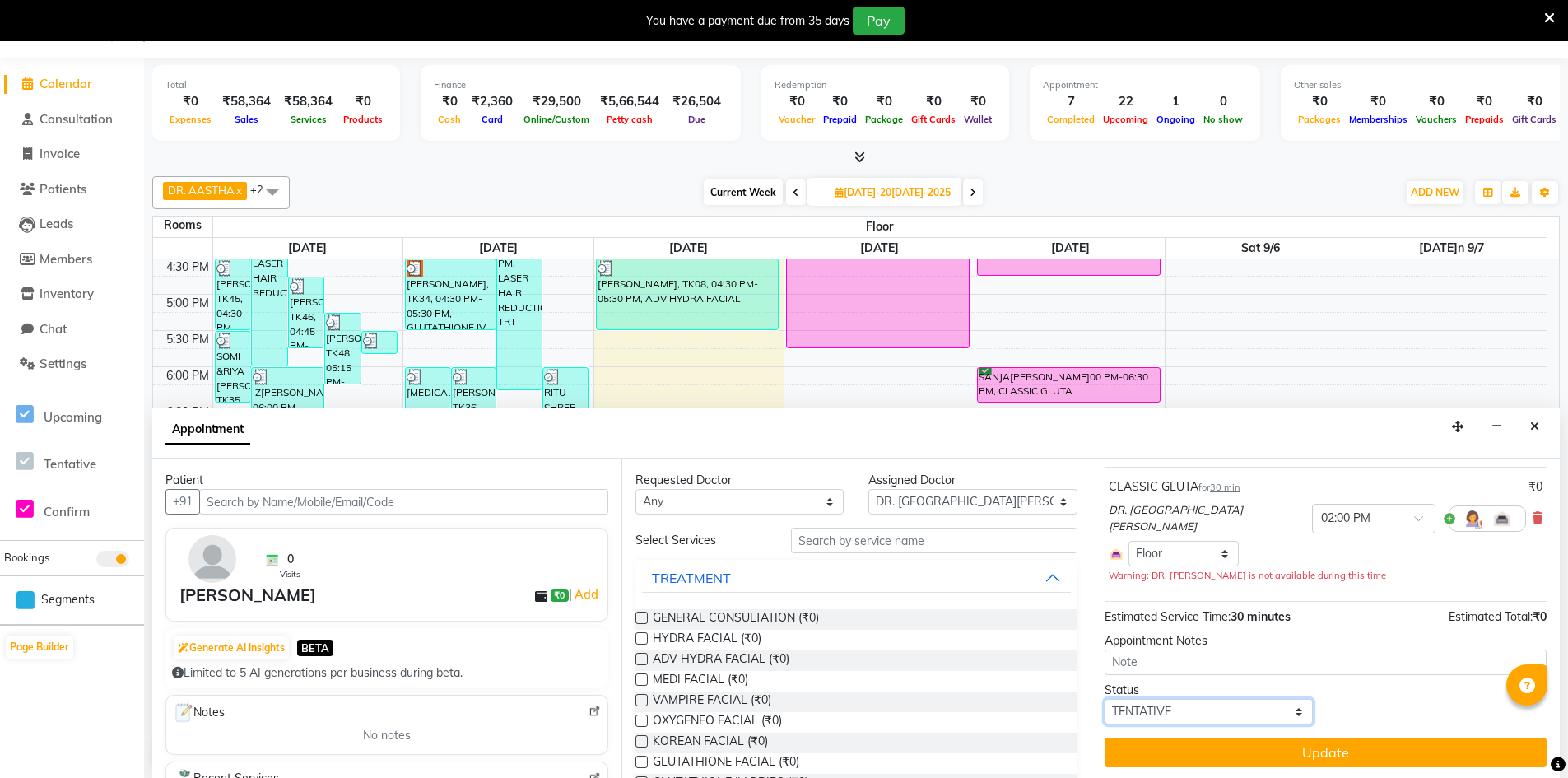
click at [1208, 706] on select "Select TENTATIVE CONFIRM UPCOMING" at bounding box center [1209, 711] width 208 height 26
select select "confirm booking"
click at [1105, 699] on select "Select TENTATIVE CONFIRM UPCOMING" at bounding box center [1209, 711] width 208 height 26
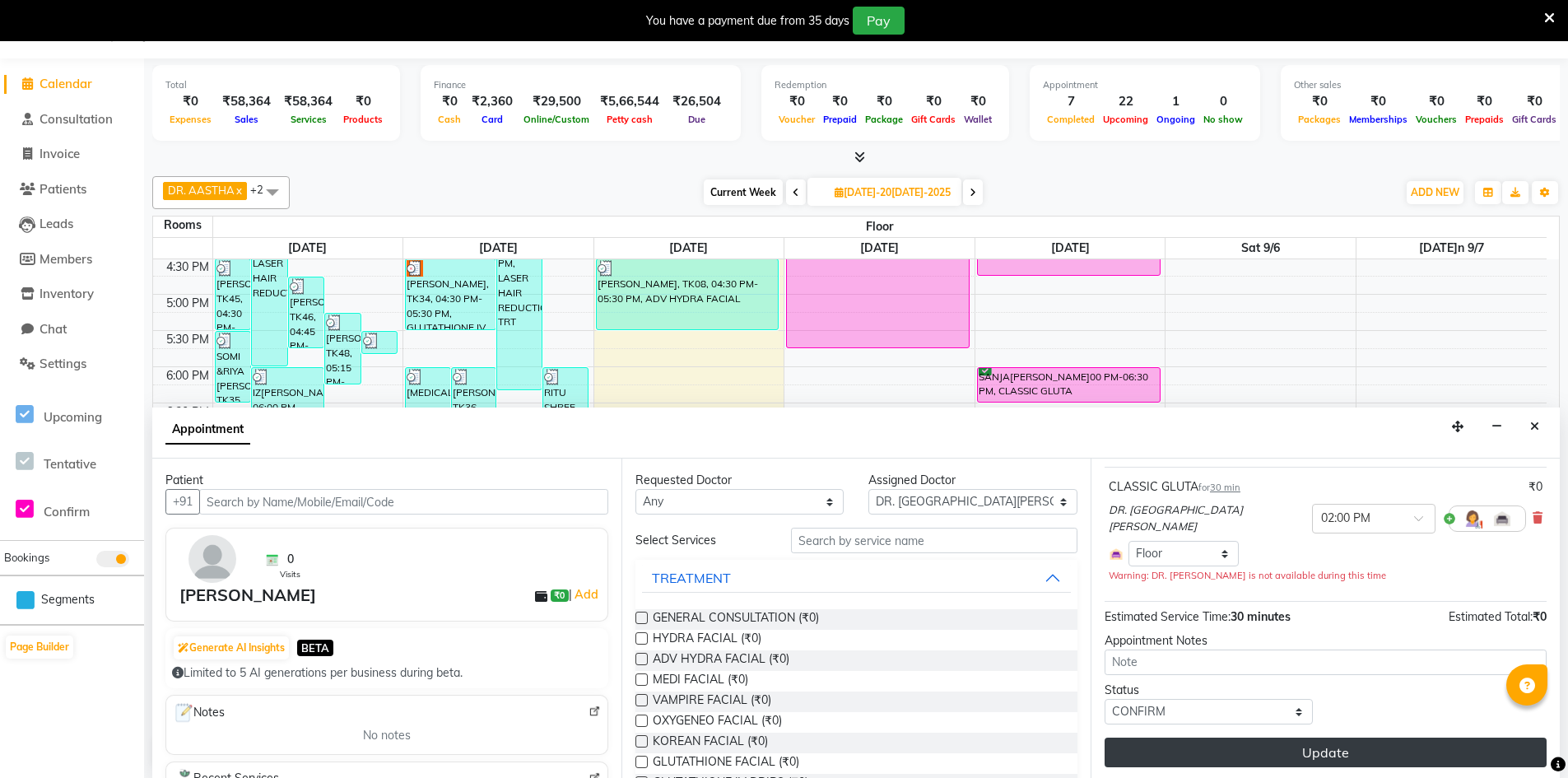
click at [1214, 752] on button "Update" at bounding box center [1326, 751] width 442 height 29
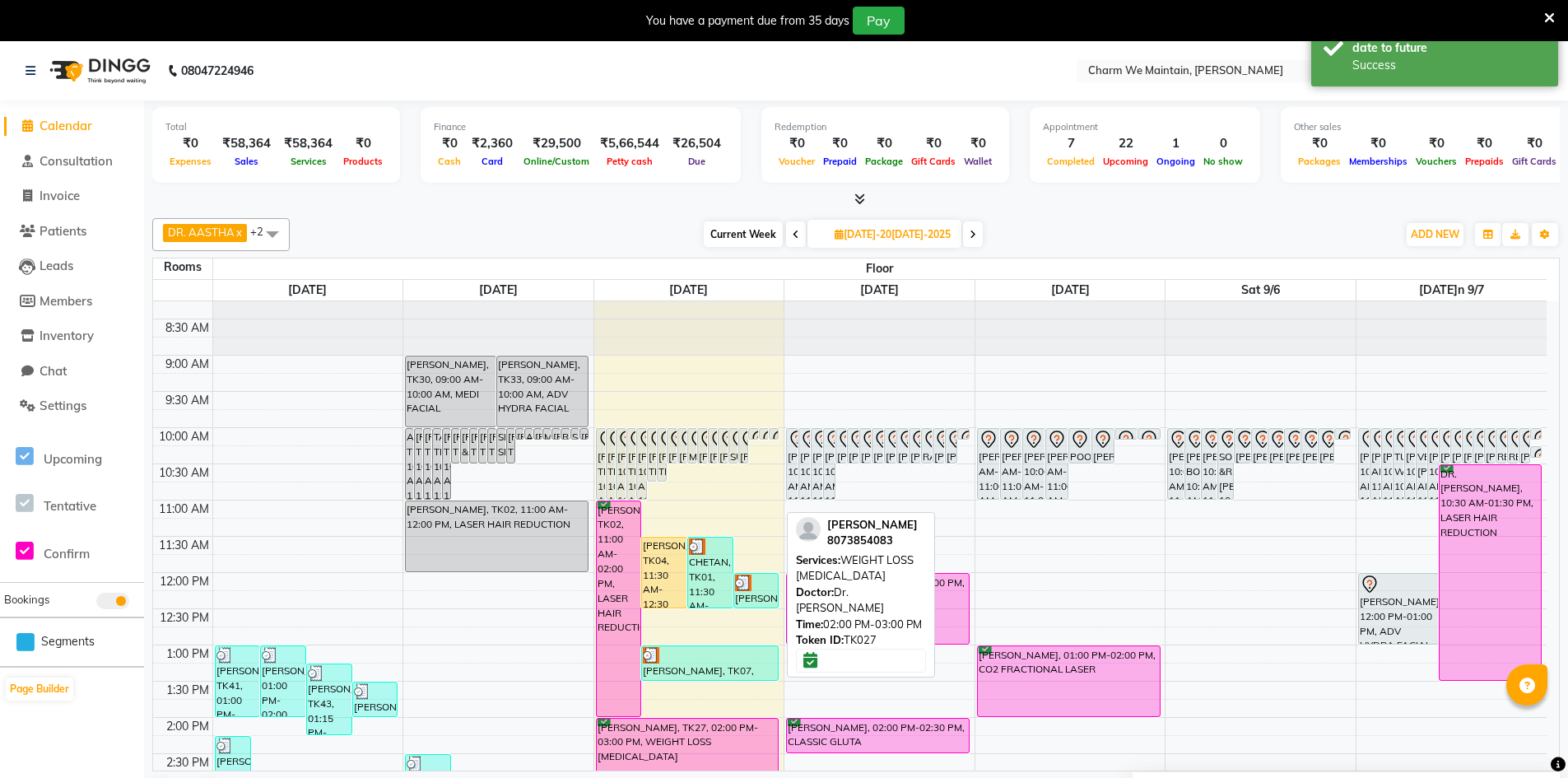
scroll to position [0, 0]
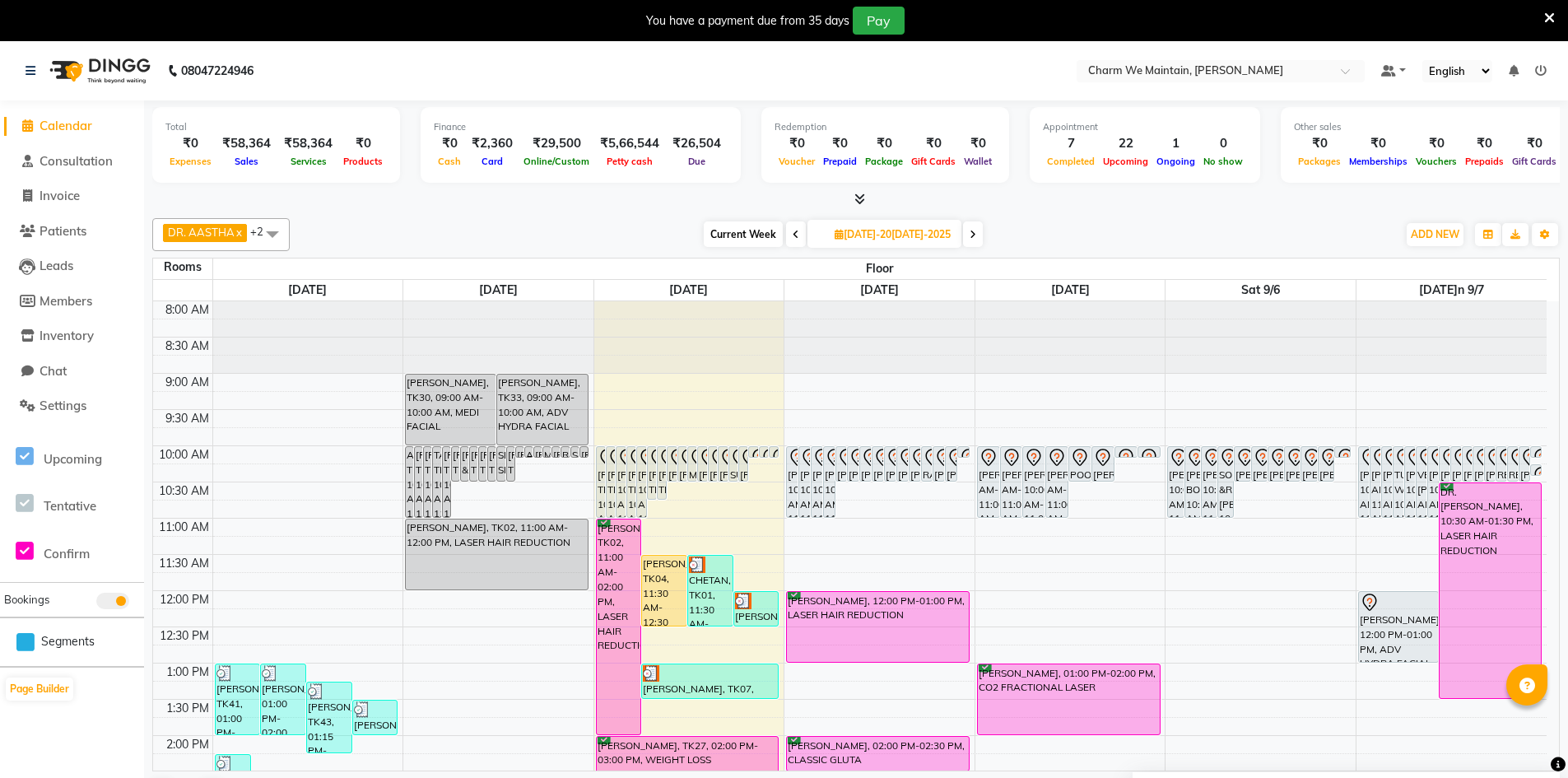
click at [976, 236] on icon at bounding box center [973, 235] width 7 height 10
type input "[DATE]11"
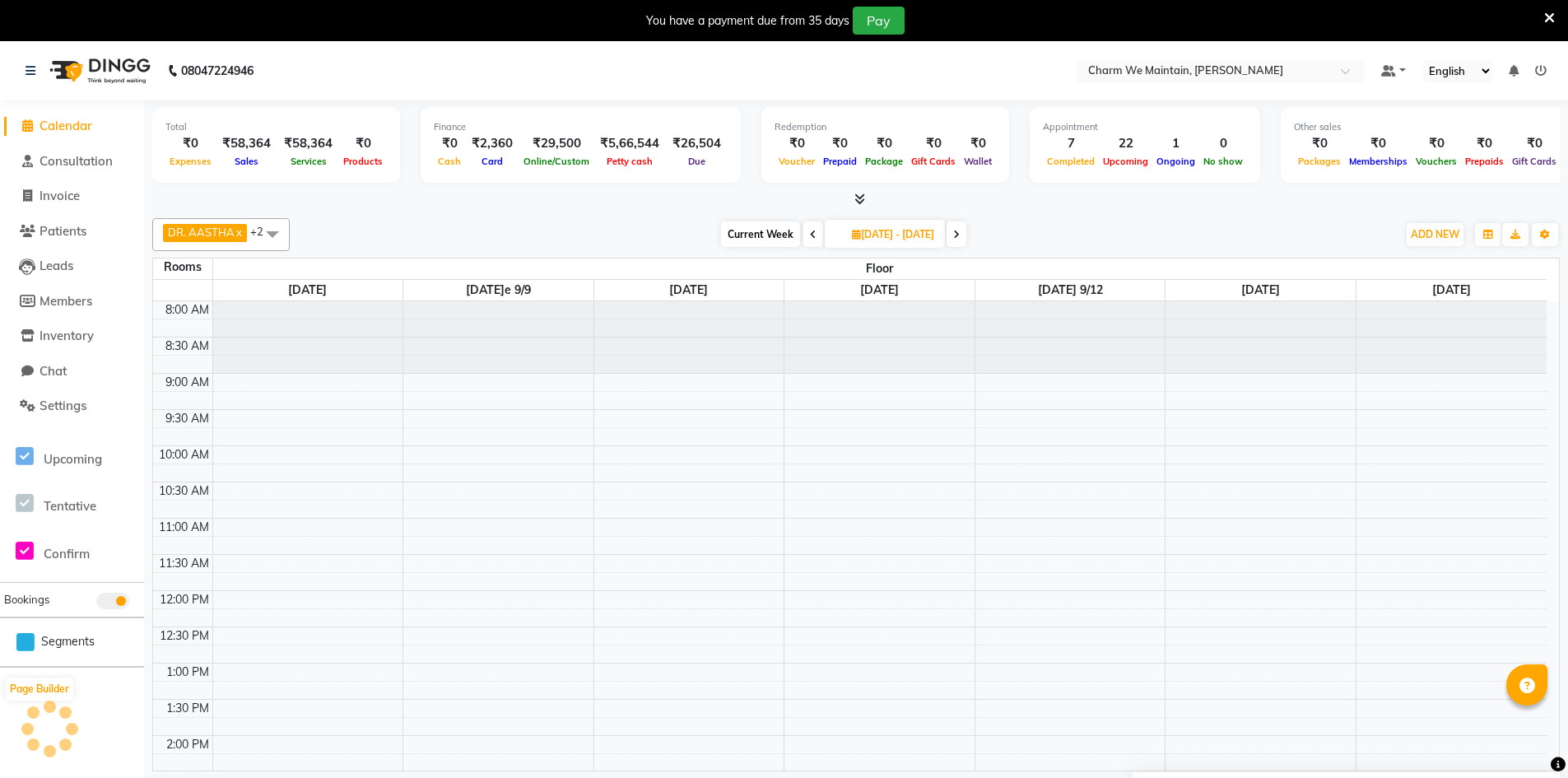
scroll to position [617, 0]
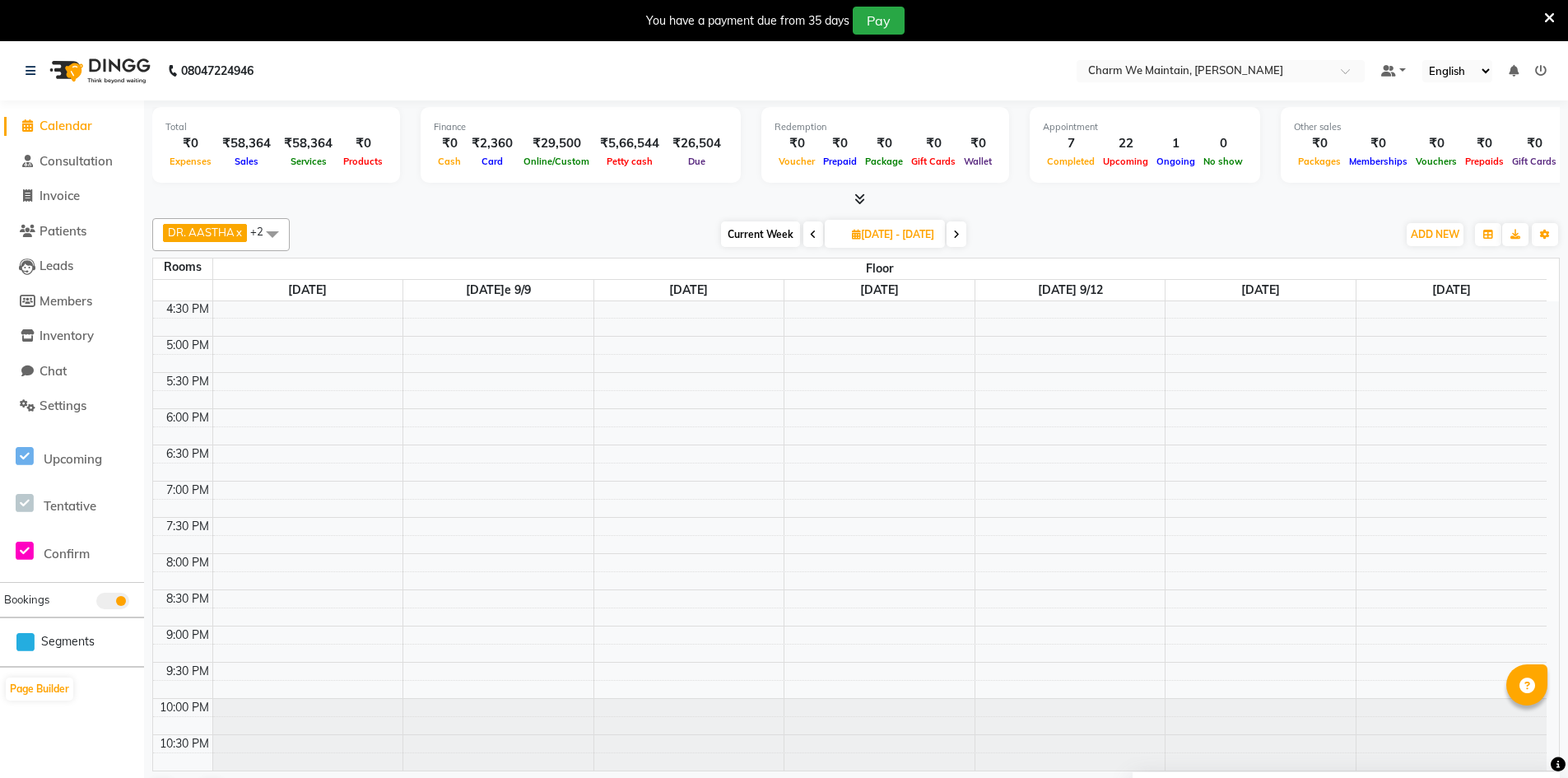
click at [475, 414] on div "8:00 AM 8:30 AM 9:00 AM 9:30 AM 10:00 AM 10:30 AM 11:00 AM 11:30 AM 12:00 PM 12…" at bounding box center [849, 227] width 1393 height 1086
select select "1080"
select select "tentative"
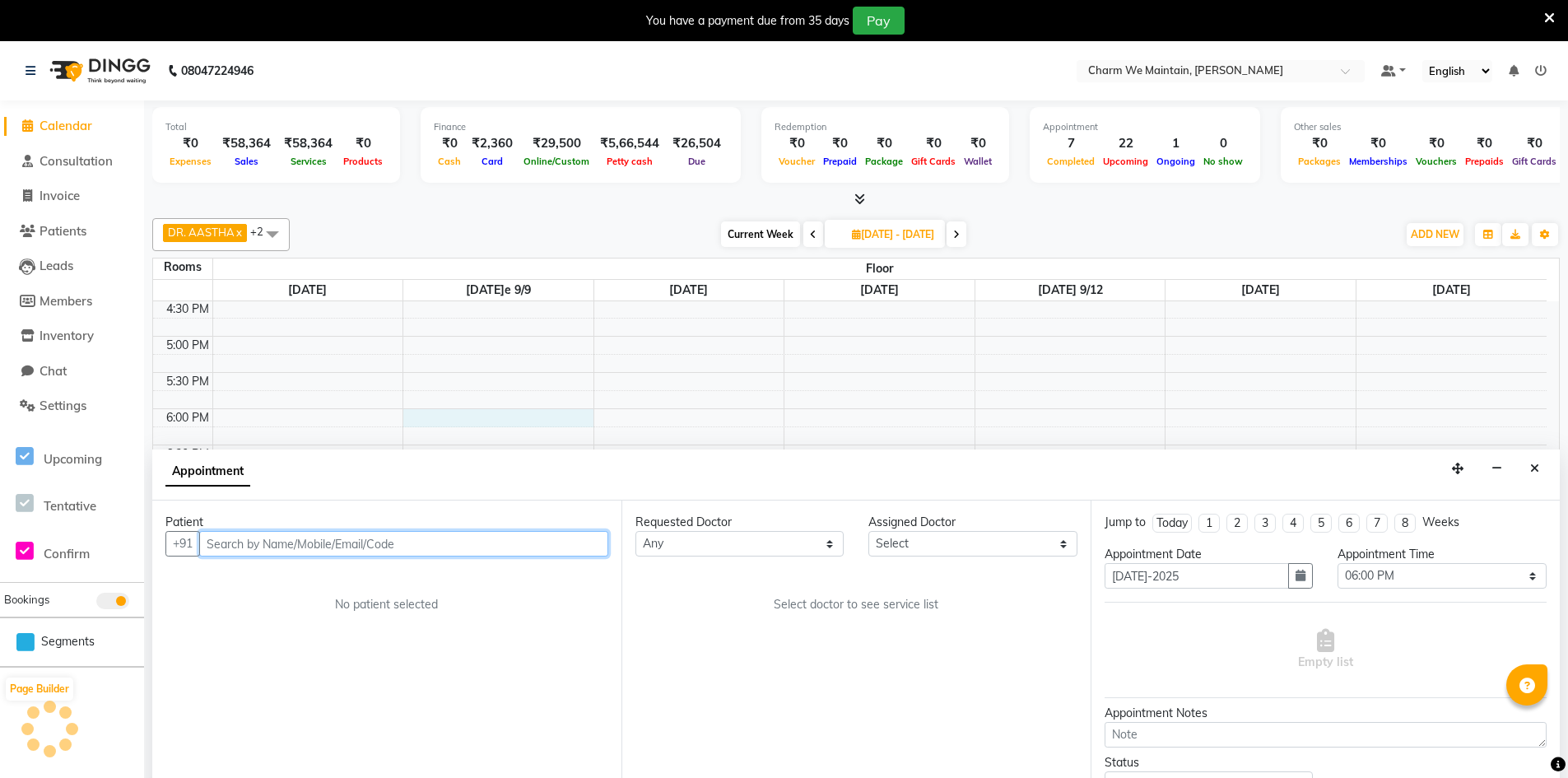
scroll to position [42, 0]
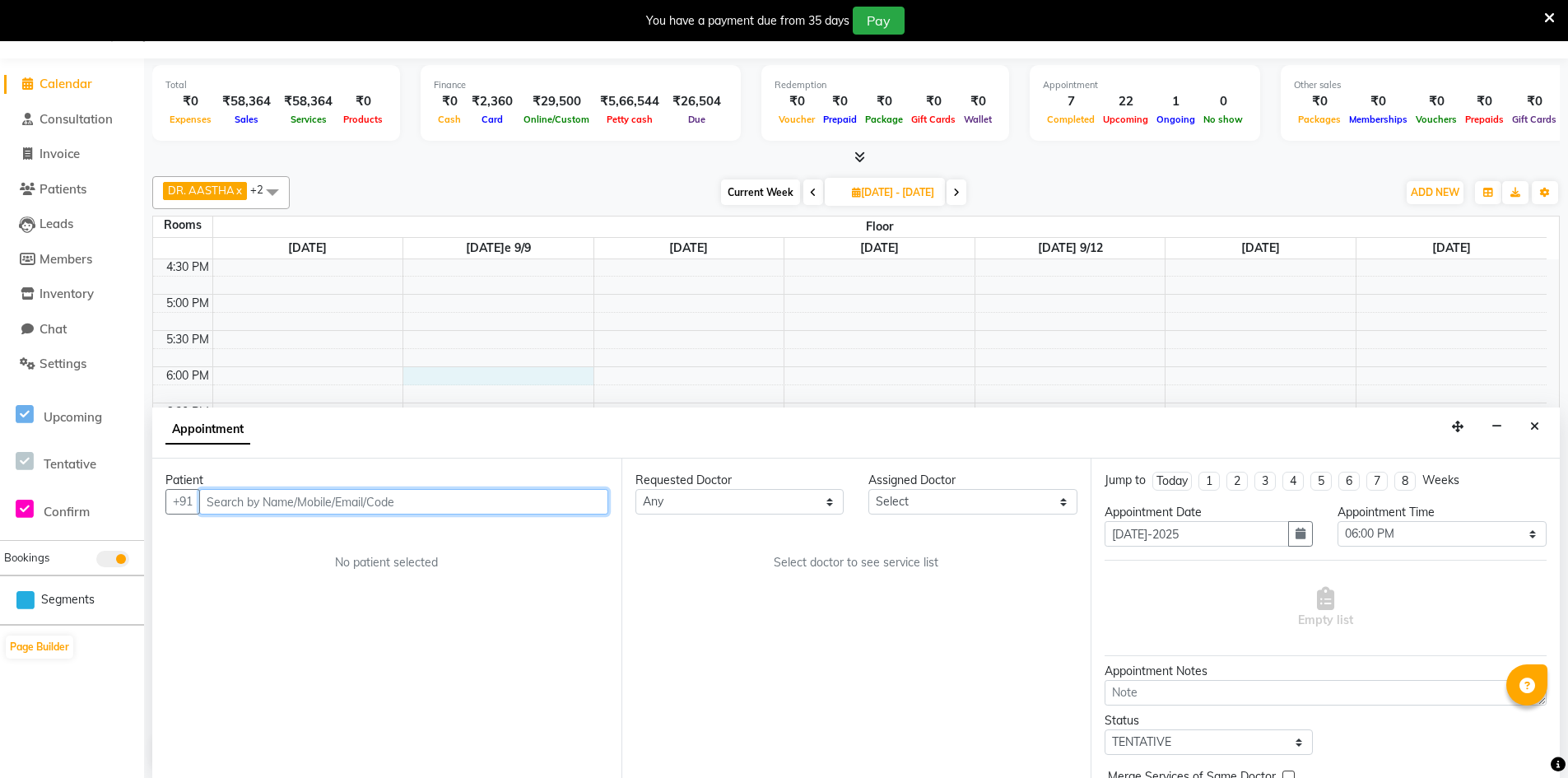
click at [493, 503] on input "text" at bounding box center [403, 501] width 409 height 26
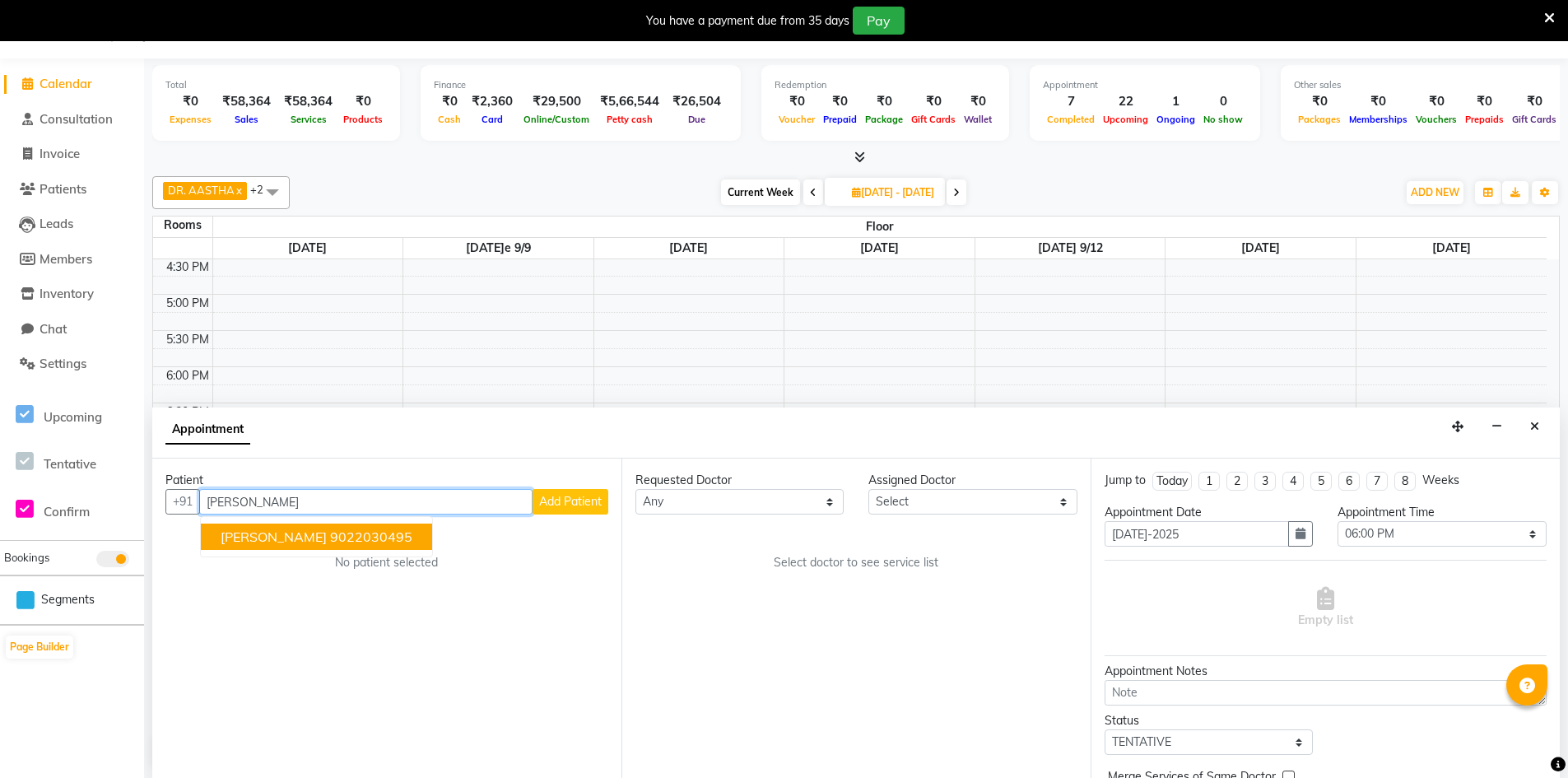
click at [385, 536] on ngb-highlight "9022030495" at bounding box center [371, 536] width 82 height 17
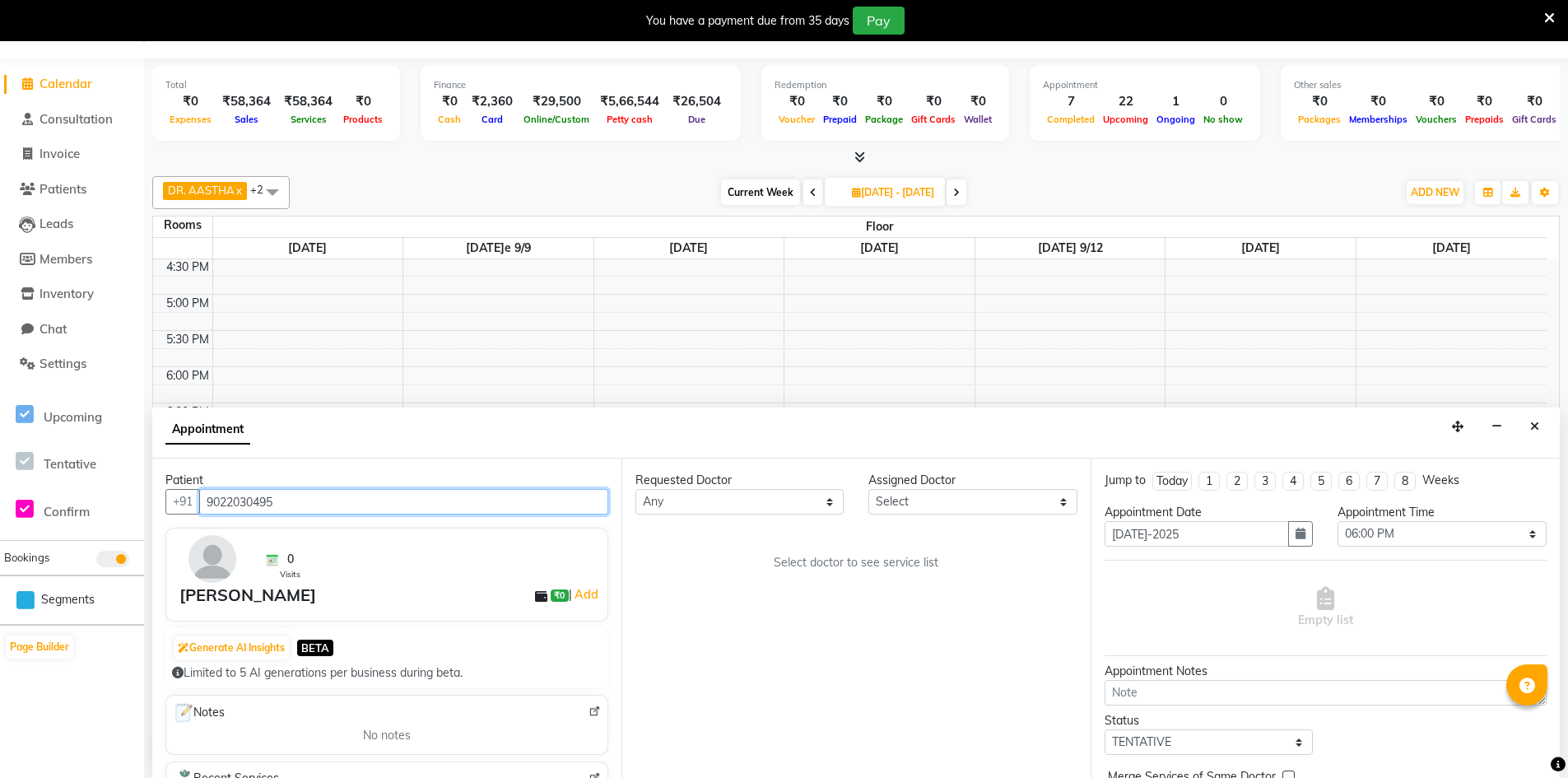
type input "9022030495"
click at [961, 502] on select "Select DR. AYESHA DR. [GEOGRAPHIC_DATA]" at bounding box center [972, 501] width 208 height 26
select select "86210"
click at [868, 489] on select "Select DR. AYESHA DR. [GEOGRAPHIC_DATA]" at bounding box center [972, 501] width 208 height 26
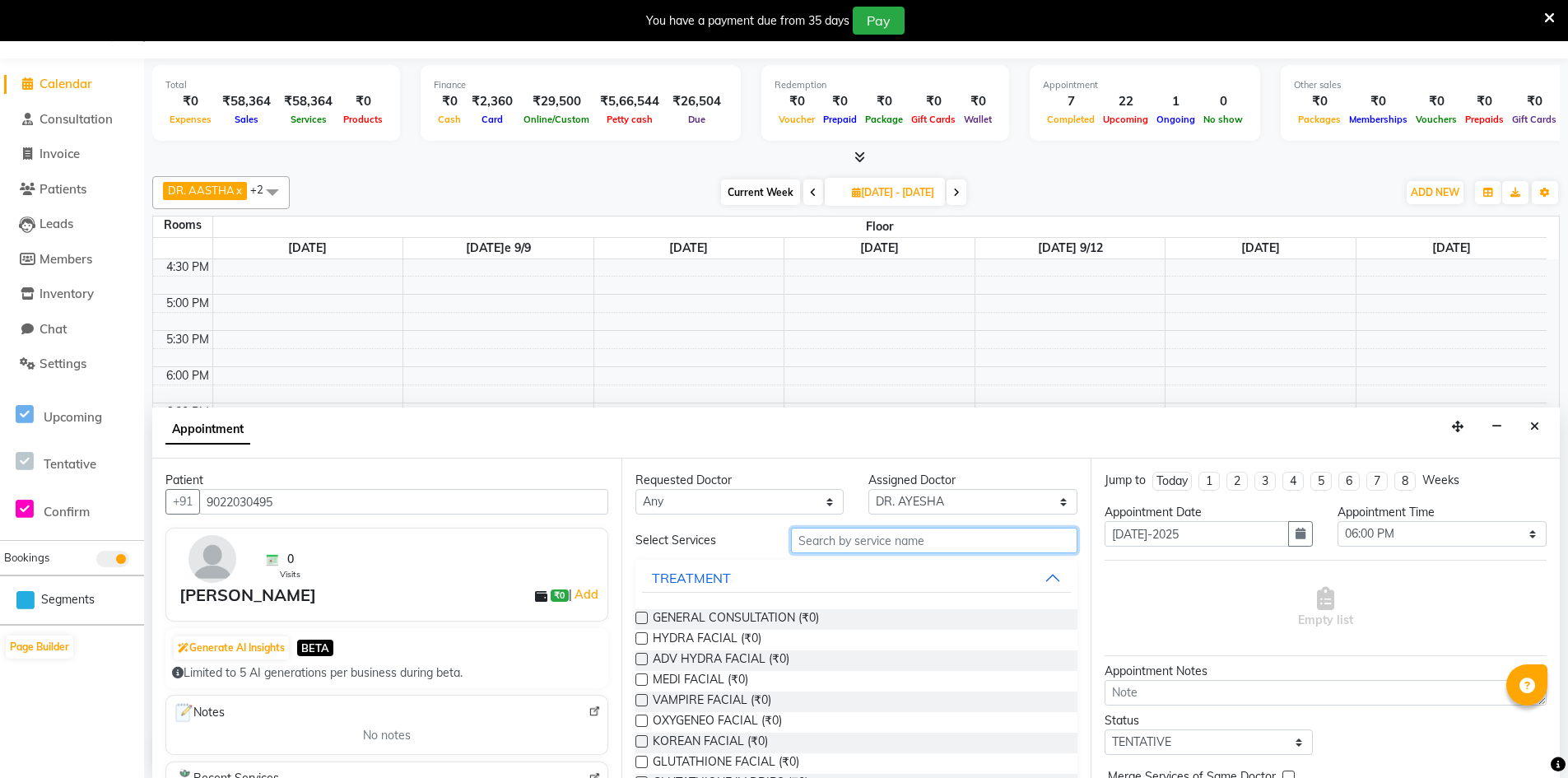
click at [879, 538] on input "text" at bounding box center [934, 540] width 287 height 26
click at [713, 618] on span "GENERAL CONSULTATION (₹0)" at bounding box center [736, 619] width 166 height 21
checkbox input "true"
select select "4343"
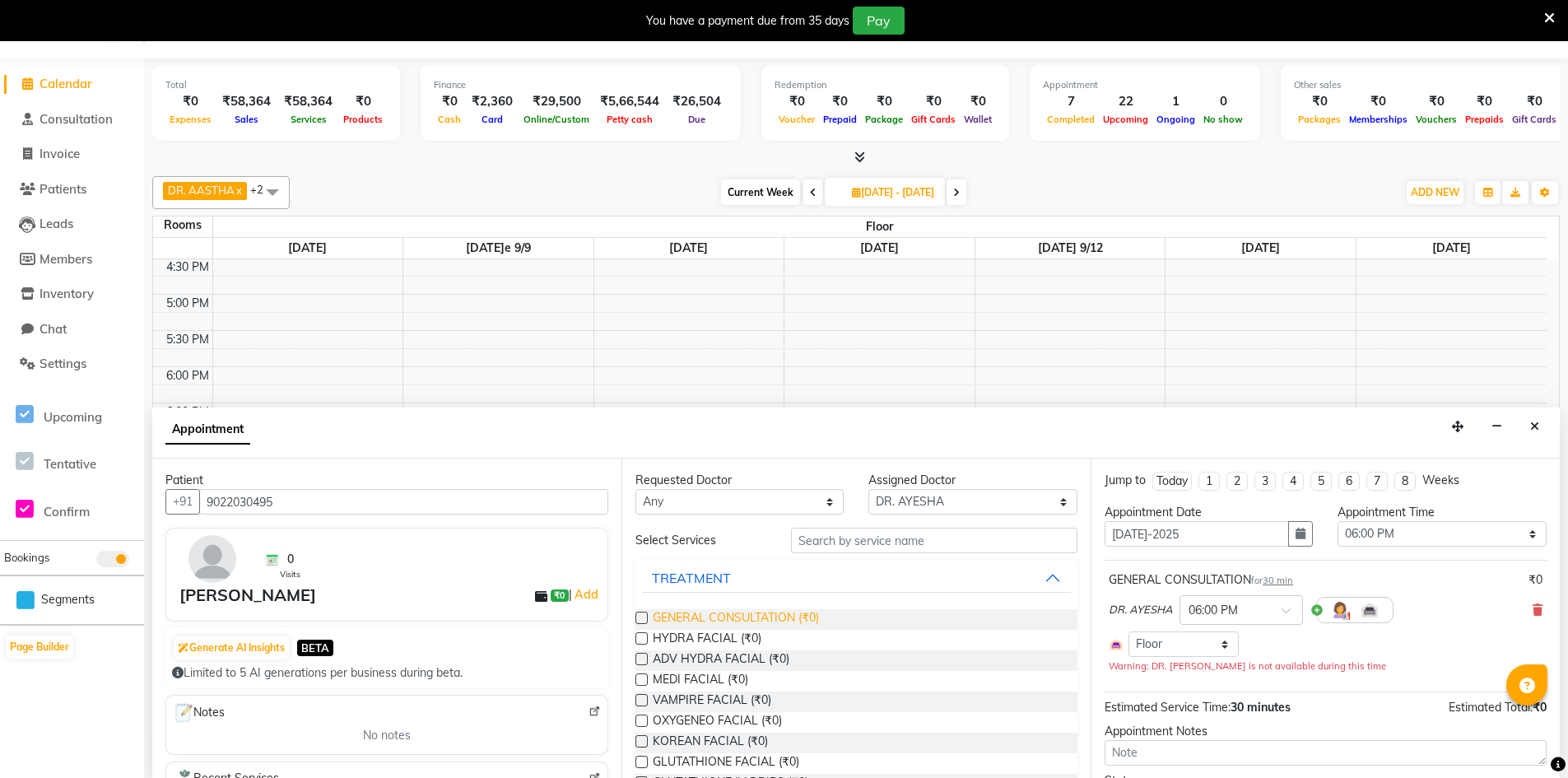
checkbox input "false"
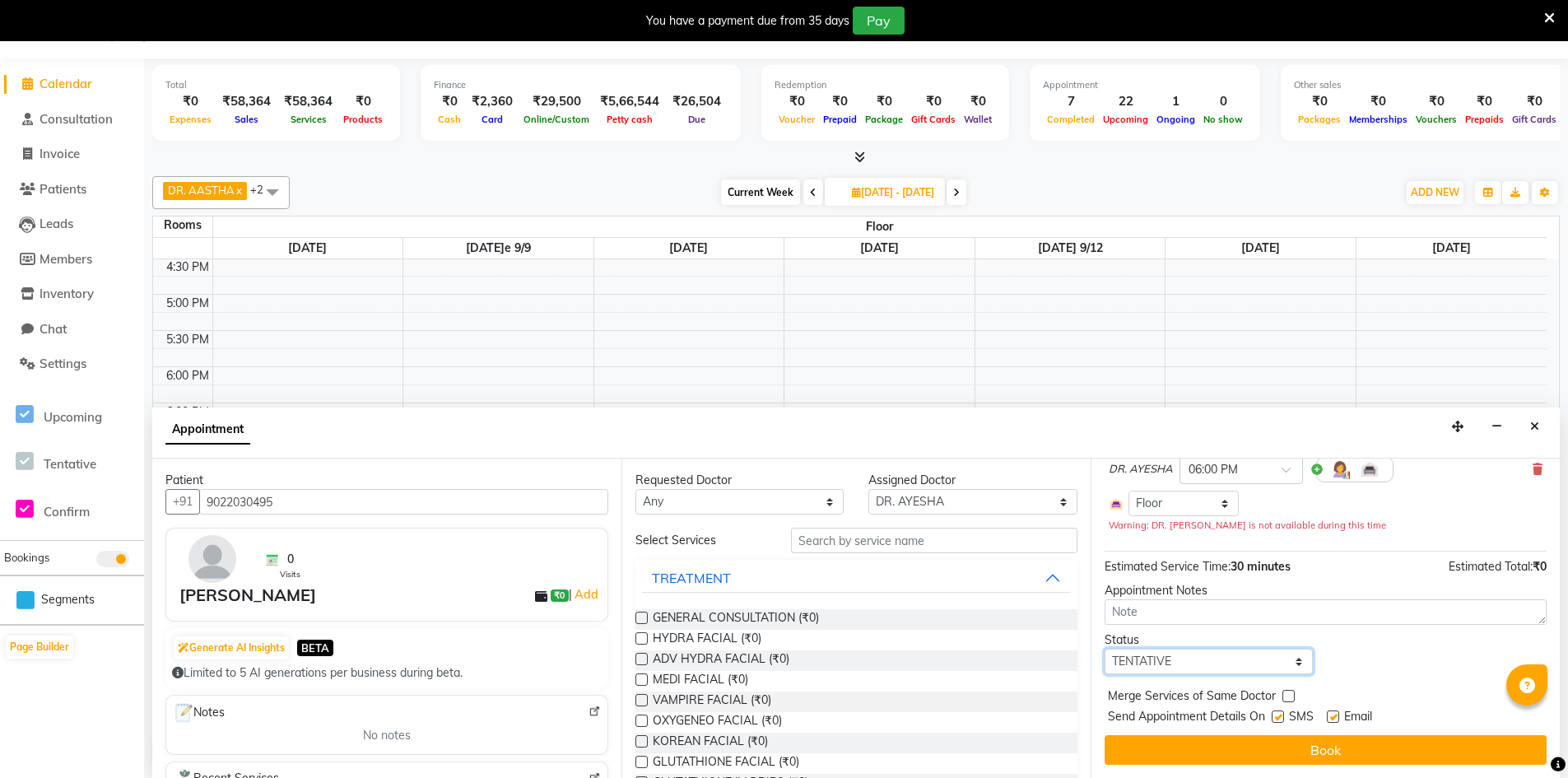
click at [1200, 664] on select "Select TENTATIVE CONFIRM UPCOMING" at bounding box center [1209, 661] width 208 height 26
select select "confirm booking"
click at [1105, 648] on select "Select TENTATIVE CONFIRM UPCOMING" at bounding box center [1209, 661] width 208 height 26
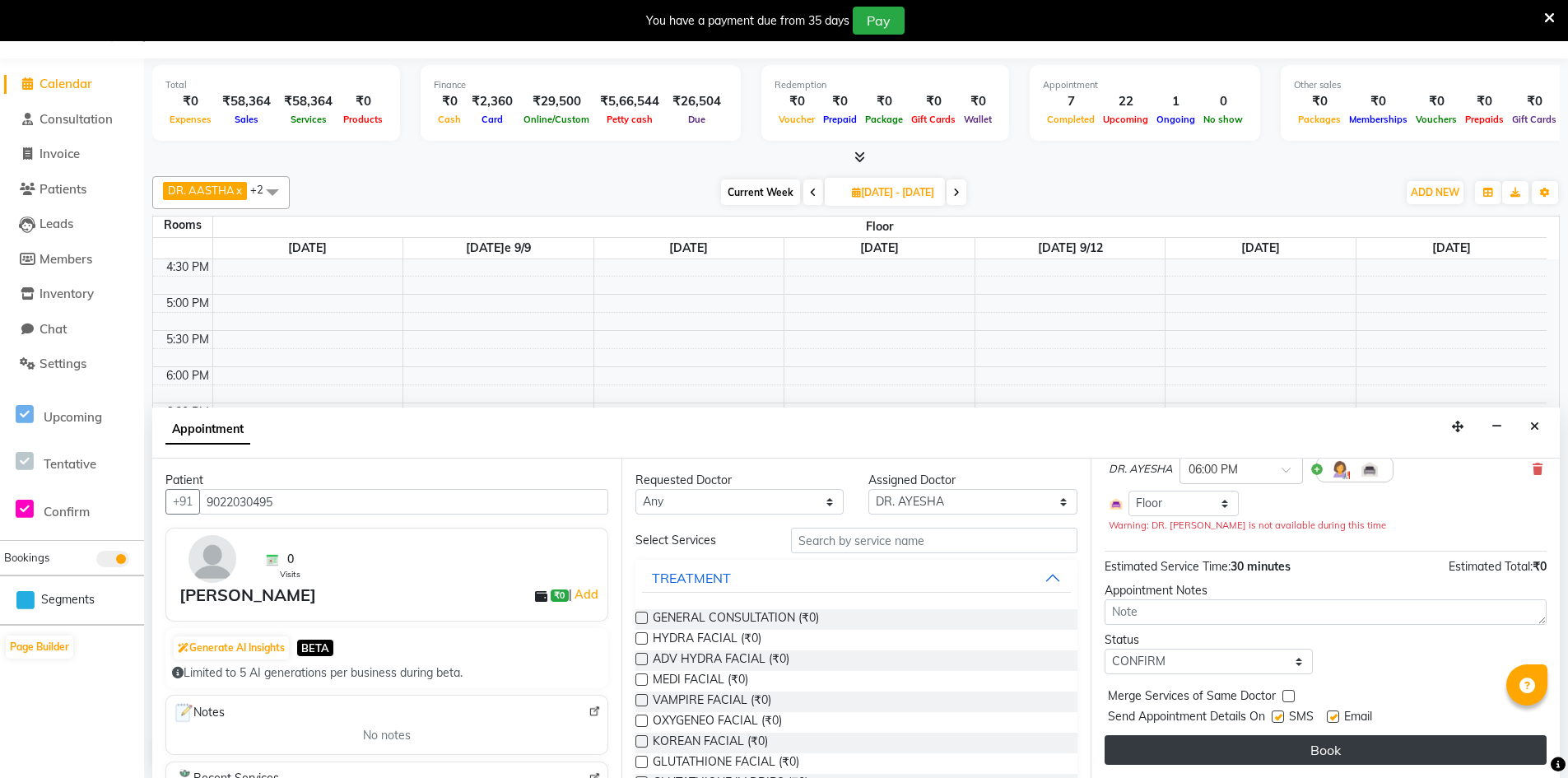
click at [1327, 749] on button "Book" at bounding box center [1326, 749] width 442 height 29
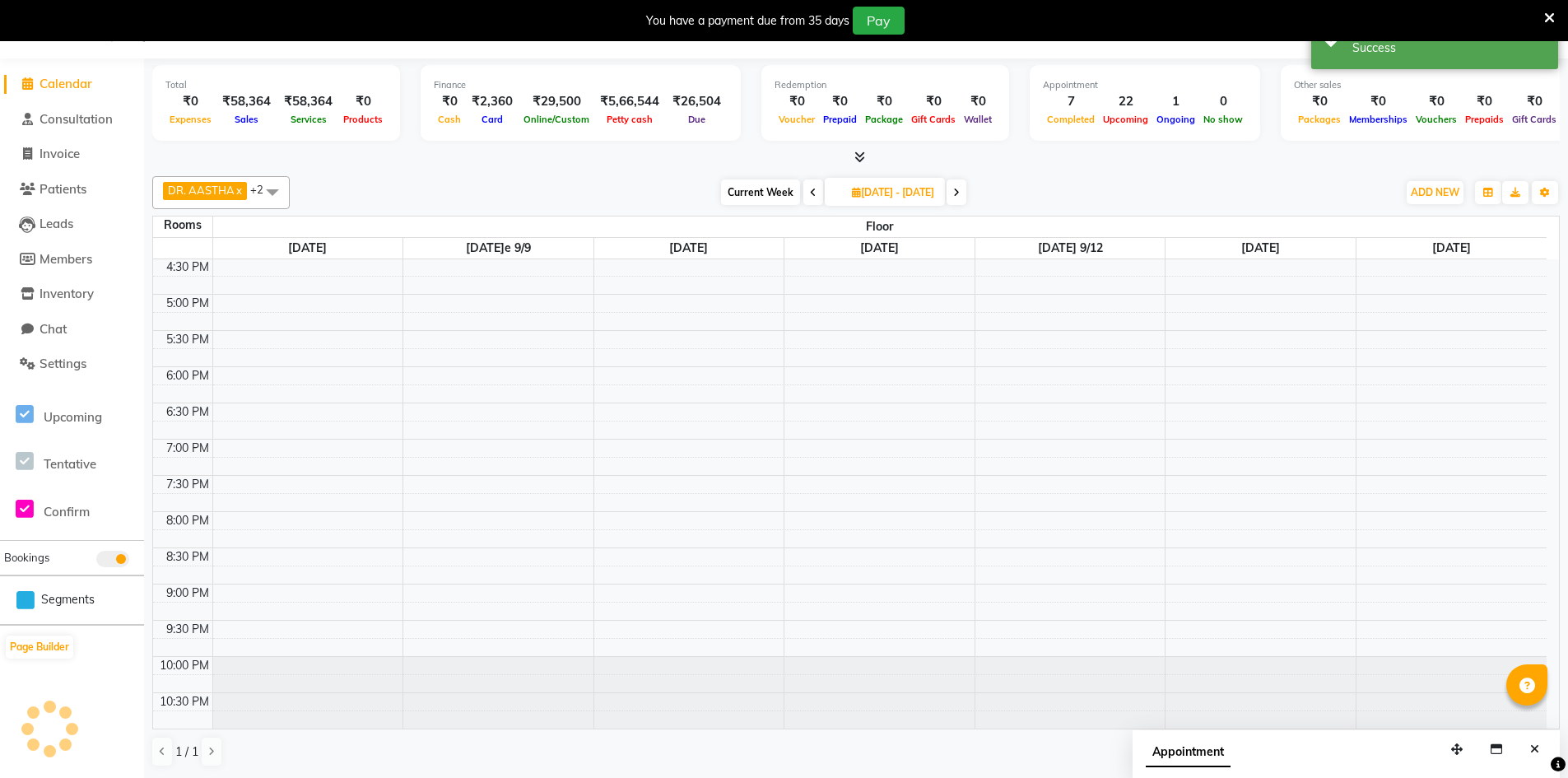
scroll to position [0, 0]
